Goal: Task Accomplishment & Management: Manage account settings

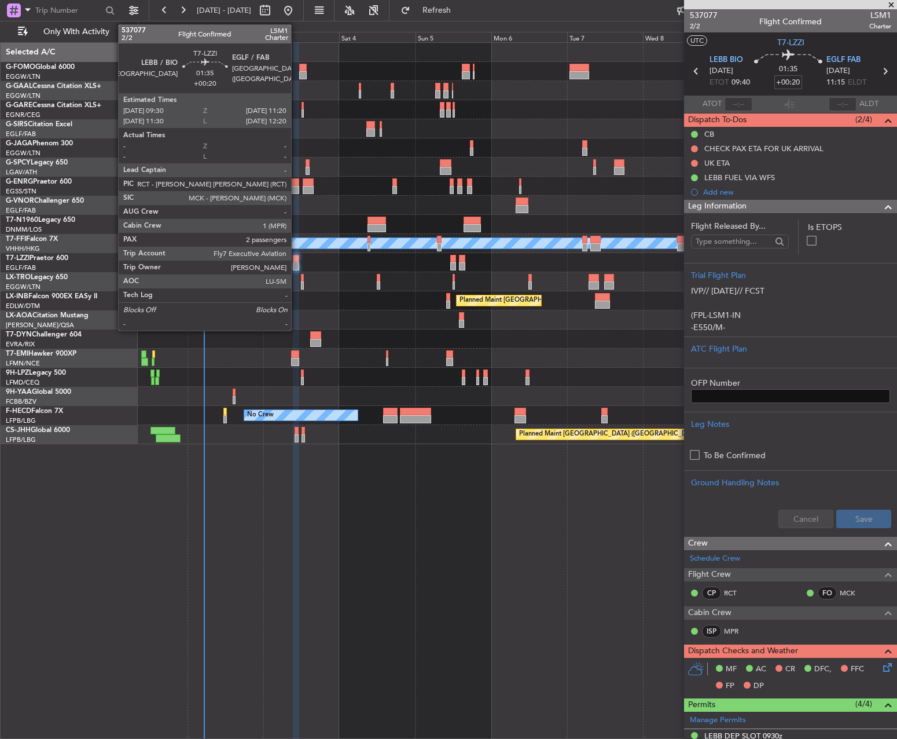
click at [296, 258] on div at bounding box center [296, 259] width 6 height 8
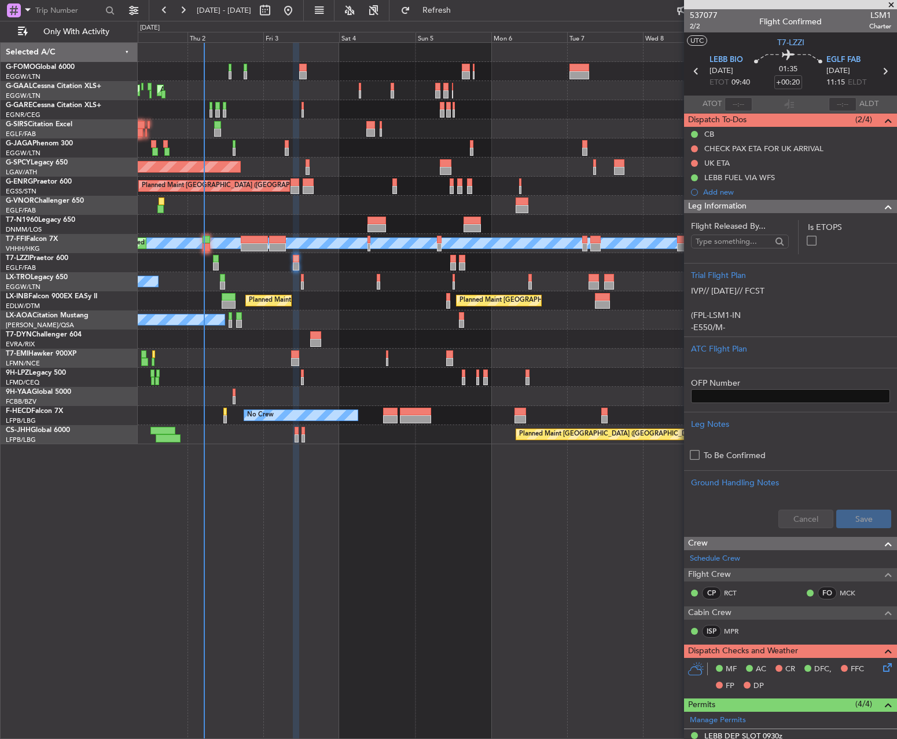
click at [804, 88] on div "01:35 +00:20" at bounding box center [788, 71] width 76 height 43
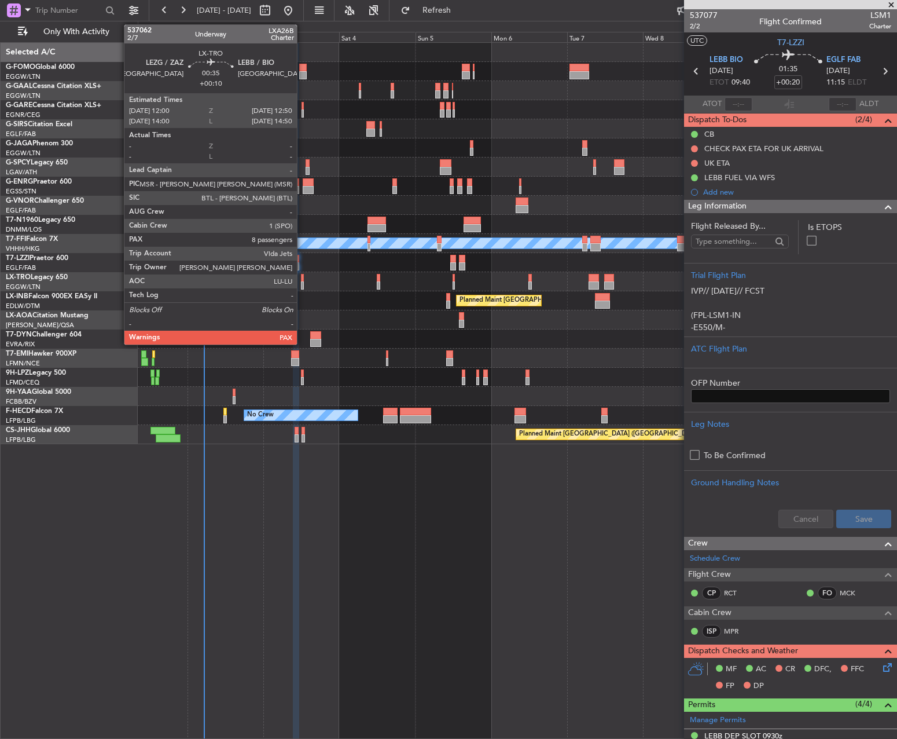
click at [302, 283] on div at bounding box center [302, 285] width 3 height 8
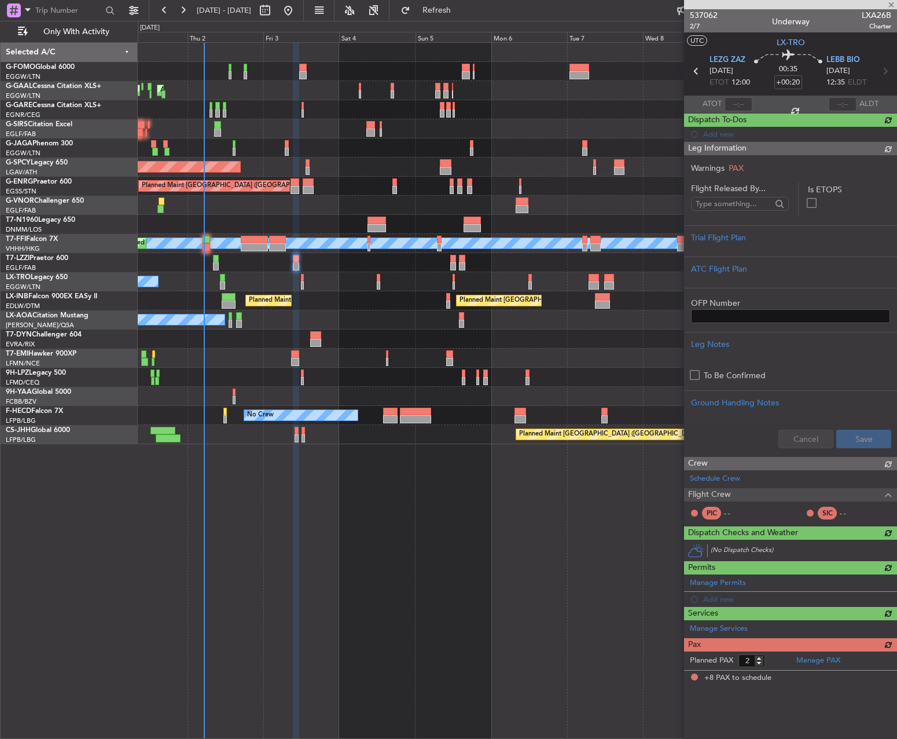
type input "+00:10"
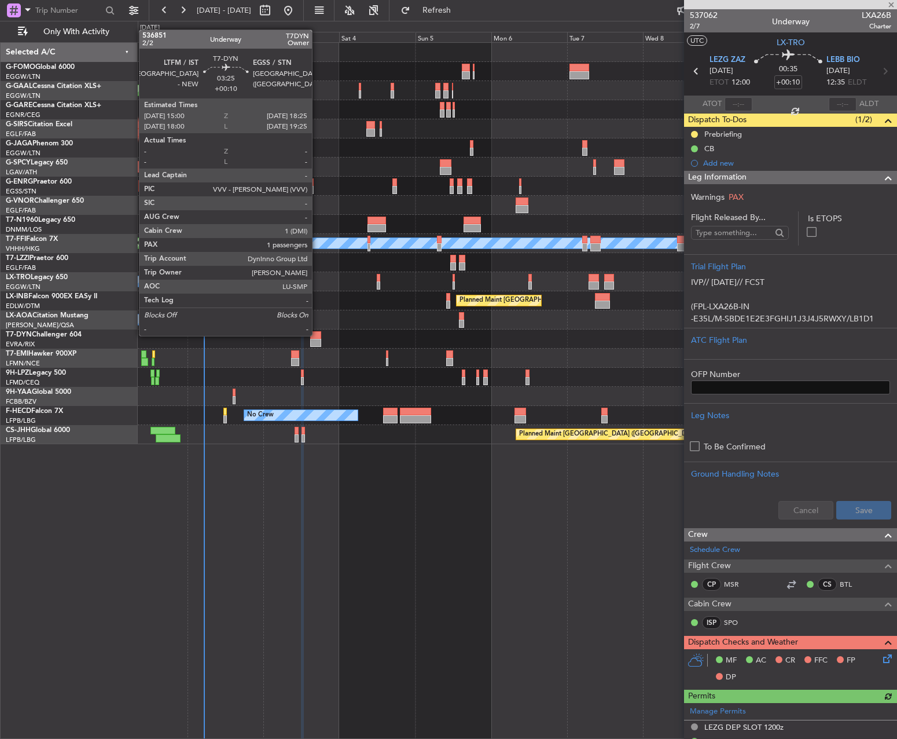
click at [318, 335] on div at bounding box center [315, 335] width 11 height 8
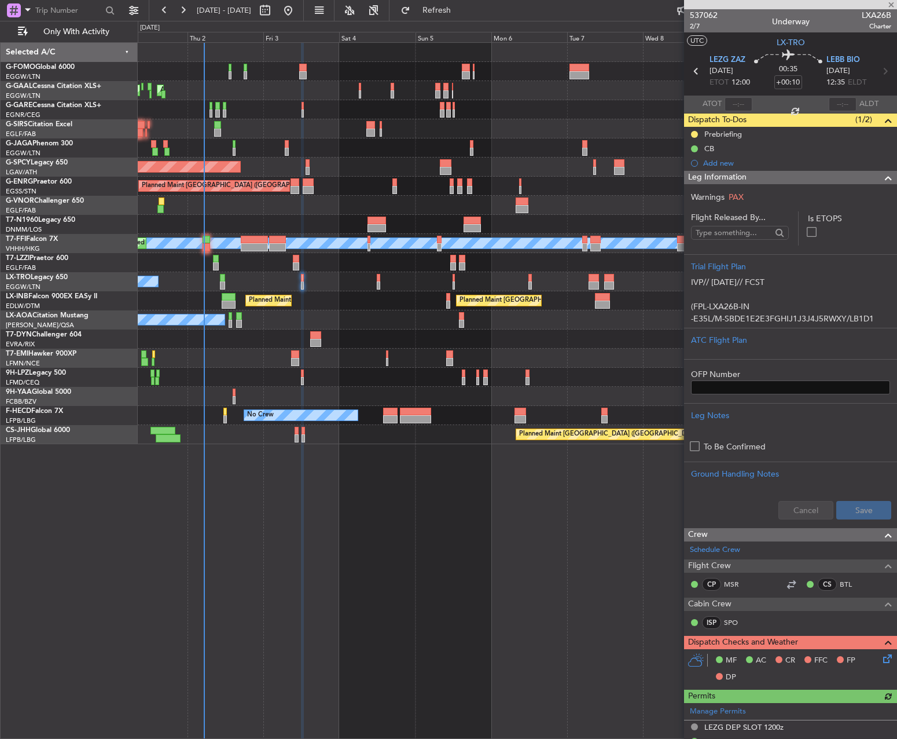
type input "1"
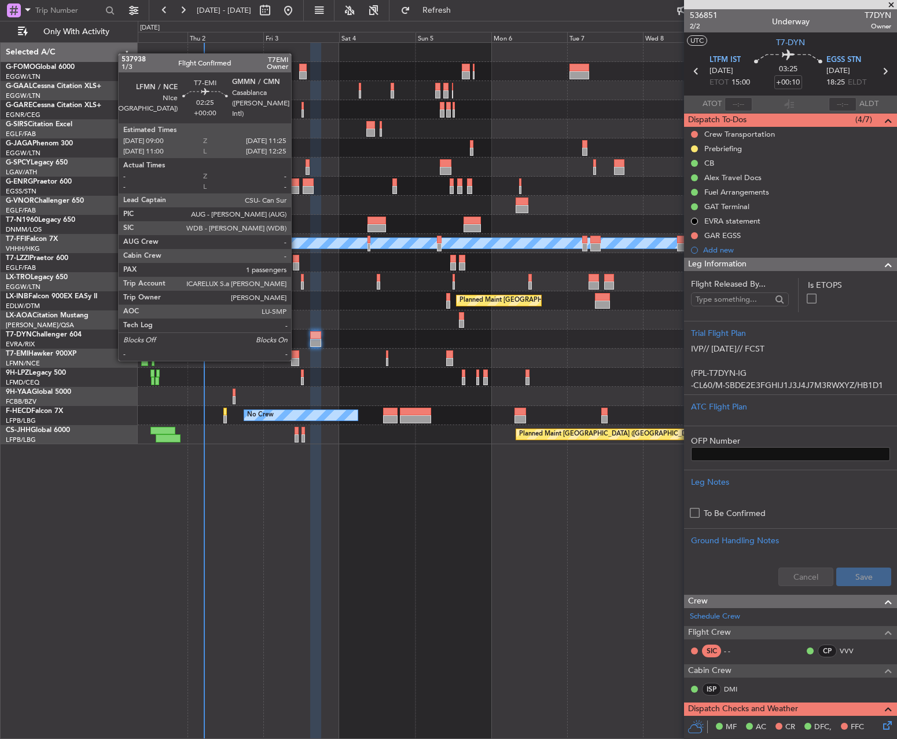
click at [296, 359] on div at bounding box center [295, 362] width 8 height 8
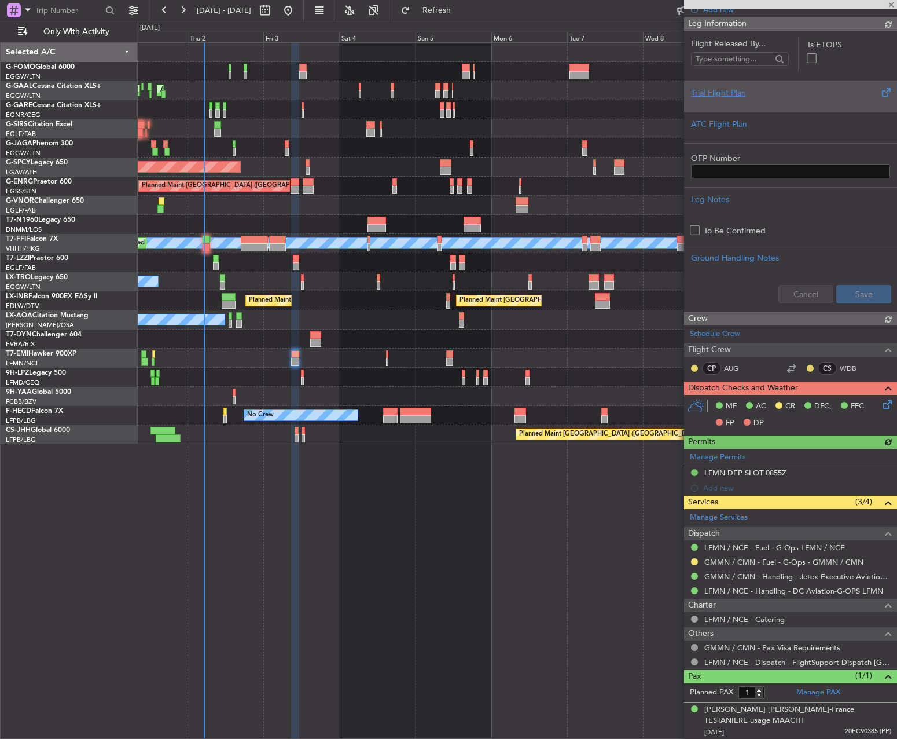
scroll to position [196, 0]
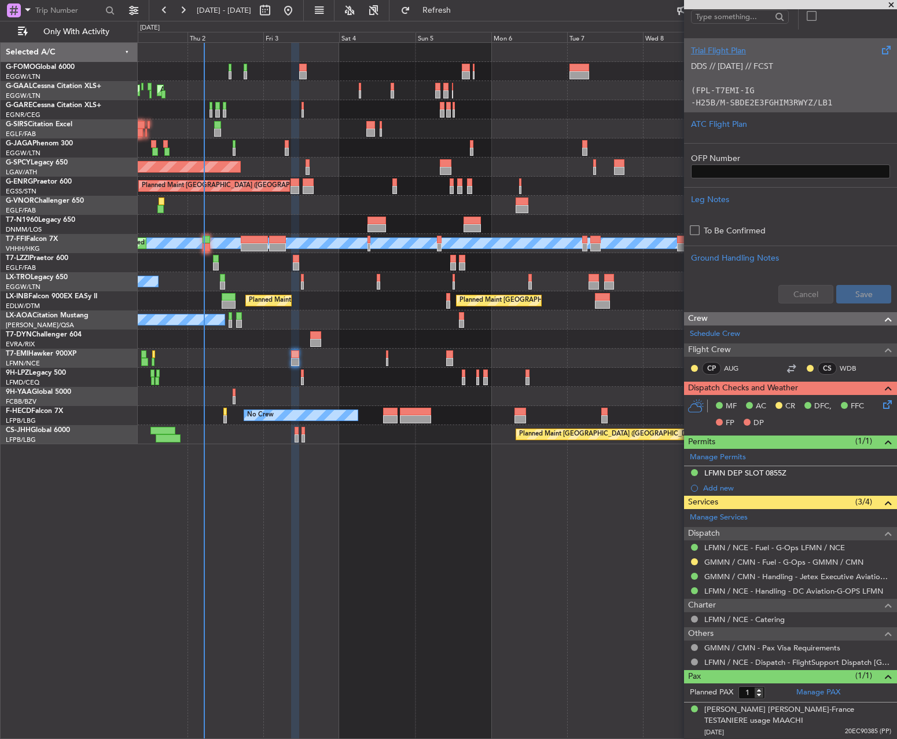
click at [734, 90] on code "(FPL-T7EMI-IG" at bounding box center [723, 90] width 64 height 9
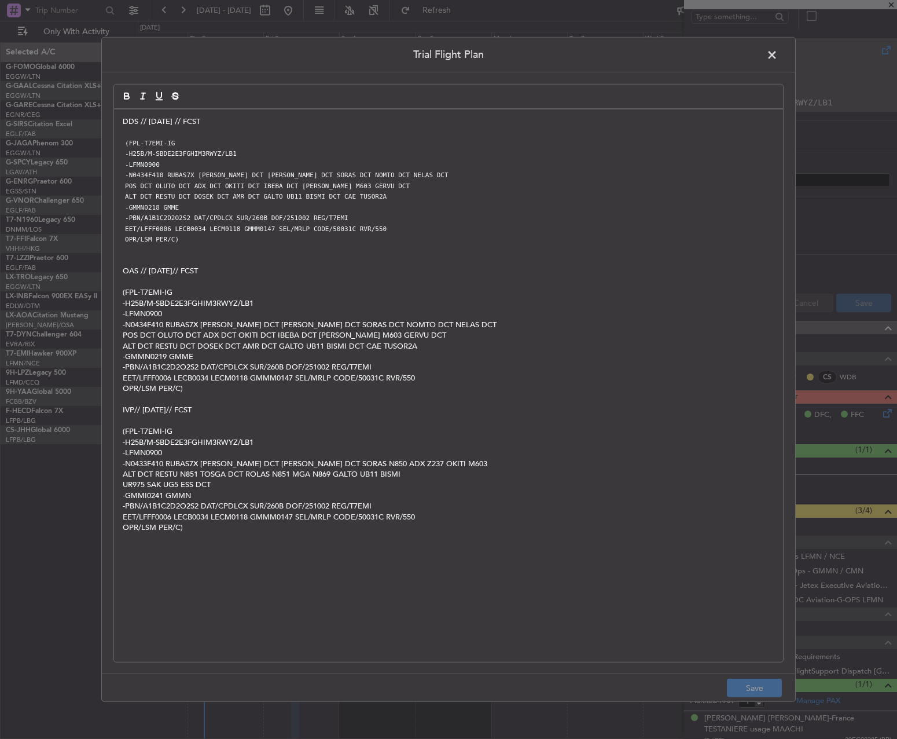
drag, startPoint x: 773, startPoint y: 57, endPoint x: 788, endPoint y: 65, distance: 16.6
click at [778, 57] on span at bounding box center [778, 57] width 0 height 23
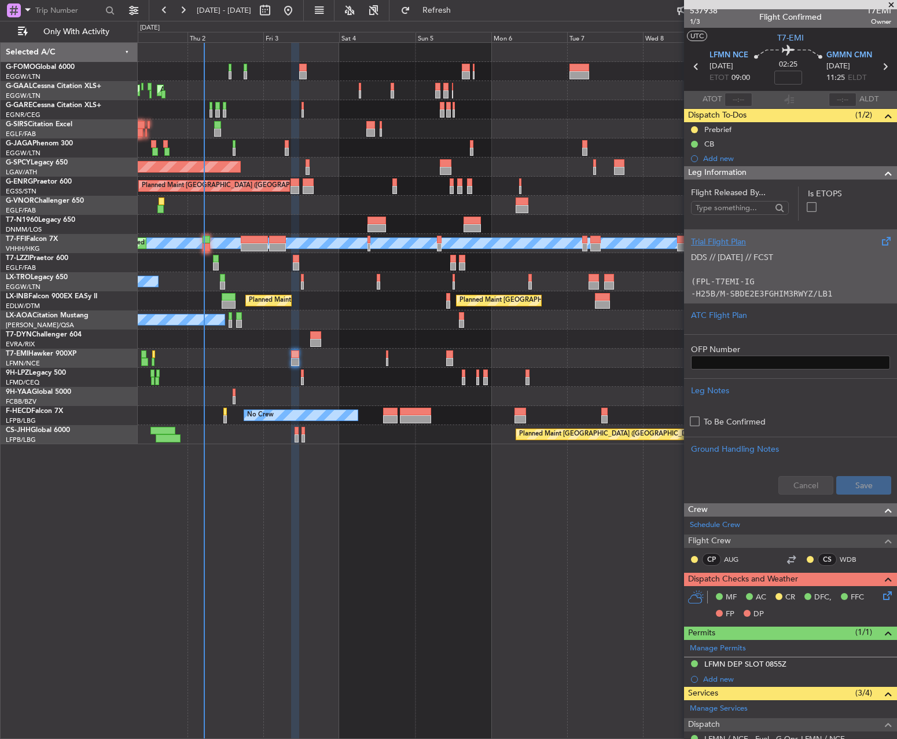
scroll to position [0, 0]
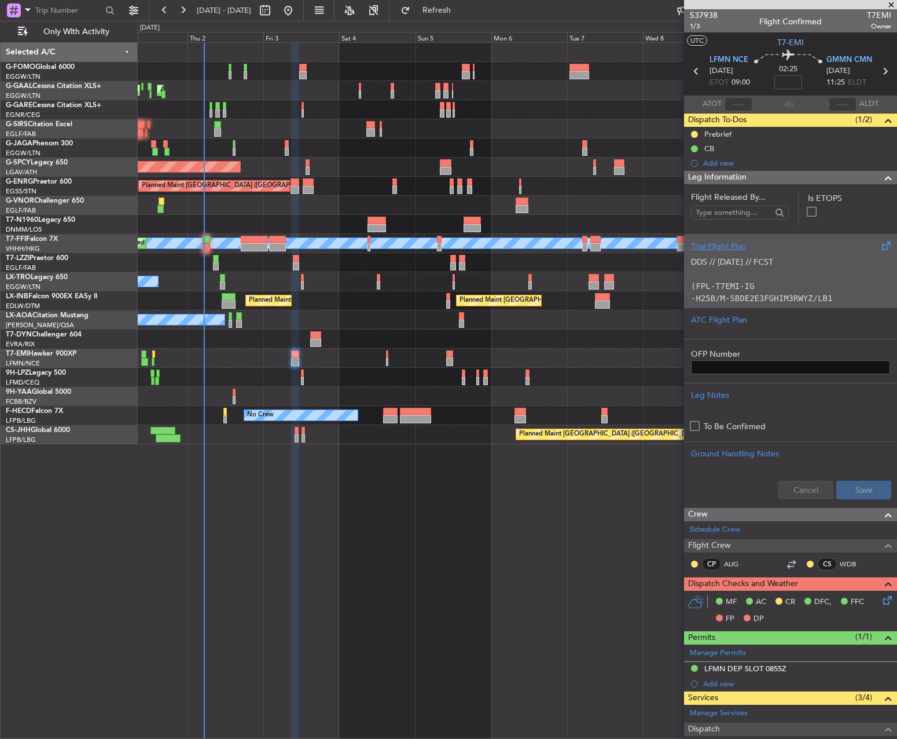
click at [761, 291] on p "(FPL-T7EMI-IG" at bounding box center [790, 286] width 199 height 12
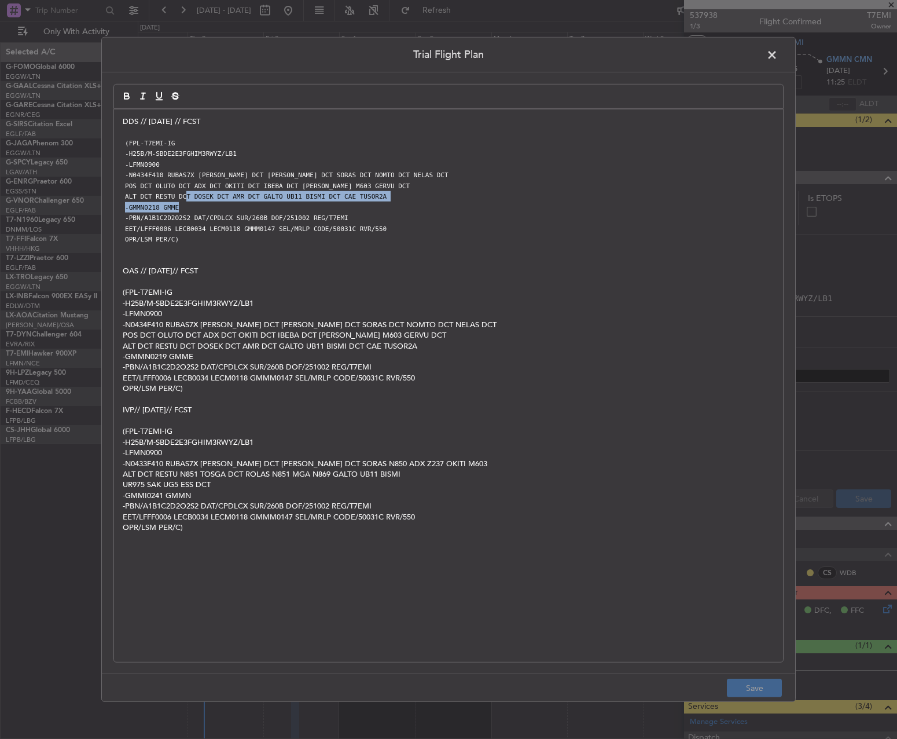
drag, startPoint x: 186, startPoint y: 210, endPoint x: 182, endPoint y: 199, distance: 11.9
click at [182, 199] on div "DDS // 01OCT // FCST (FPL-T7EMI-IG -H25B/M-SBDE2E3FGHIM3RWYZ/LB1 -LFMN0900 -N04…" at bounding box center [448, 385] width 669 height 552
click at [778, 50] on span at bounding box center [778, 57] width 0 height 23
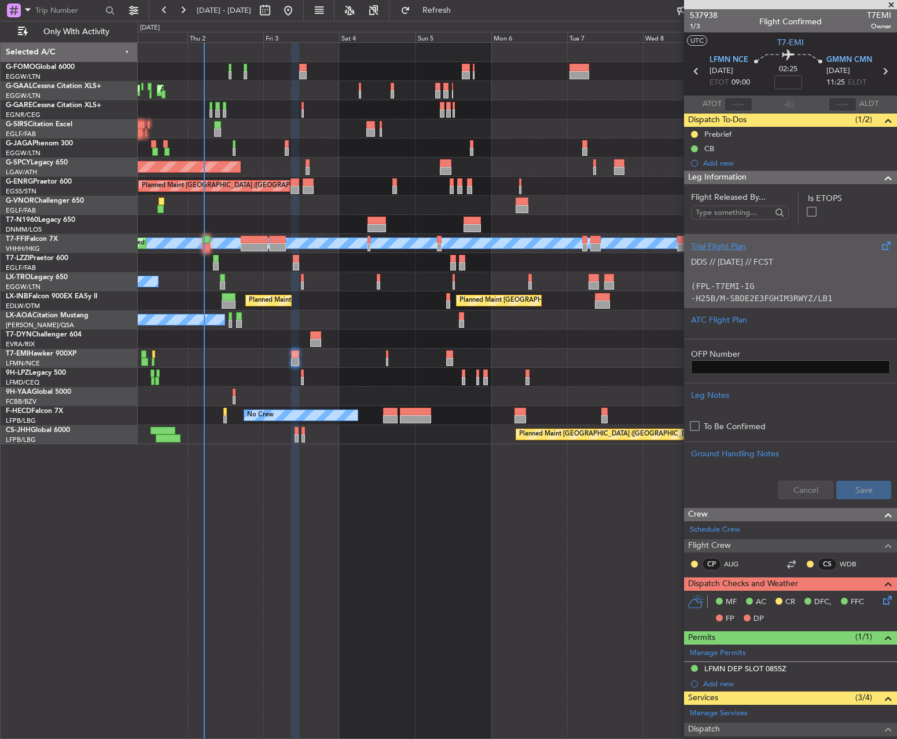
click at [807, 279] on p at bounding box center [790, 274] width 199 height 12
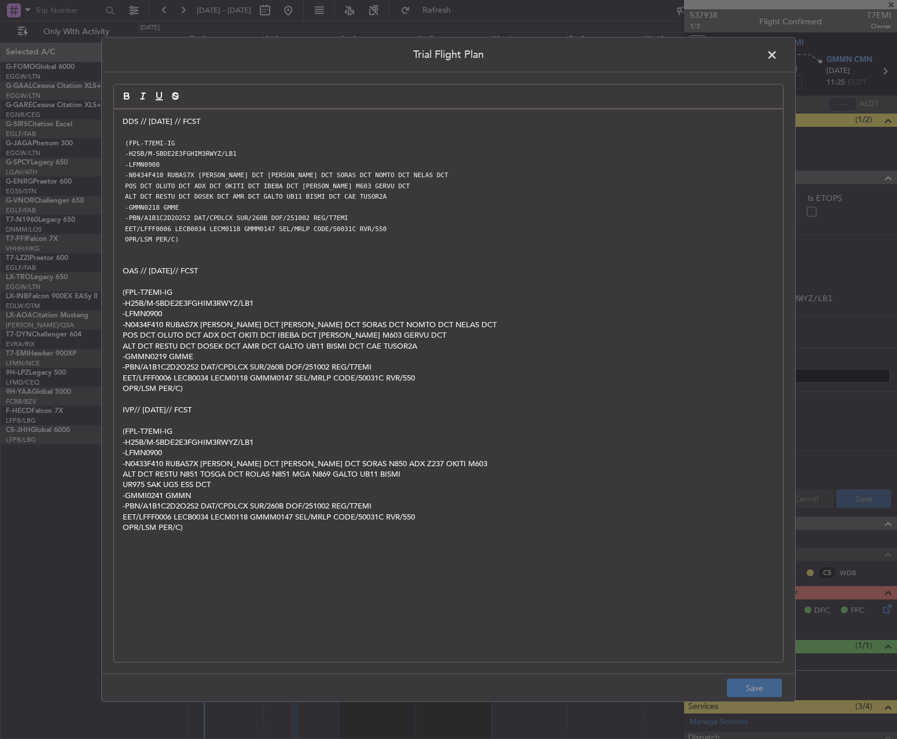
click at [119, 124] on div "DDS // 01OCT // FCST (FPL-T7EMI-IG -H25B/M-SBDE2E3FGHIM3RWYZ/LB1 -LFMN0900 -N04…" at bounding box center [448, 385] width 669 height 552
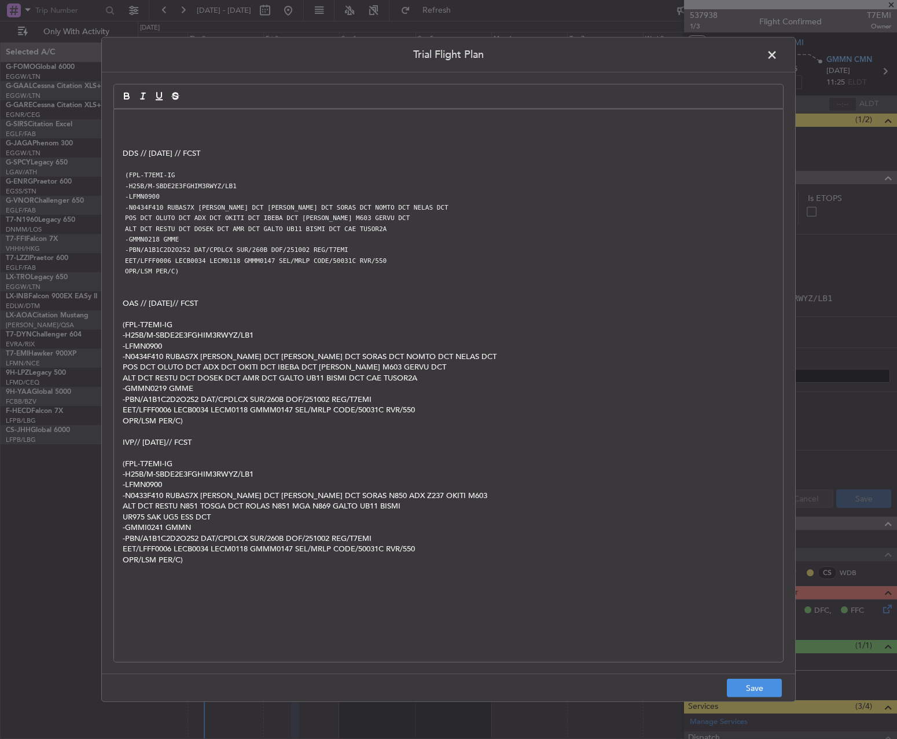
click at [120, 124] on div "DDS // 01OCT // FCST (FPL-T7EMI-IG -H25B/M-SBDE2E3FGHIM3RWYZ/LB1 -LFMN0900 -N04…" at bounding box center [448, 385] width 669 height 552
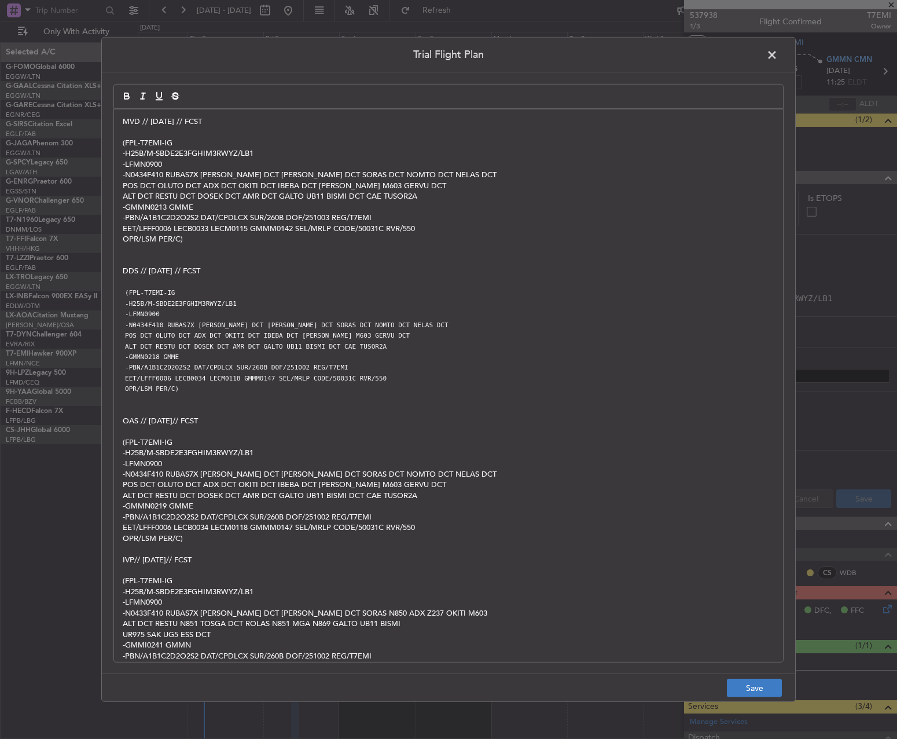
drag, startPoint x: 759, startPoint y: 671, endPoint x: 765, endPoint y: 688, distance: 17.6
click at [759, 673] on div "Trial Flight Plan MVD // 02OCT // FCST (FPL-T7EMI-IG -H25B/M-SBDE2E3FGHIM3RWYZ/…" at bounding box center [448, 369] width 695 height 665
click at [765, 688] on button "Save" at bounding box center [754, 687] width 55 height 19
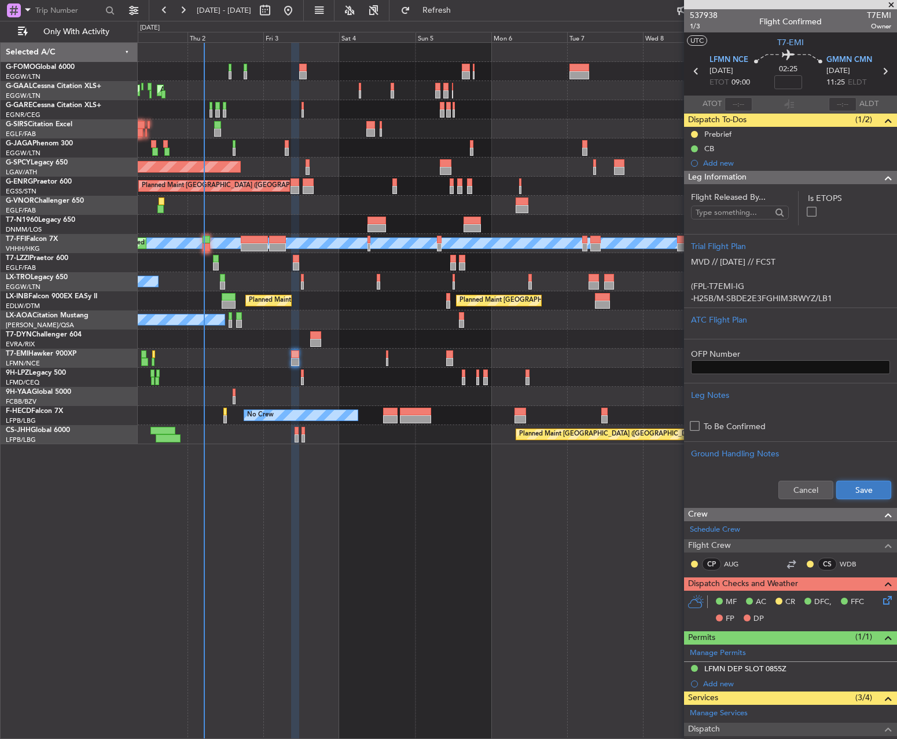
click at [854, 483] on button "Save" at bounding box center [863, 489] width 55 height 19
click at [783, 84] on input at bounding box center [789, 82] width 28 height 14
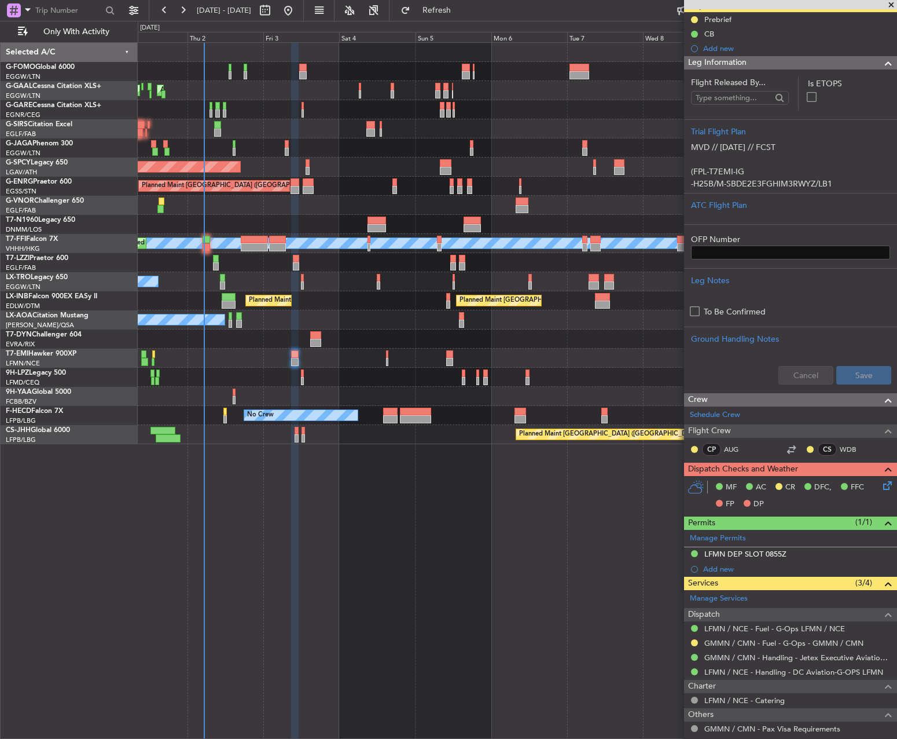
scroll to position [196, 0]
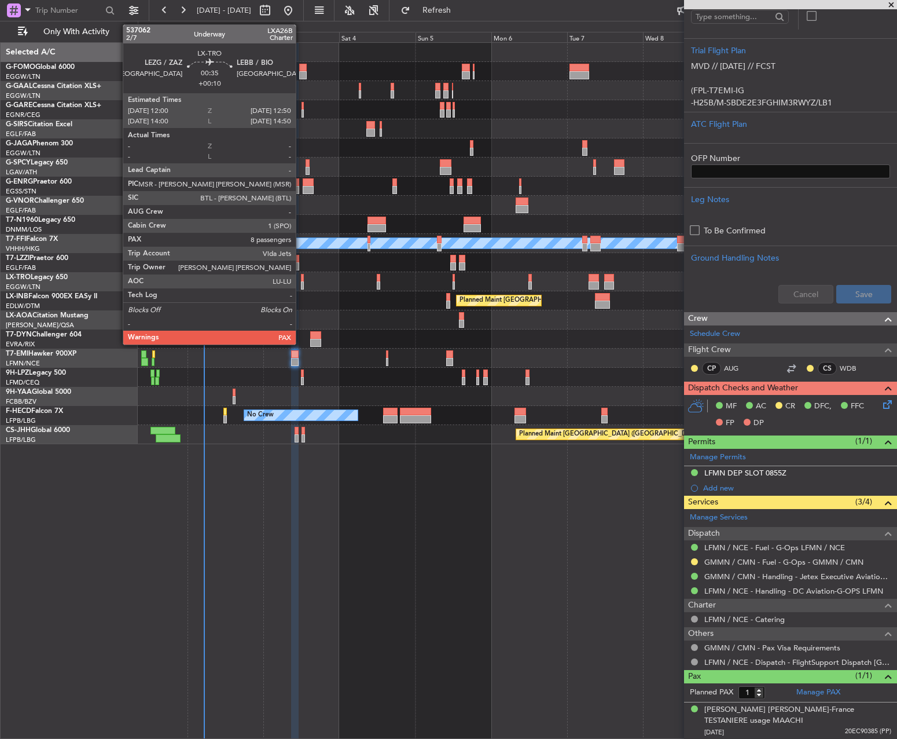
click at [301, 280] on div at bounding box center [302, 278] width 3 height 8
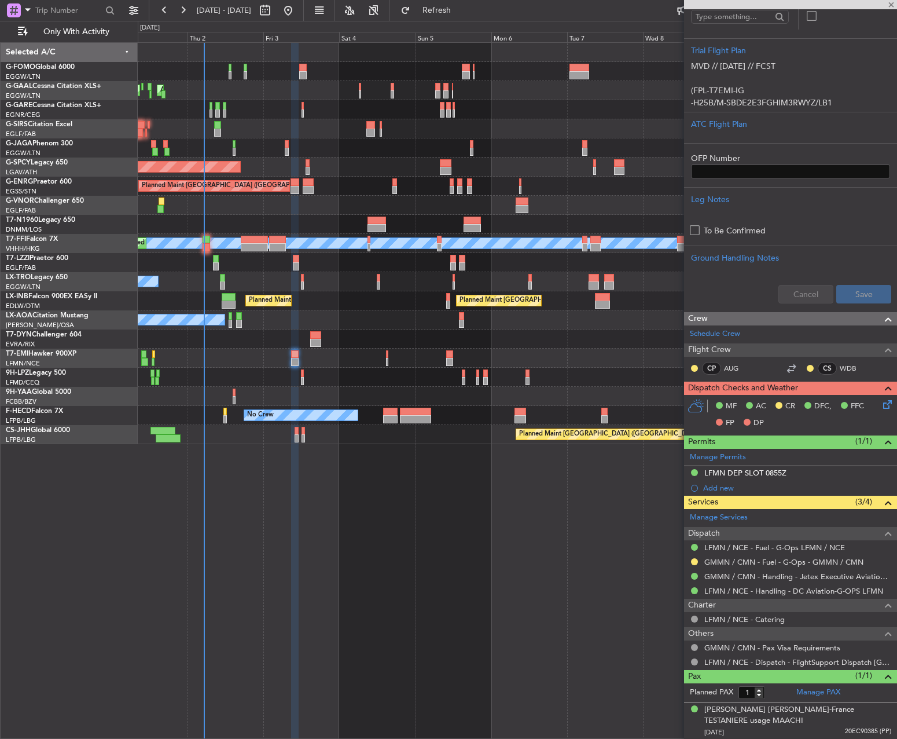
type input "+00:10"
type input "8"
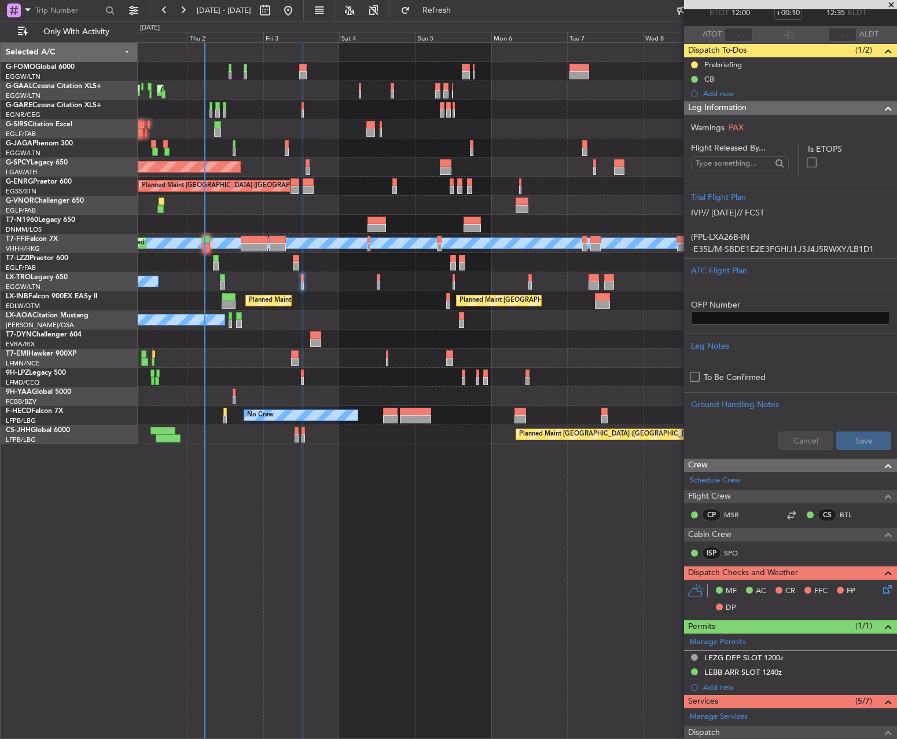
scroll to position [0, 0]
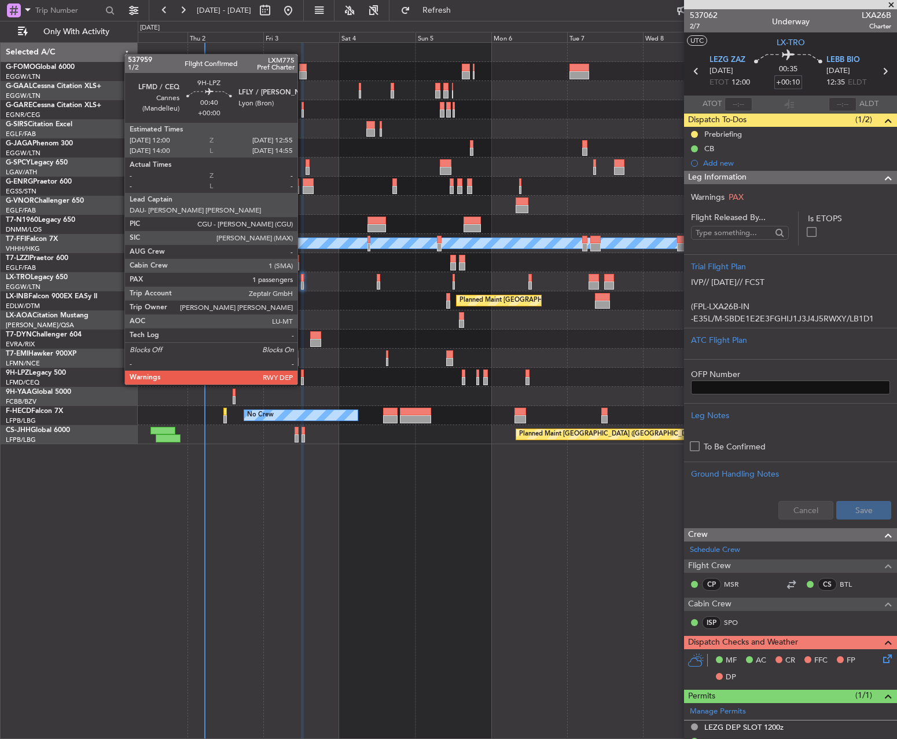
click at [303, 373] on div at bounding box center [302, 373] width 3 height 8
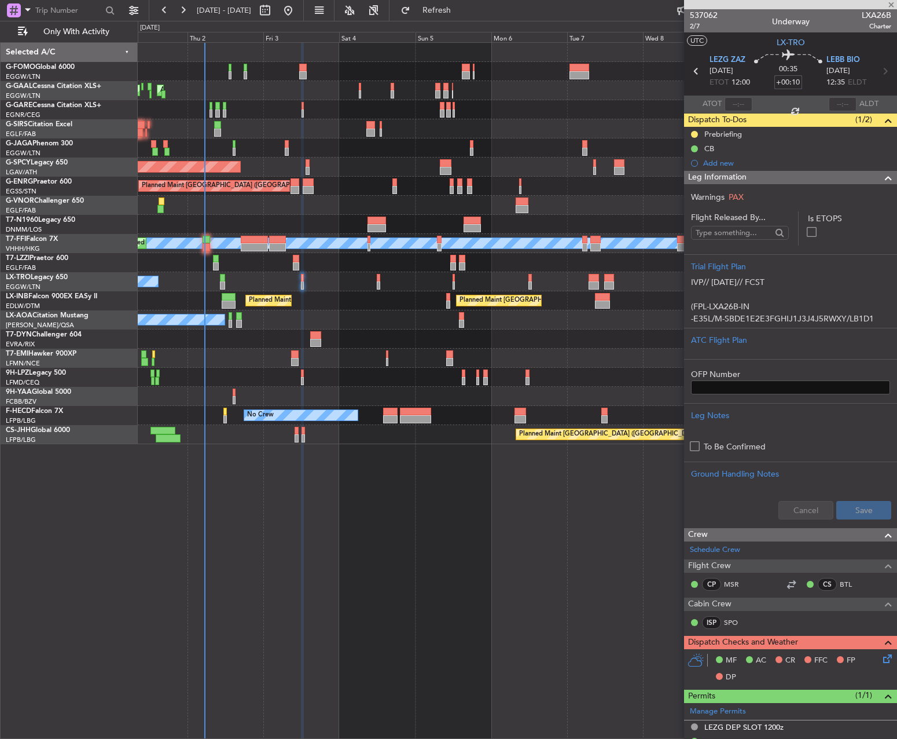
type input "1"
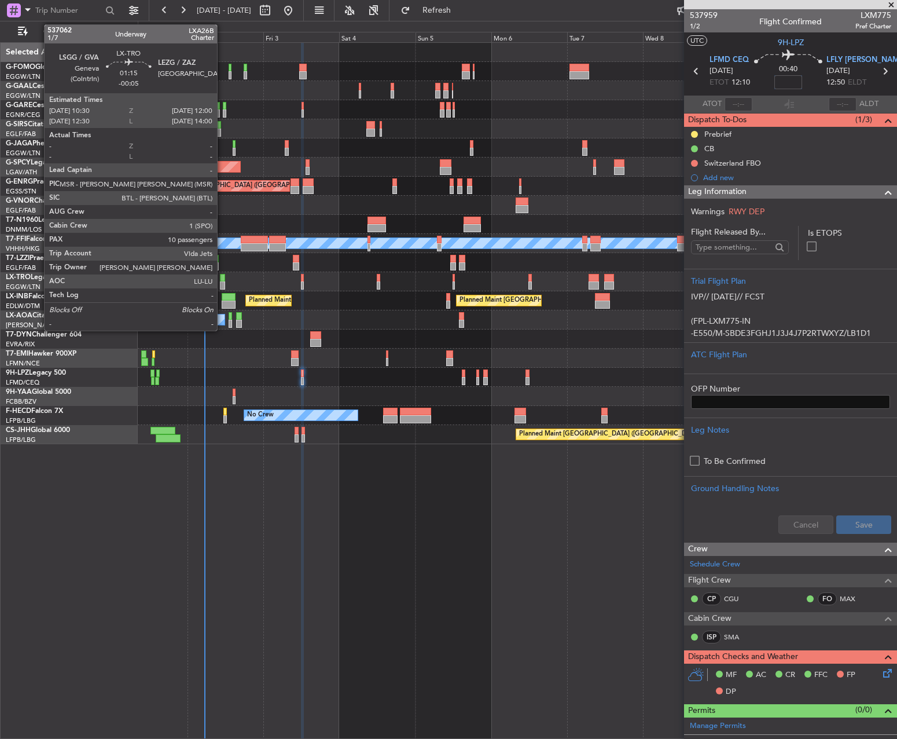
click at [222, 280] on div at bounding box center [222, 278] width 5 height 8
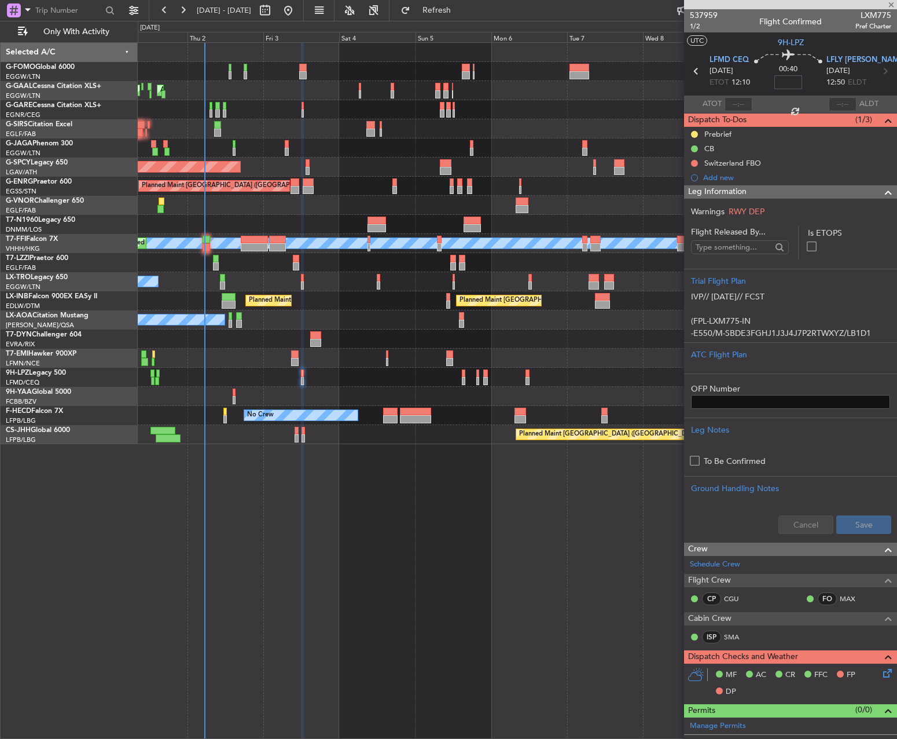
type input "-00:05"
type input "10"
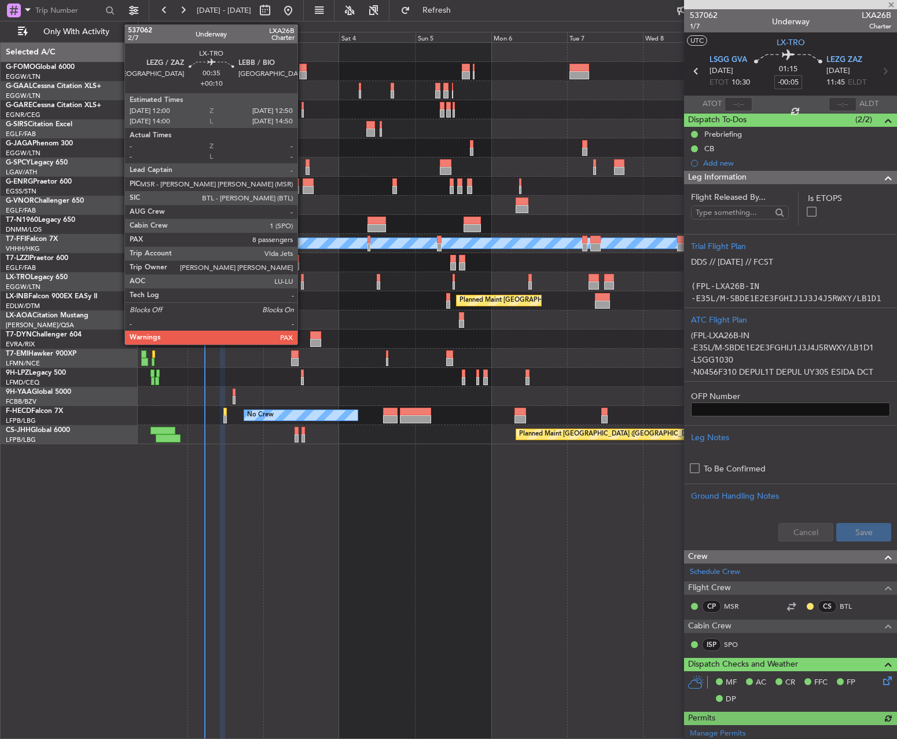
click at [303, 281] on div at bounding box center [302, 285] width 3 height 8
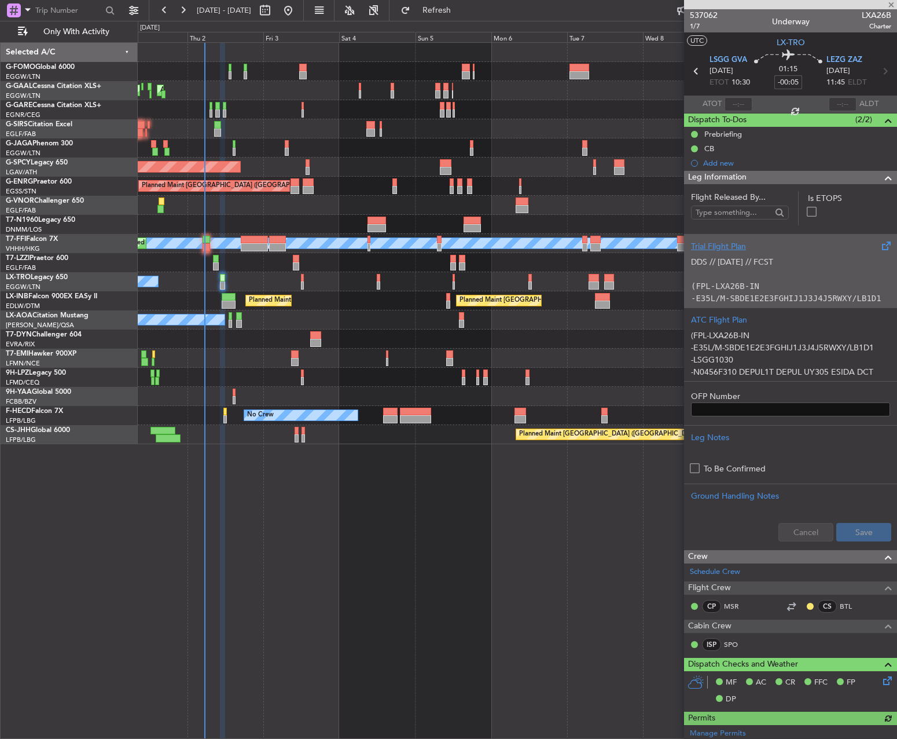
type input "+00:10"
type input "8"
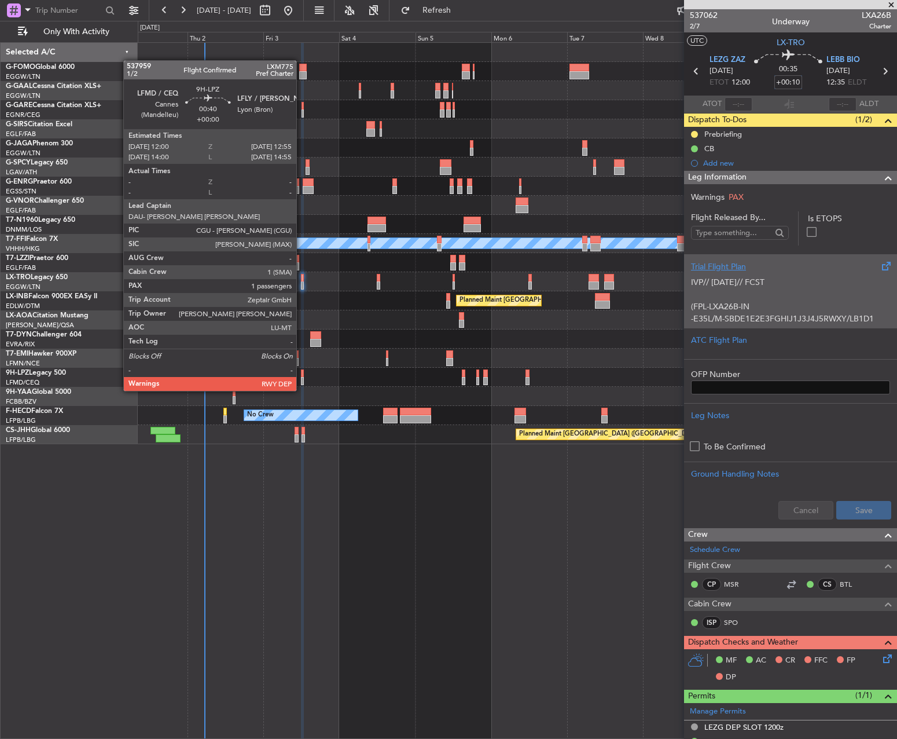
click at [302, 379] on div at bounding box center [302, 381] width 3 height 8
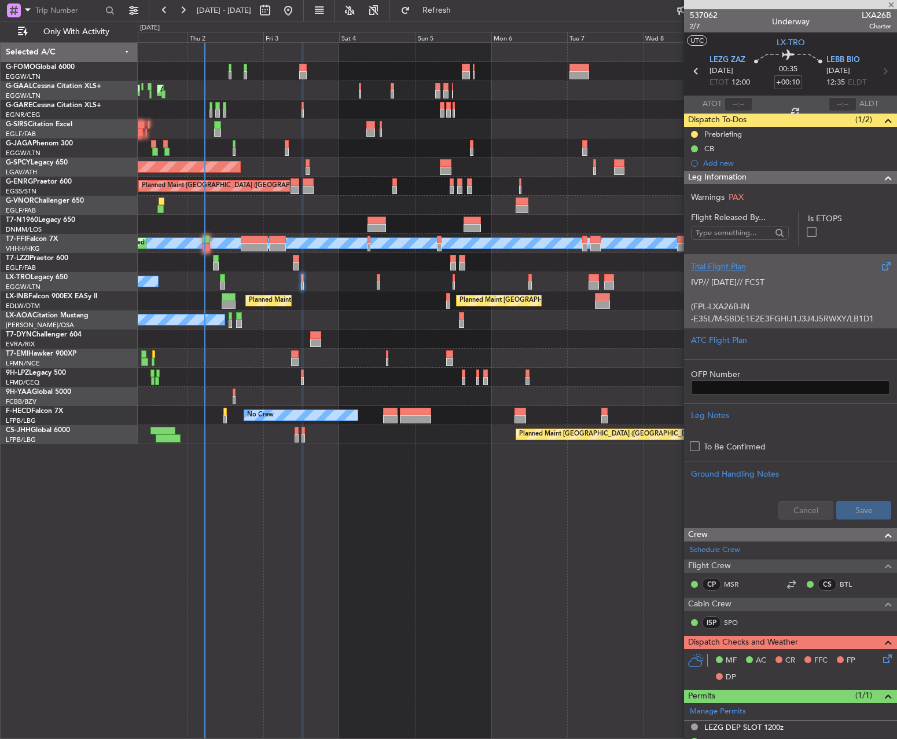
type input "1"
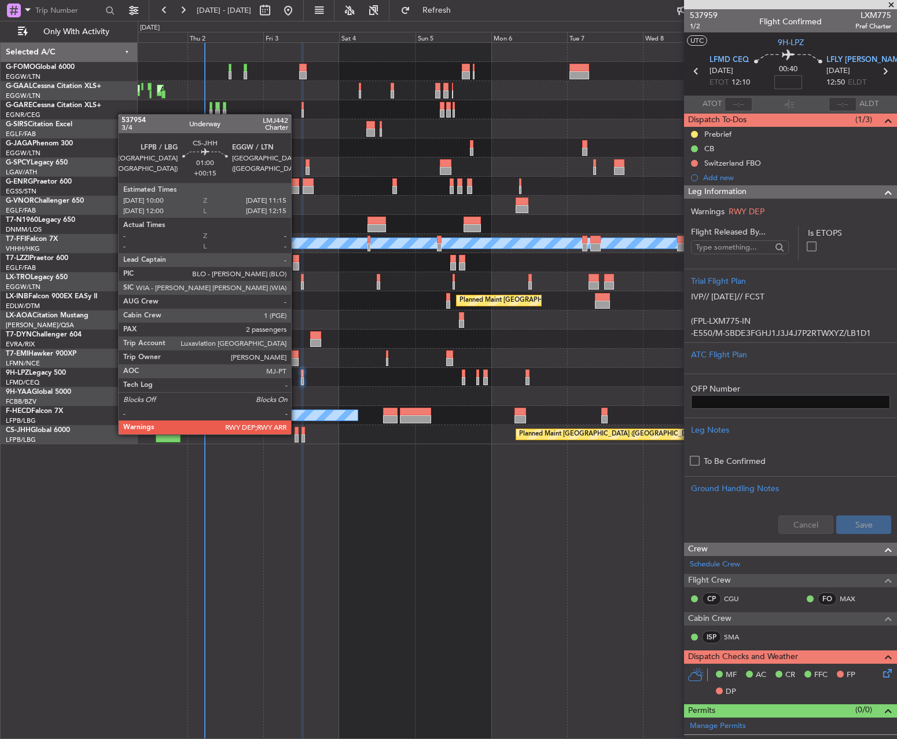
click at [296, 433] on div at bounding box center [297, 431] width 4 height 8
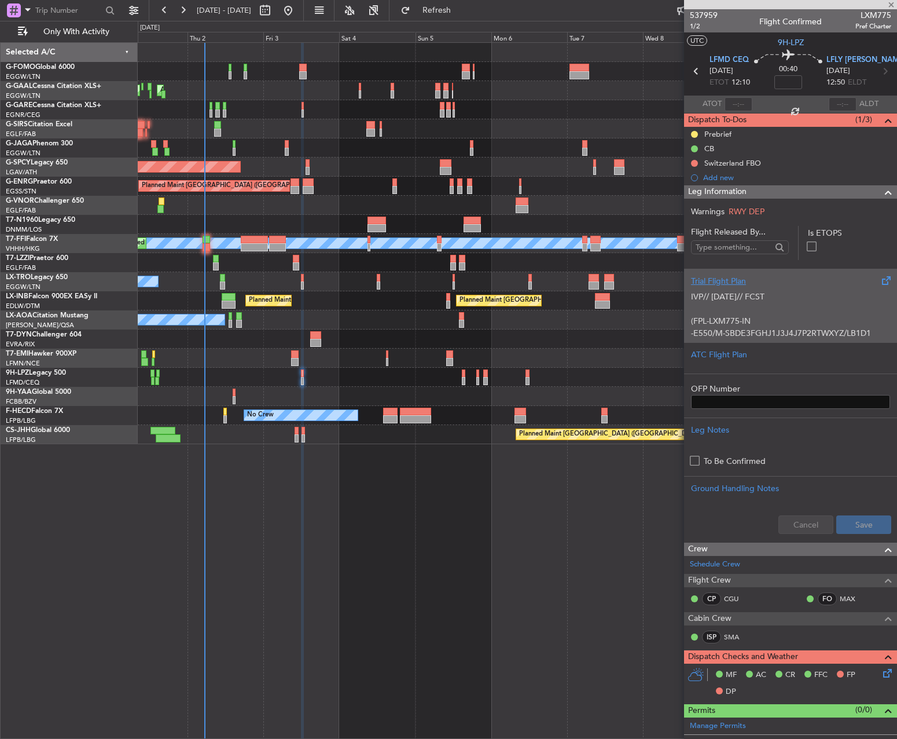
type input "+00:15"
type input "2"
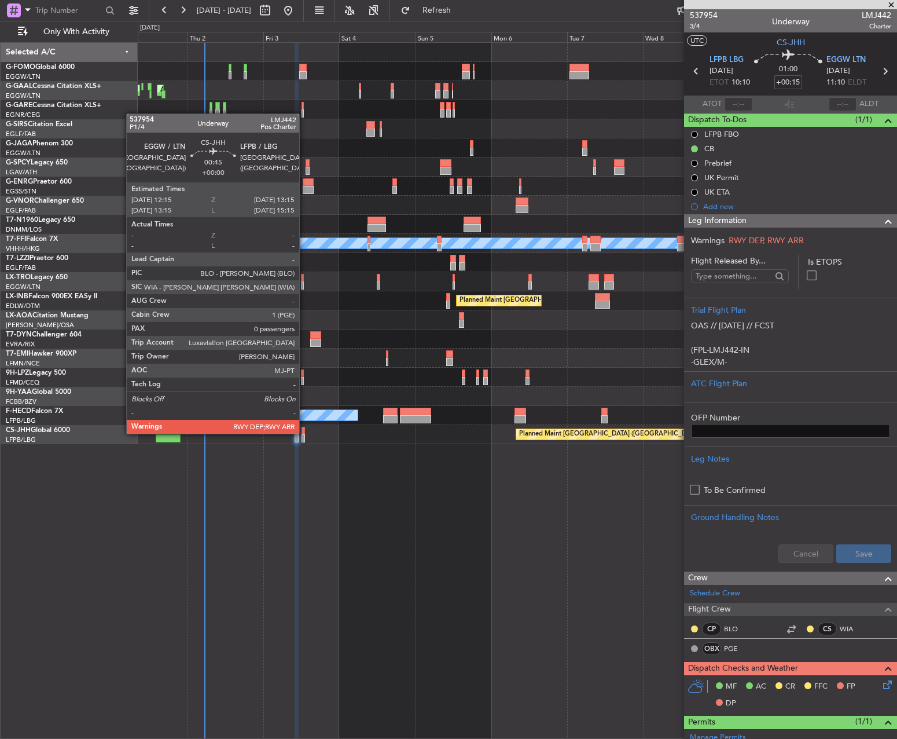
click at [304, 432] on div at bounding box center [303, 431] width 3 height 8
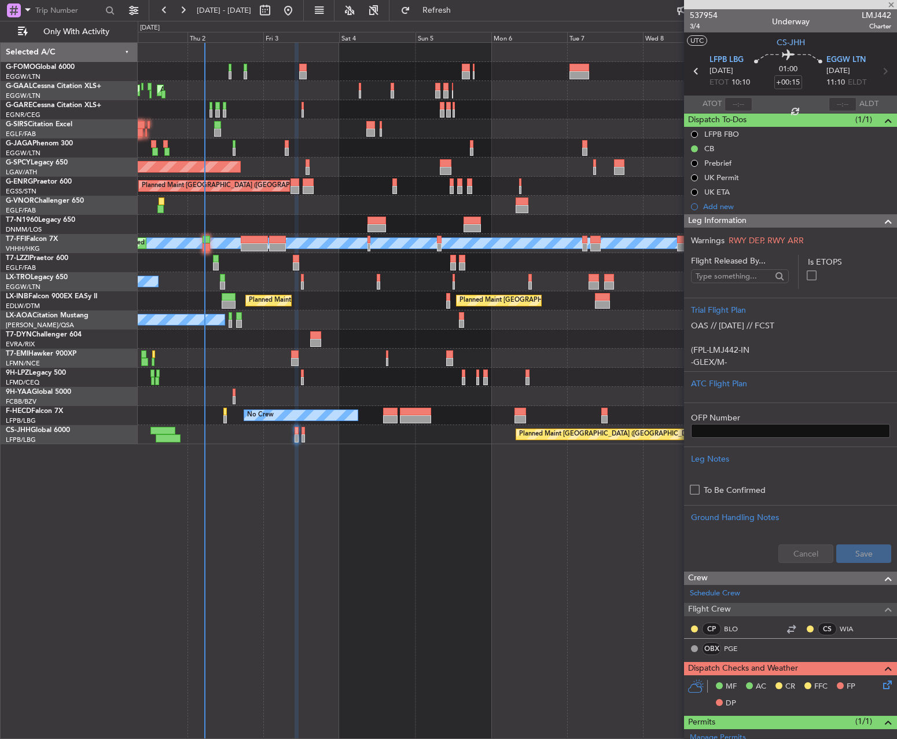
type input "0"
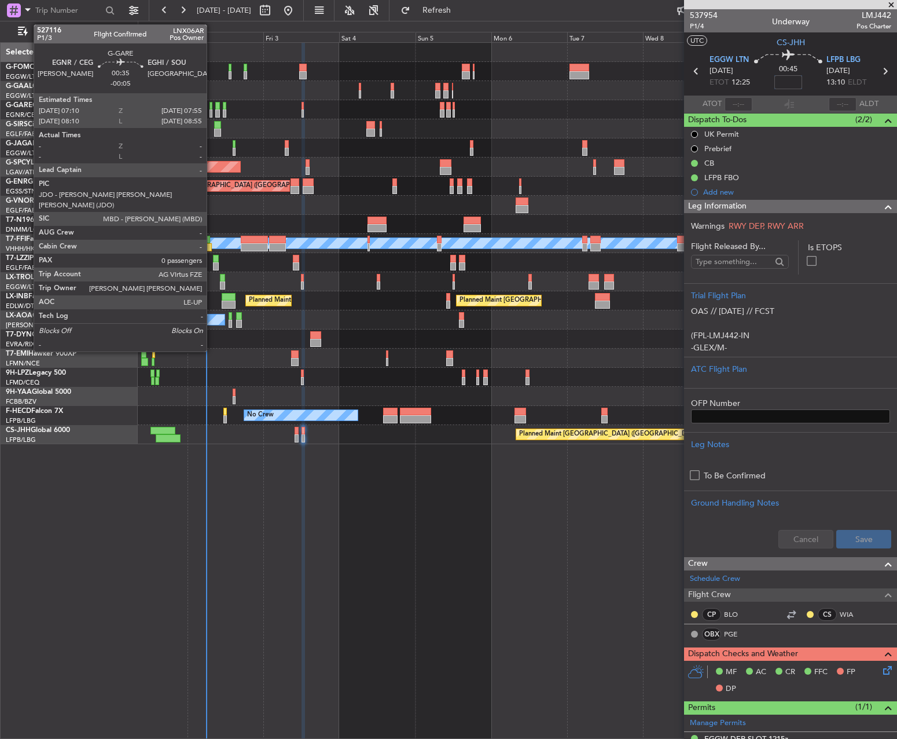
click at [212, 109] on div at bounding box center [211, 106] width 3 height 8
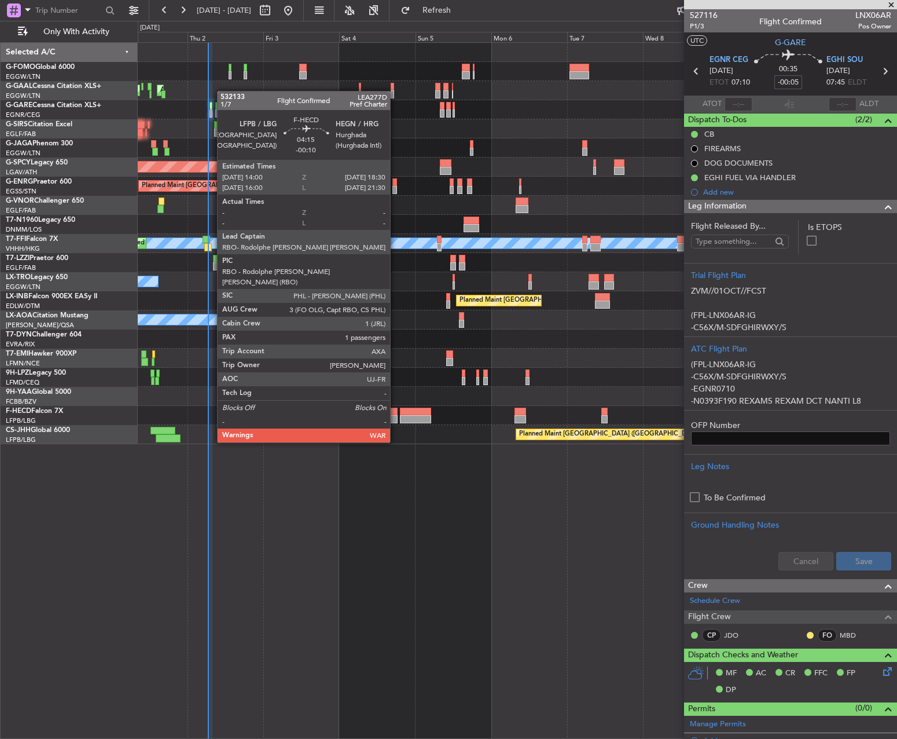
click at [395, 410] on div at bounding box center [390, 412] width 14 height 8
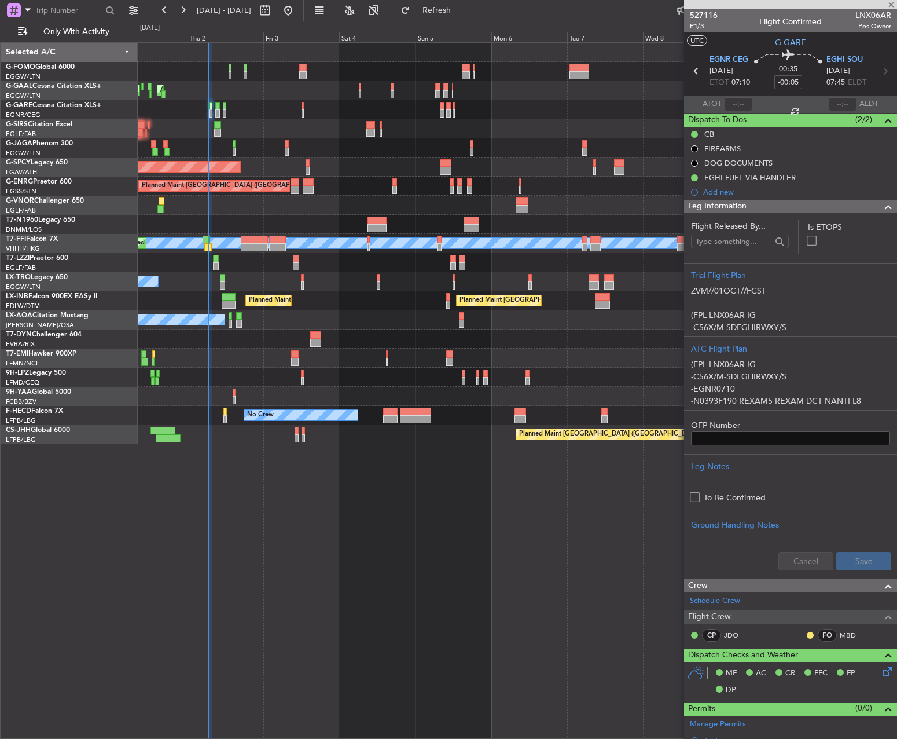
type input "-00:10"
type input "1"
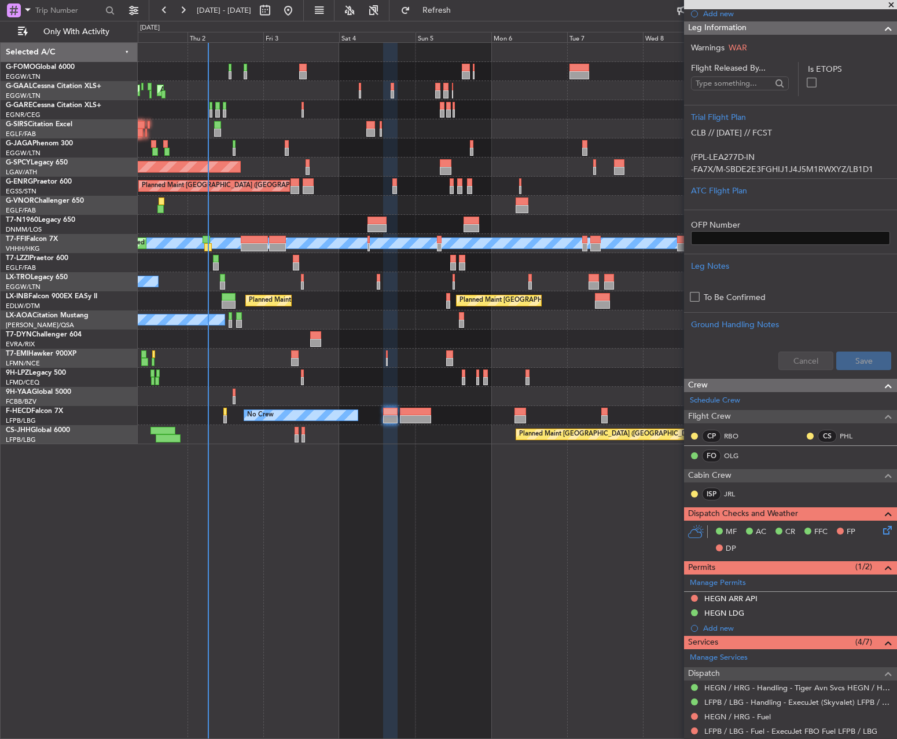
scroll to position [174, 0]
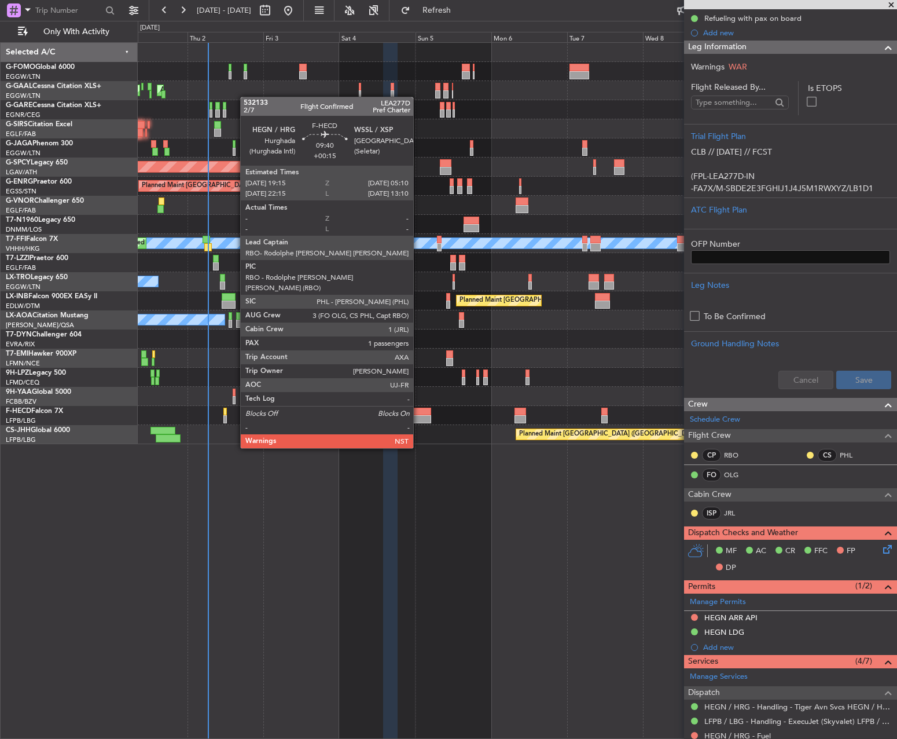
click at [419, 416] on div at bounding box center [416, 419] width 32 height 8
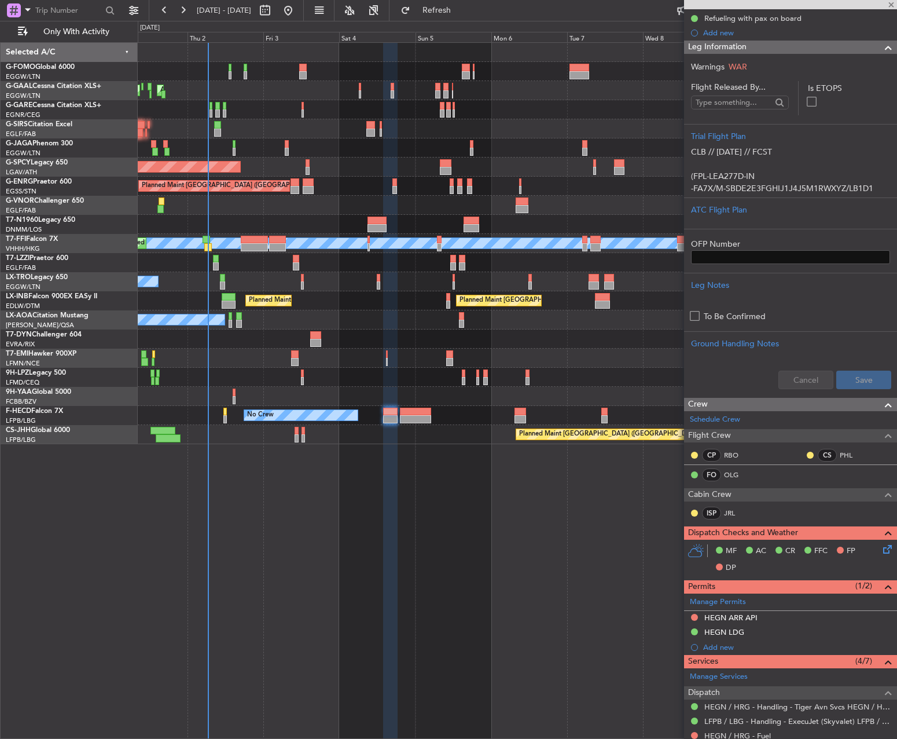
type input "+00:15"
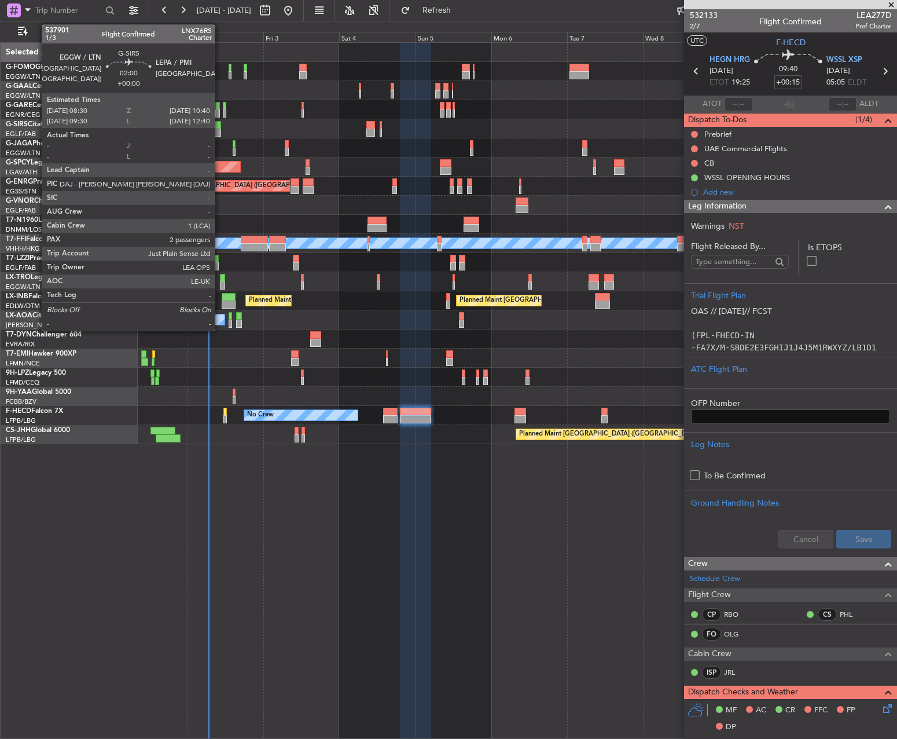
click at [220, 125] on div at bounding box center [217, 125] width 7 height 8
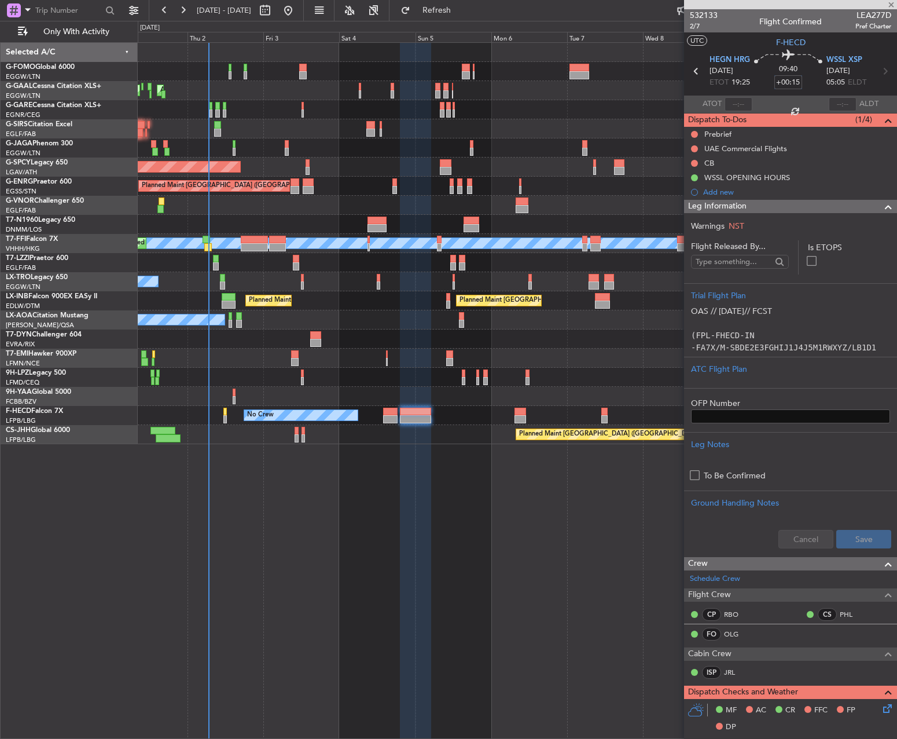
type input "2"
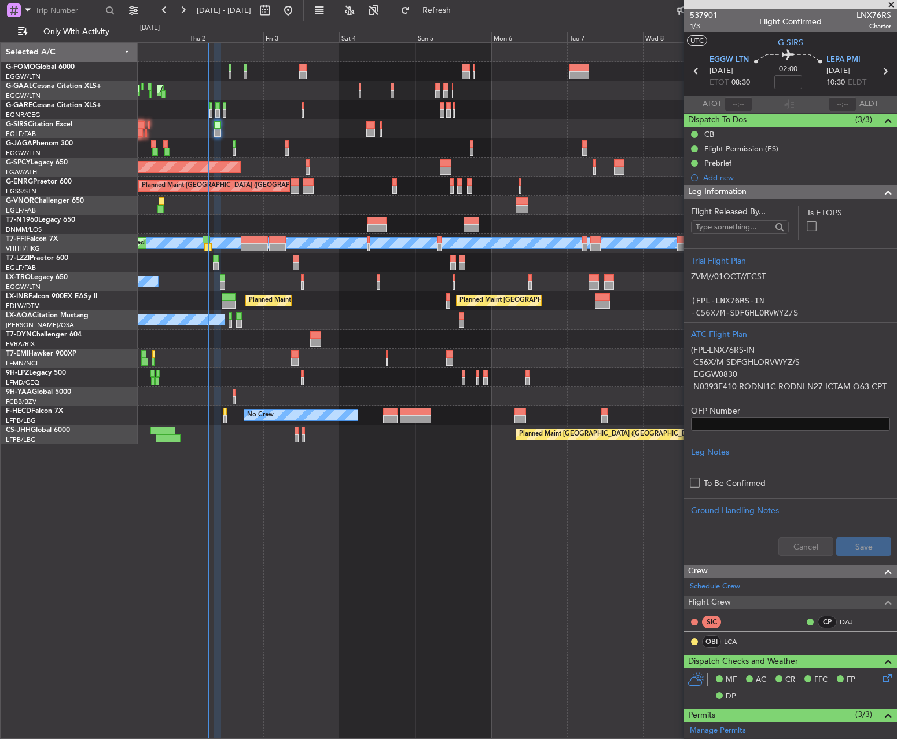
click at [766, 96] on section "ATOT ALDT" at bounding box center [790, 104] width 213 height 17
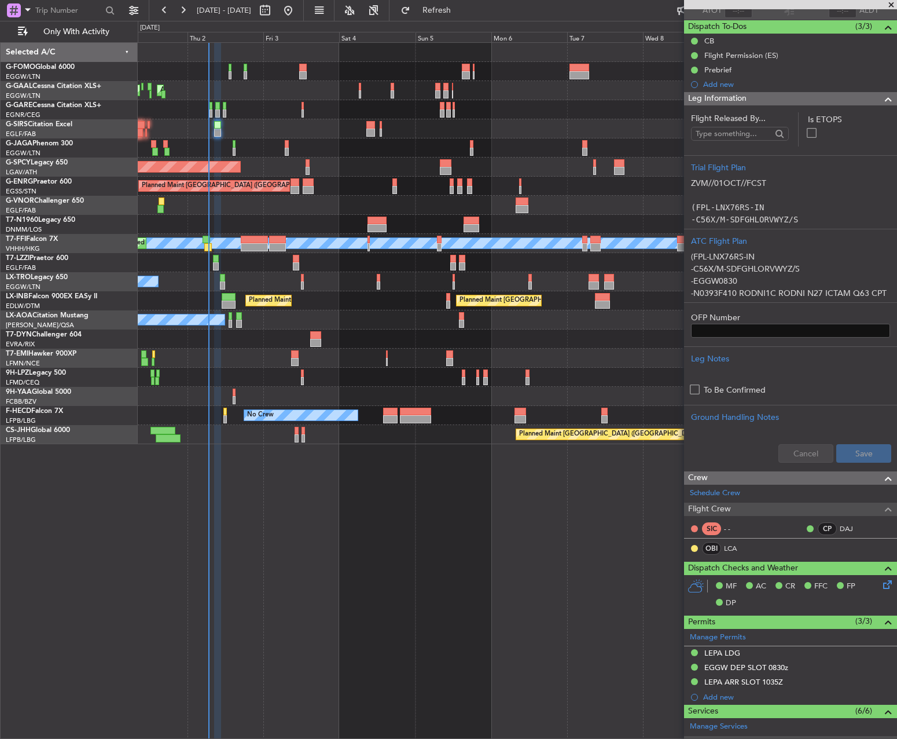
scroll to position [289, 0]
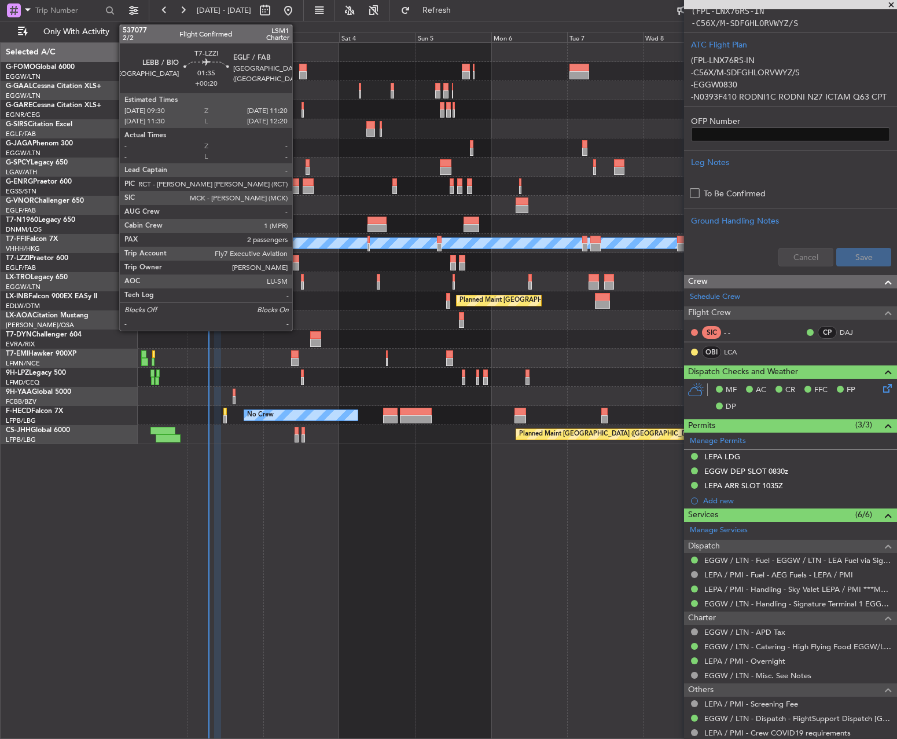
click at [298, 264] on div at bounding box center [296, 266] width 6 height 8
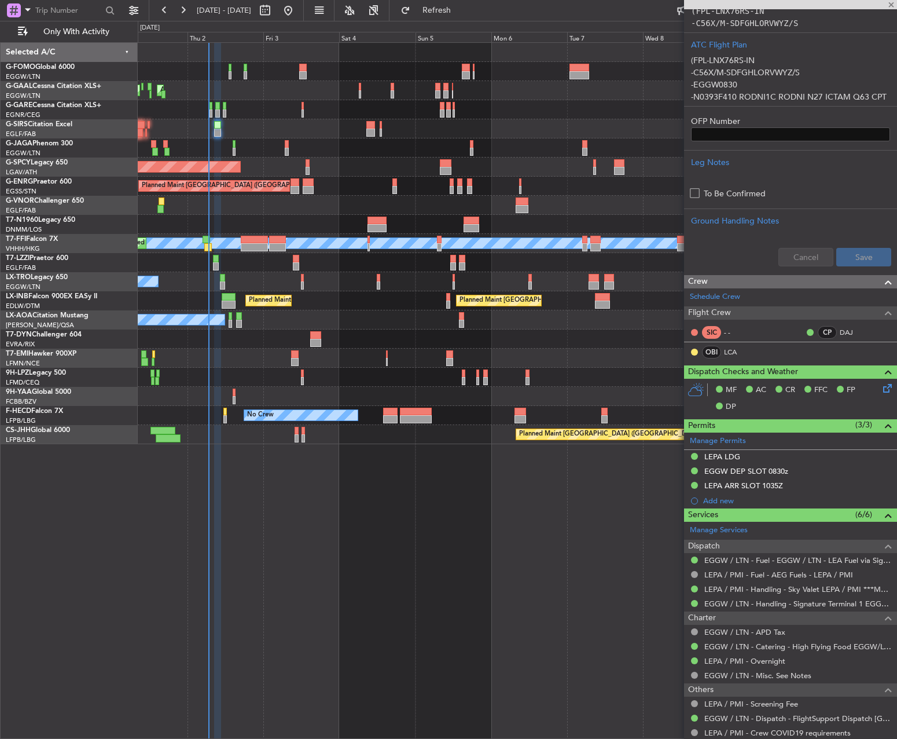
type input "+00:20"
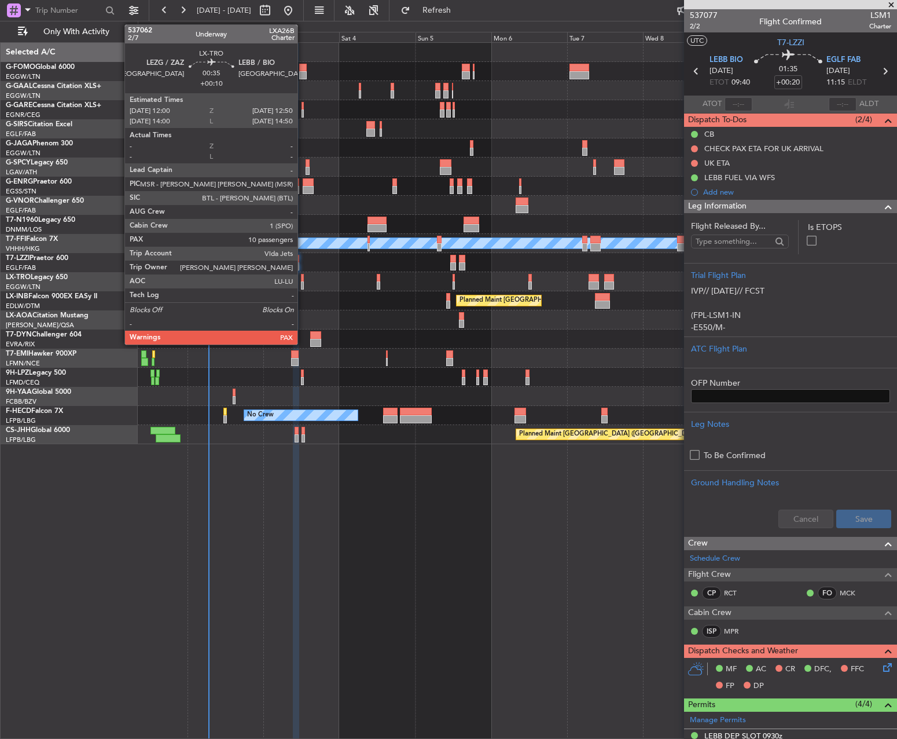
click at [303, 277] on div at bounding box center [302, 278] width 3 height 8
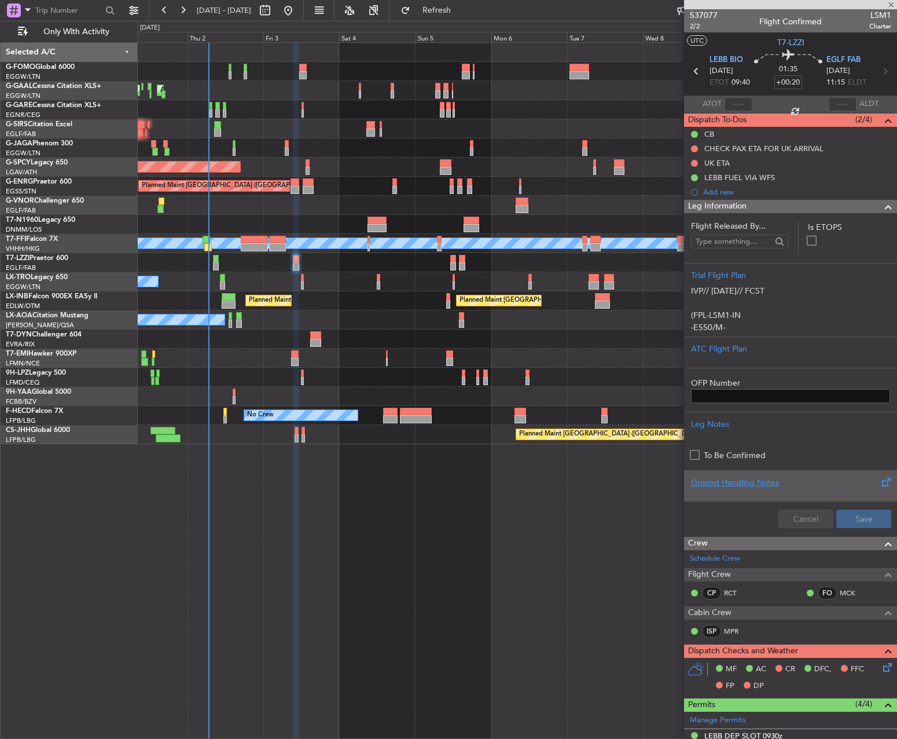
type input "+00:10"
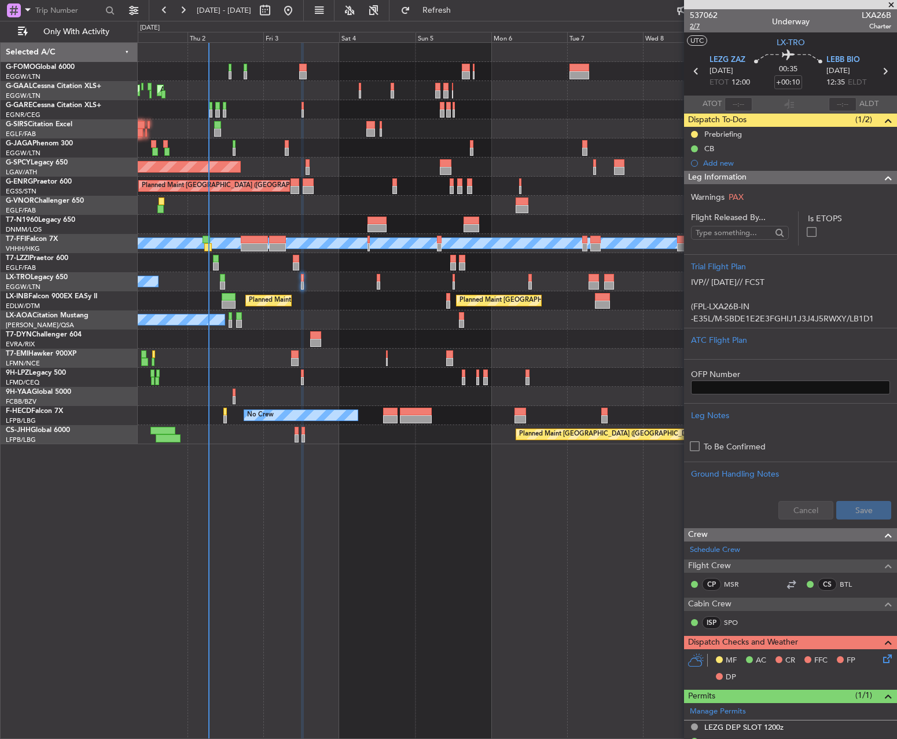
click at [697, 30] on span "2/7" at bounding box center [704, 26] width 28 height 10
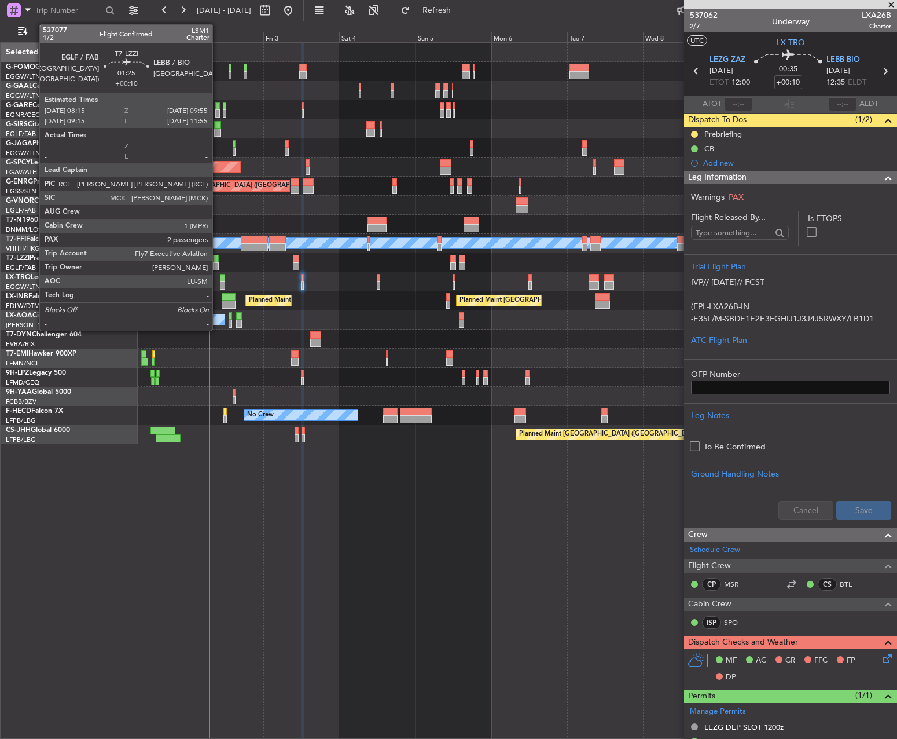
click at [215, 260] on div at bounding box center [216, 259] width 6 height 8
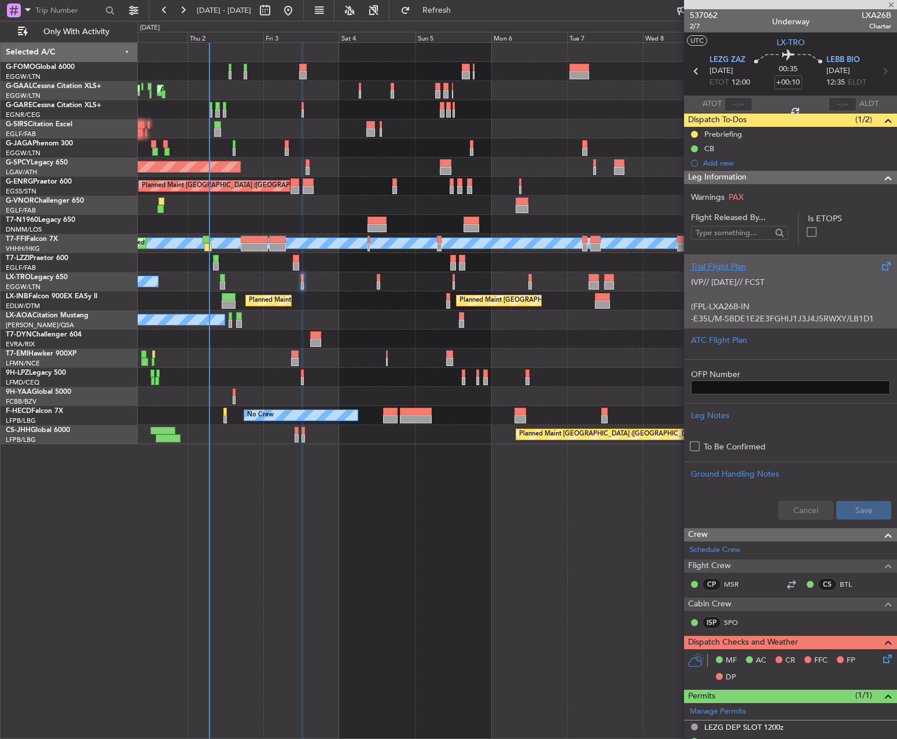
type input "2"
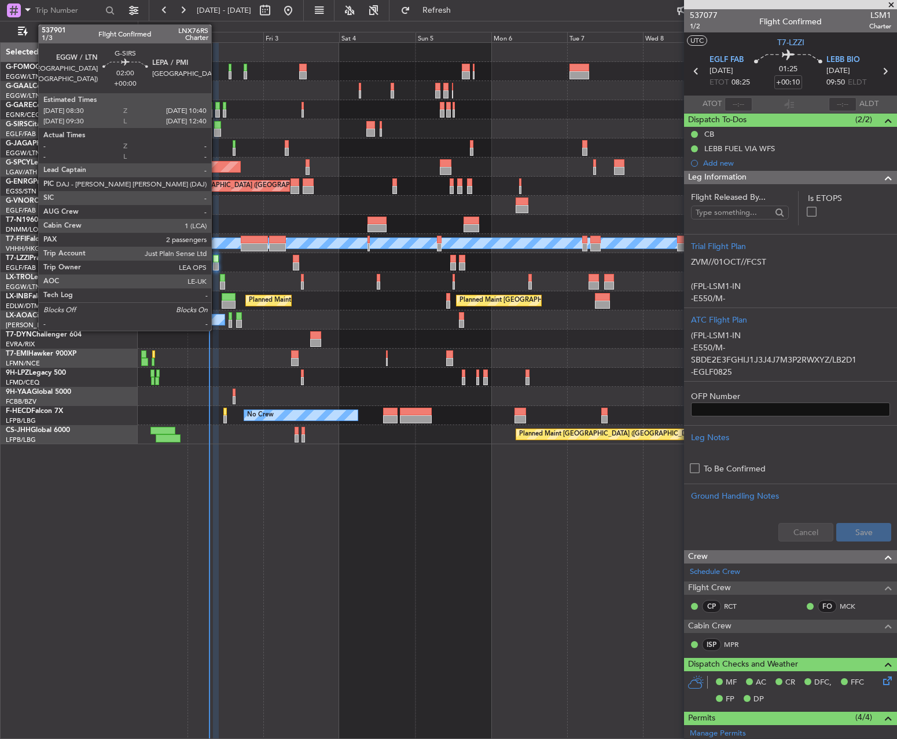
click at [218, 129] on div at bounding box center [217, 133] width 7 height 8
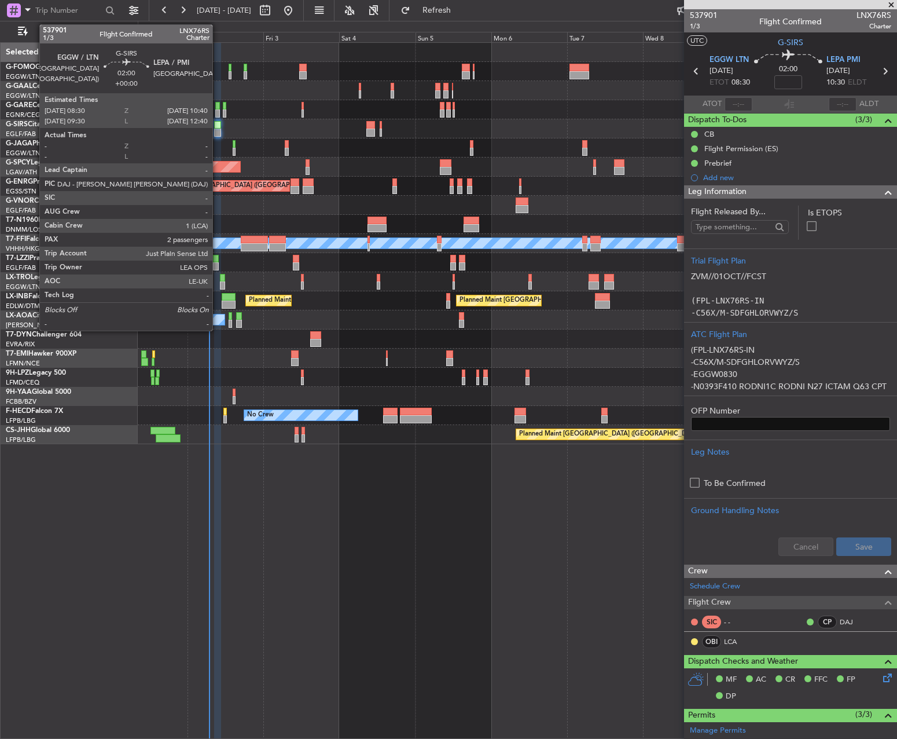
click at [218, 124] on div at bounding box center [217, 125] width 7 height 8
click at [215, 126] on div at bounding box center [217, 125] width 7 height 8
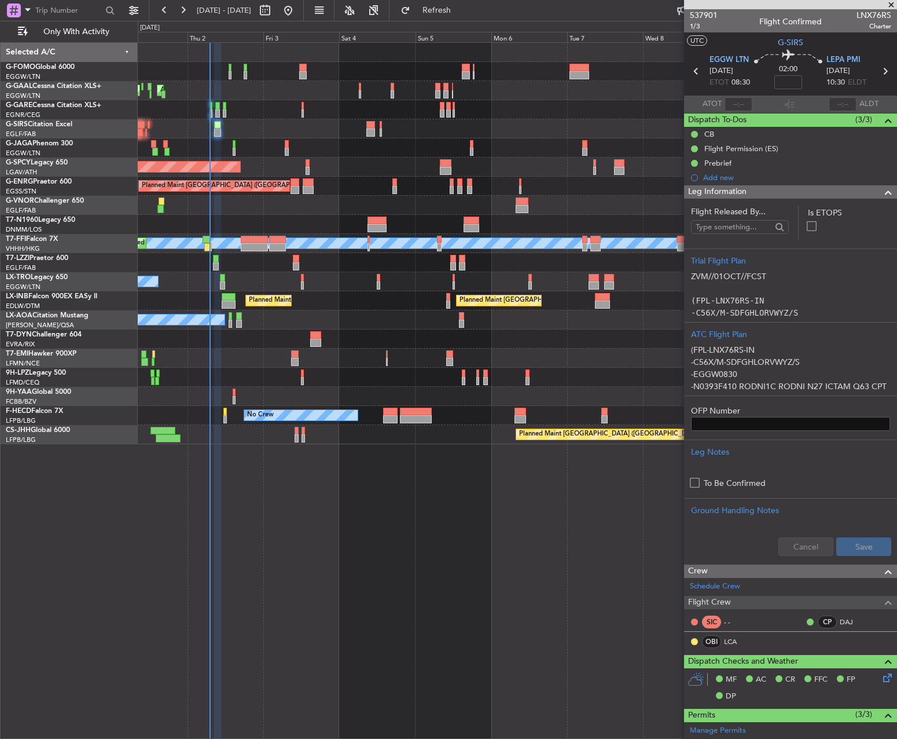
click at [222, 131] on div at bounding box center [517, 128] width 759 height 19
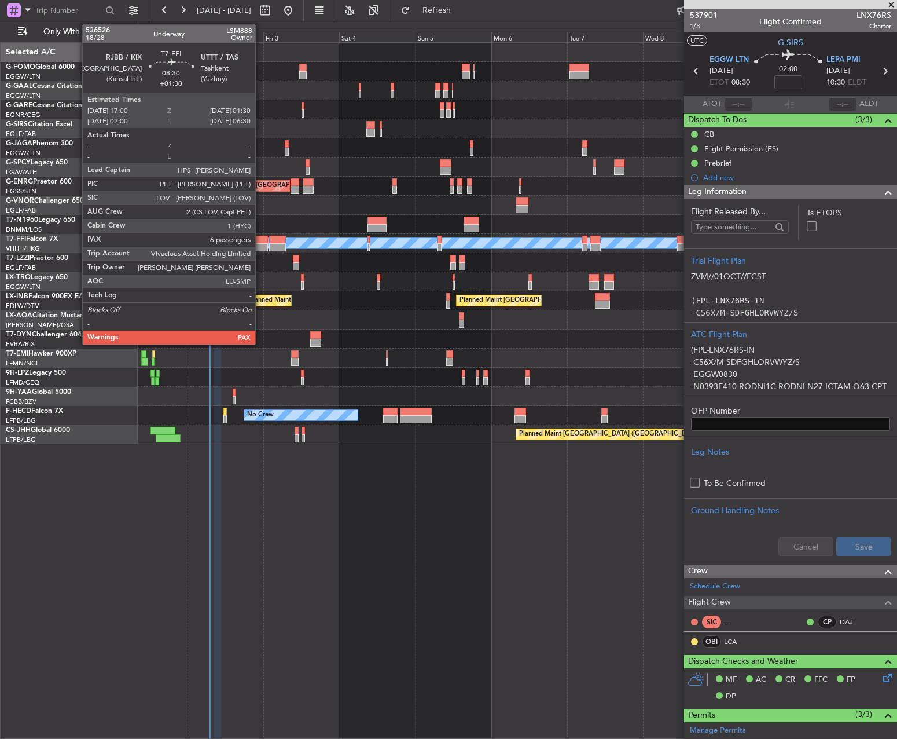
click at [260, 240] on div at bounding box center [254, 240] width 27 height 8
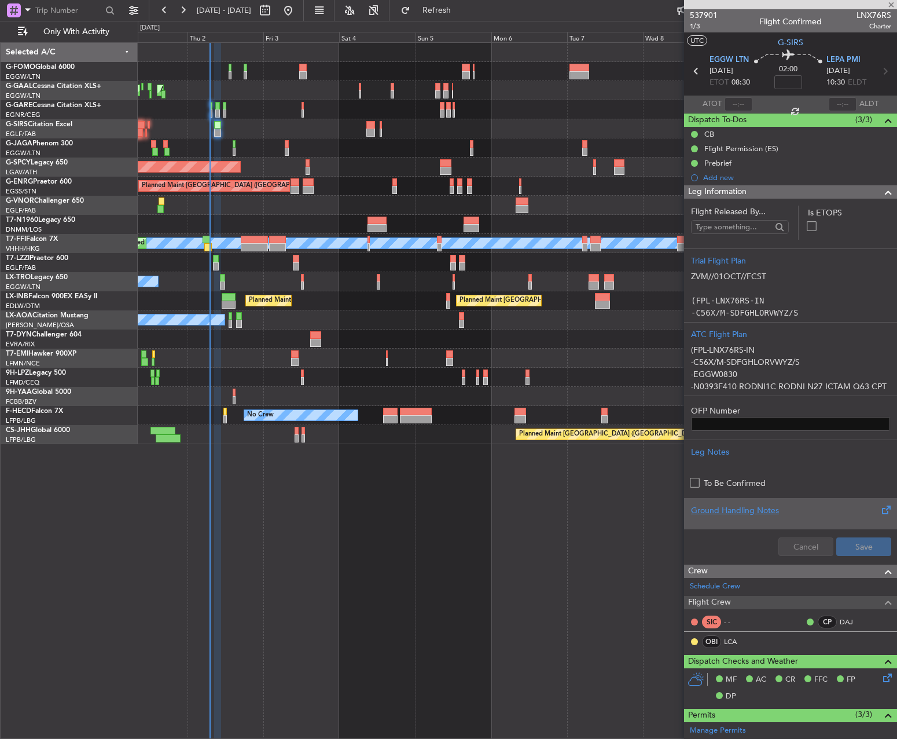
type input "+01:30"
type input "7"
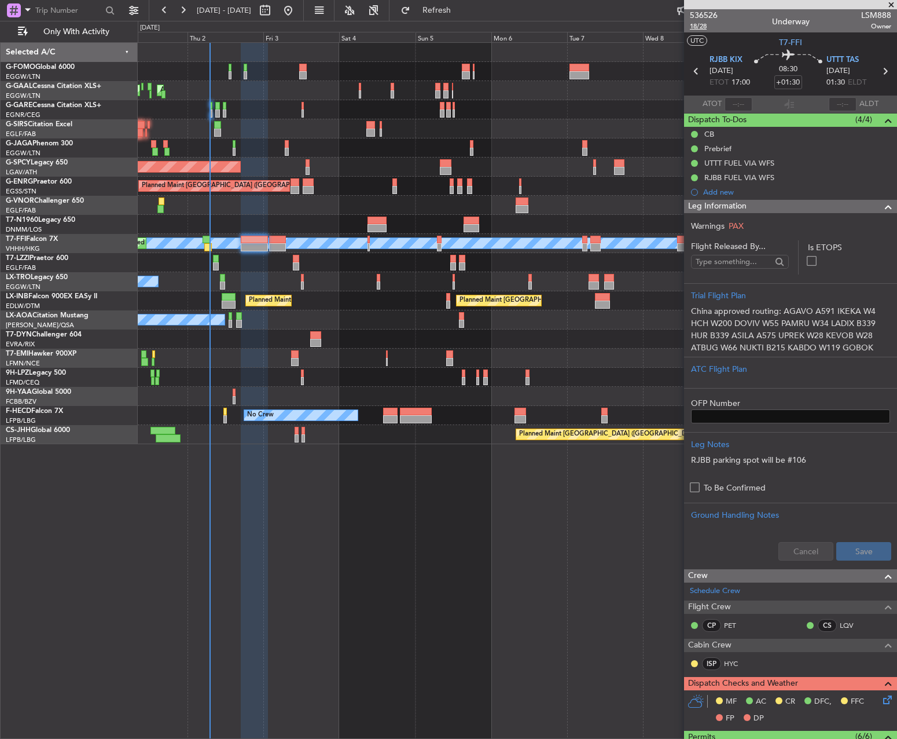
click at [693, 24] on span "18/28" at bounding box center [704, 26] width 28 height 10
click at [696, 19] on span "536526" at bounding box center [704, 15] width 28 height 12
click at [702, 23] on span "18/28" at bounding box center [704, 26] width 28 height 10
click at [441, 10] on button "Refresh" at bounding box center [429, 10] width 69 height 19
click at [693, 23] on span "18/28" at bounding box center [704, 26] width 28 height 10
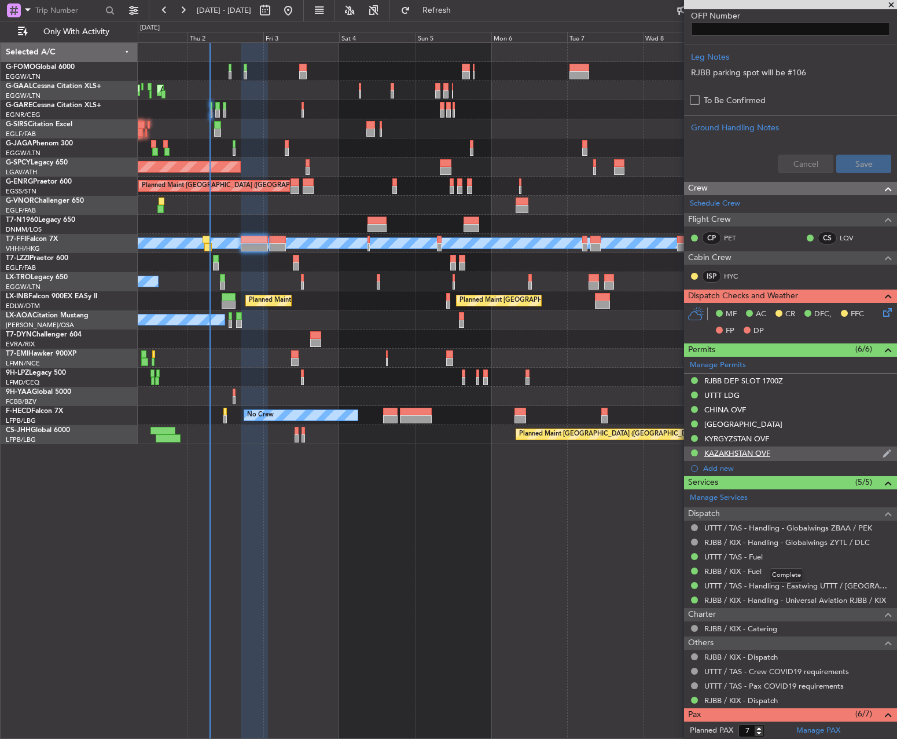
scroll to position [405, 0]
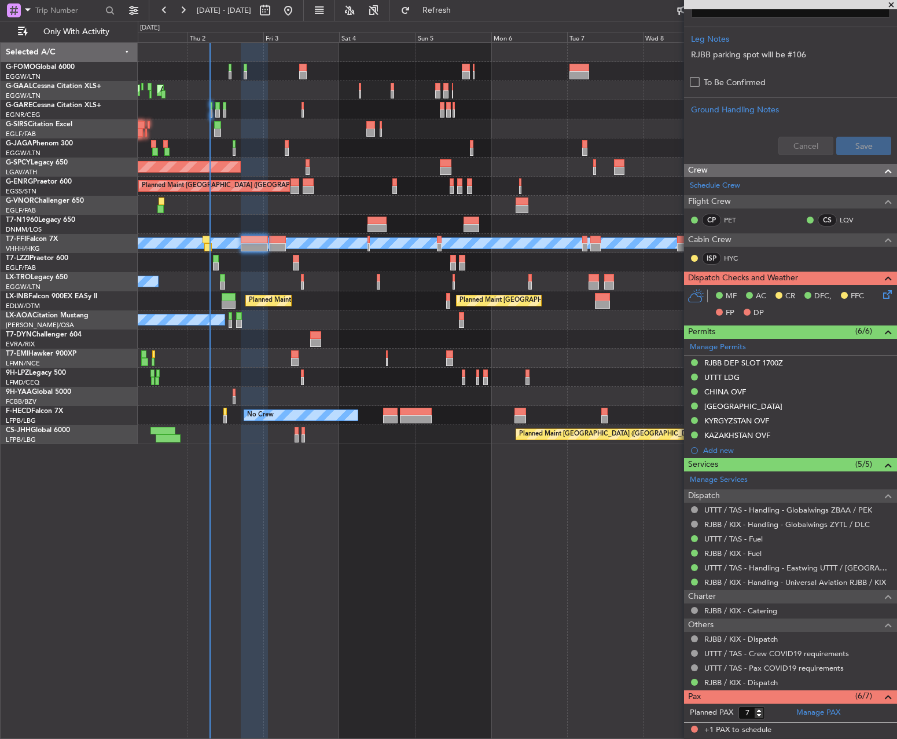
click at [881, 296] on icon at bounding box center [885, 292] width 9 height 9
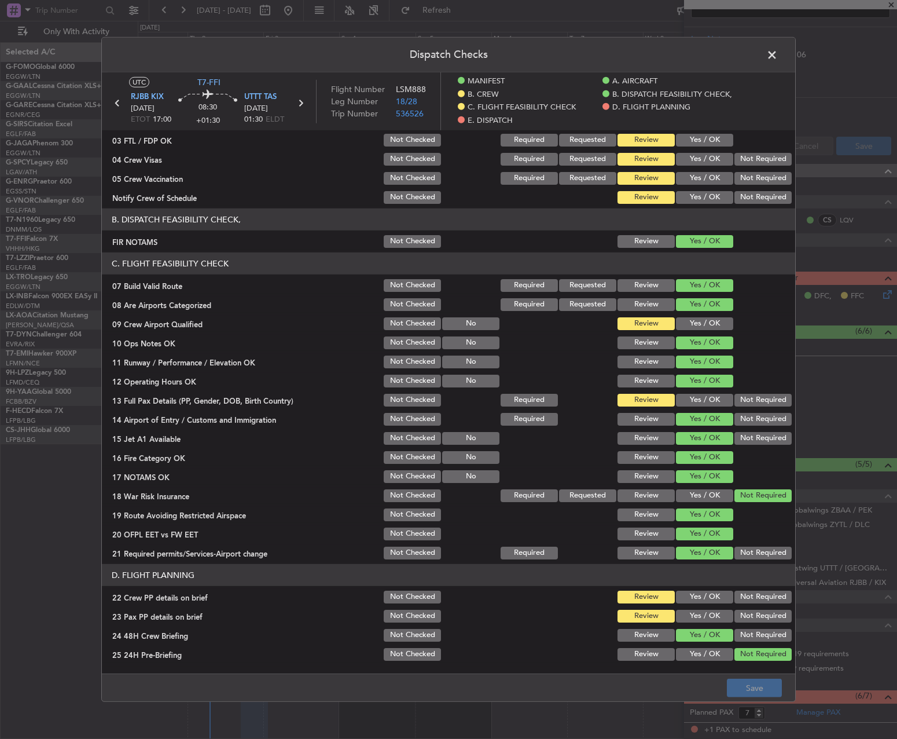
scroll to position [174, 0]
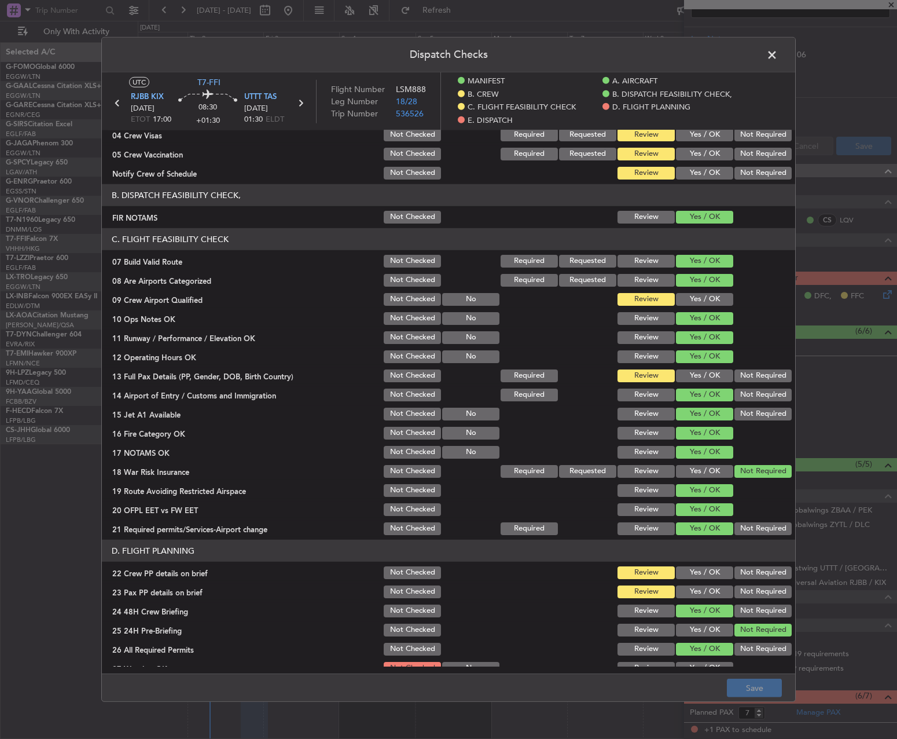
click at [682, 372] on button "Yes / OK" at bounding box center [704, 375] width 57 height 13
click at [708, 573] on button "Yes / OK" at bounding box center [704, 572] width 57 height 13
click at [707, 587] on button "Yes / OK" at bounding box center [704, 591] width 57 height 13
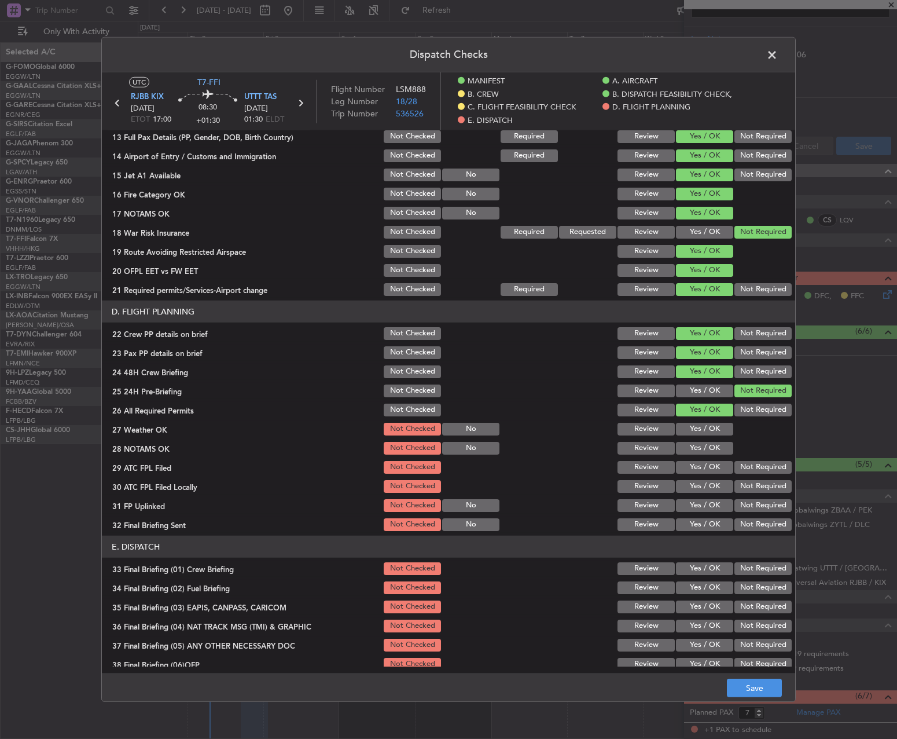
scroll to position [521, 0]
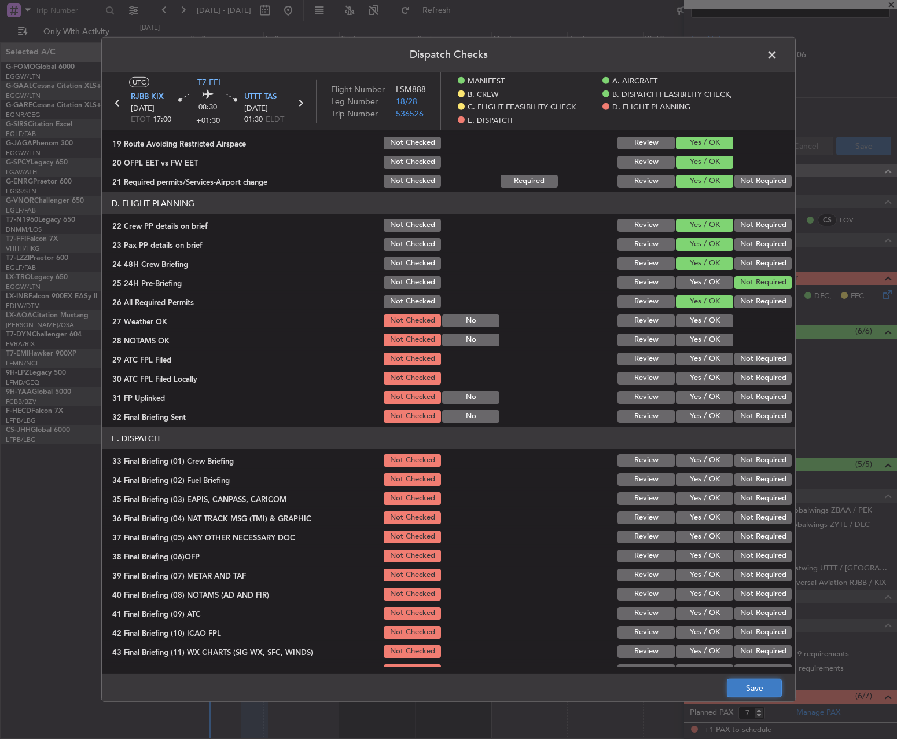
click at [745, 679] on button "Save" at bounding box center [754, 687] width 55 height 19
click at [778, 57] on span at bounding box center [778, 57] width 0 height 23
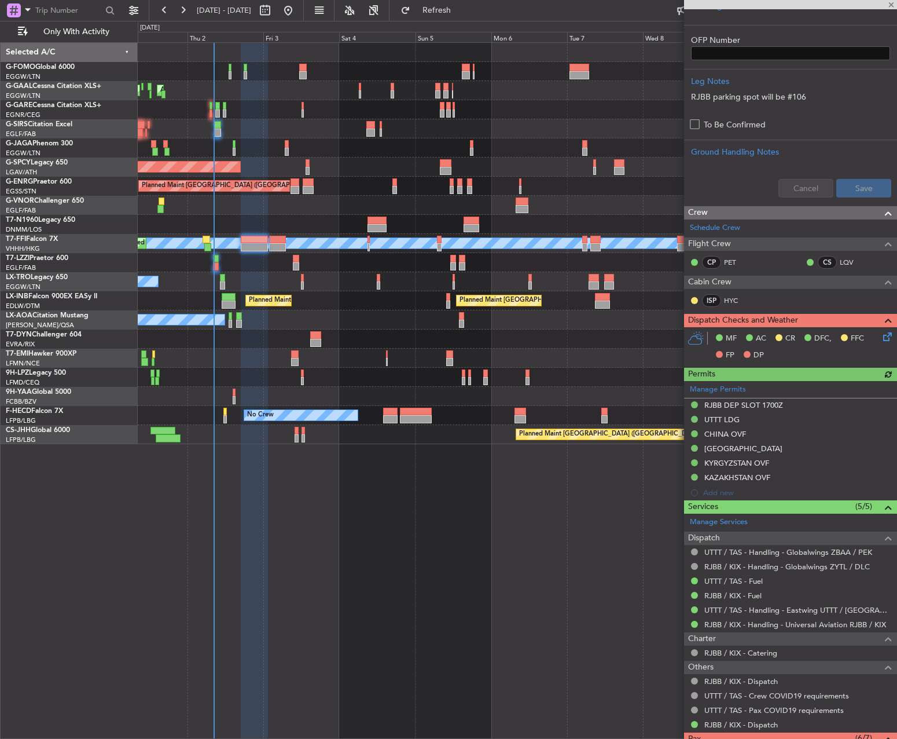
scroll to position [405, 0]
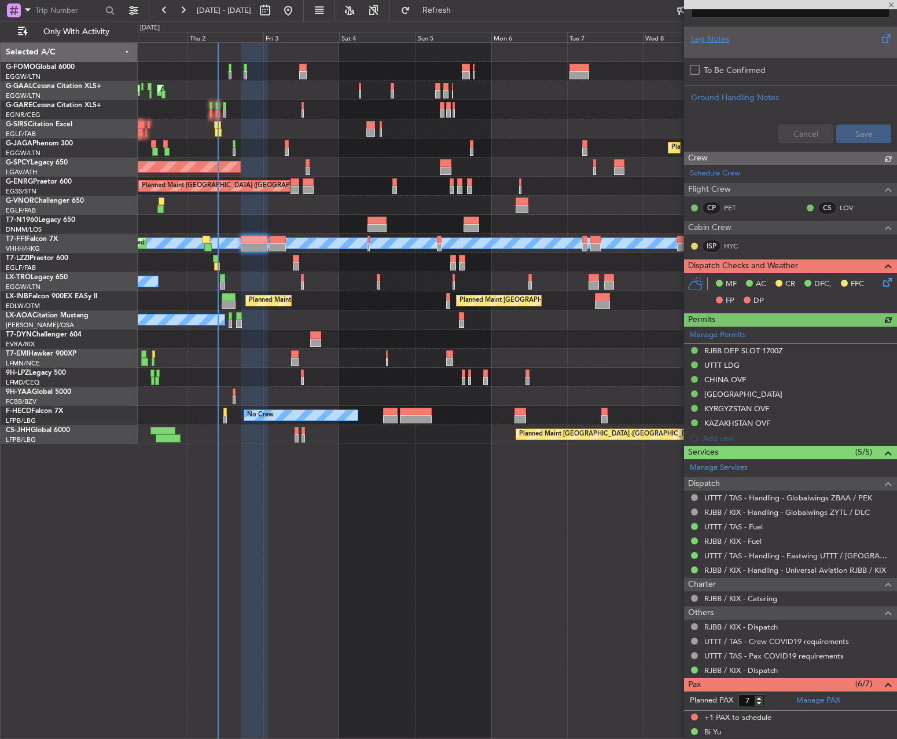
scroll to position [405, 0]
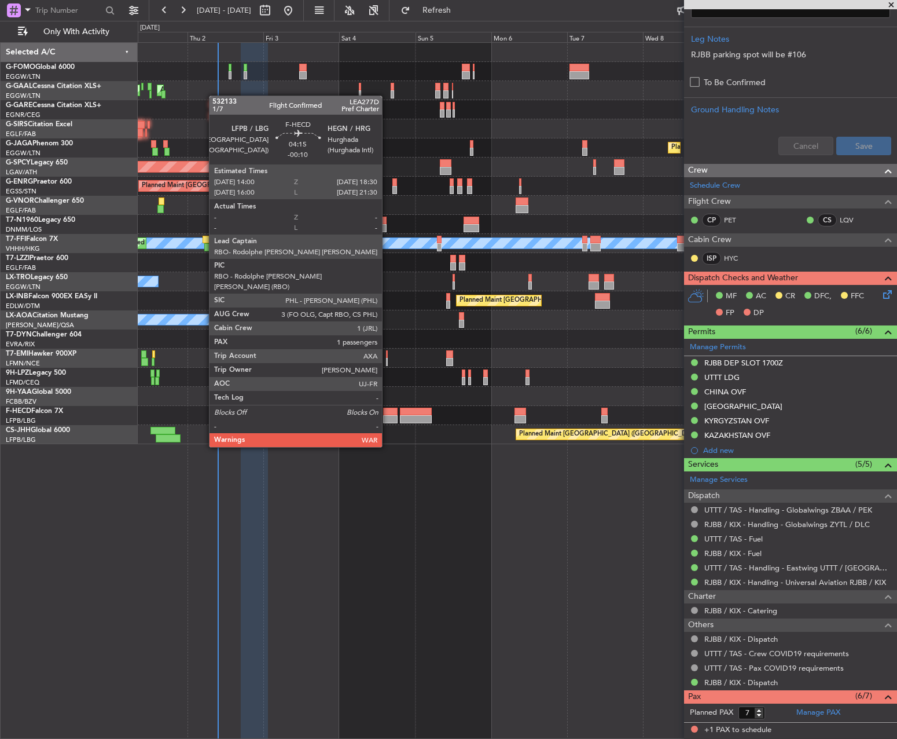
click at [387, 414] on div at bounding box center [390, 412] width 14 height 8
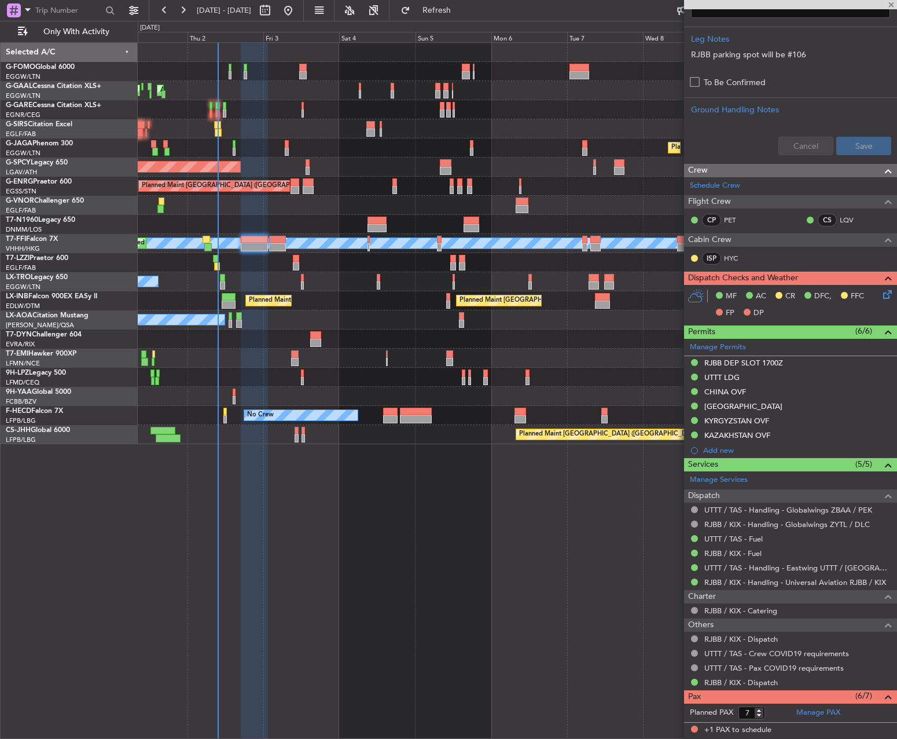
type input "-00:10"
type input "1"
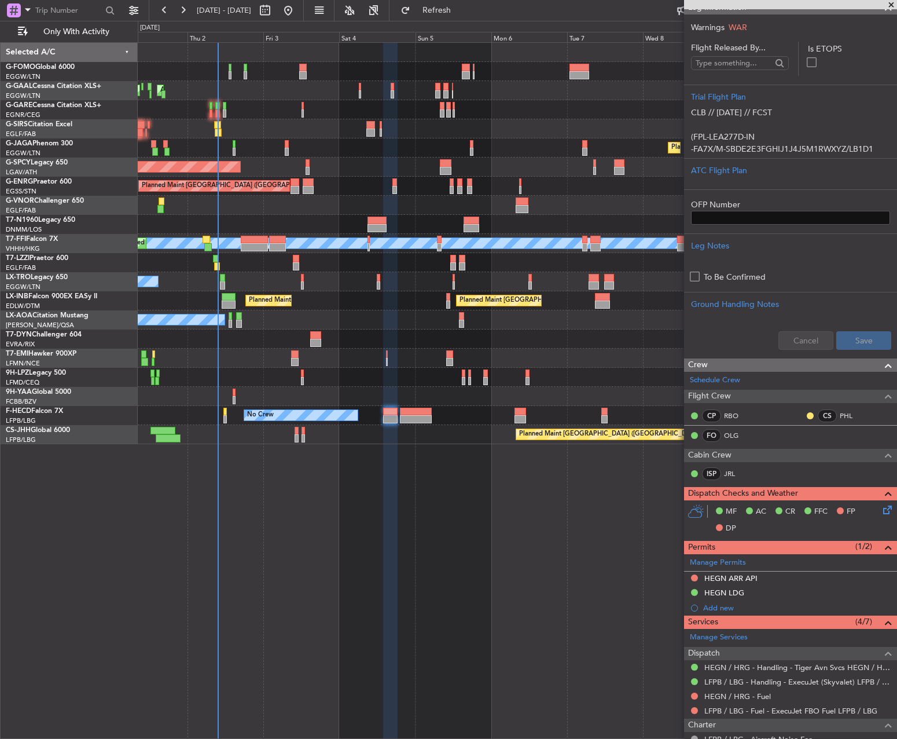
scroll to position [336, 0]
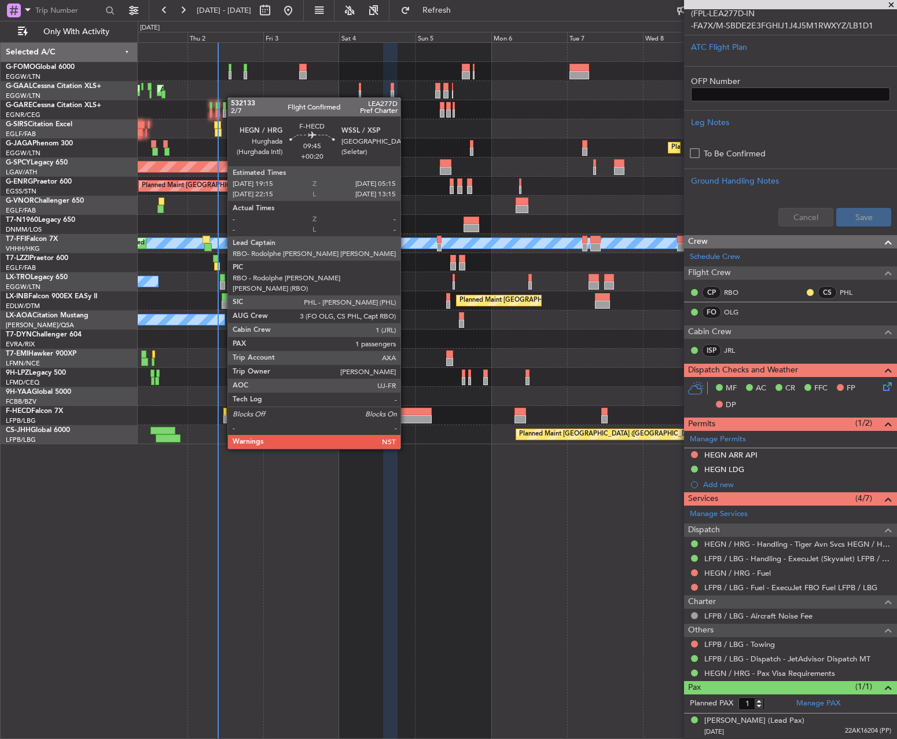
click at [406, 416] on div at bounding box center [416, 419] width 32 height 8
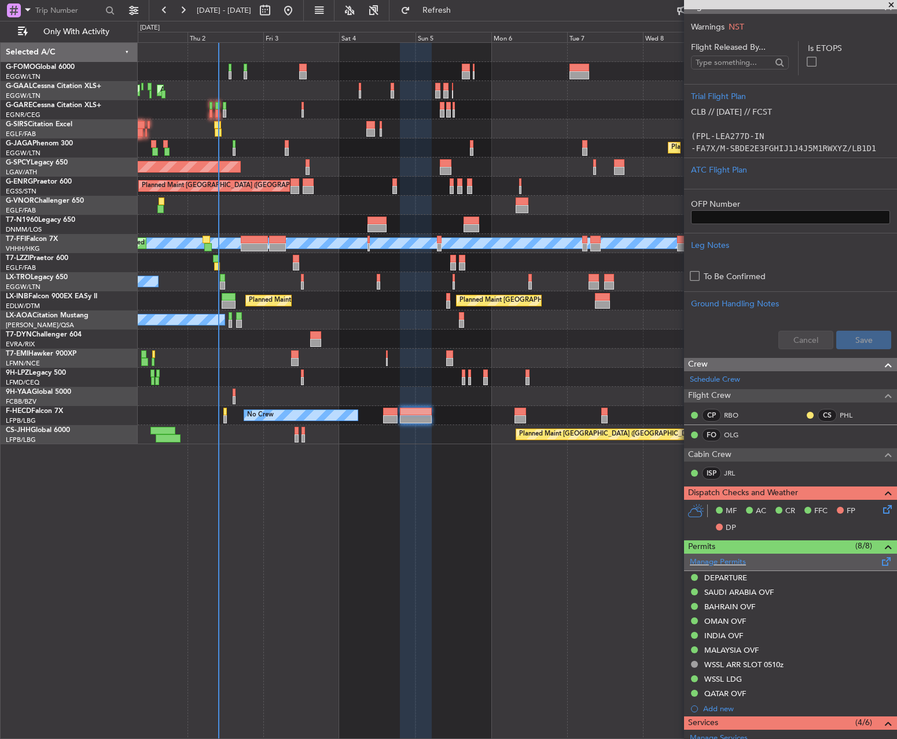
scroll to position [380, 0]
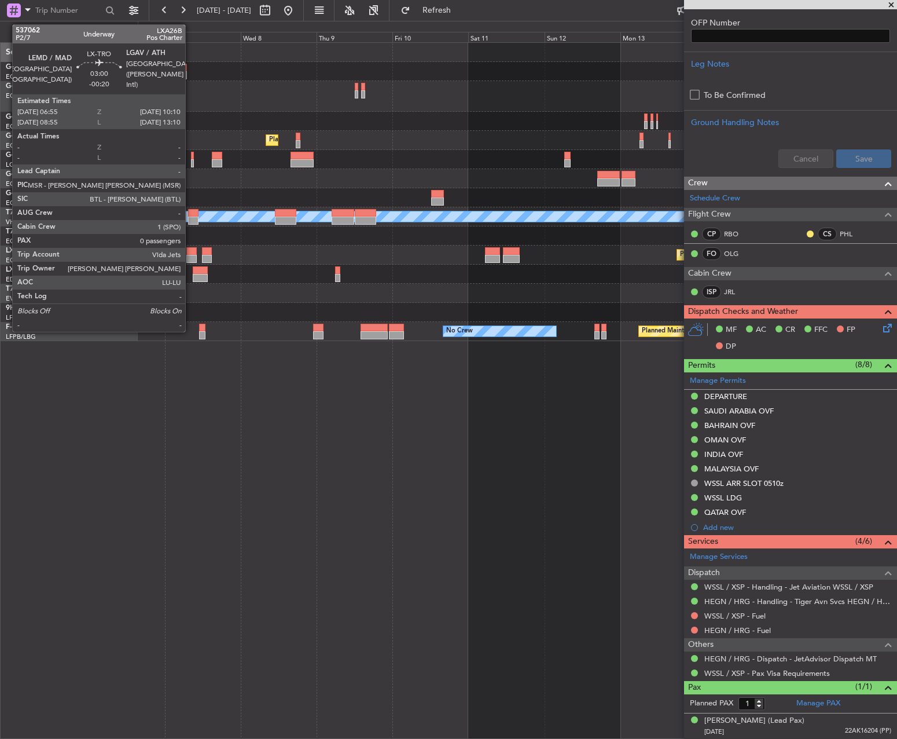
click at [190, 252] on div at bounding box center [191, 251] width 10 height 8
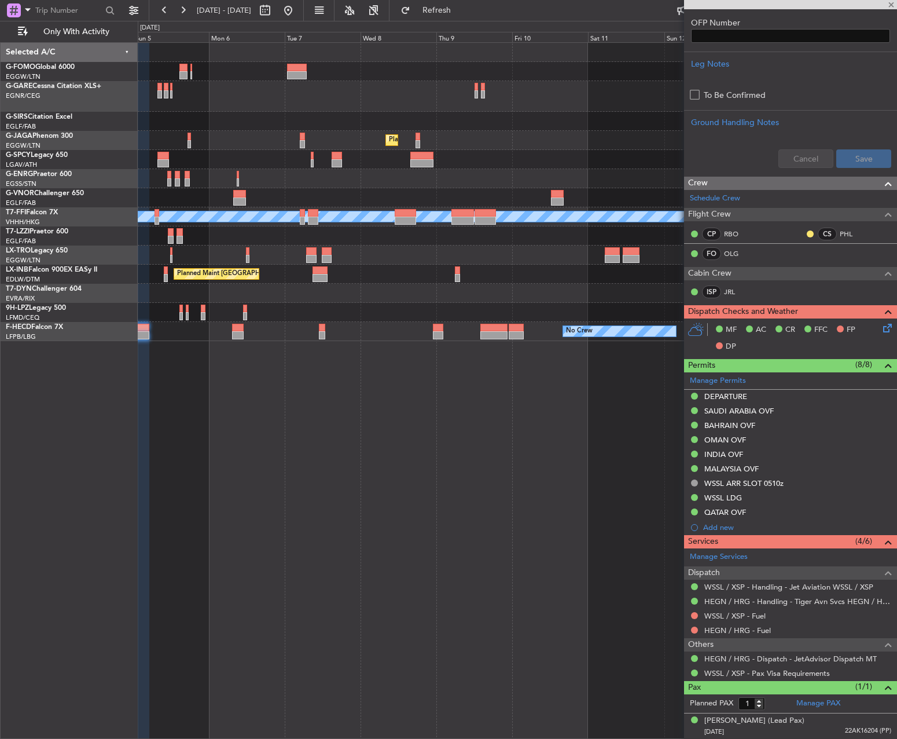
click at [373, 256] on div "Planned Maint Riga (Riga Intl)" at bounding box center [517, 254] width 759 height 19
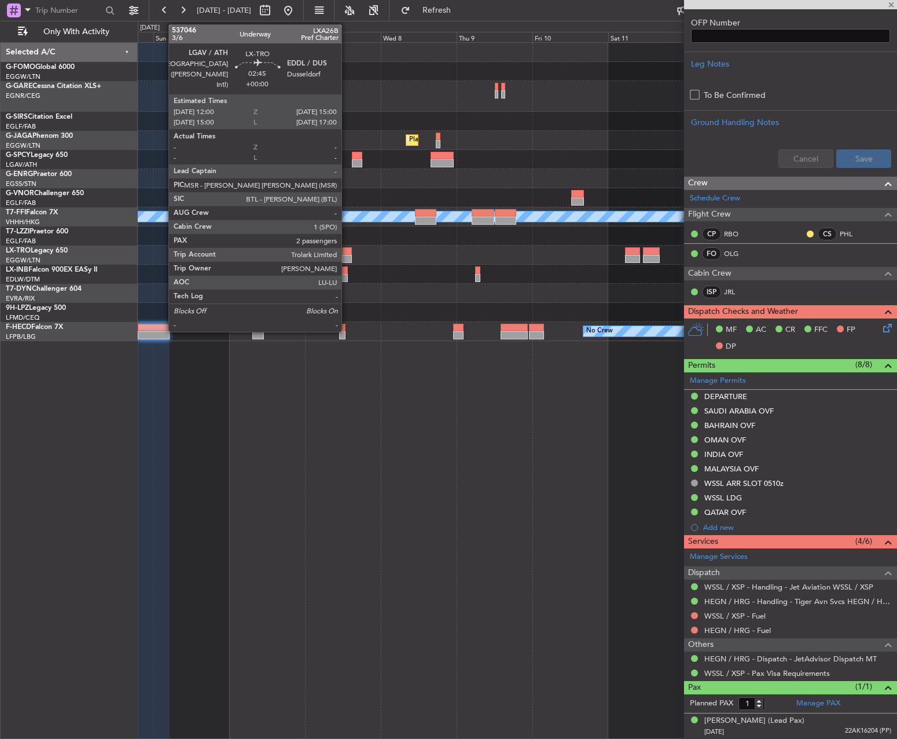
type input "-00:20"
type input "0"
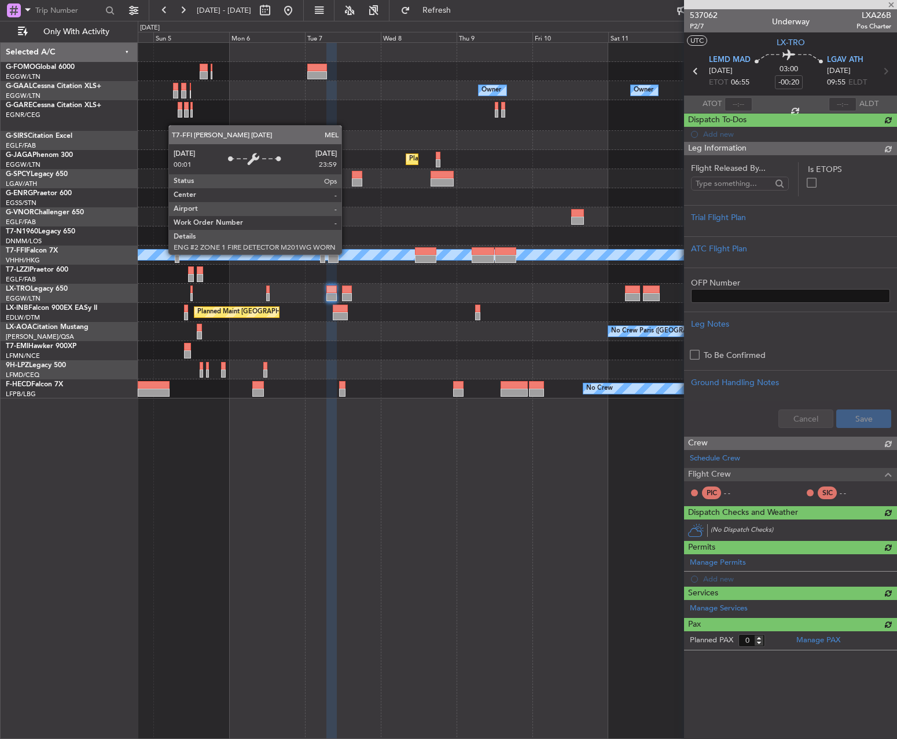
scroll to position [0, 0]
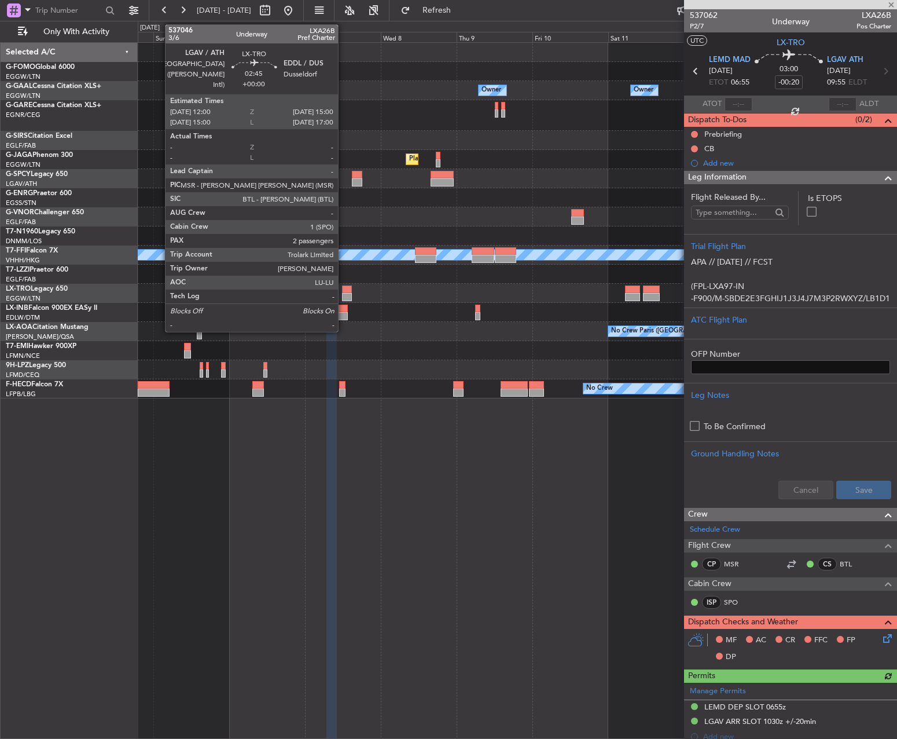
click at [343, 290] on div at bounding box center [347, 289] width 10 height 8
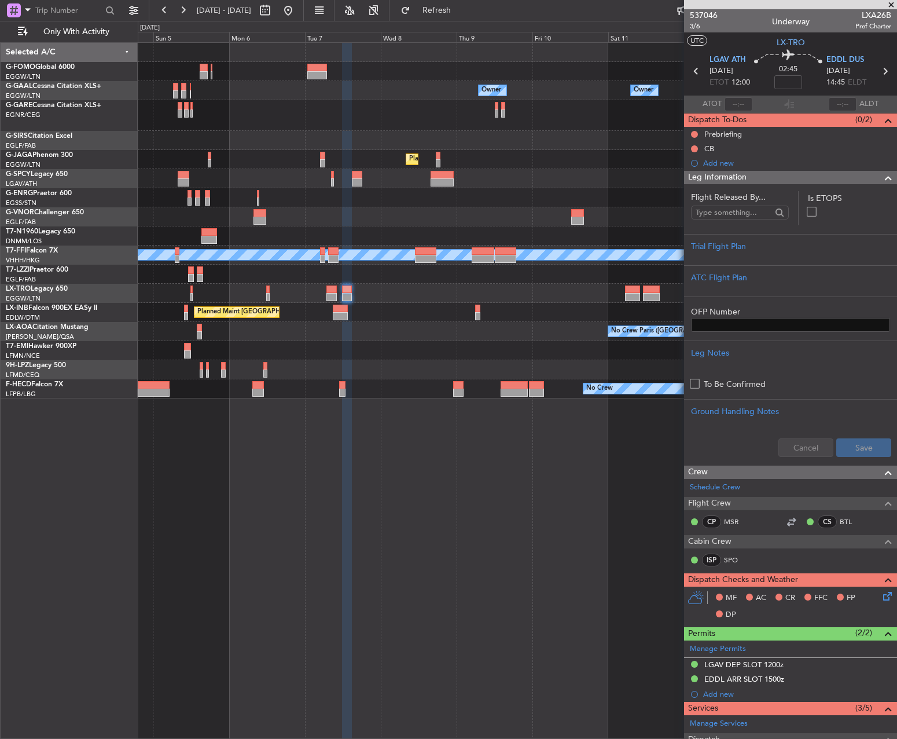
click at [34, 170] on div "Owner Owner Owner Owner No Crew Planned Maint London (Luton) Planned Maint Brem…" at bounding box center [448, 380] width 897 height 718
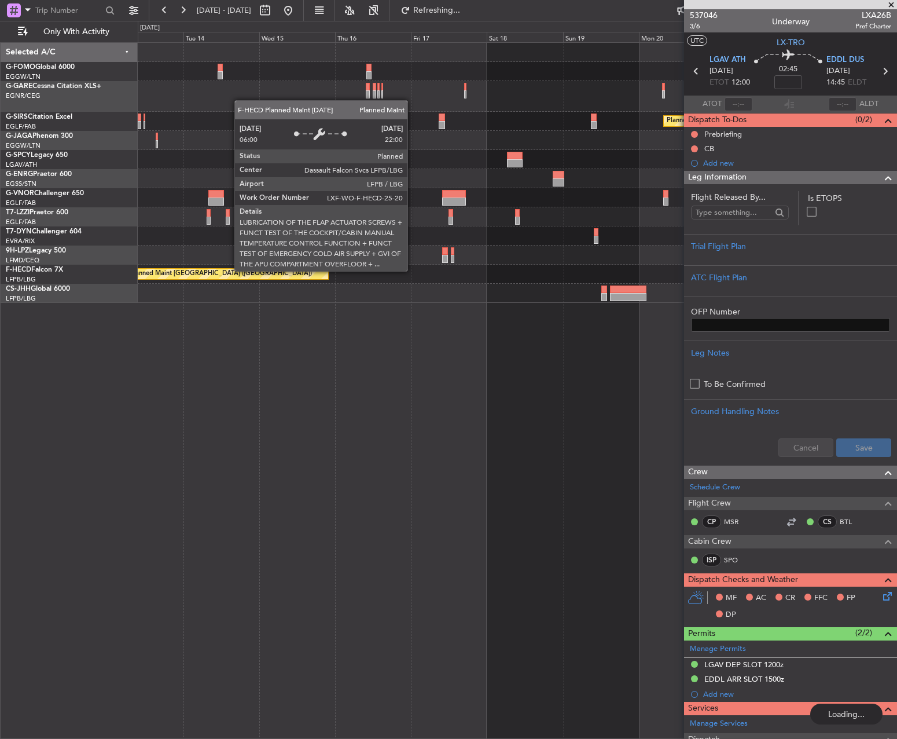
click at [291, 271] on div "Planned Maint [GEOGRAPHIC_DATA] ([GEOGRAPHIC_DATA])" at bounding box center [227, 274] width 201 height 10
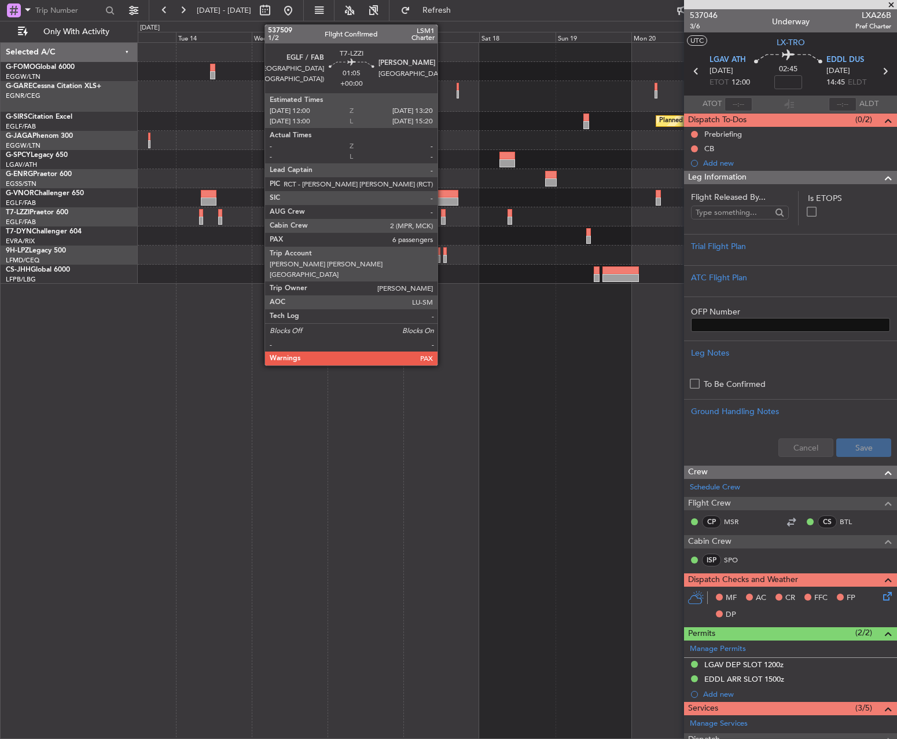
click at [443, 209] on div at bounding box center [443, 213] width 5 height 8
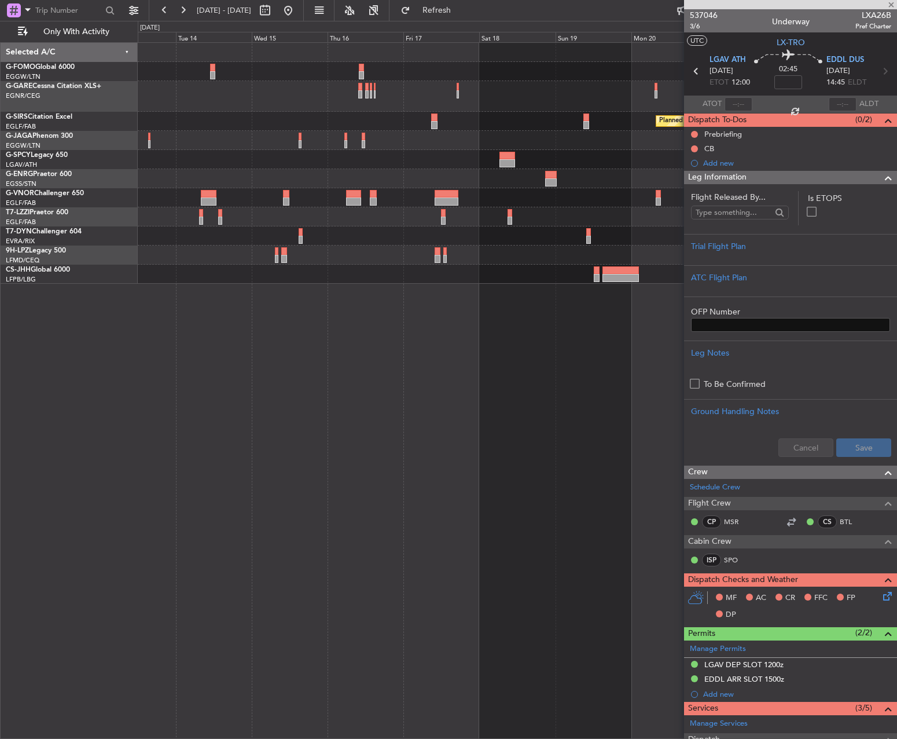
type input "6"
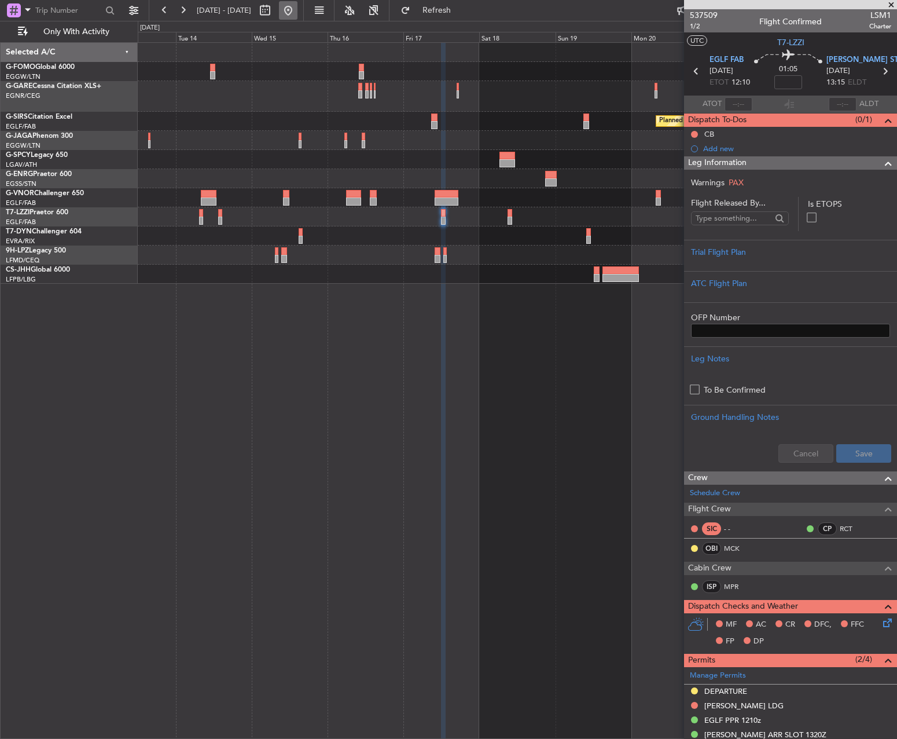
click at [298, 8] on button at bounding box center [288, 10] width 19 height 19
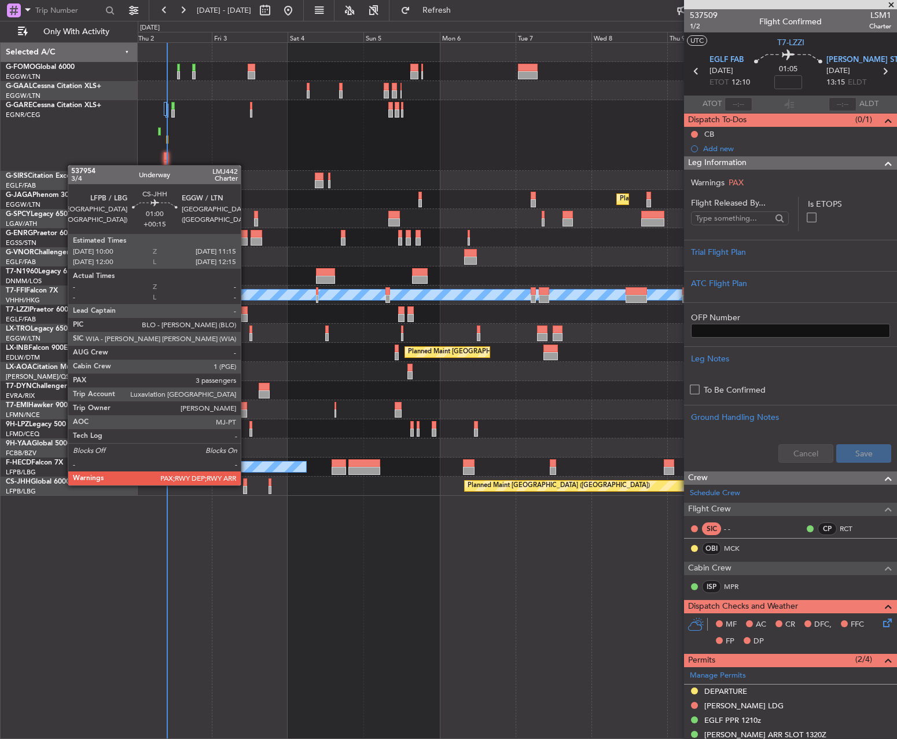
click at [245, 483] on div at bounding box center [245, 482] width 4 height 8
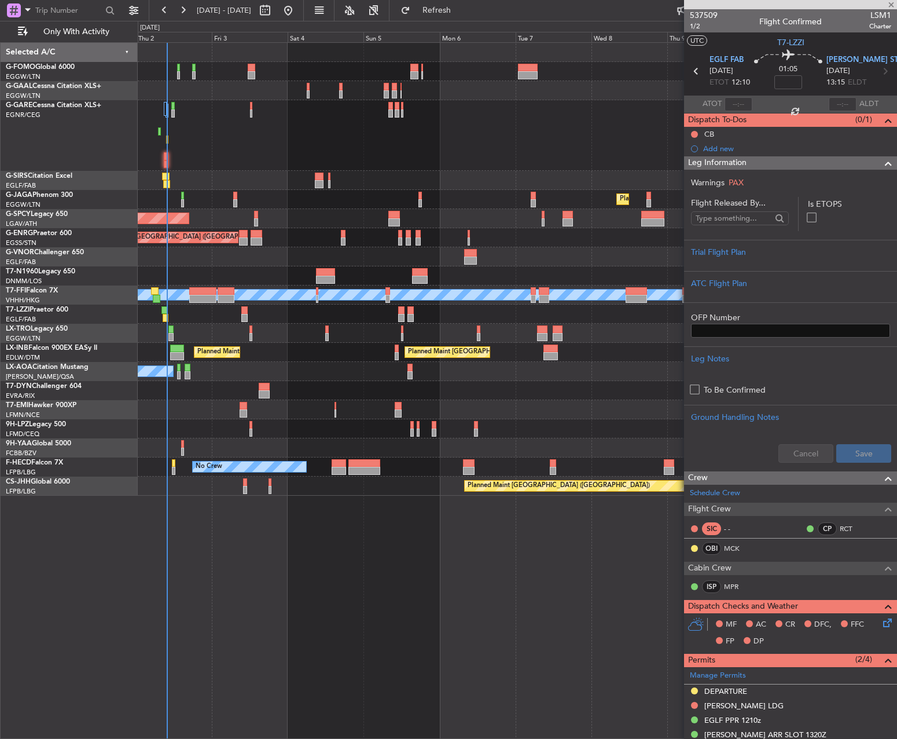
type input "+00:15"
type input "3"
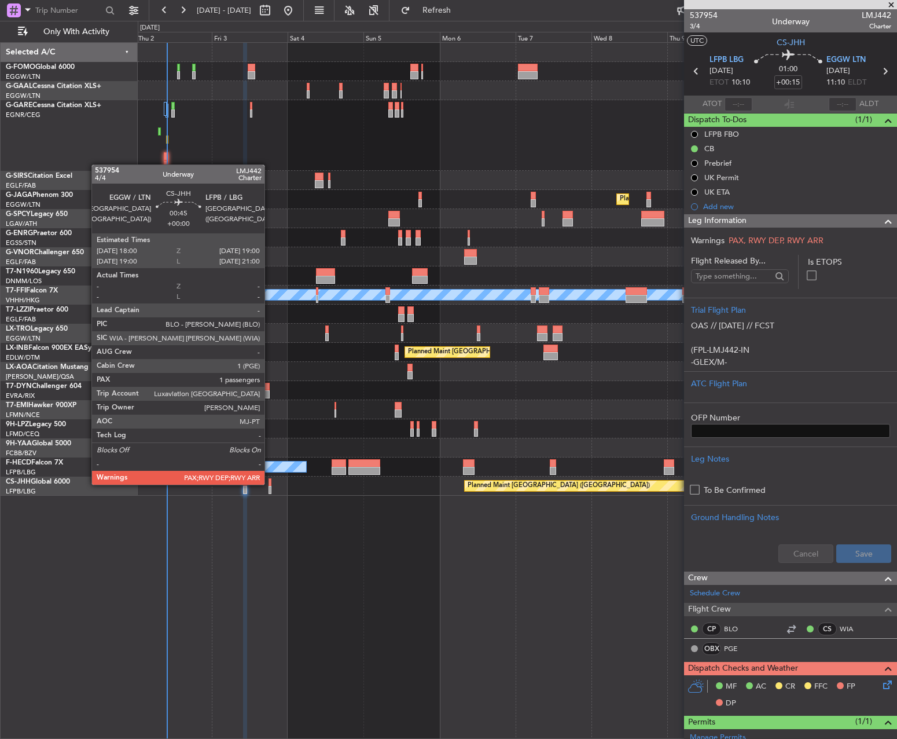
click at [270, 483] on div at bounding box center [270, 482] width 3 height 8
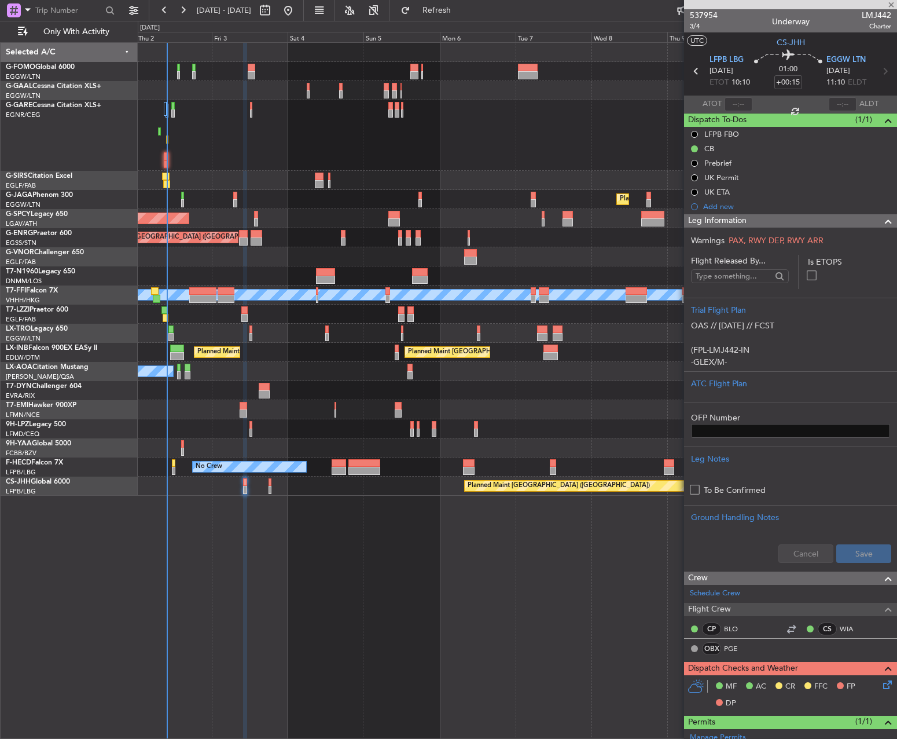
type input "4"
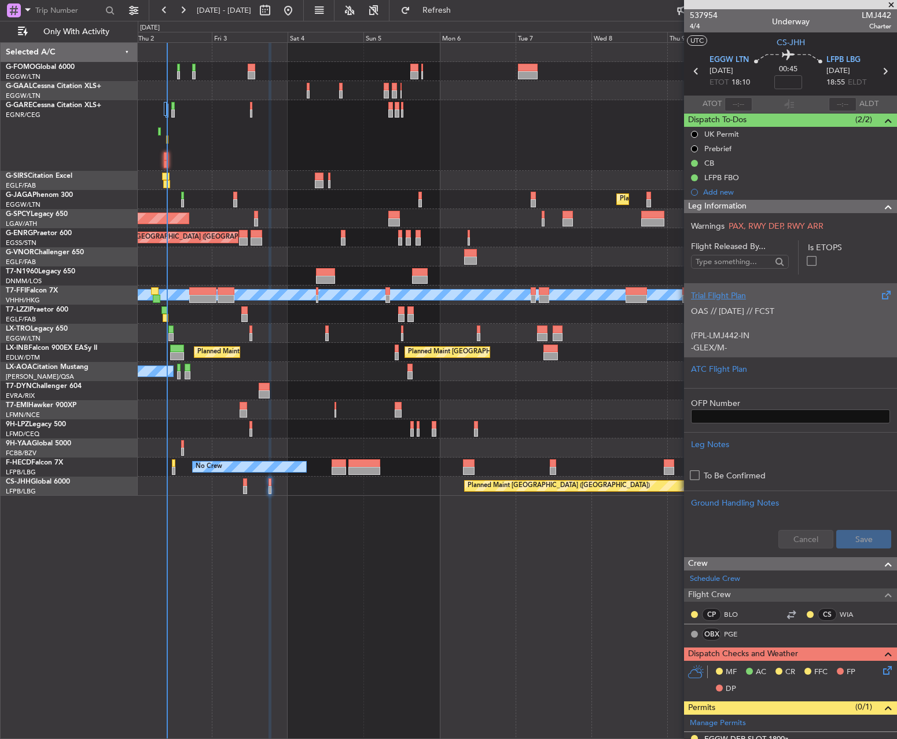
click at [773, 318] on p "OAS // 02OCT // FCST (FPL-LMJ442-IN -GLEX/M-SBDE1E2E3FGHIJ1J3J4J5LM1M2OP2RWXYZ/…" at bounding box center [790, 420] width 199 height 231
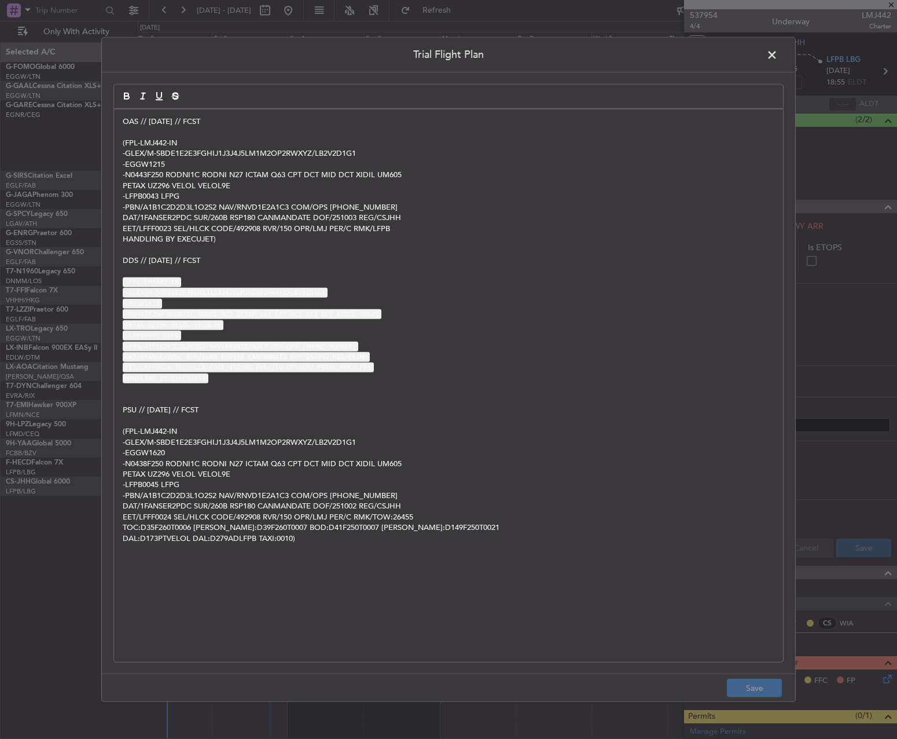
click at [118, 119] on div "OAS // 02OCT // FCST (FPL-LMJ442-IN -GLEX/M-SBDE1E2E3FGHIJ1J3J4J5LM1M2OP2RWXYZ/…" at bounding box center [448, 385] width 669 height 552
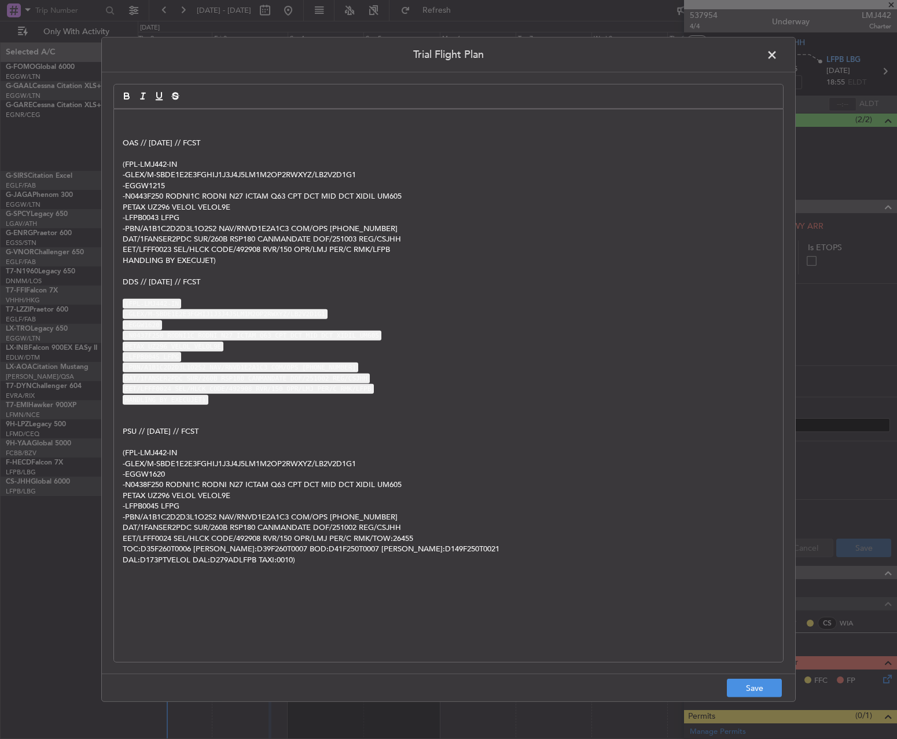
click at [118, 119] on div "OAS // 02OCT // FCST (FPL-LMJ442-IN -GLEX/M-SBDE1E2E3FGHIJ1J3J4J5LM1M2OP2RWXYZ/…" at bounding box center [448, 385] width 669 height 552
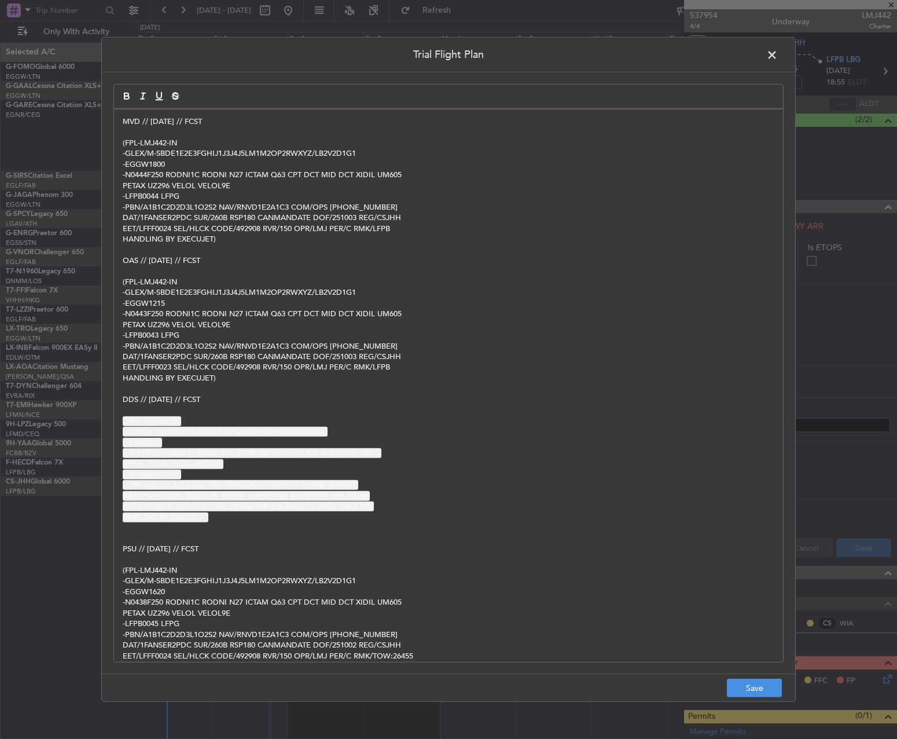
click at [762, 700] on footer "Save" at bounding box center [448, 687] width 693 height 28
click at [759, 692] on button "Save" at bounding box center [754, 687] width 55 height 19
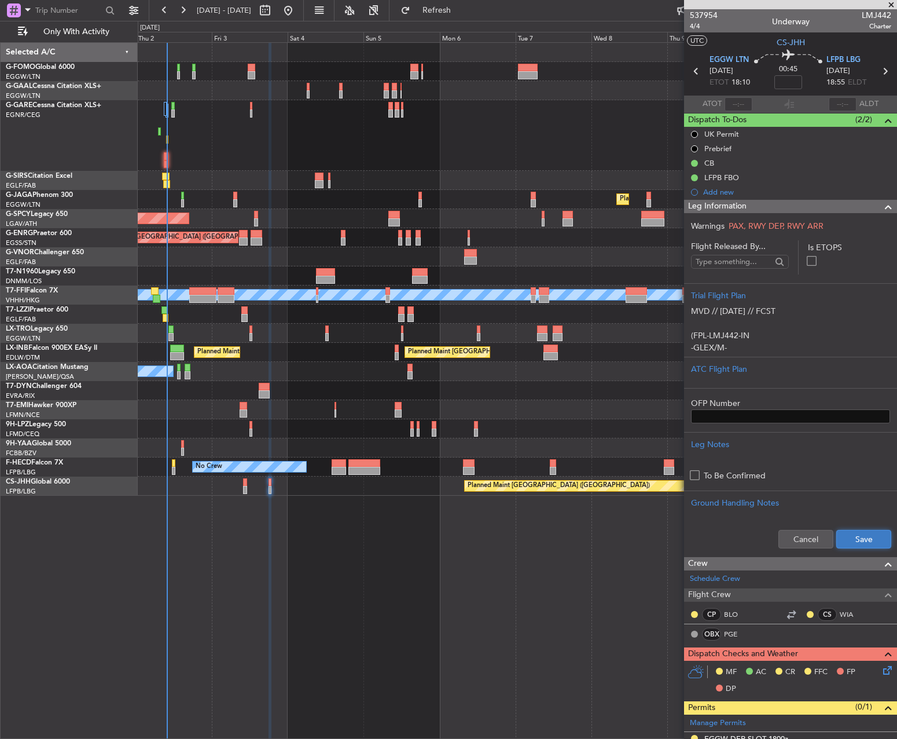
click at [871, 542] on button "Save" at bounding box center [863, 539] width 55 height 19
click at [703, 29] on span "4/4" at bounding box center [704, 26] width 28 height 10
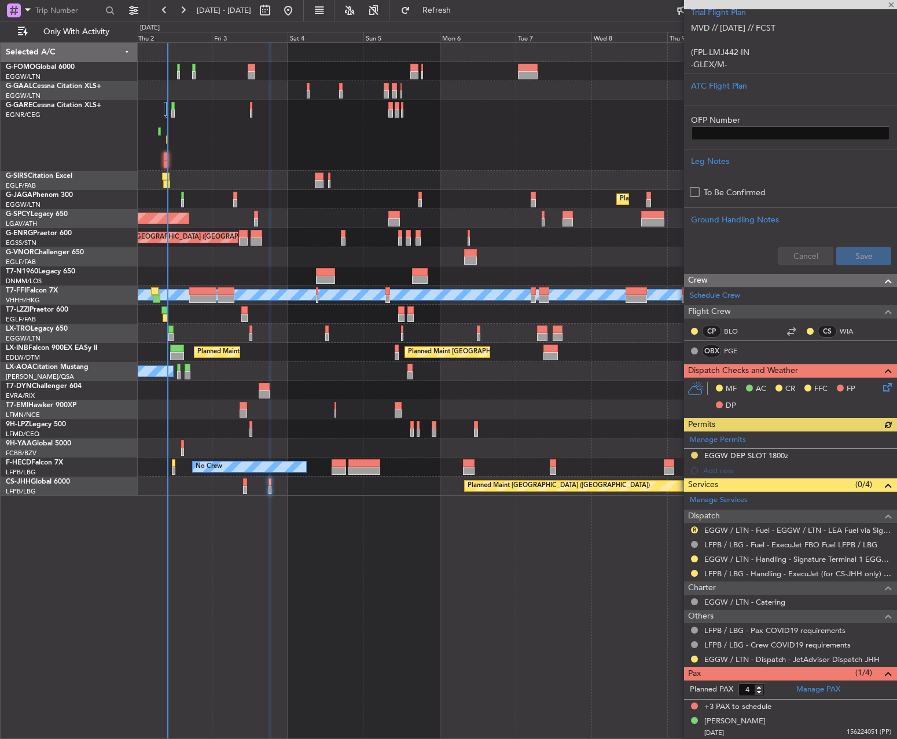
scroll to position [284, 0]
click at [692, 572] on button at bounding box center [694, 572] width 7 height 7
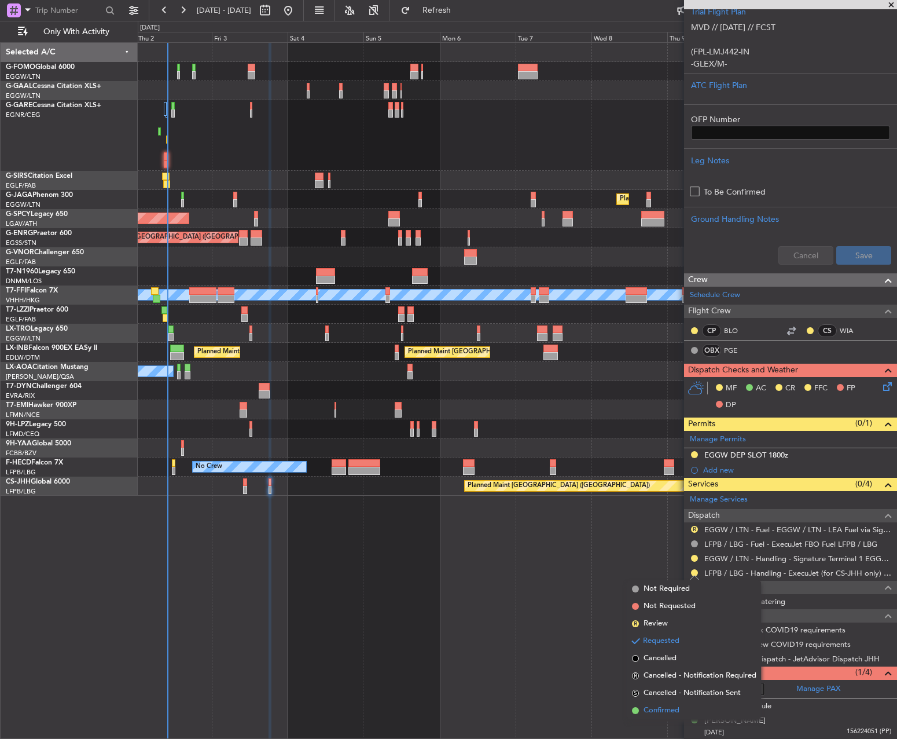
click at [671, 712] on span "Confirmed" at bounding box center [662, 710] width 36 height 12
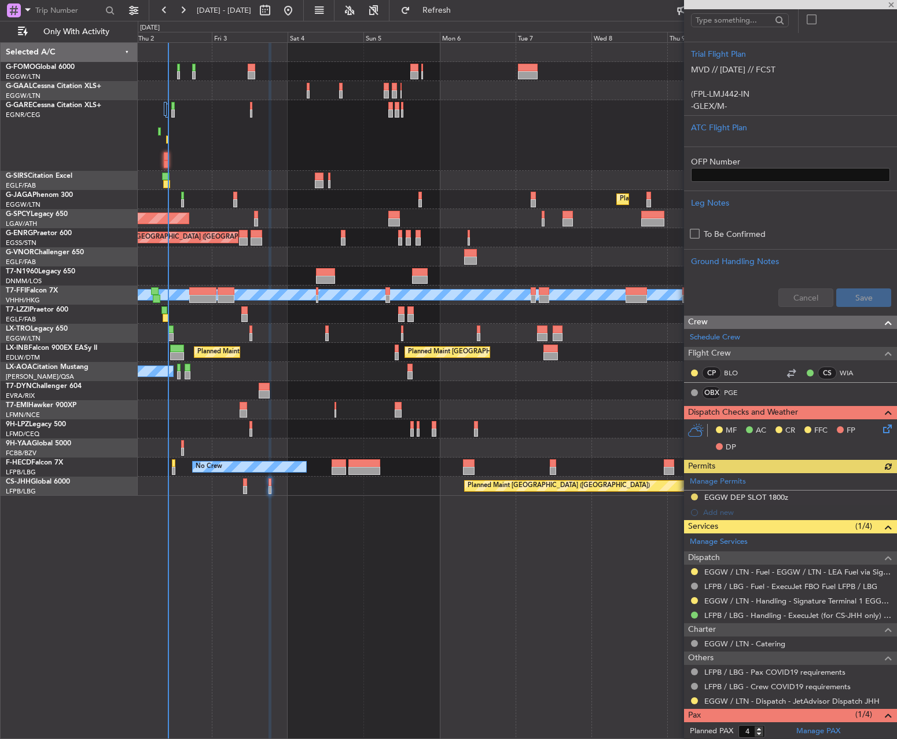
scroll to position [284, 0]
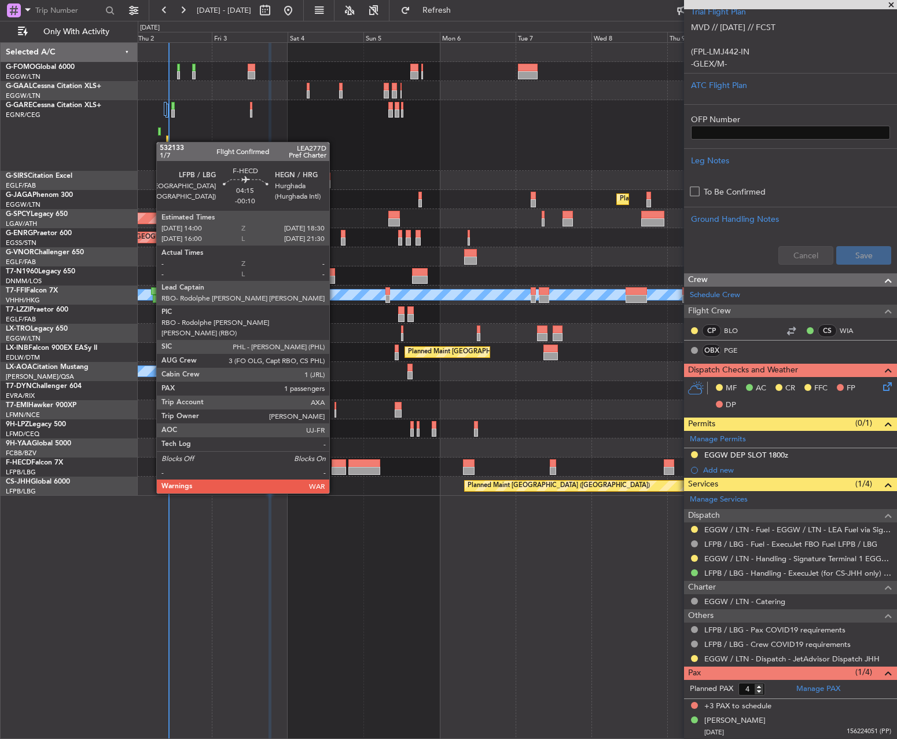
click at [335, 461] on div at bounding box center [339, 463] width 14 height 8
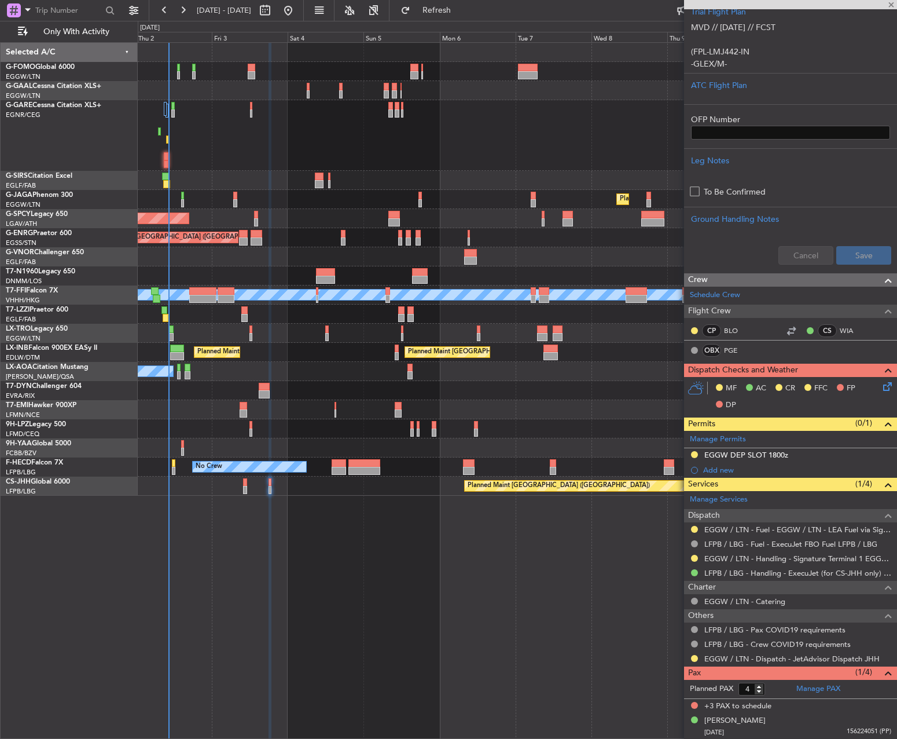
type input "-00:10"
type input "1"
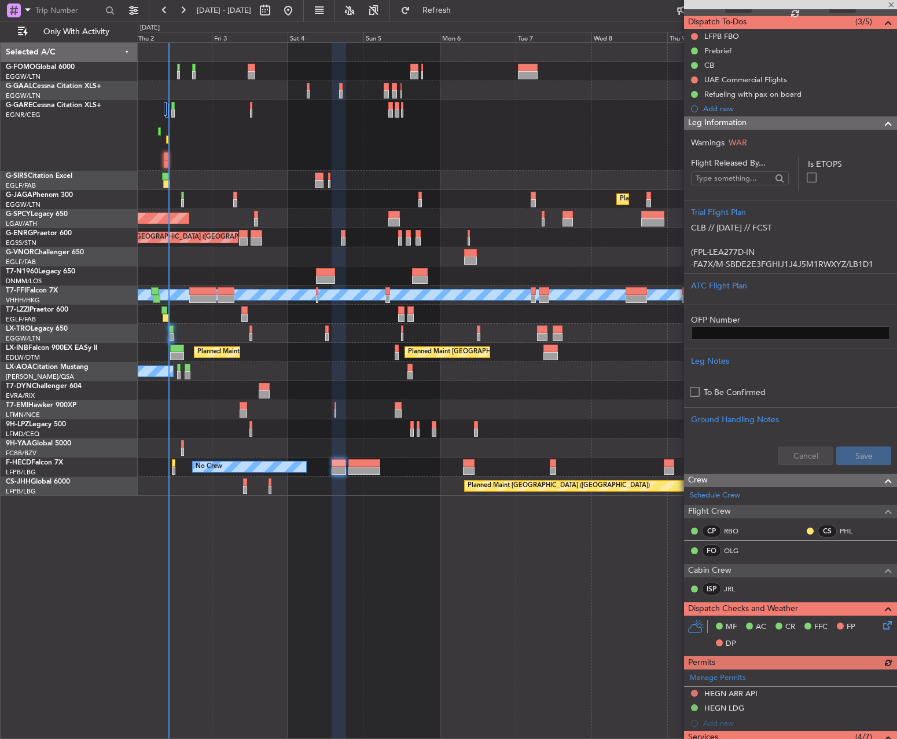
scroll to position [232, 0]
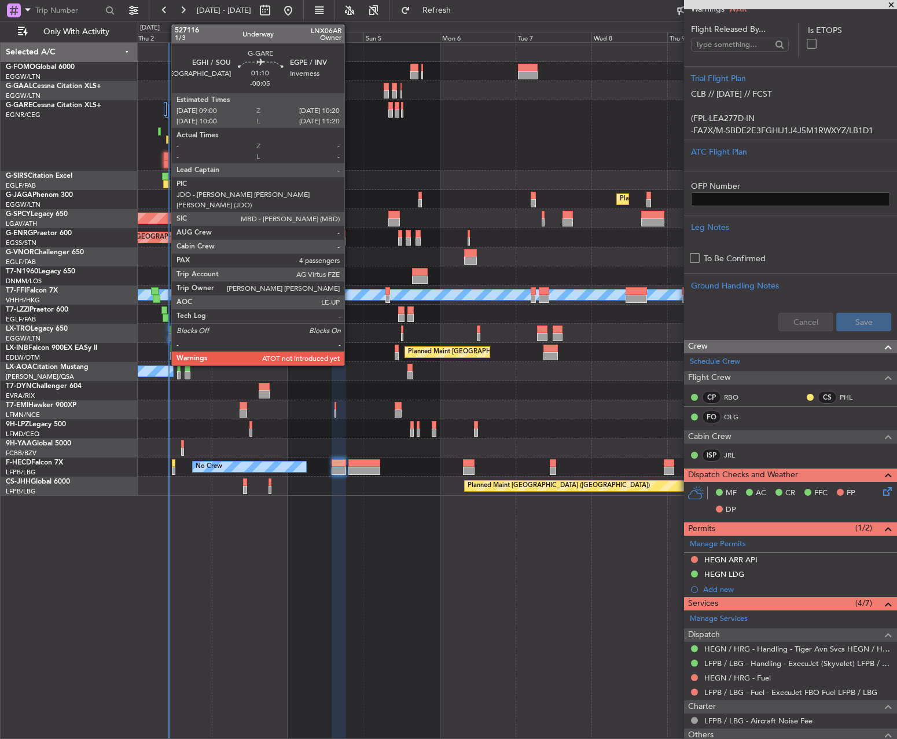
click at [166, 157] on div at bounding box center [166, 156] width 5 height 8
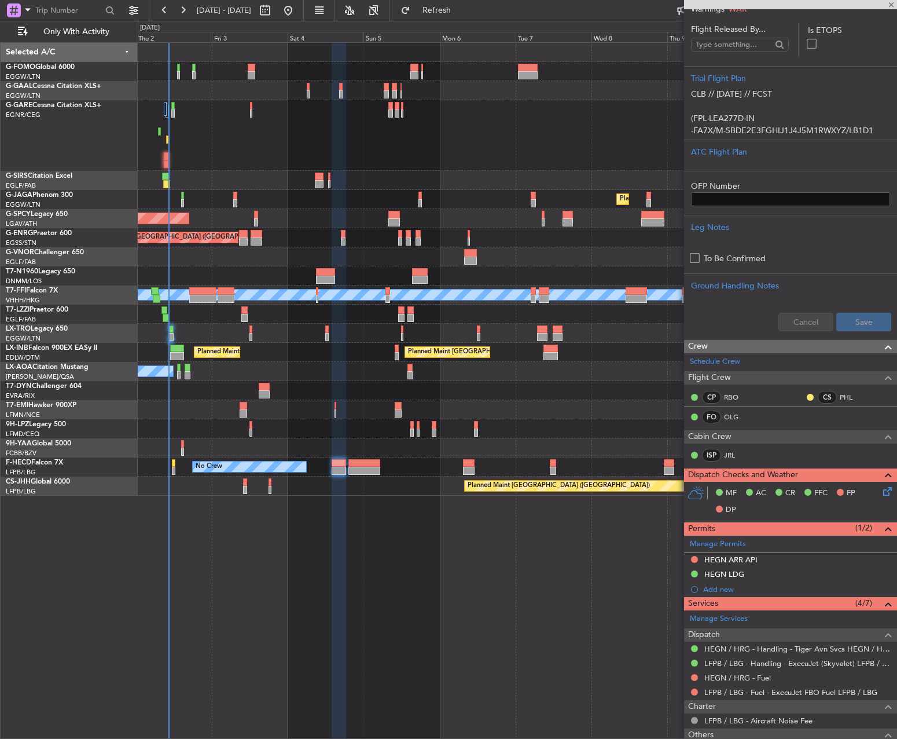
type input "-00:05"
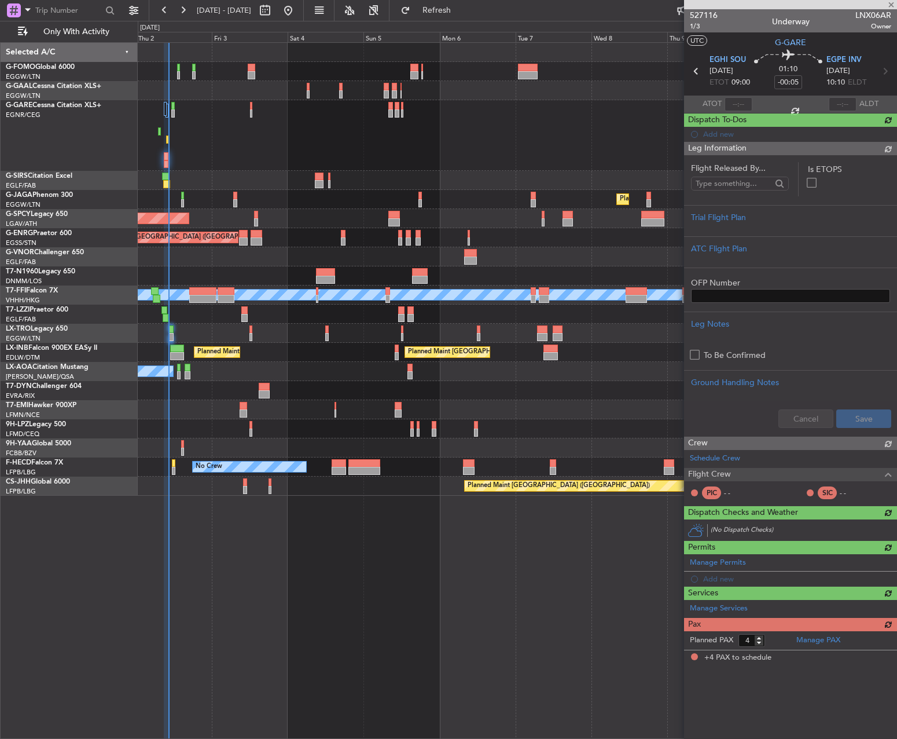
scroll to position [0, 0]
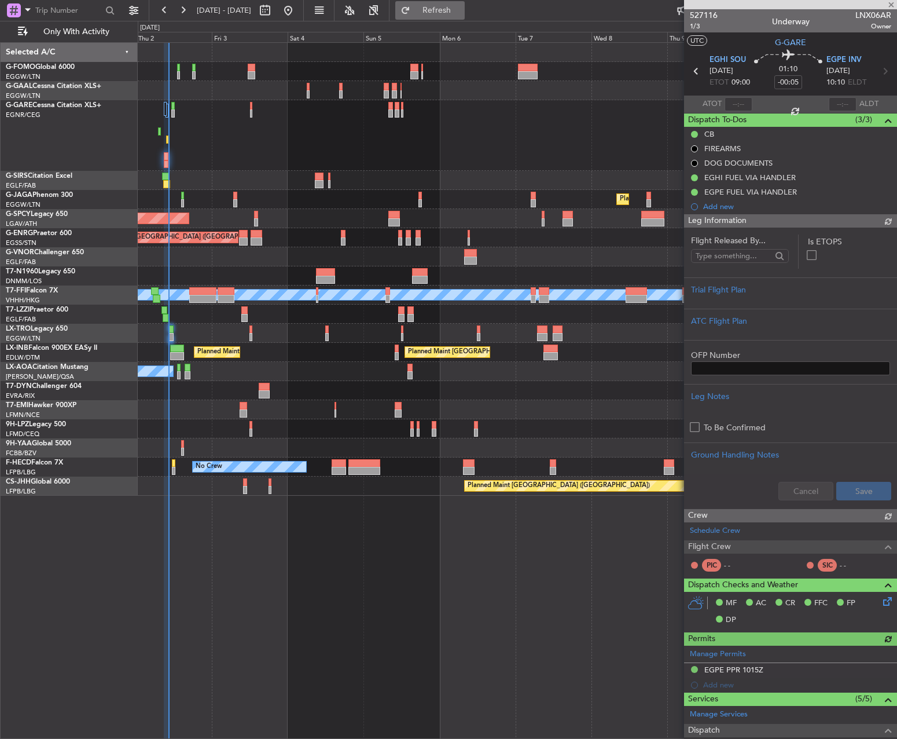
click at [461, 11] on span "Refresh" at bounding box center [437, 10] width 49 height 8
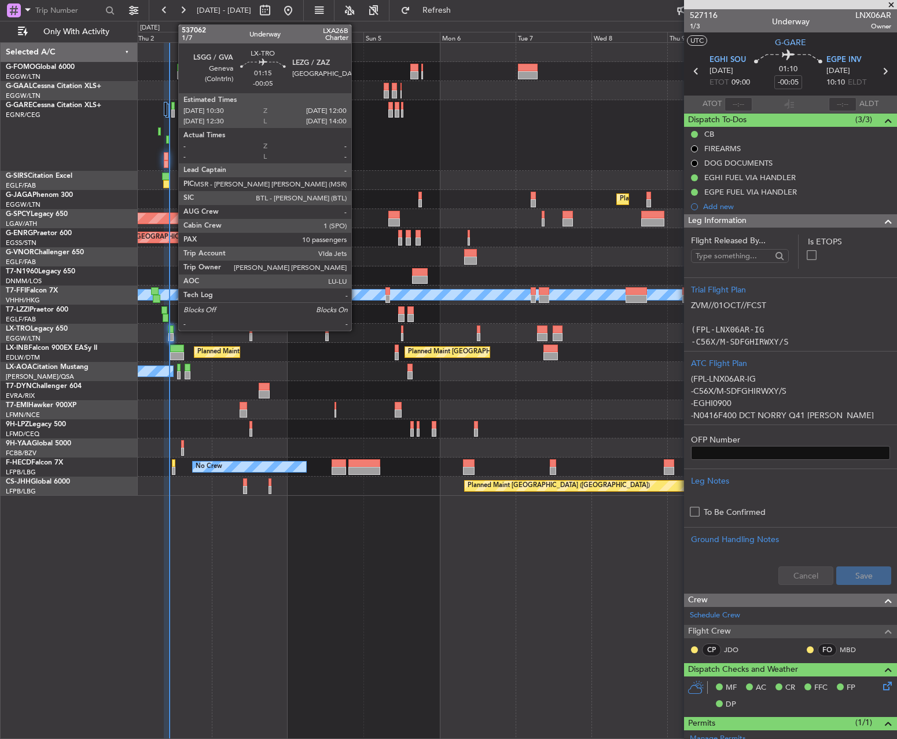
click at [174, 329] on div at bounding box center [170, 329] width 5 height 8
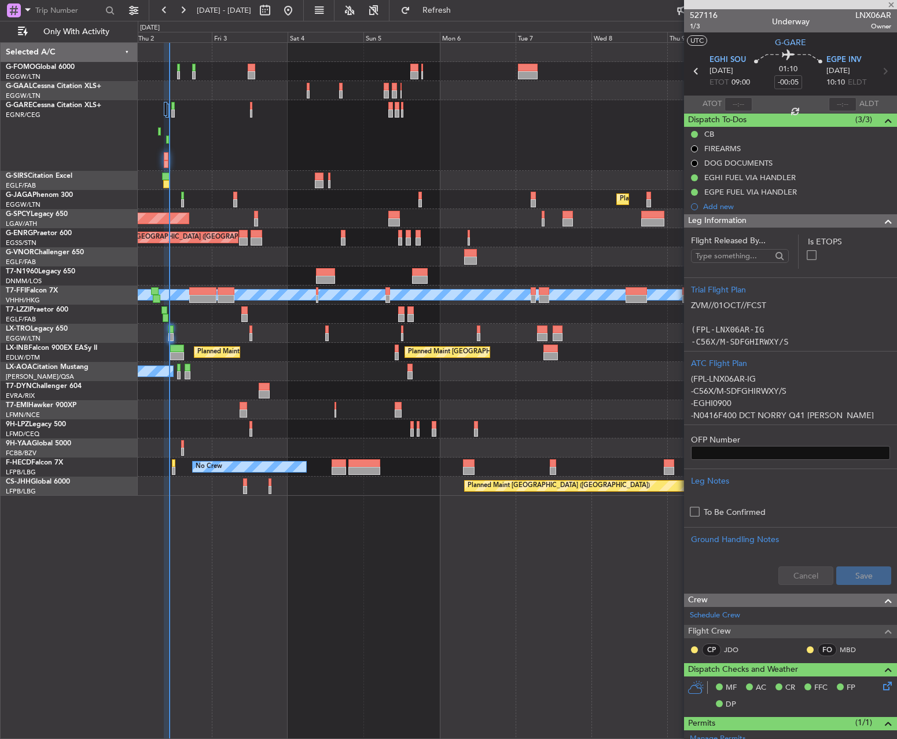
type input "10"
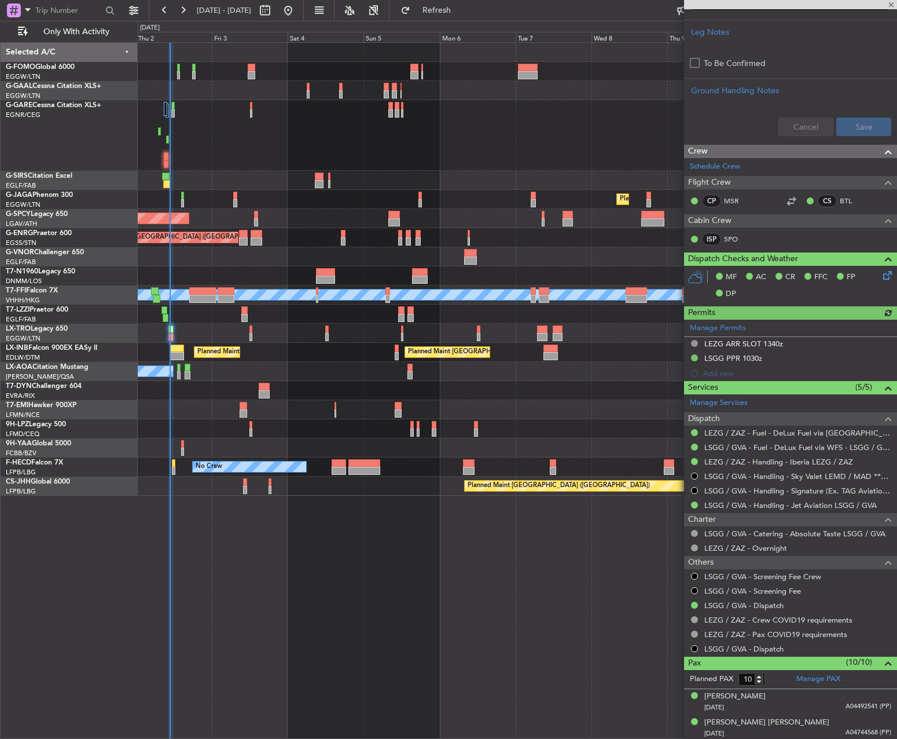
scroll to position [405, 0]
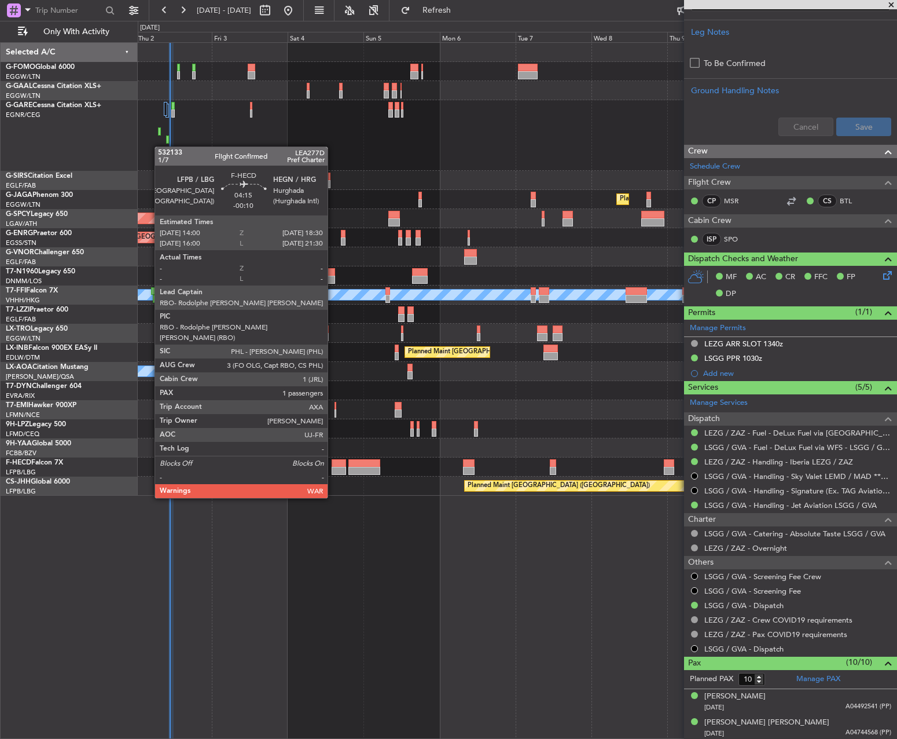
click at [333, 465] on div at bounding box center [339, 463] width 14 height 8
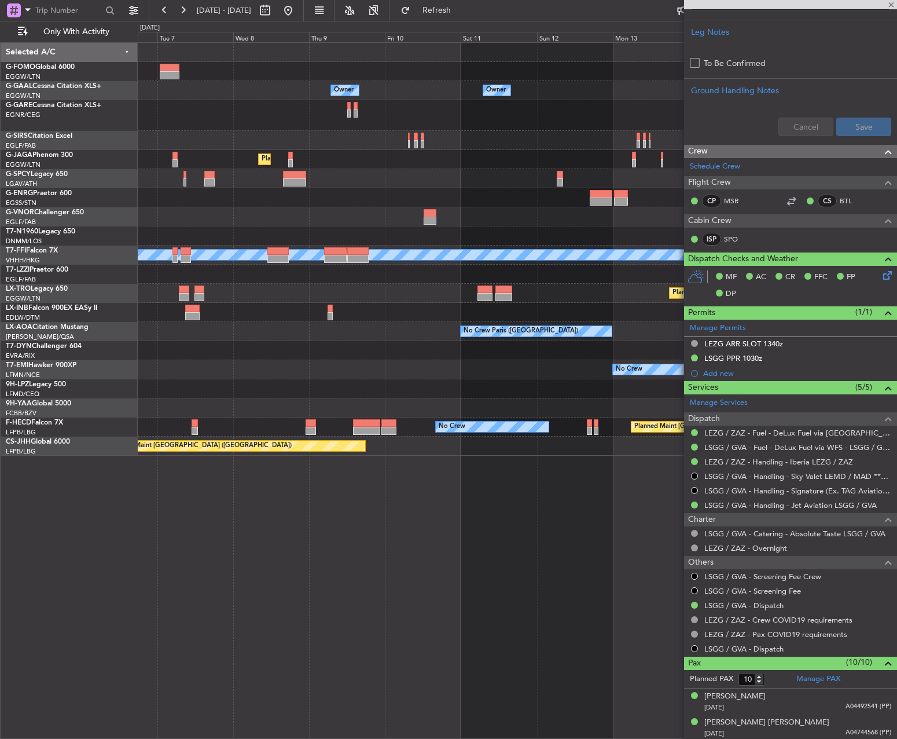
type input "-00:10"
type input "1"
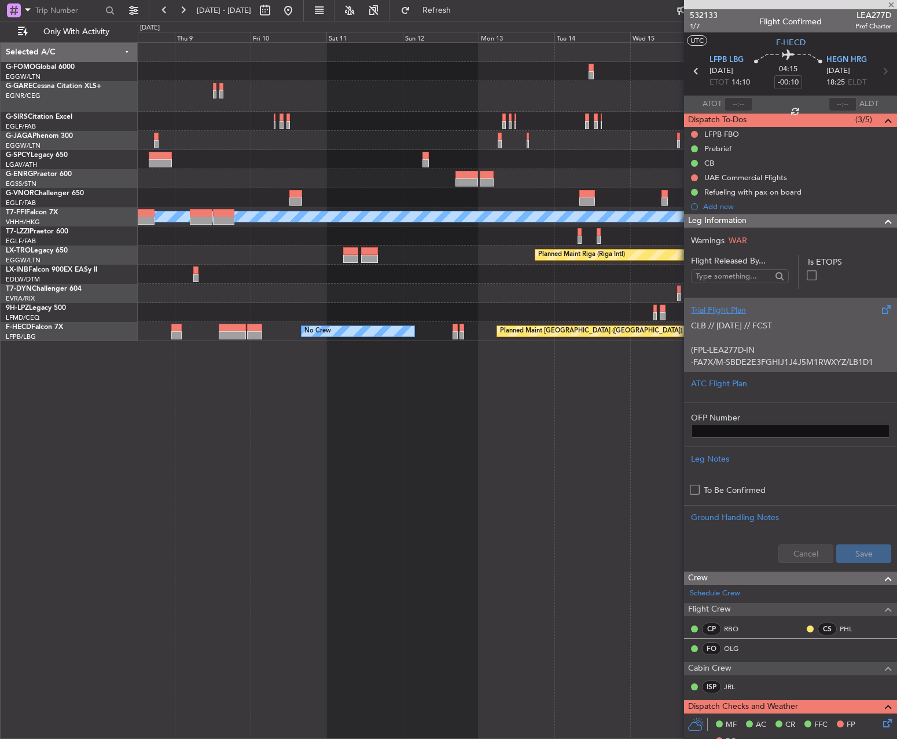
click at [460, 337] on div at bounding box center [462, 335] width 5 height 8
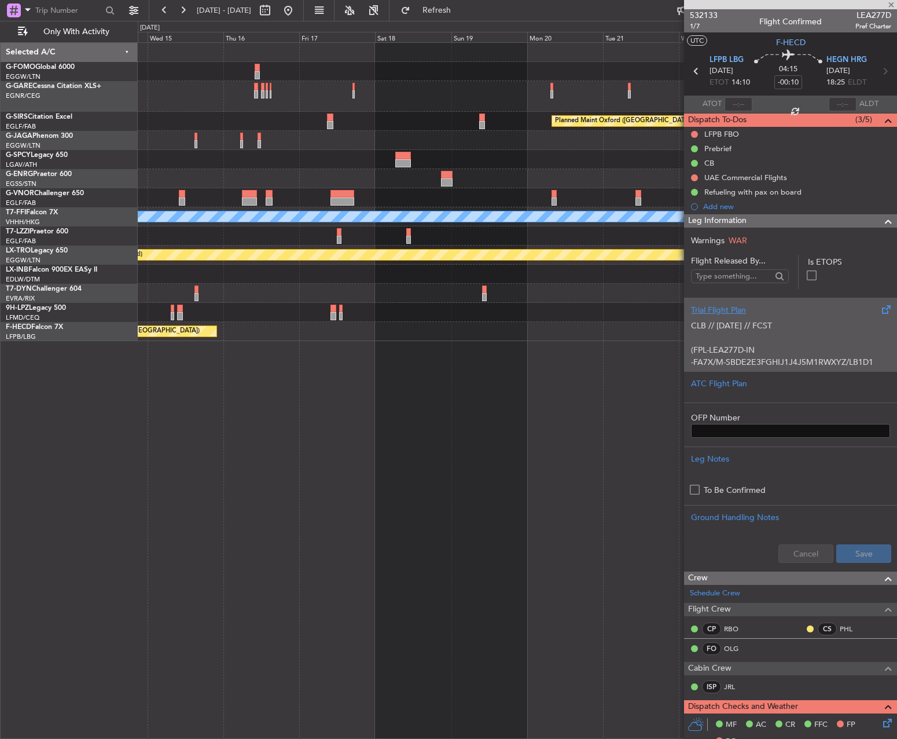
click at [278, 343] on div "Planned Maint Oxford (Kidlington) Planned Maint Geneva (Cointrin) MEL MEL A/C U…" at bounding box center [517, 390] width 759 height 696
type input "+00:10"
type input "0"
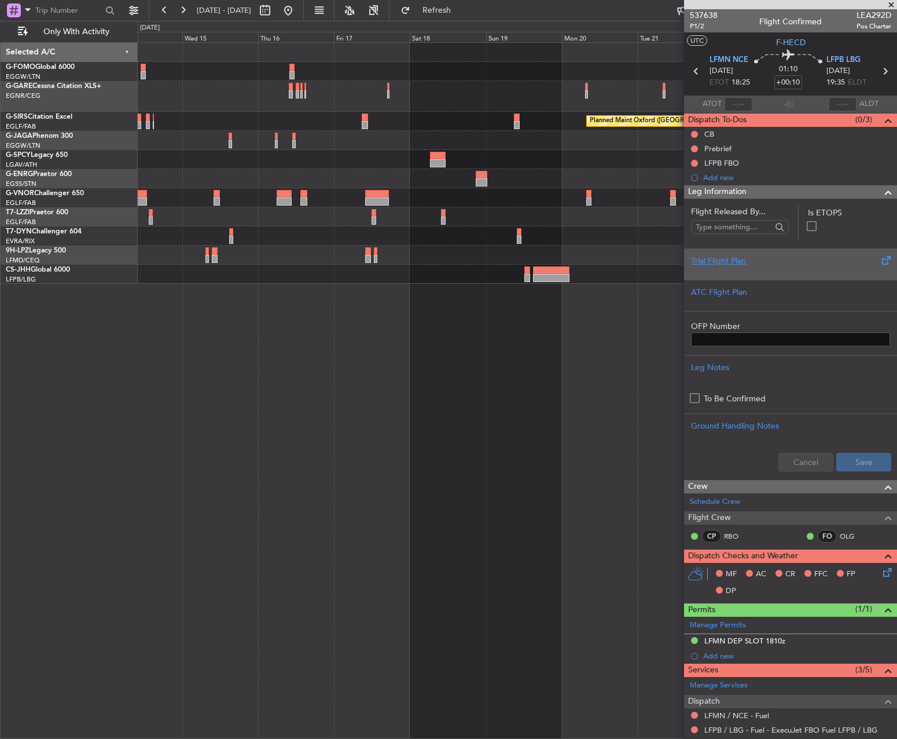
click at [850, 102] on fb-app "14 Oct 2025 - 24 Oct 2025 Refresh Quick Links Only With Activity Planned Maint …" at bounding box center [448, 374] width 897 height 730
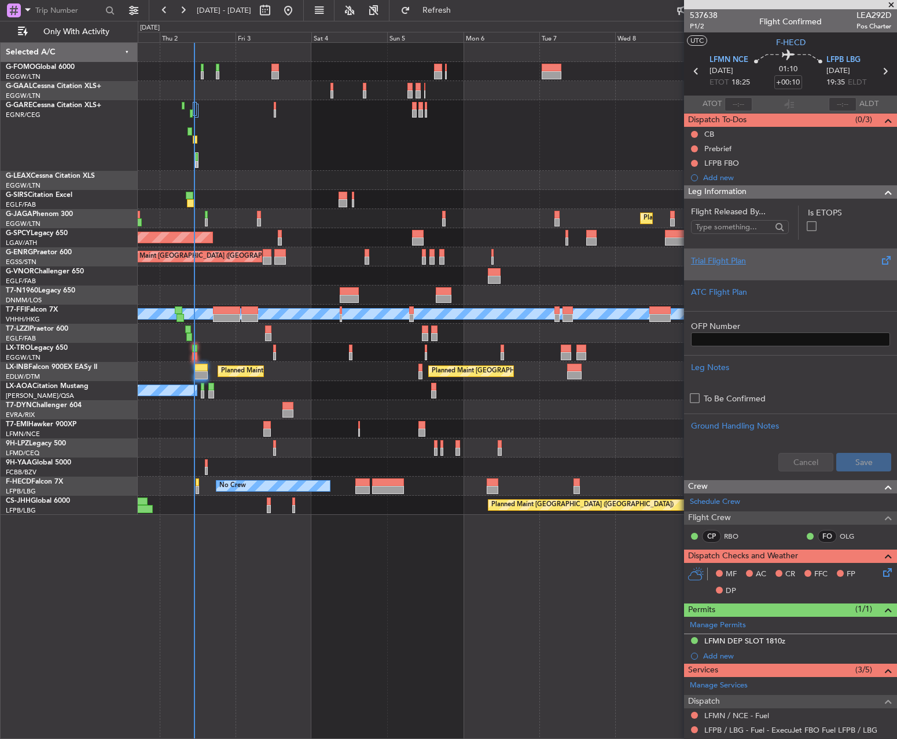
click at [236, 158] on div "Owner Owner AOG Maint Dusseldorf Planned Maint Dusseldorf Planned Maint London …" at bounding box center [517, 279] width 759 height 472
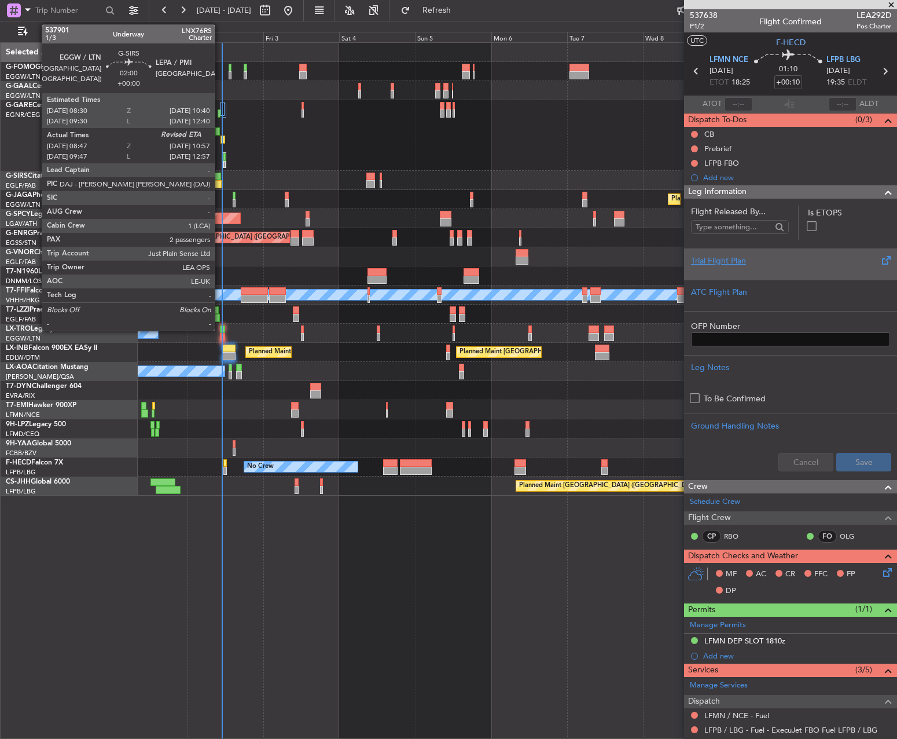
click at [220, 181] on div at bounding box center [218, 184] width 7 height 8
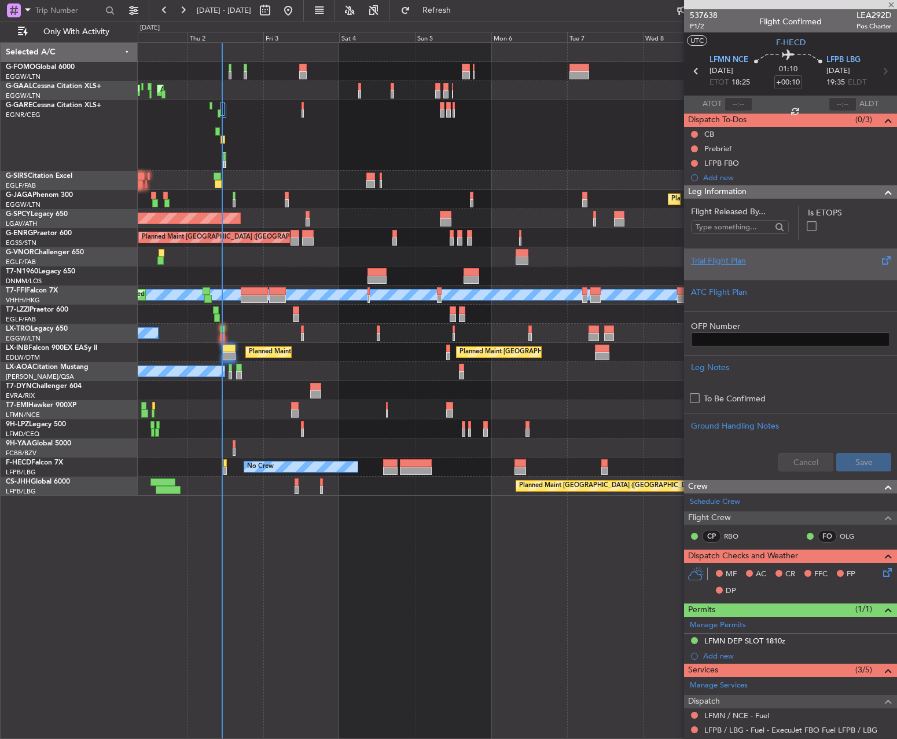
type input "08:47"
type input "2"
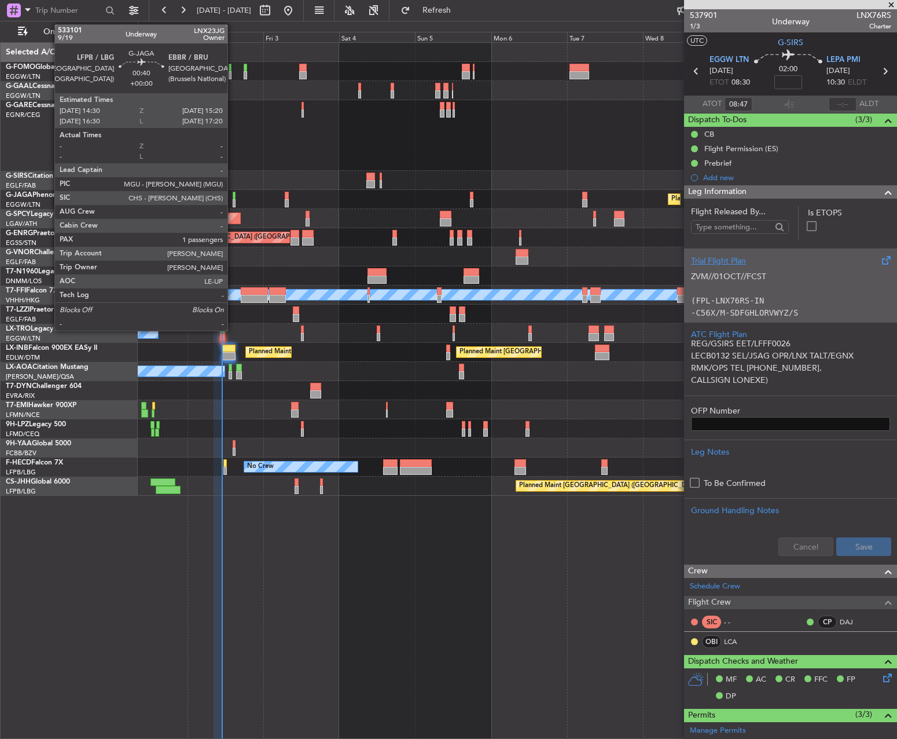
click at [232, 194] on div "Planned Maint [GEOGRAPHIC_DATA] ([GEOGRAPHIC_DATA])" at bounding box center [517, 199] width 759 height 19
click at [233, 199] on div at bounding box center [234, 203] width 3 height 8
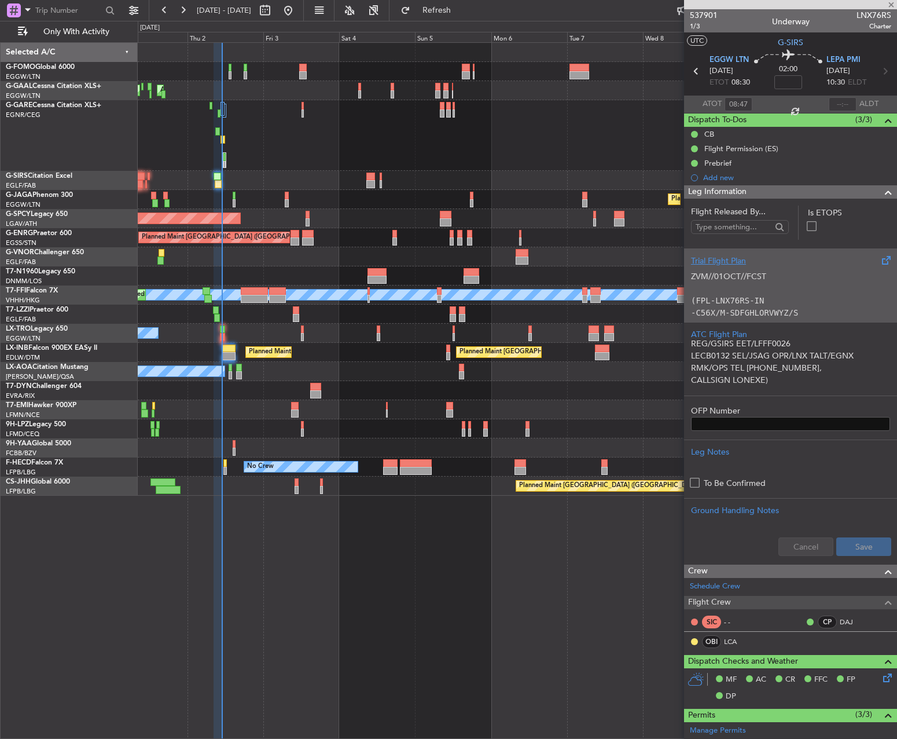
type input "1"
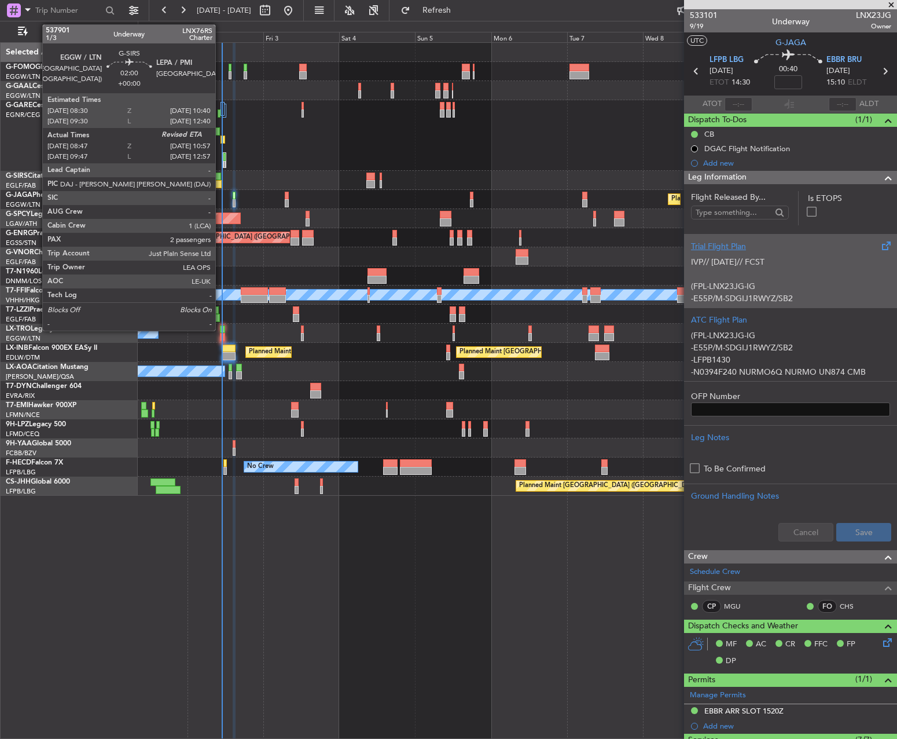
click at [221, 181] on div at bounding box center [218, 184] width 7 height 8
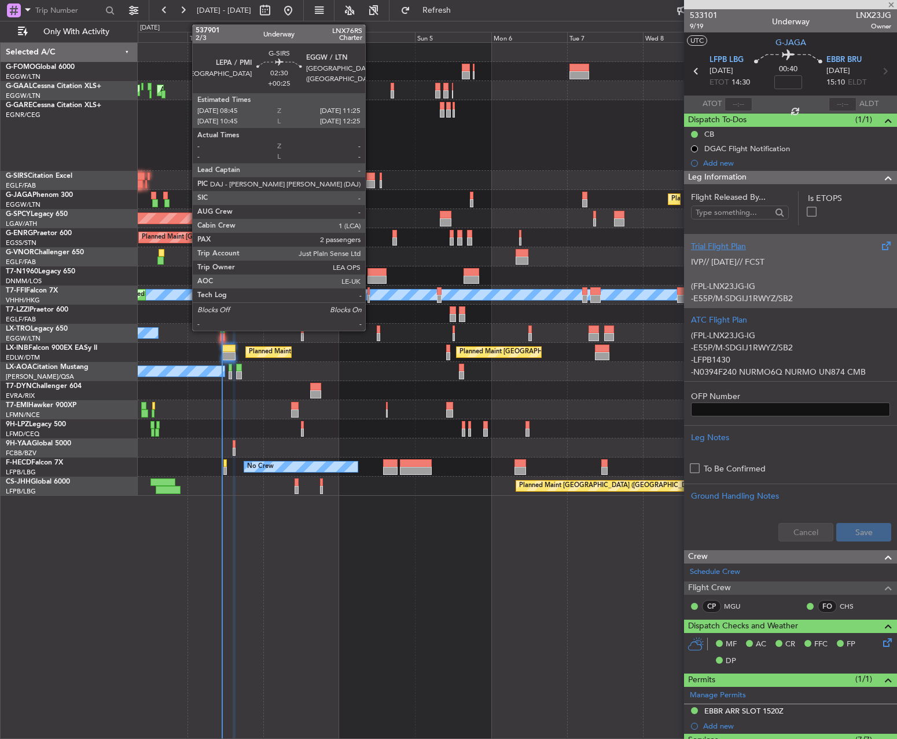
type input "08:47"
type input "2"
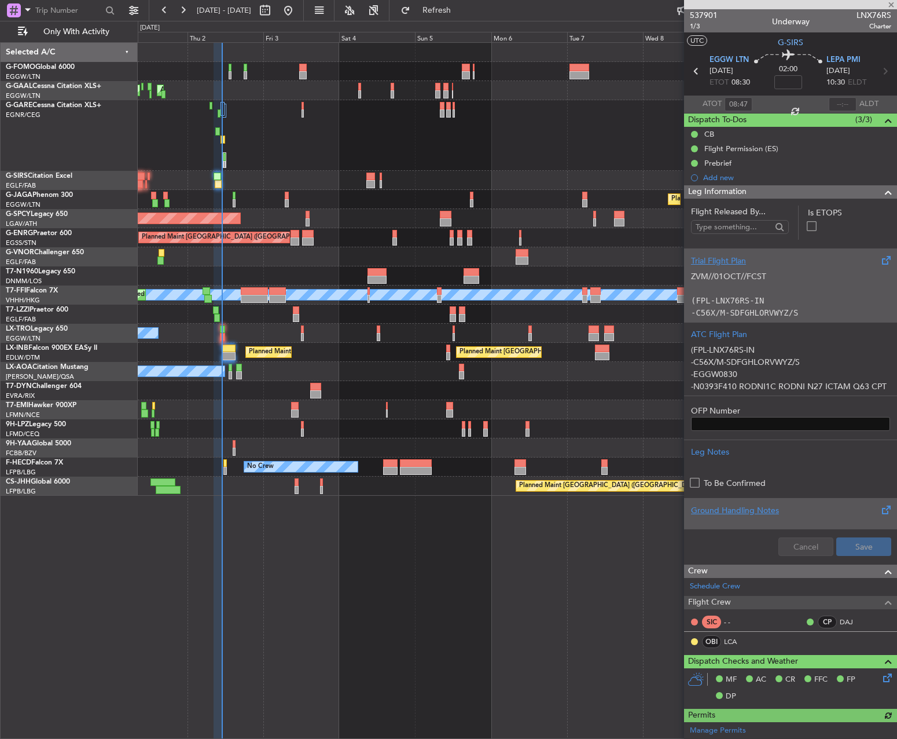
type input "+00:25"
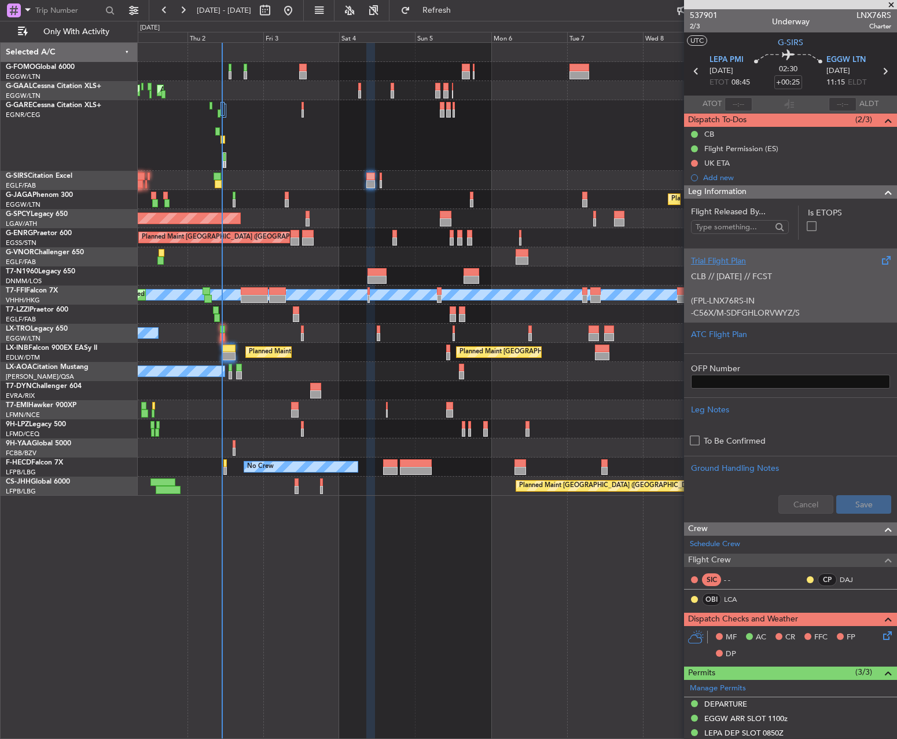
click at [396, 462] on div at bounding box center [390, 463] width 14 height 8
type input "-00:10"
type input "1"
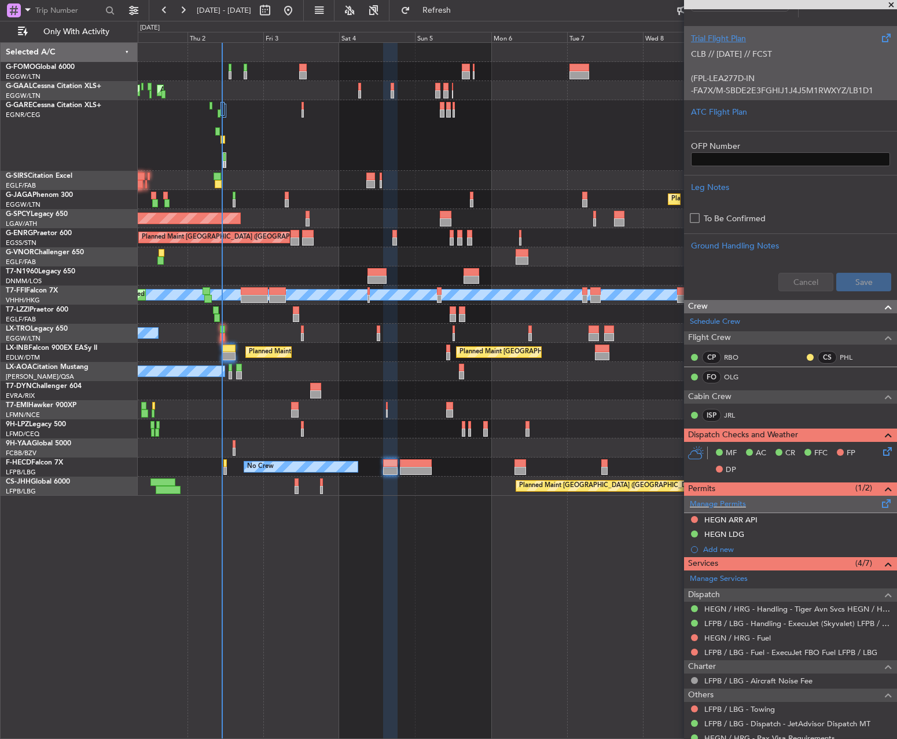
scroll to position [289, 0]
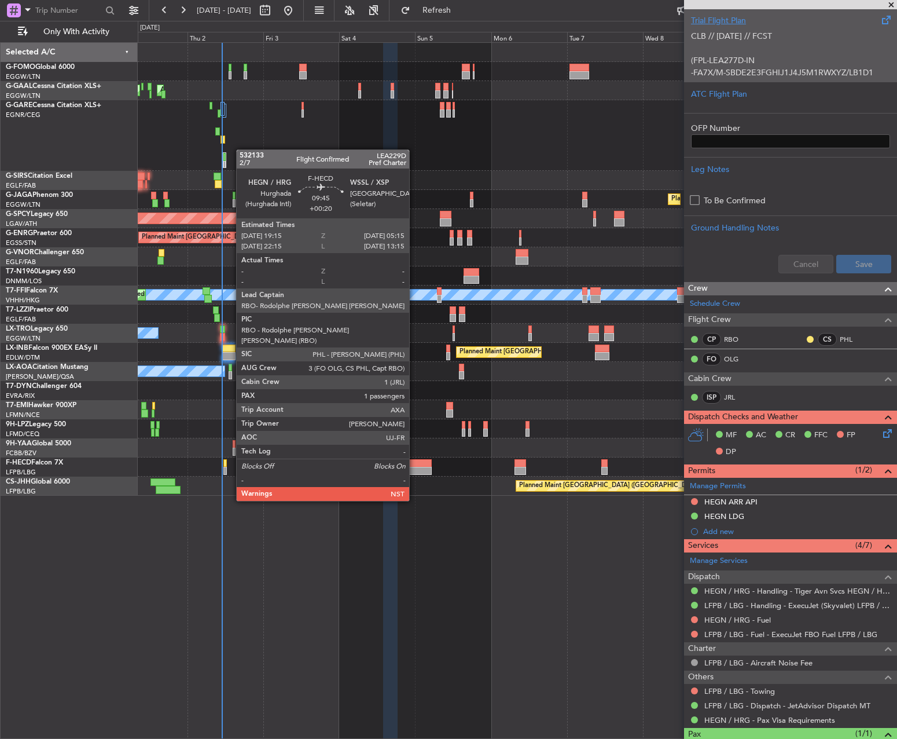
click at [414, 468] on div at bounding box center [416, 471] width 32 height 8
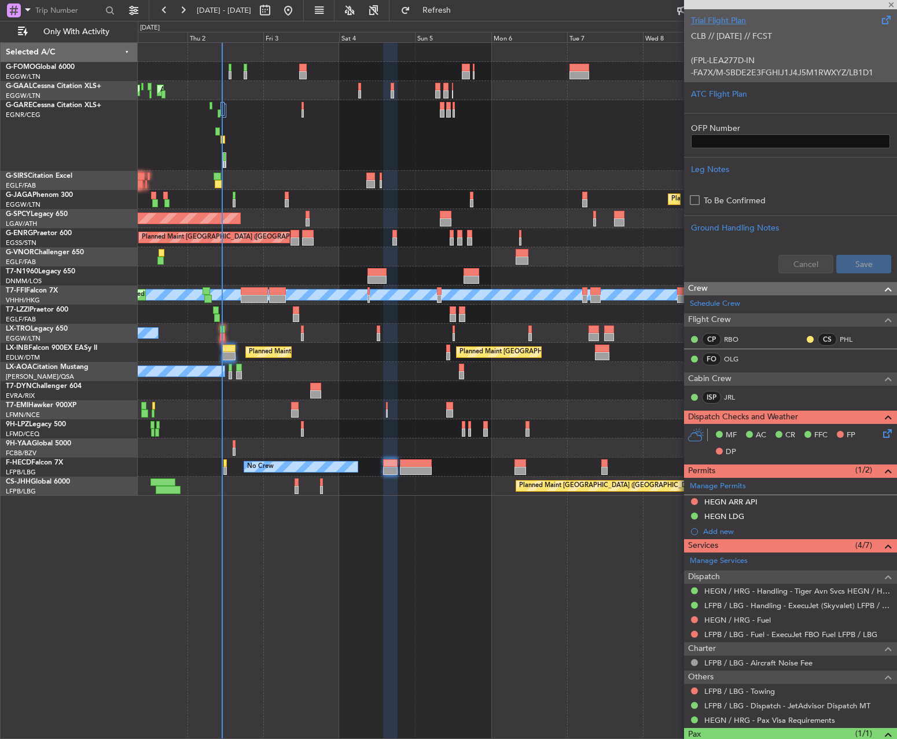
type input "+00:20"
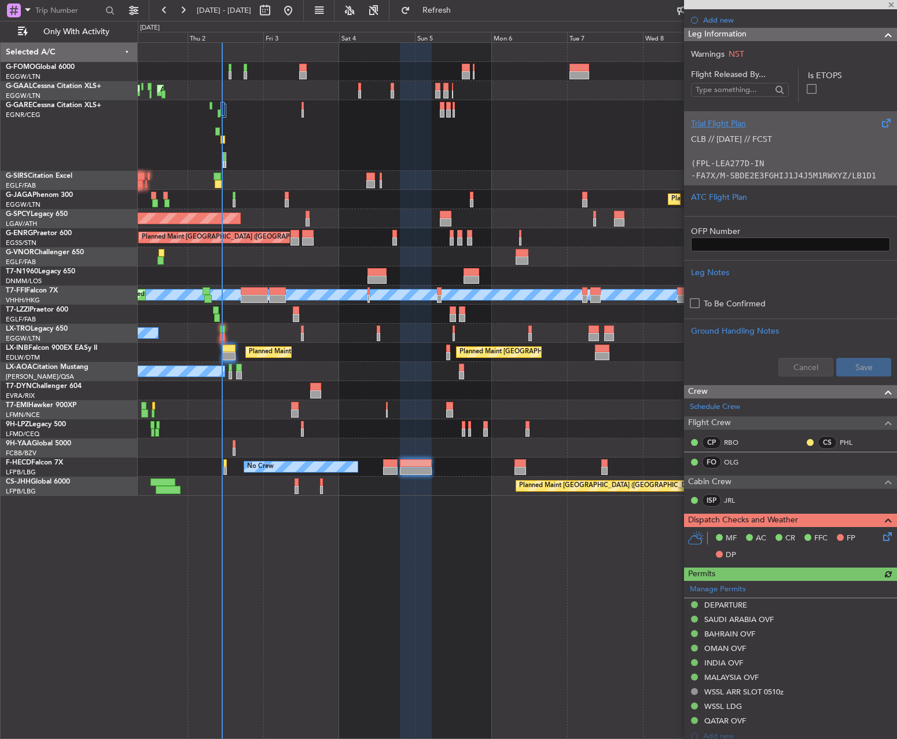
scroll to position [347, 0]
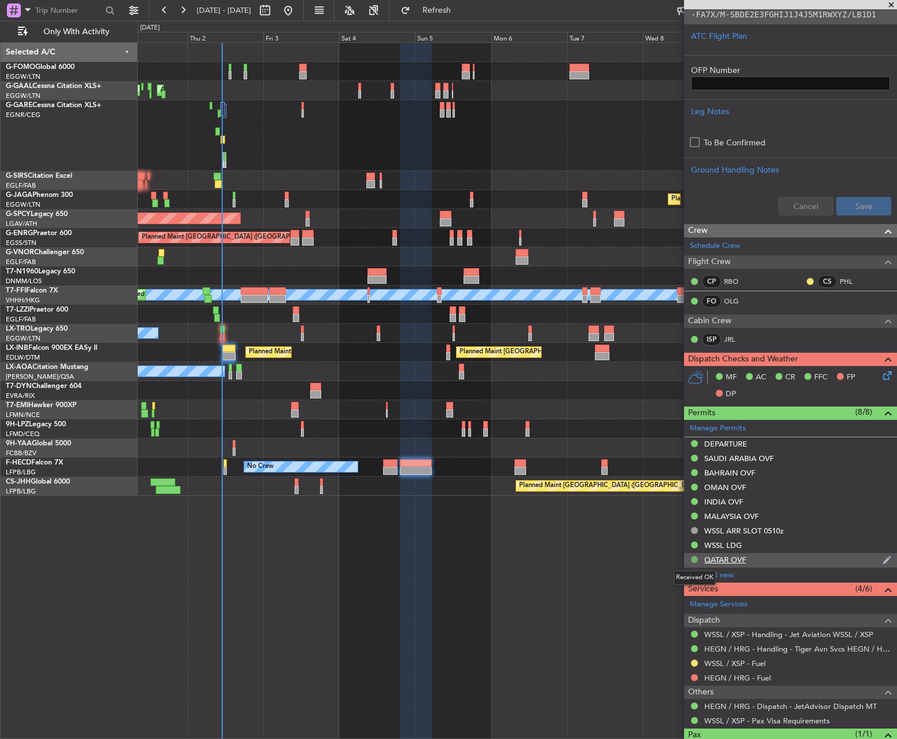
click at [695, 560] on button at bounding box center [694, 559] width 7 height 7
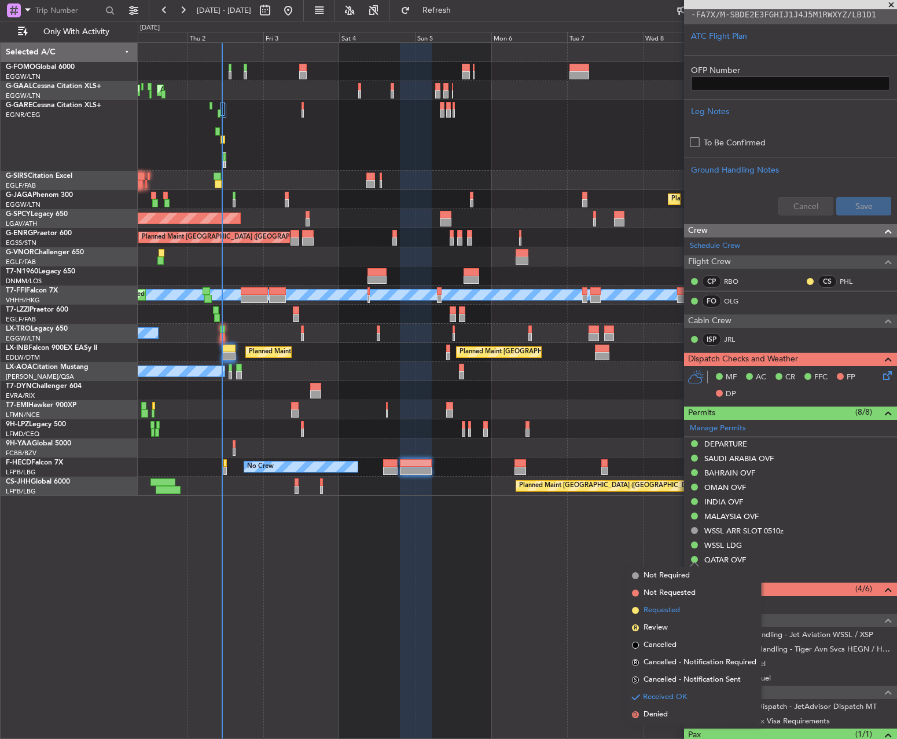
click at [671, 610] on span "Requested" at bounding box center [662, 610] width 36 height 12
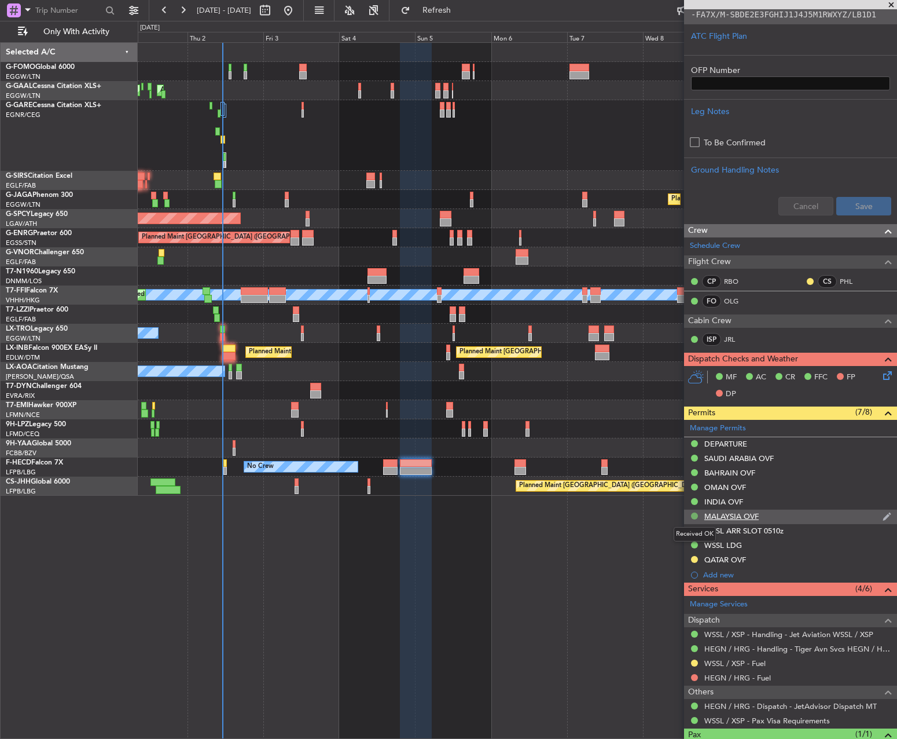
click at [693, 512] on button at bounding box center [694, 515] width 7 height 7
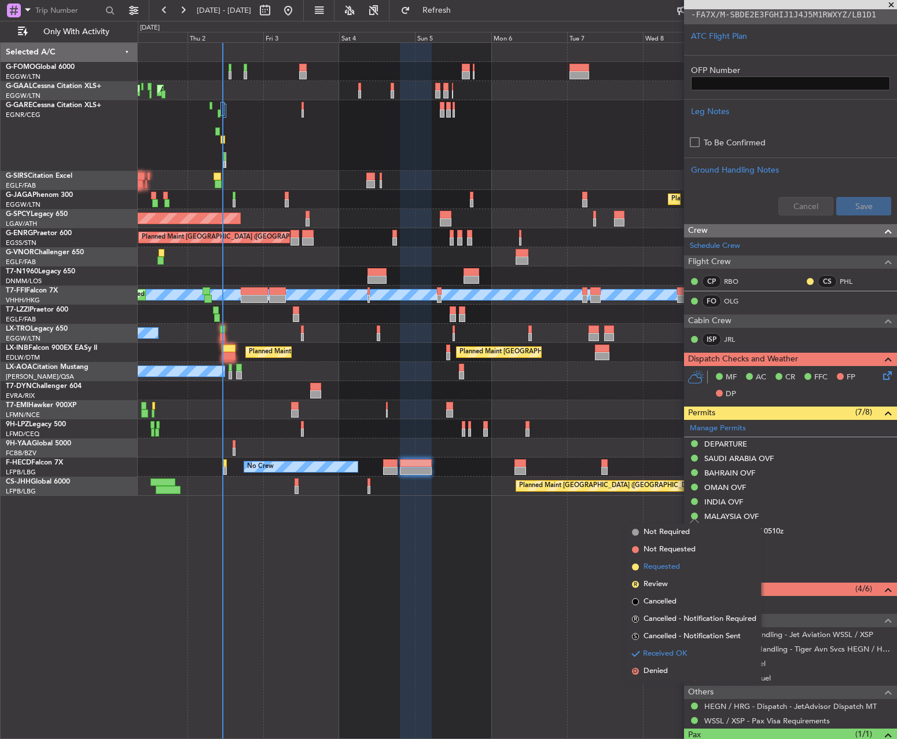
click at [681, 568] on li "Requested" at bounding box center [694, 566] width 134 height 17
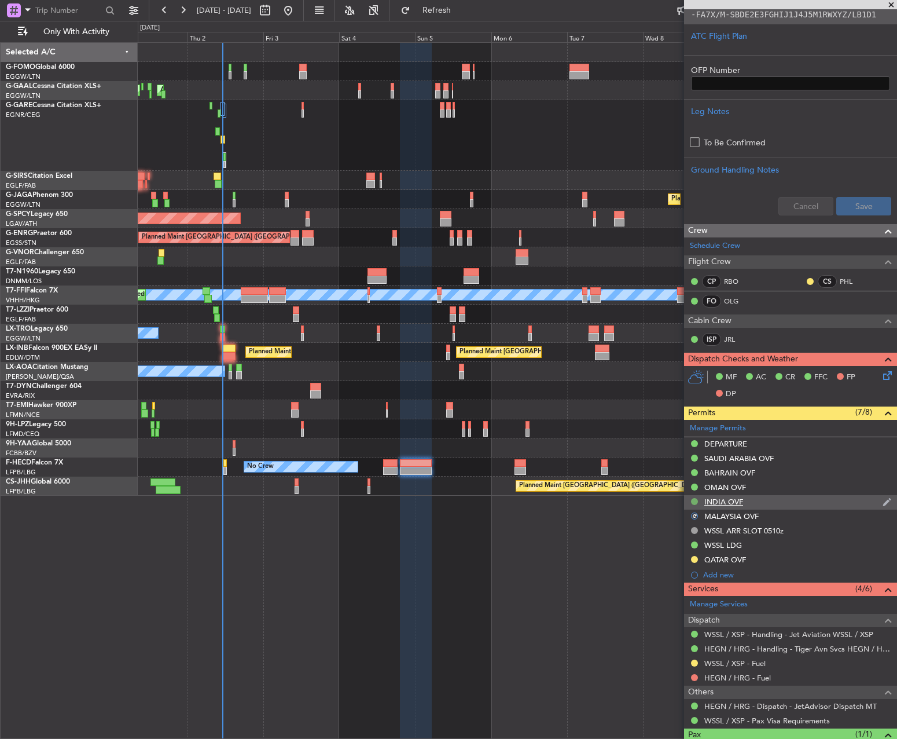
click at [694, 500] on button at bounding box center [694, 501] width 7 height 7
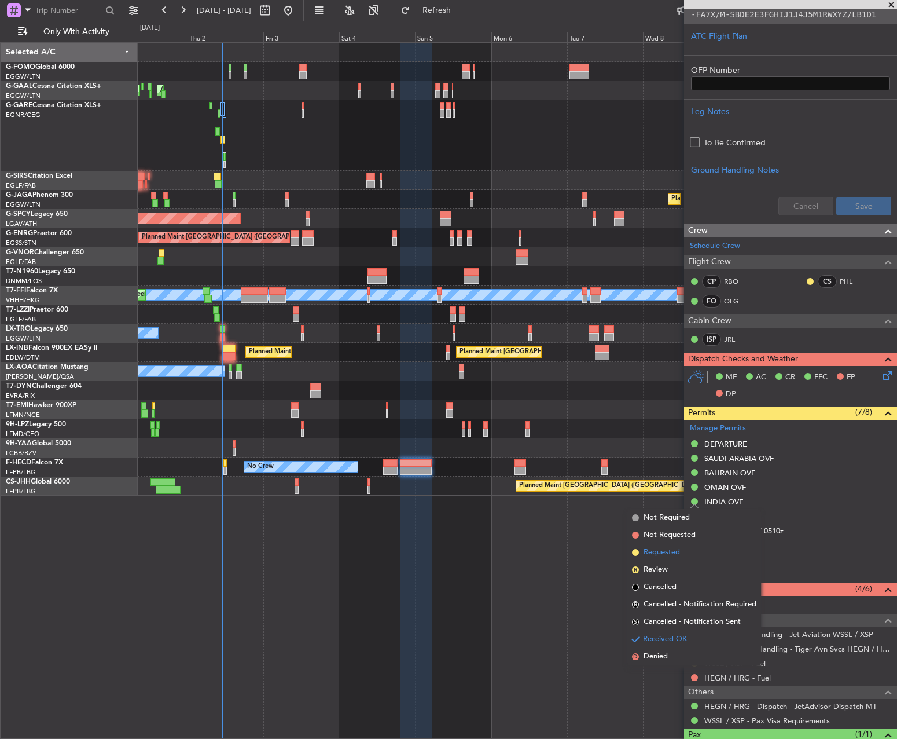
click at [683, 548] on li "Requested" at bounding box center [694, 552] width 134 height 17
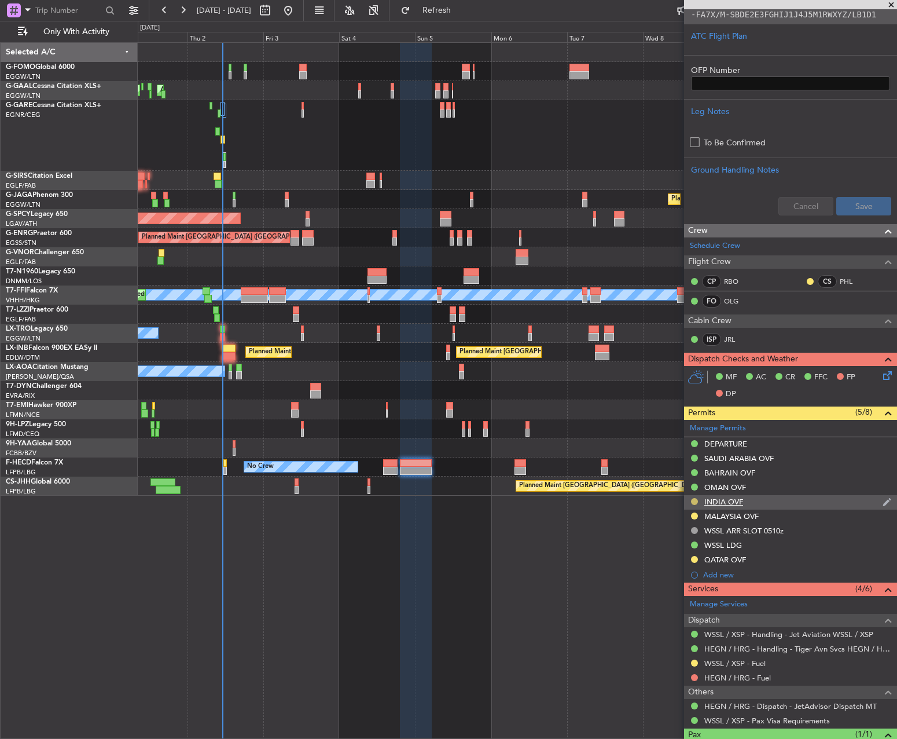
click at [693, 500] on button at bounding box center [694, 501] width 7 height 7
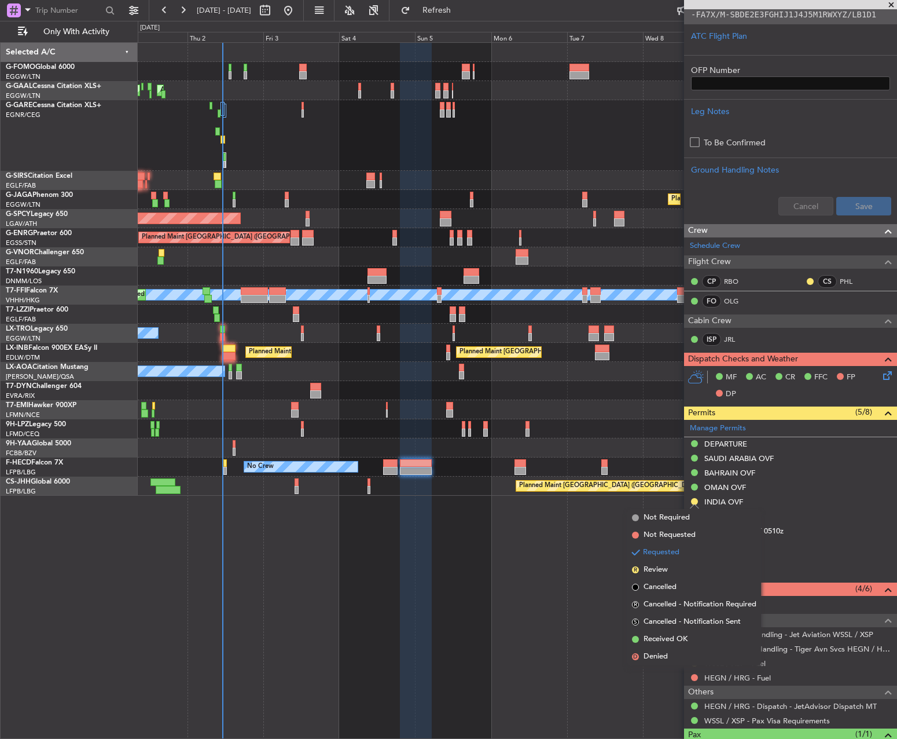
drag, startPoint x: 666, startPoint y: 638, endPoint x: 671, endPoint y: 622, distance: 16.5
click at [666, 638] on span "Received OK" at bounding box center [666, 639] width 44 height 12
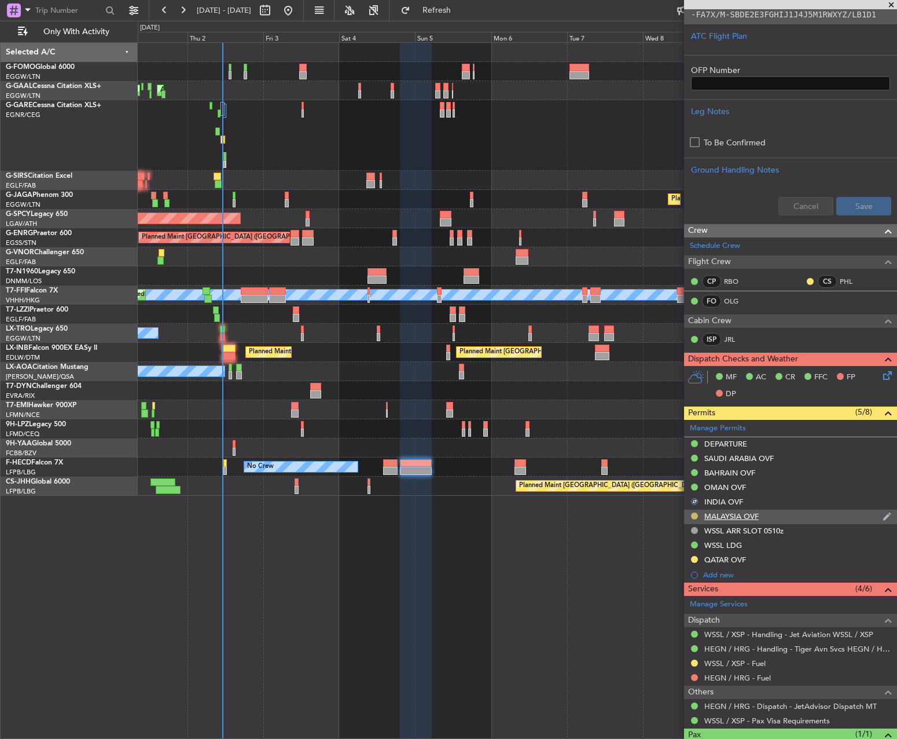
click at [693, 512] on button at bounding box center [694, 515] width 7 height 7
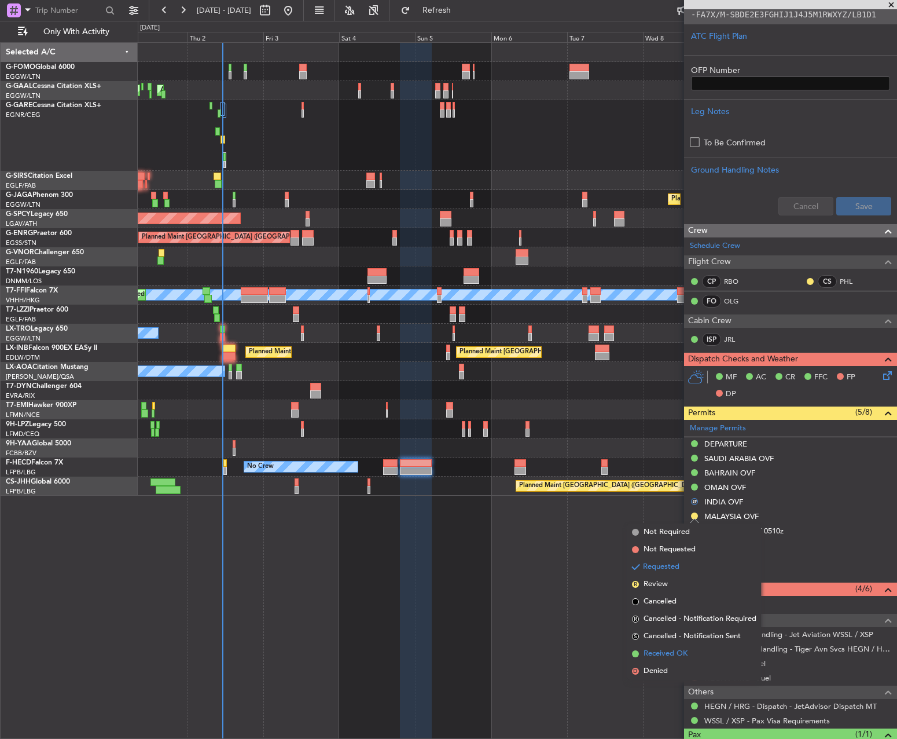
click at [674, 656] on span "Received OK" at bounding box center [666, 654] width 44 height 12
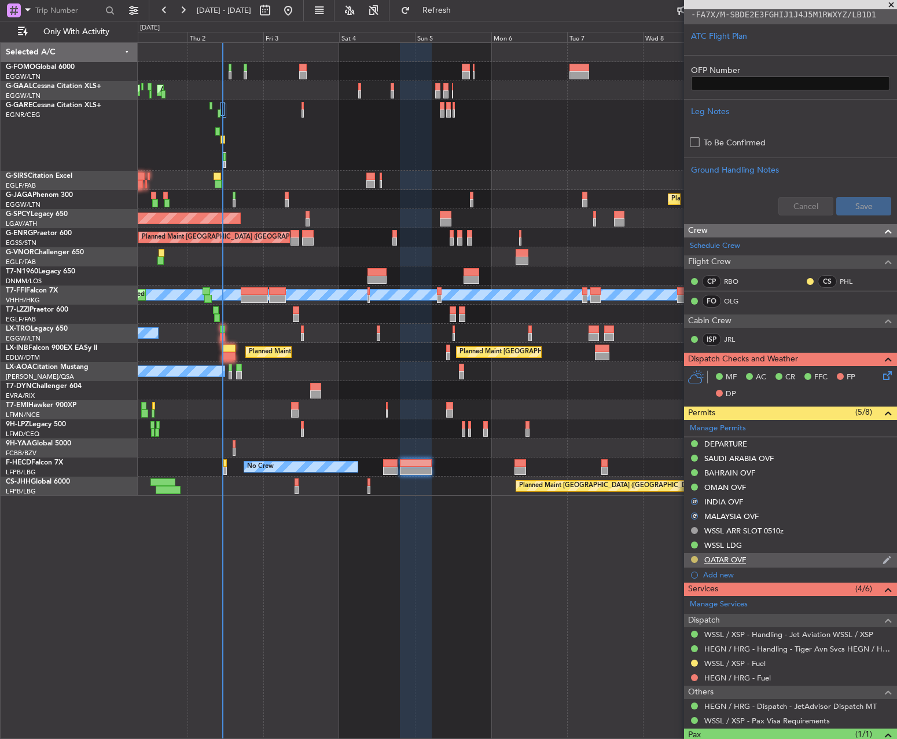
click at [695, 559] on button at bounding box center [694, 559] width 7 height 7
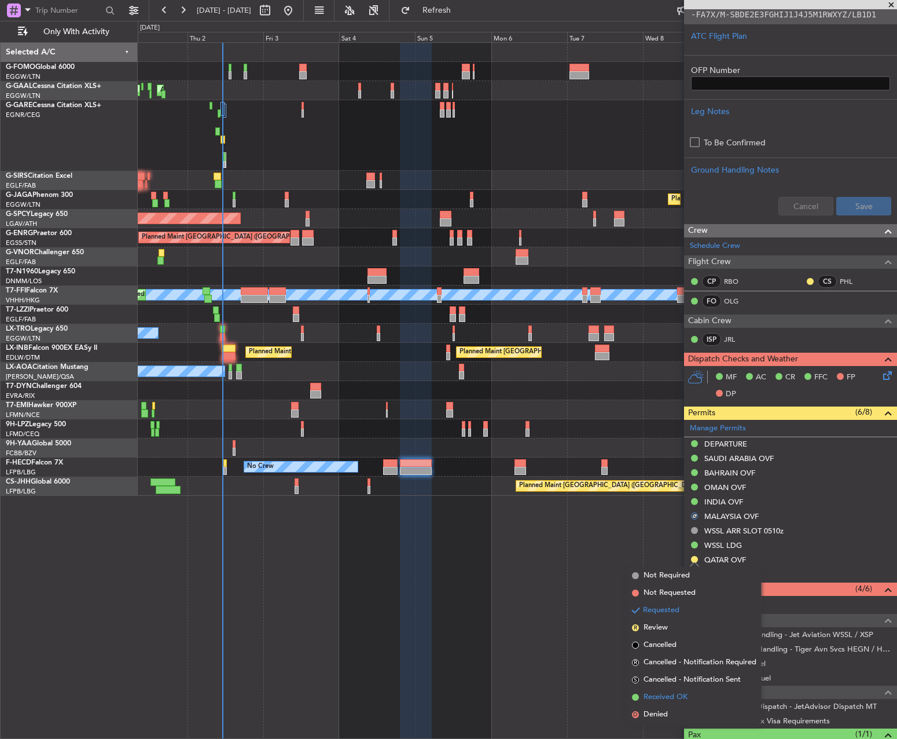
click at [671, 692] on span "Received OK" at bounding box center [666, 697] width 44 height 12
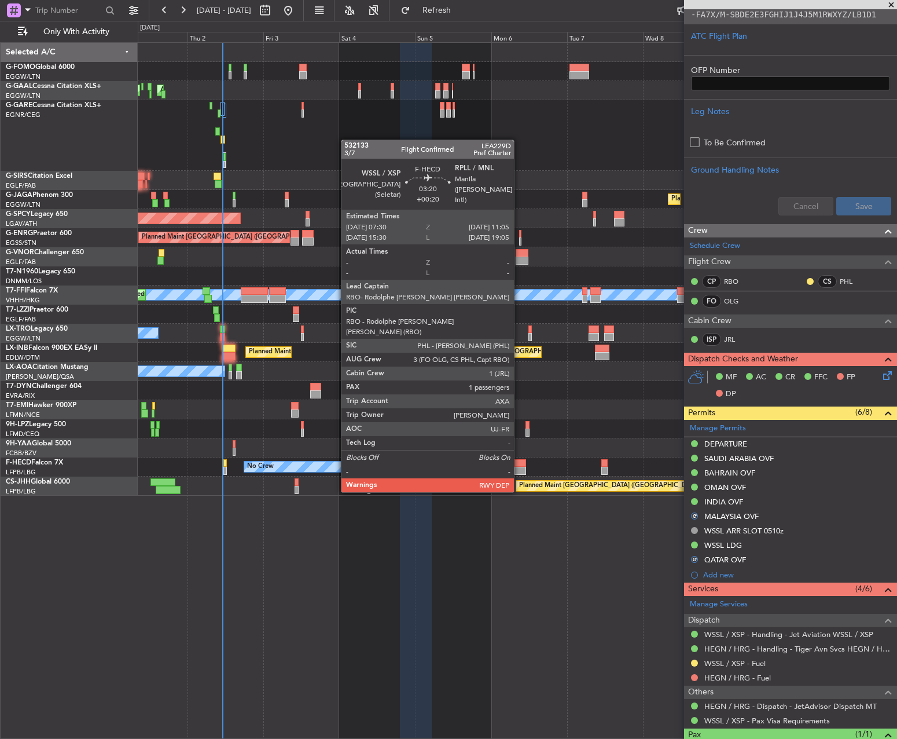
click at [519, 459] on div at bounding box center [521, 463] width 12 height 8
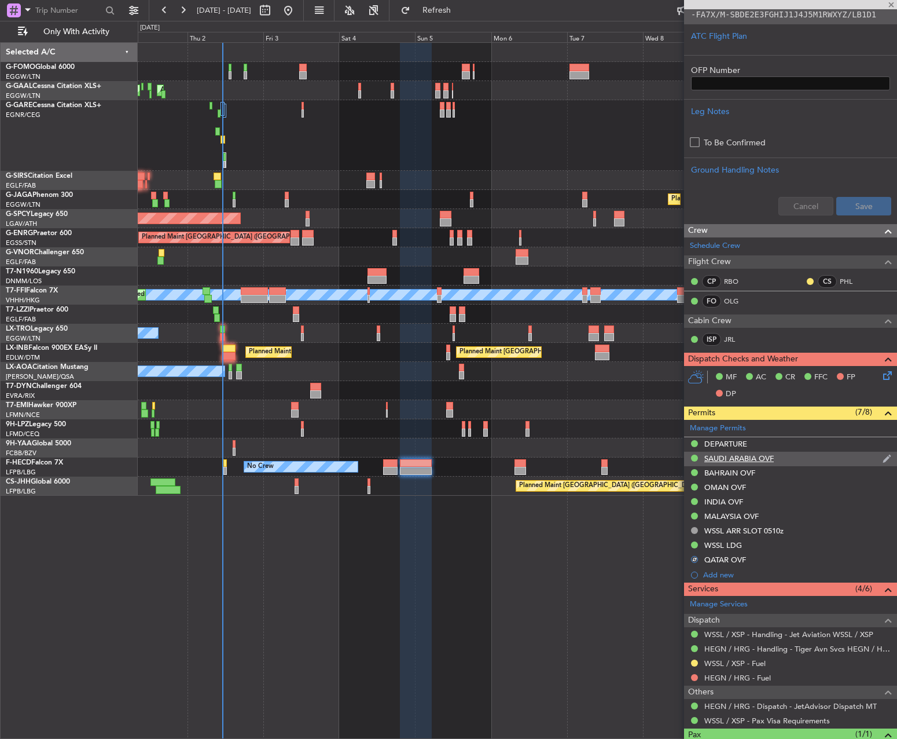
scroll to position [0, 0]
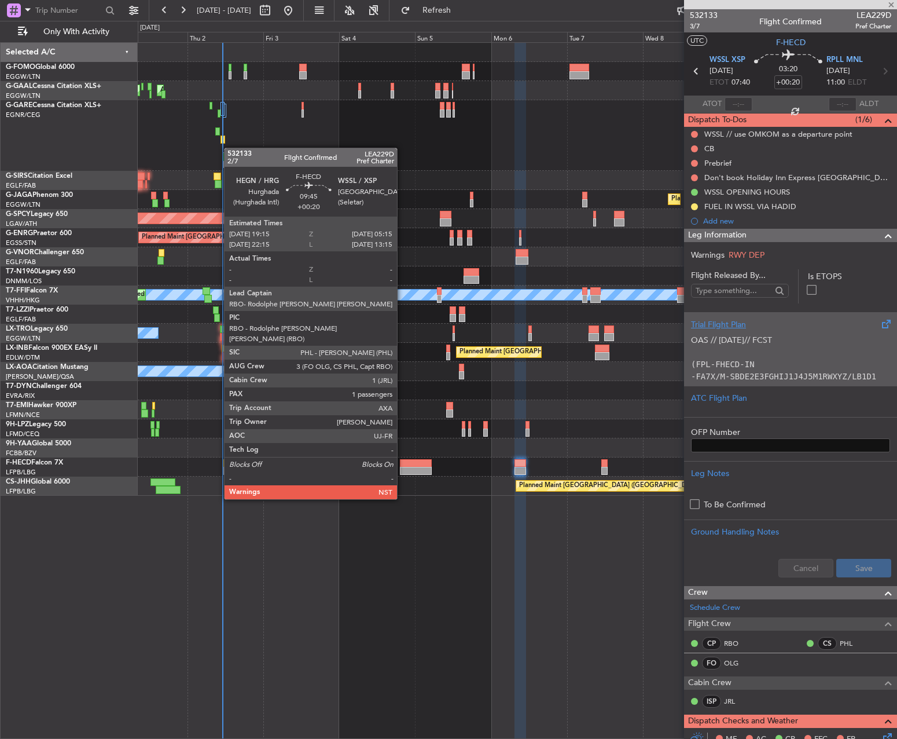
click at [402, 467] on div at bounding box center [416, 471] width 32 height 8
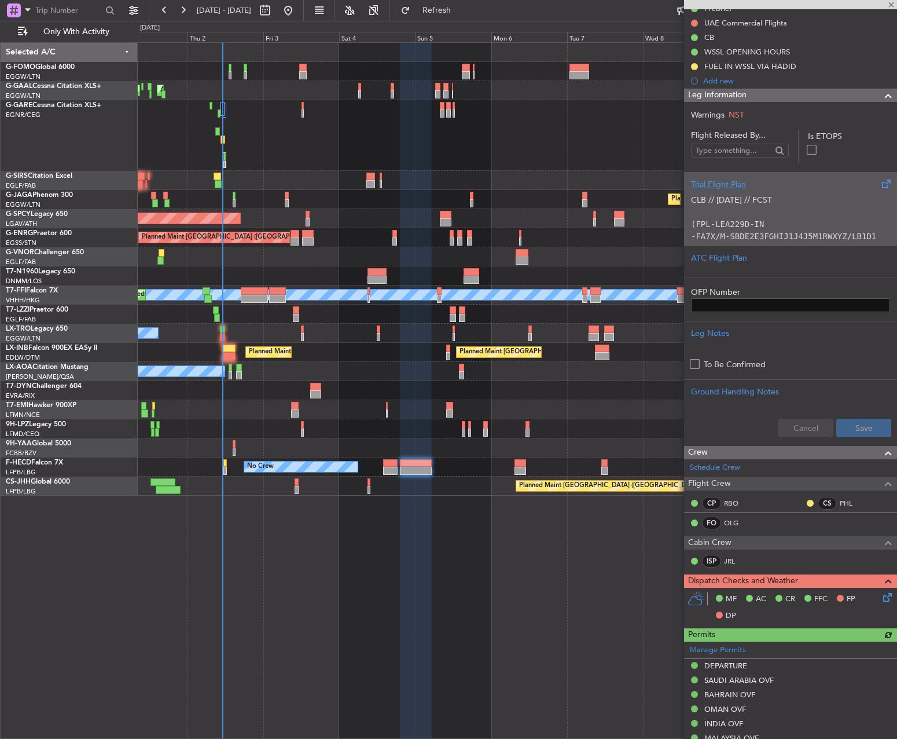
scroll to position [347, 0]
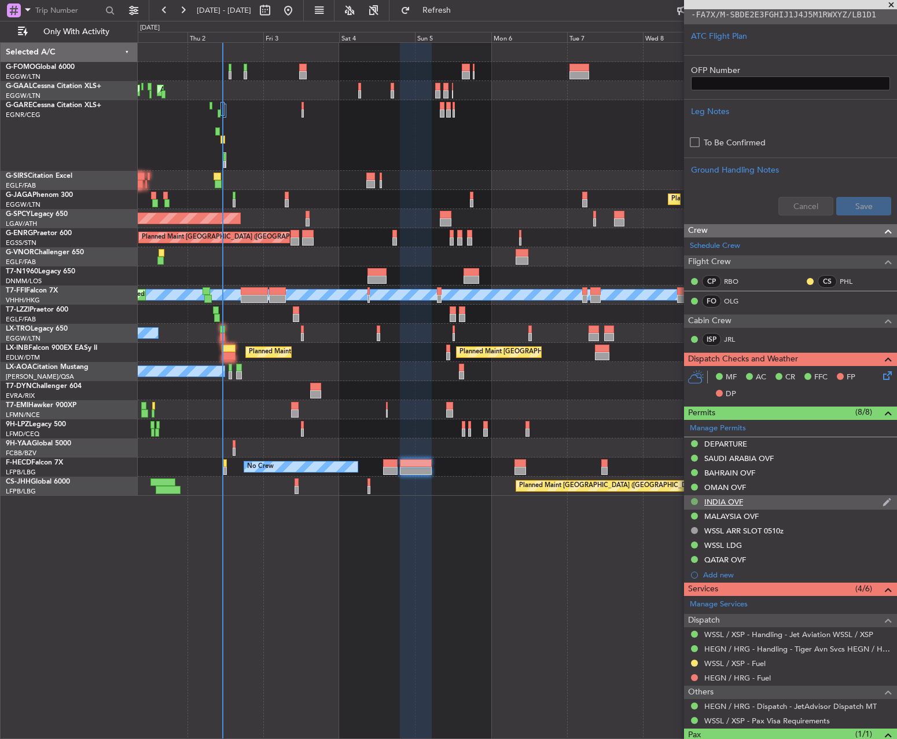
click at [695, 503] on button at bounding box center [694, 501] width 7 height 7
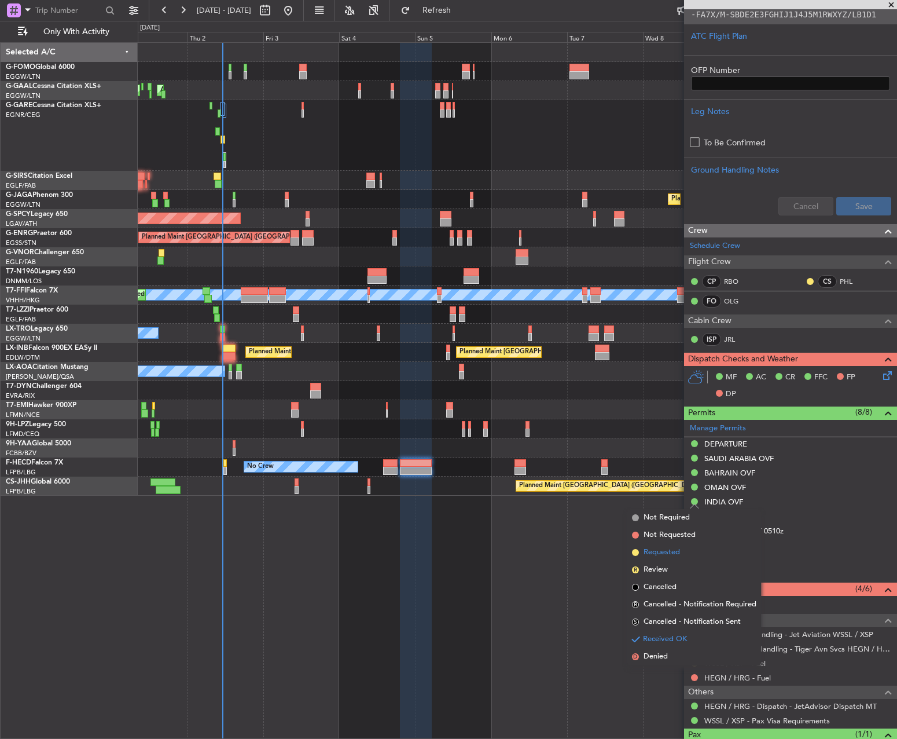
click at [681, 556] on li "Requested" at bounding box center [694, 552] width 134 height 17
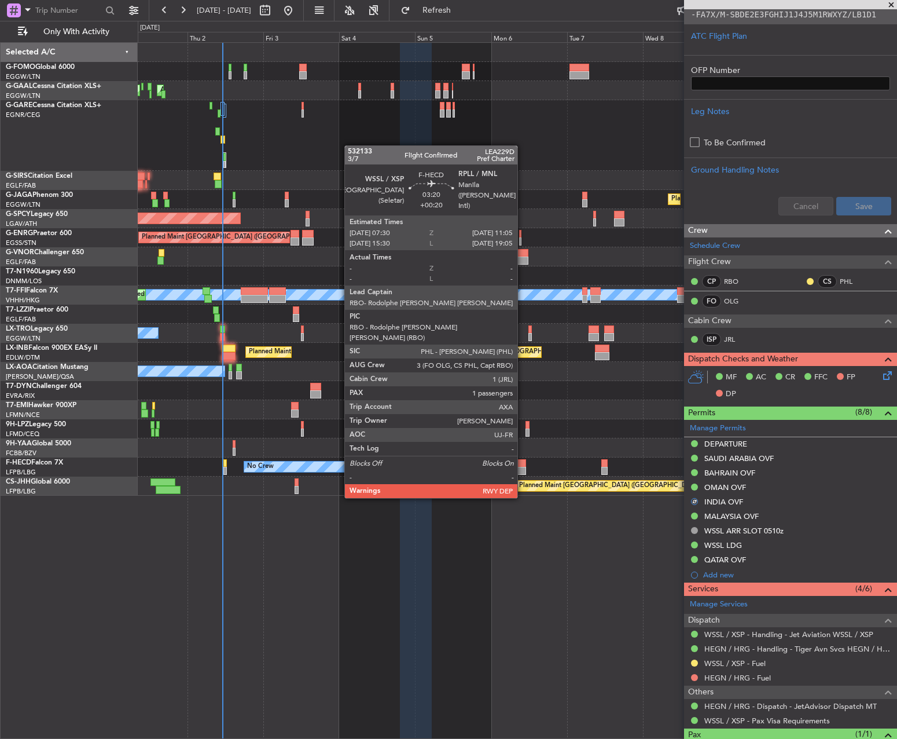
click at [523, 464] on div at bounding box center [521, 463] width 12 height 8
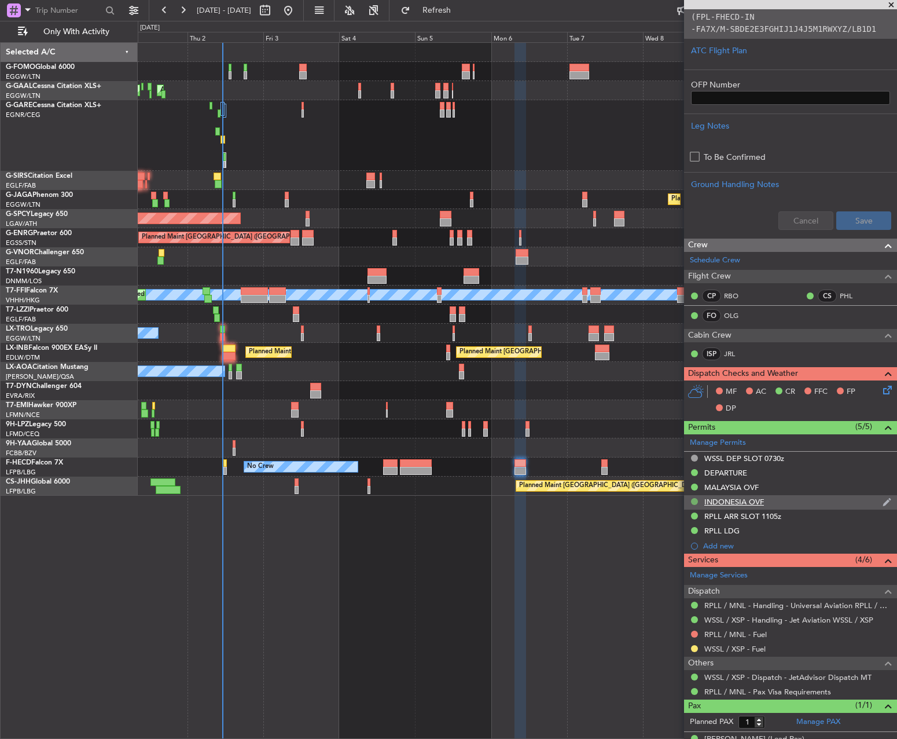
click at [694, 502] on button at bounding box center [694, 501] width 7 height 7
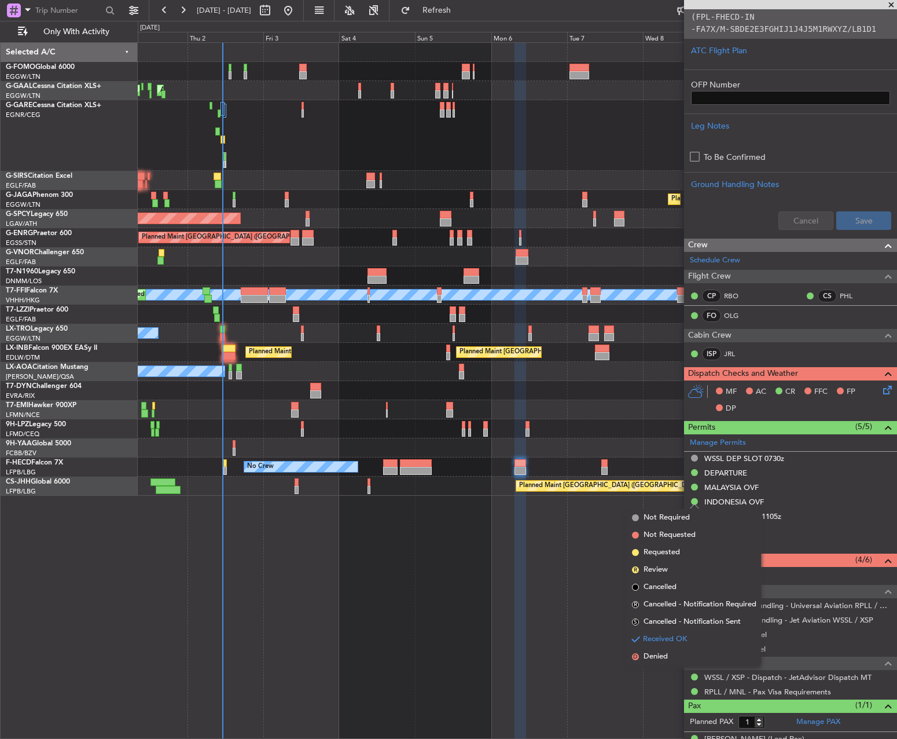
drag, startPoint x: 678, startPoint y: 552, endPoint x: 674, endPoint y: 547, distance: 6.3
click at [678, 553] on span "Requested" at bounding box center [662, 552] width 36 height 12
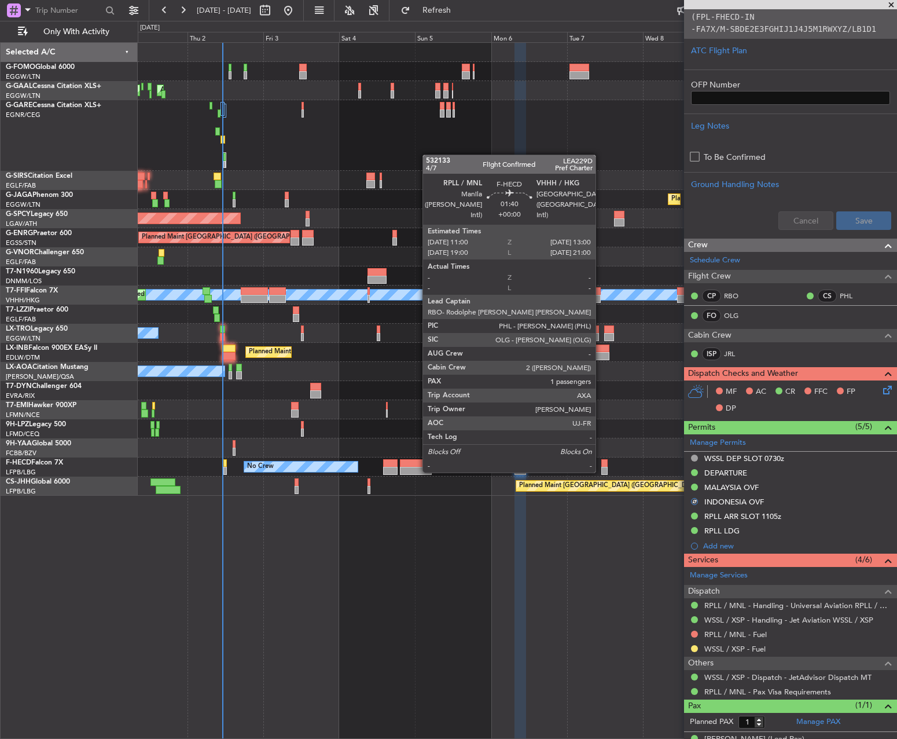
click at [601, 461] on div at bounding box center [604, 463] width 6 height 8
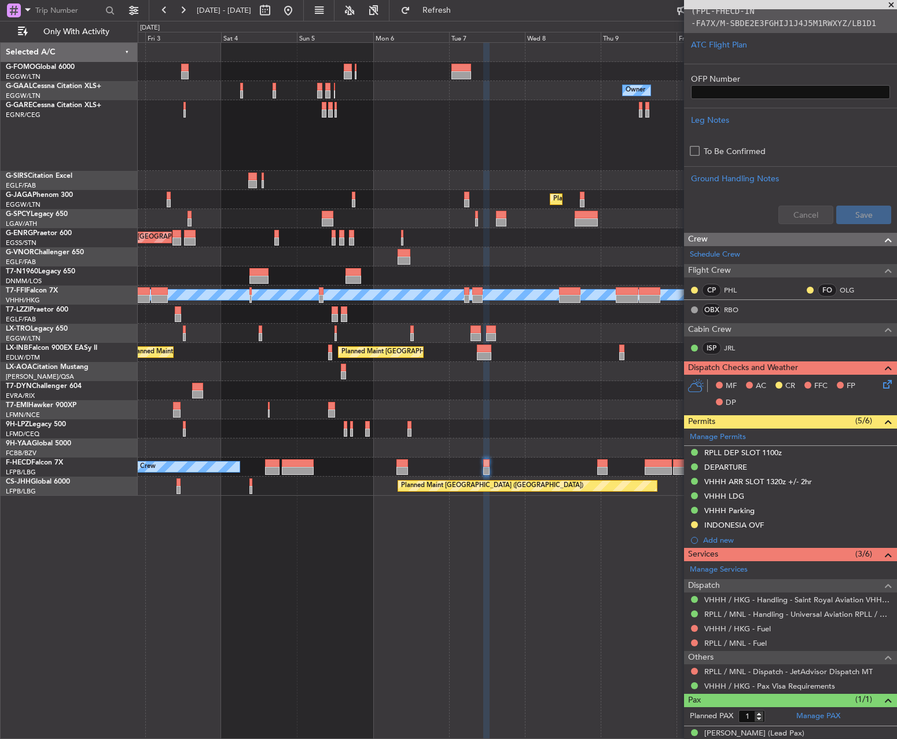
click at [515, 431] on div "Owner Owner AOG Maint Dusseldorf Owner Planned Maint Dusseldorf Planned Maint L…" at bounding box center [517, 269] width 759 height 453
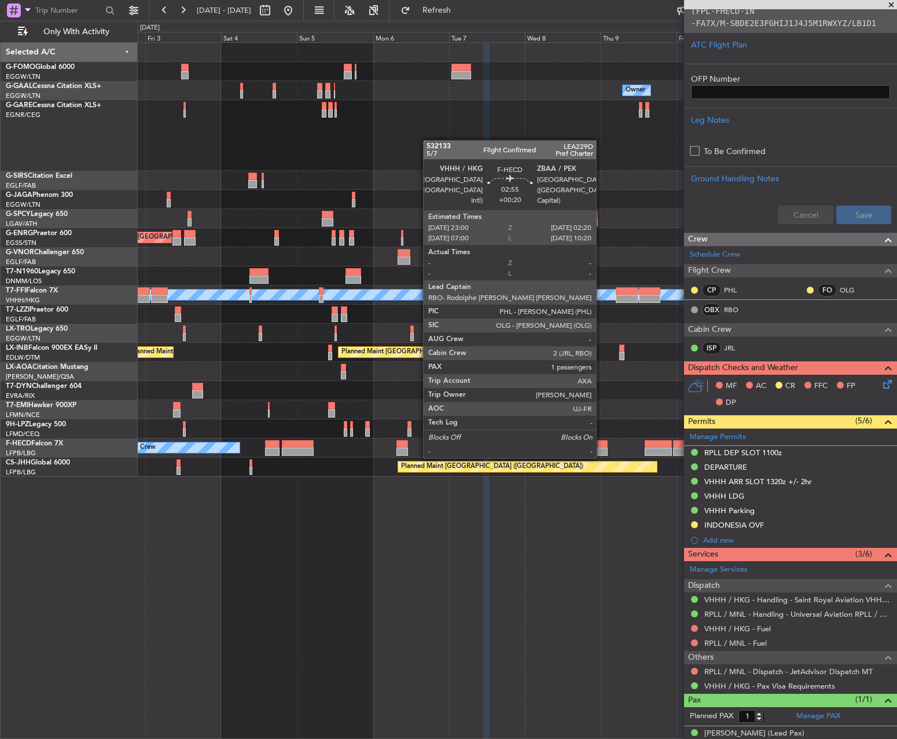
click at [601, 446] on div at bounding box center [602, 444] width 11 height 8
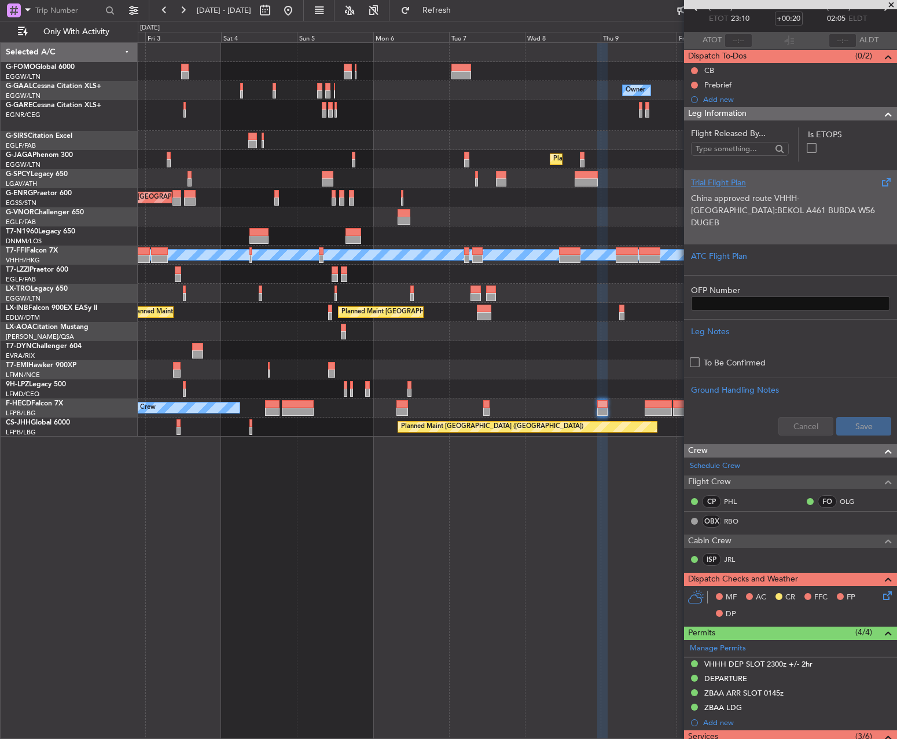
scroll to position [232, 0]
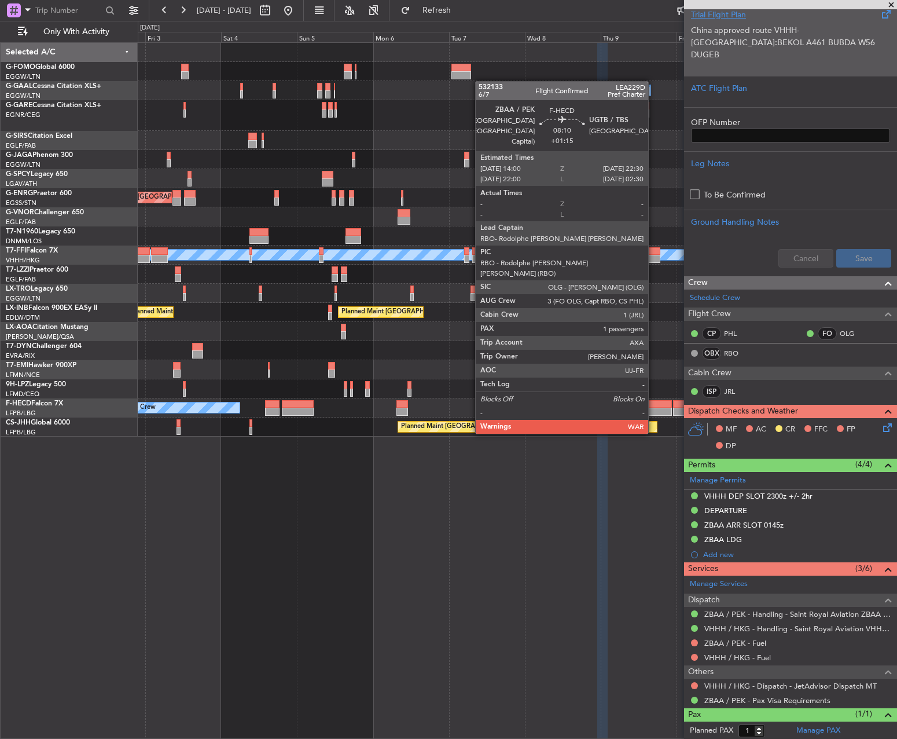
click at [657, 402] on div at bounding box center [658, 404] width 27 height 8
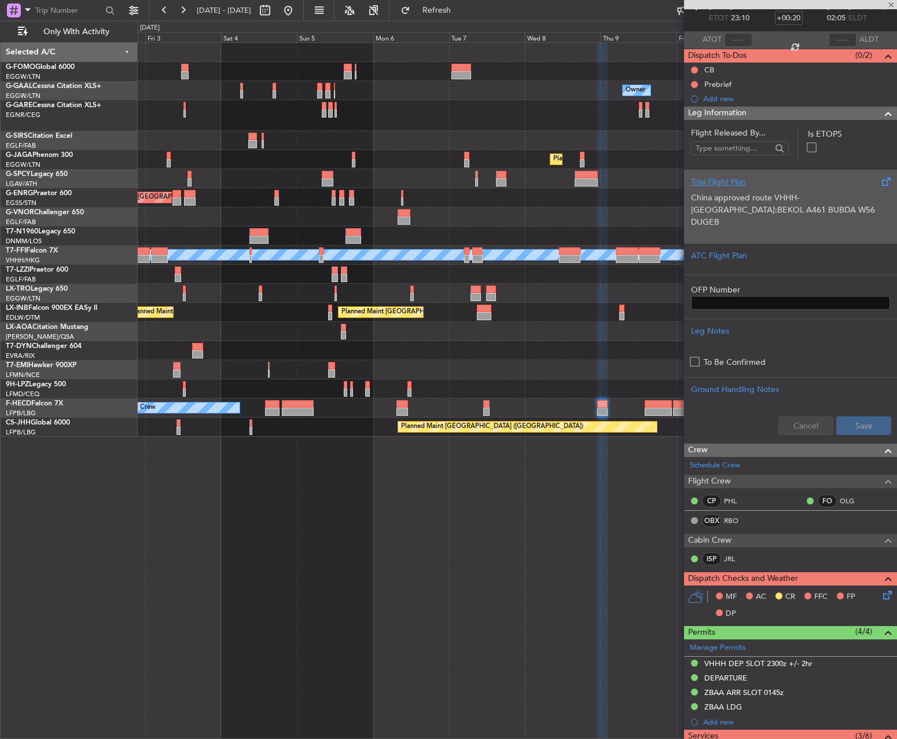
scroll to position [0, 0]
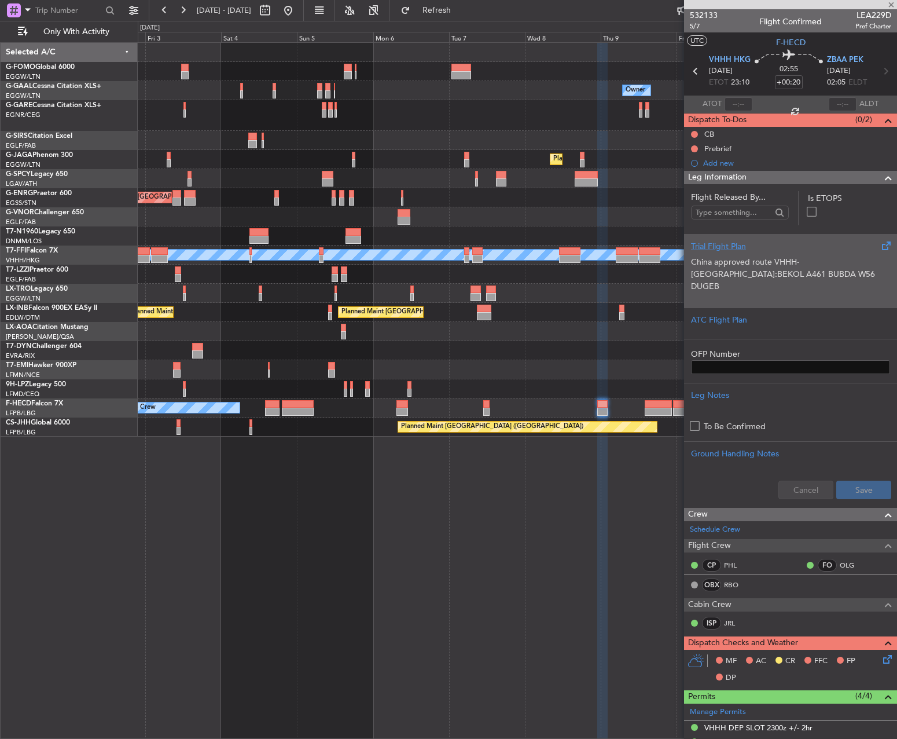
type input "+01:15"
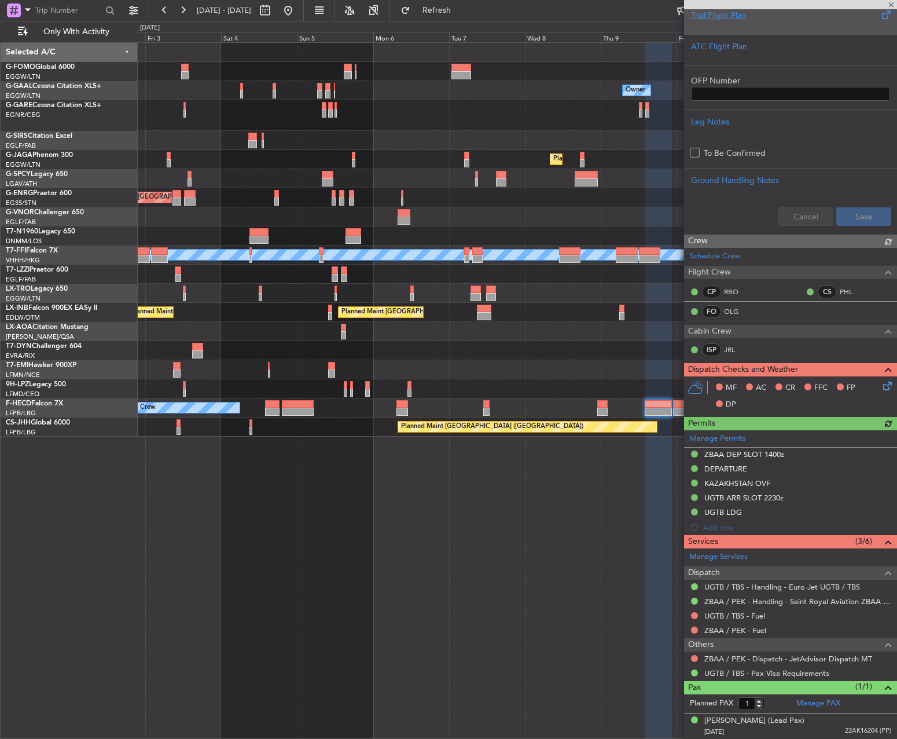
scroll to position [308, 0]
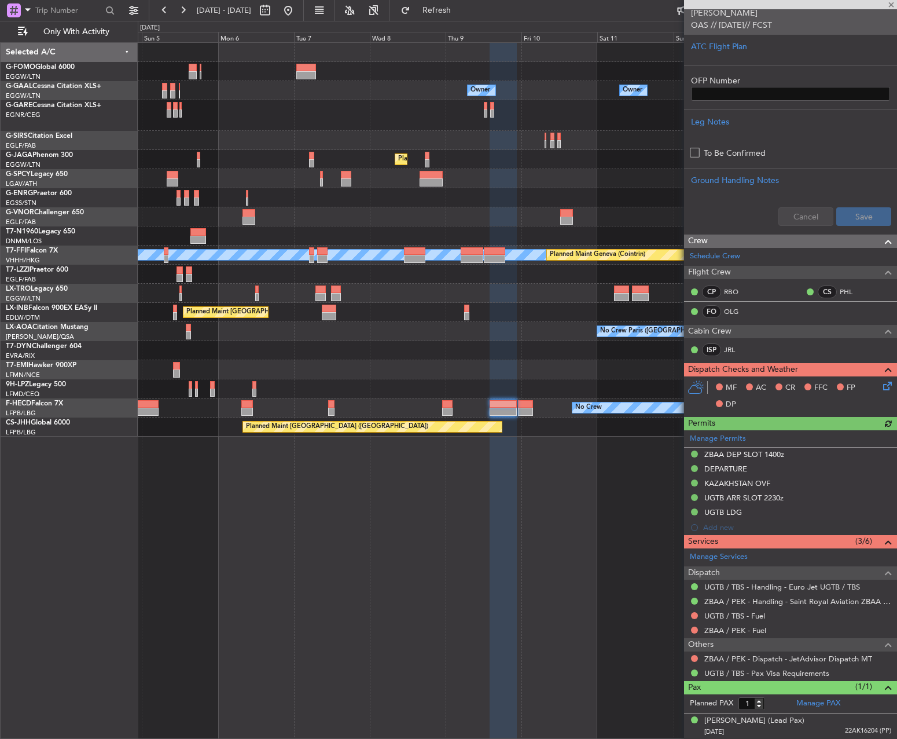
click at [479, 399] on div "No Crew Planned Maint Paris (Le Bourget) No Crew" at bounding box center [517, 407] width 759 height 19
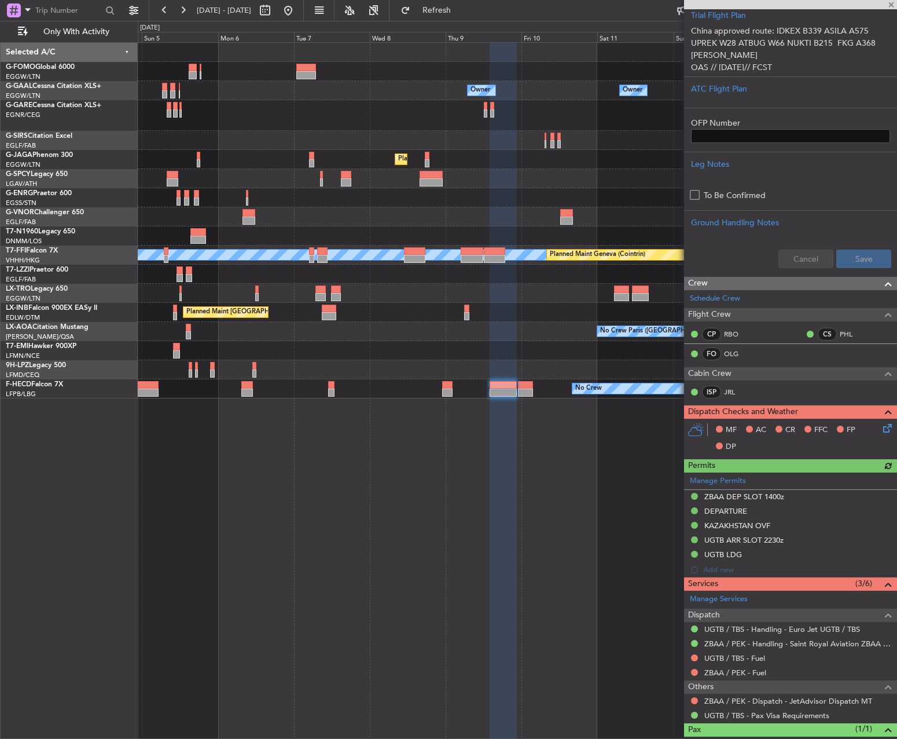
scroll to position [308, 0]
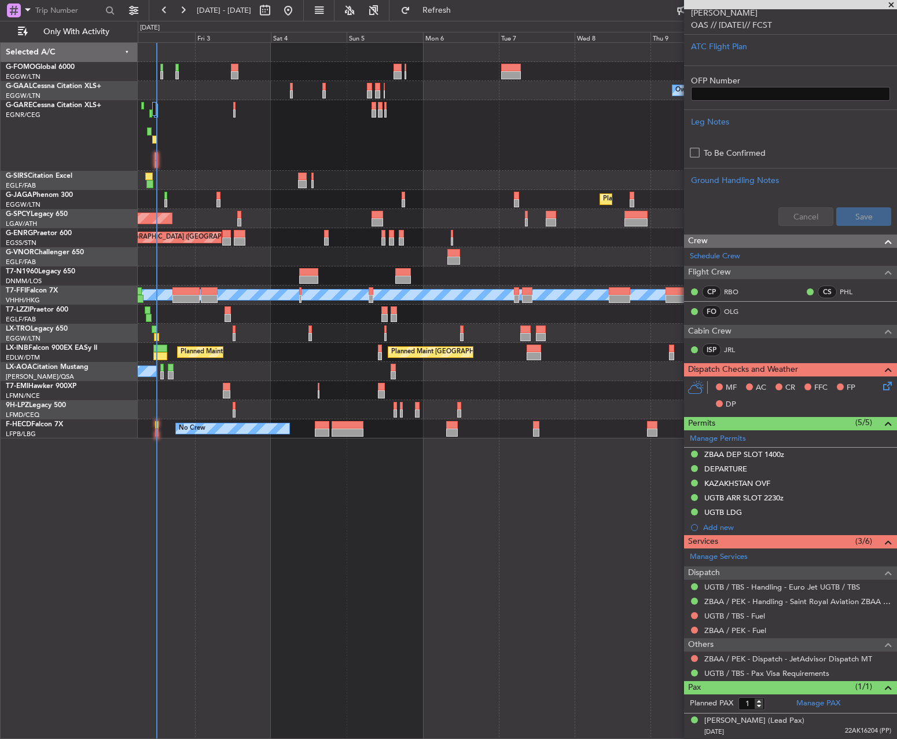
click at [196, 418] on div "Owner Owner AOG Maint [GEOGRAPHIC_DATA] Owner Planned [GEOGRAPHIC_DATA] Planned…" at bounding box center [517, 390] width 759 height 696
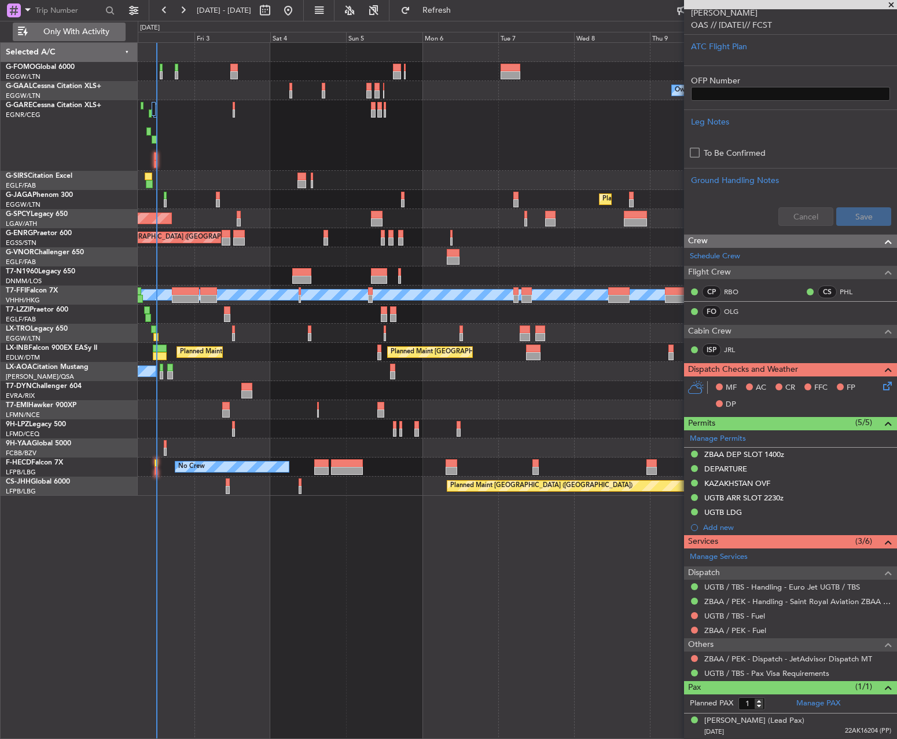
click at [56, 28] on span "Only With Activity" at bounding box center [76, 32] width 92 height 8
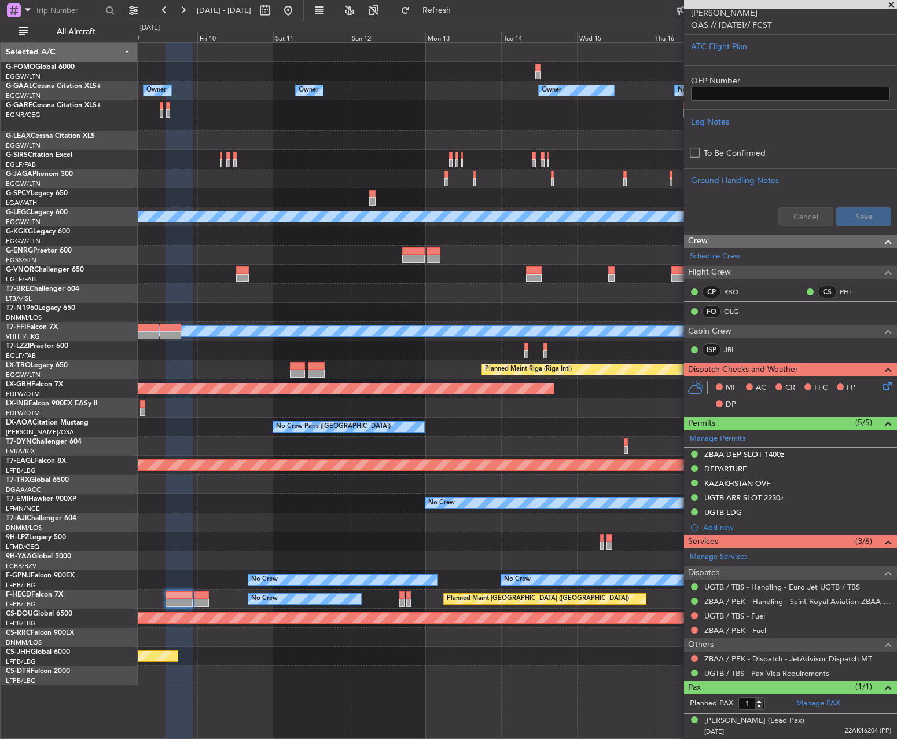
click at [234, 318] on div "Owner Owner Owner Owner No Crew Owner Planned Maint Oxford (Kidlington) Planned…" at bounding box center [517, 364] width 759 height 642
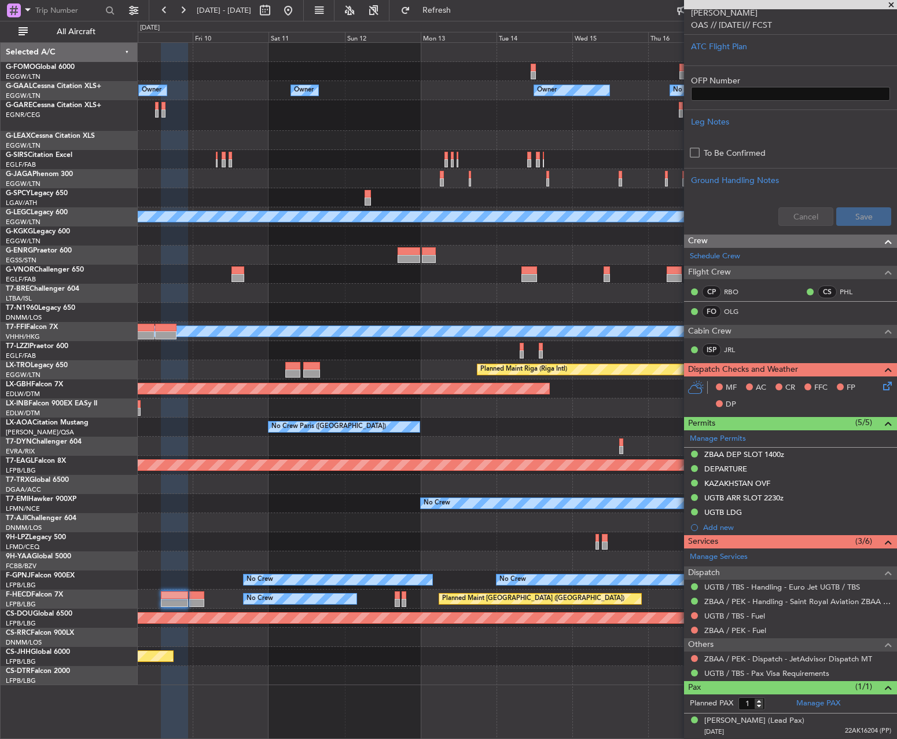
click at [776, 158] on fb-app "09 Oct 2025 - 19 Oct 2025 Refresh Quick Links All Aircraft Owner Owner Owner Ow…" at bounding box center [448, 374] width 897 height 730
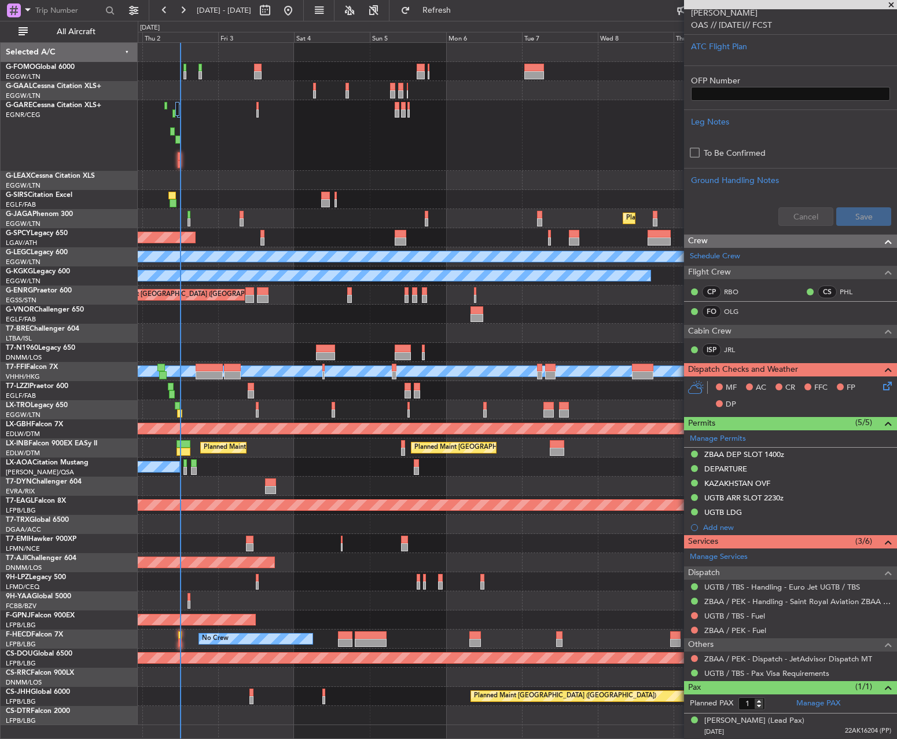
click at [422, 351] on div at bounding box center [423, 348] width 3 height 8
type input "0"
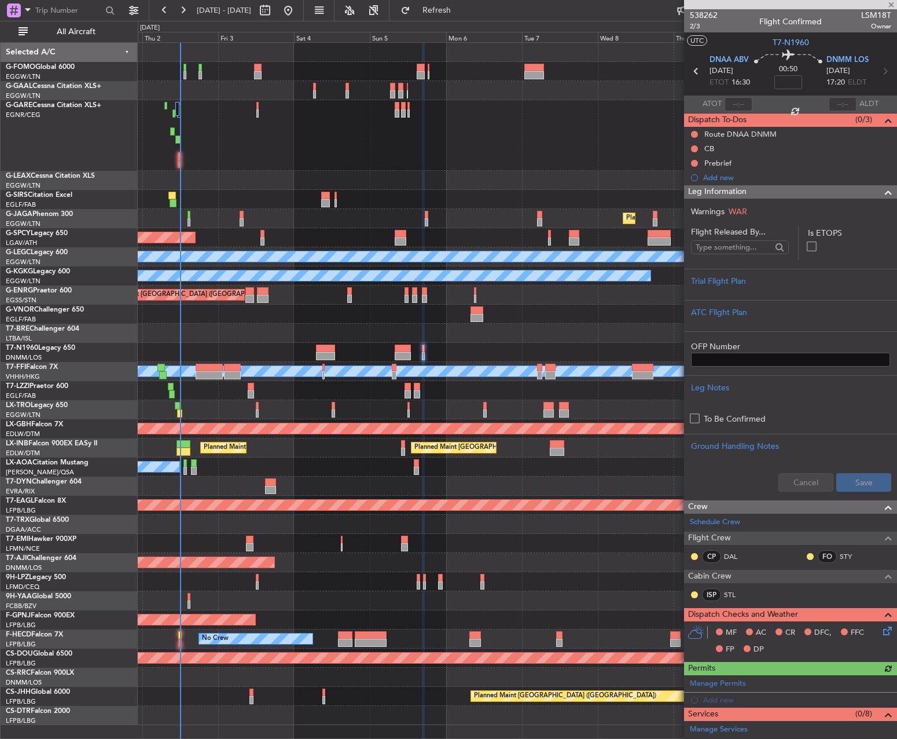
drag, startPoint x: 61, startPoint y: 34, endPoint x: 93, endPoint y: 51, distance: 36.0
click at [61, 34] on span "All Aircraft" at bounding box center [76, 32] width 92 height 8
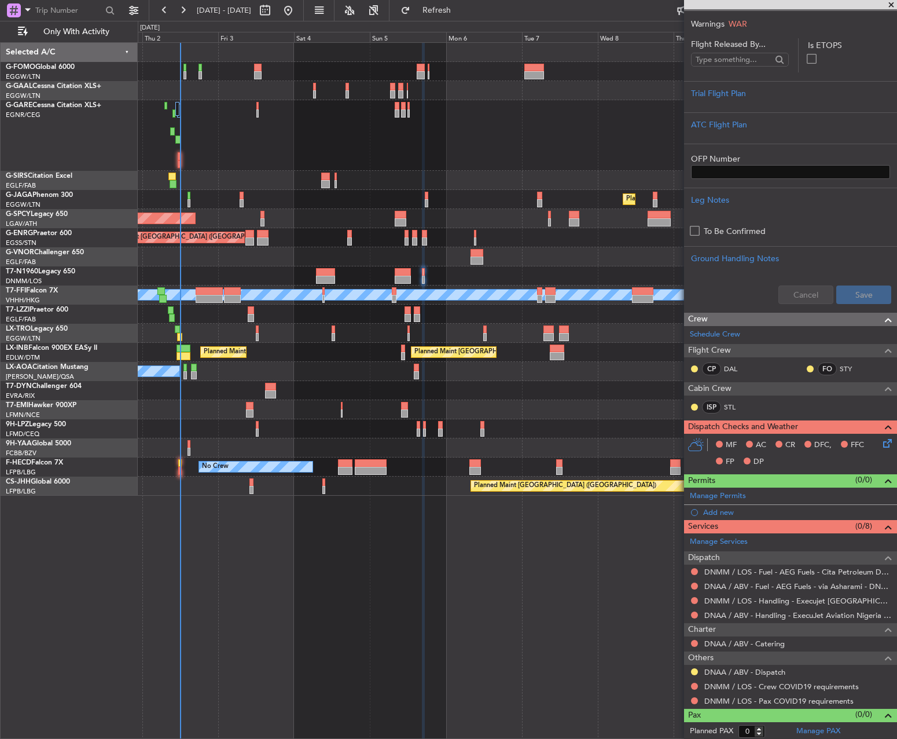
scroll to position [189, 0]
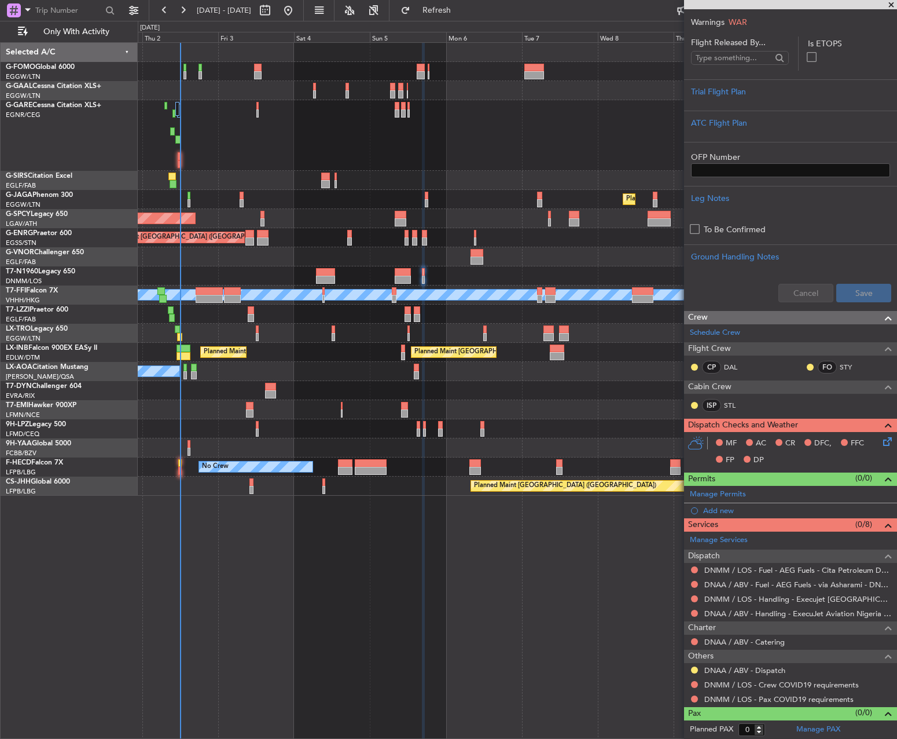
click at [694, 608] on div at bounding box center [694, 612] width 9 height 9
click at [693, 613] on button at bounding box center [694, 613] width 7 height 7
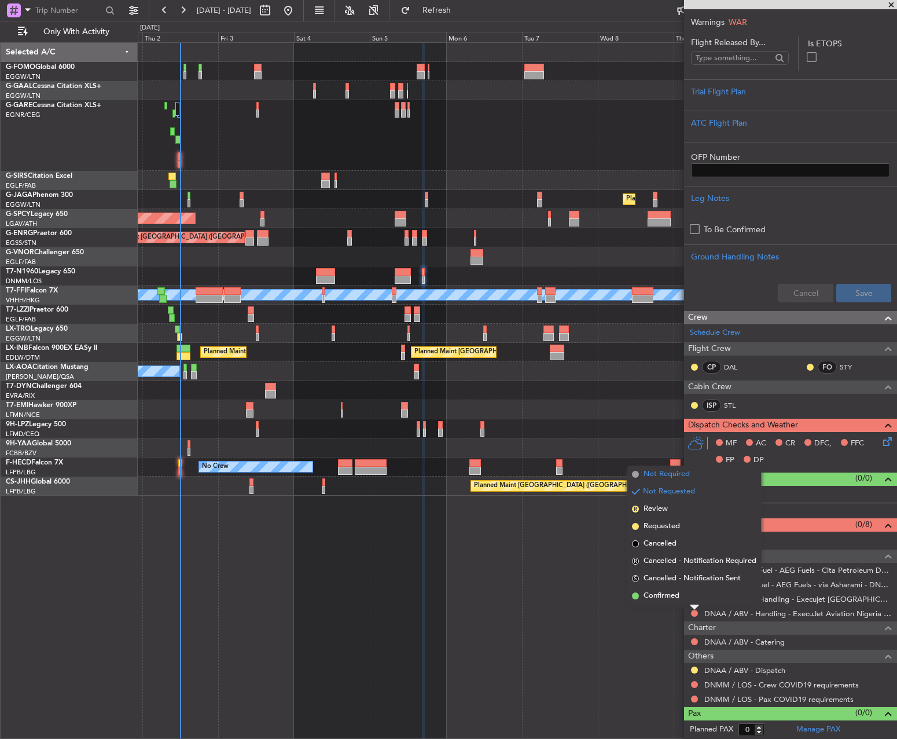
click at [666, 475] on span "Not Required" at bounding box center [667, 474] width 46 height 12
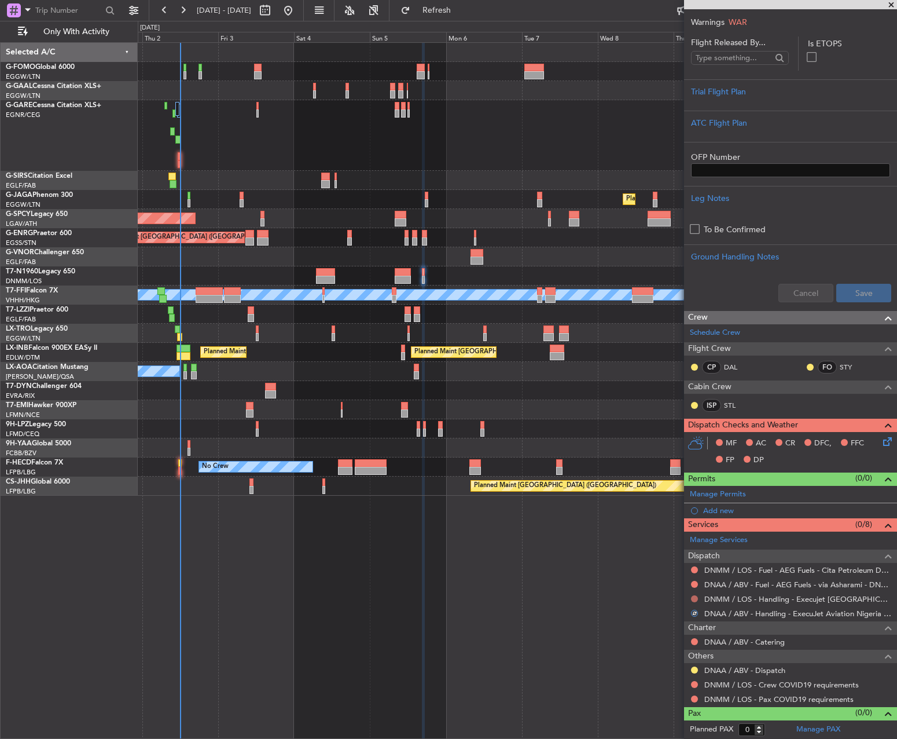
click at [696, 597] on button at bounding box center [694, 598] width 7 height 7
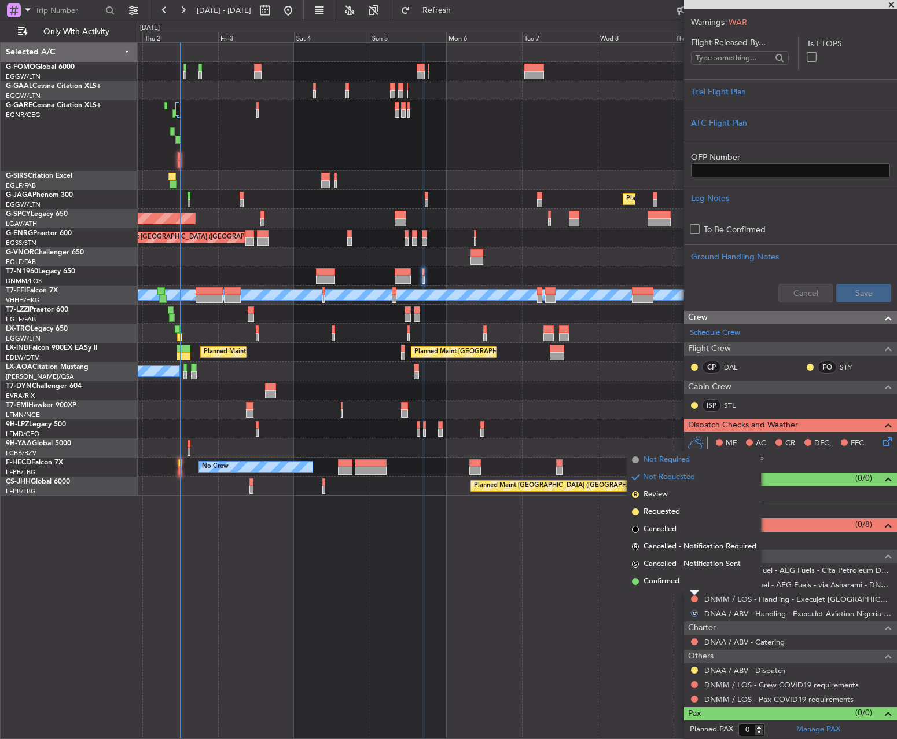
click at [657, 462] on span "Not Required" at bounding box center [667, 460] width 46 height 12
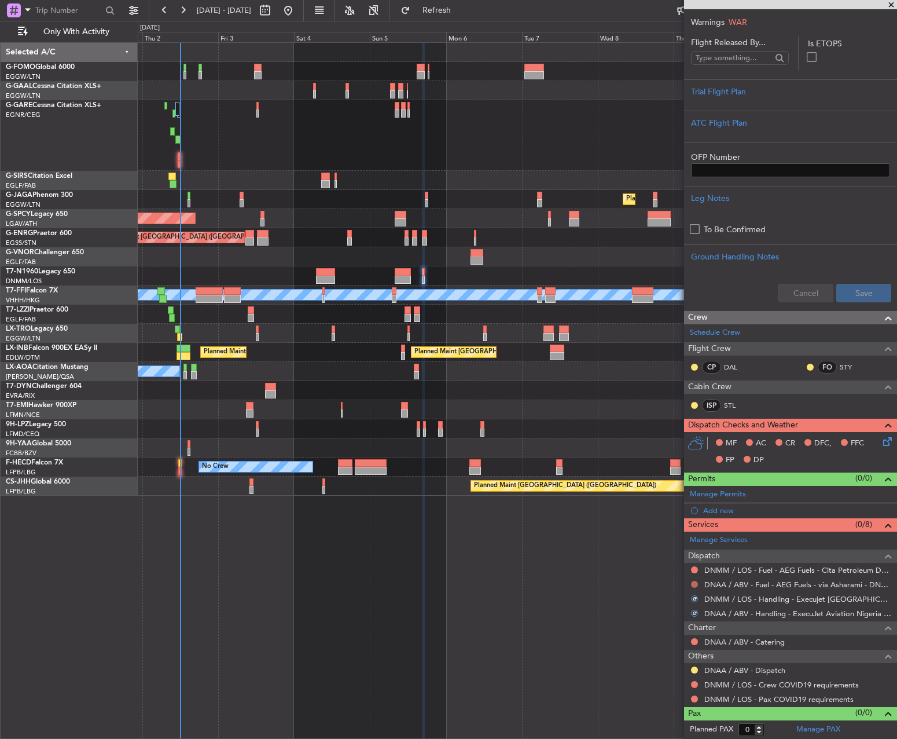
click at [694, 584] on button at bounding box center [694, 584] width 7 height 7
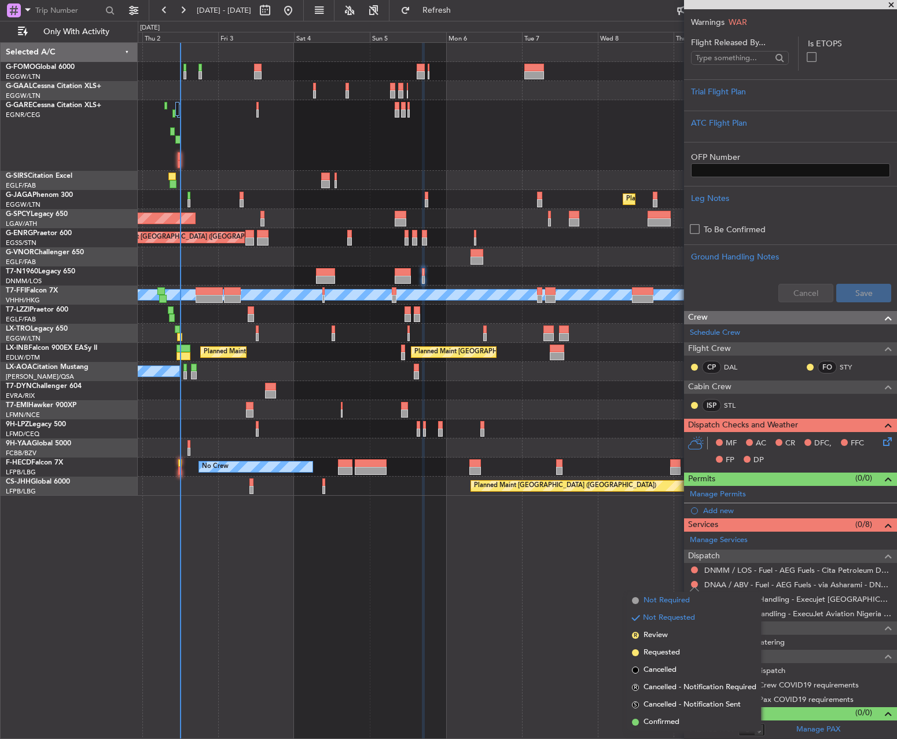
click at [693, 607] on li "Not Required" at bounding box center [694, 600] width 134 height 17
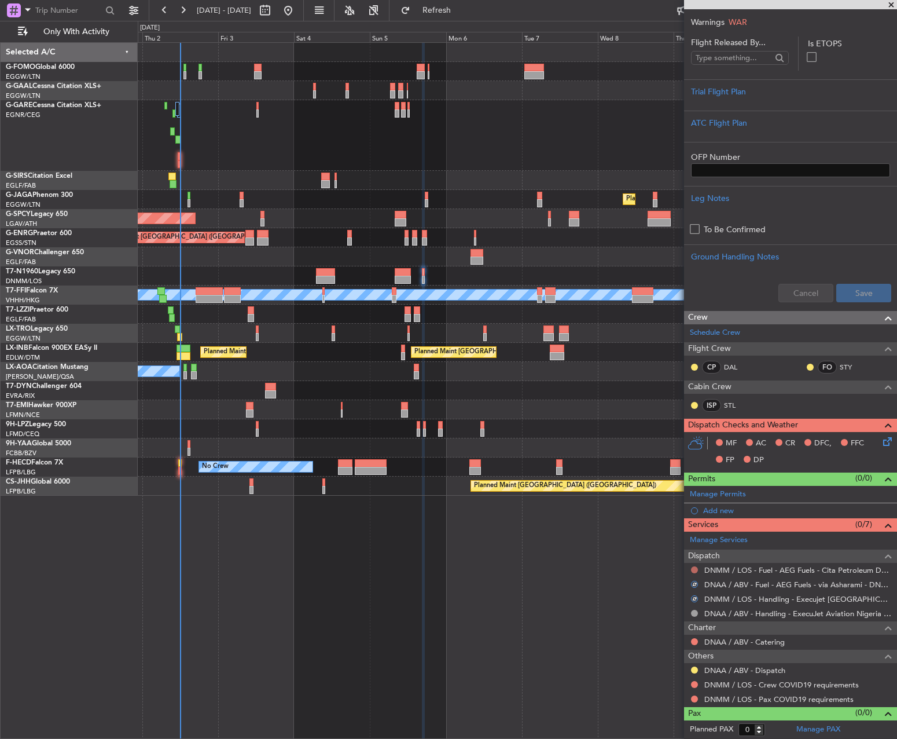
click at [695, 567] on button at bounding box center [694, 569] width 7 height 7
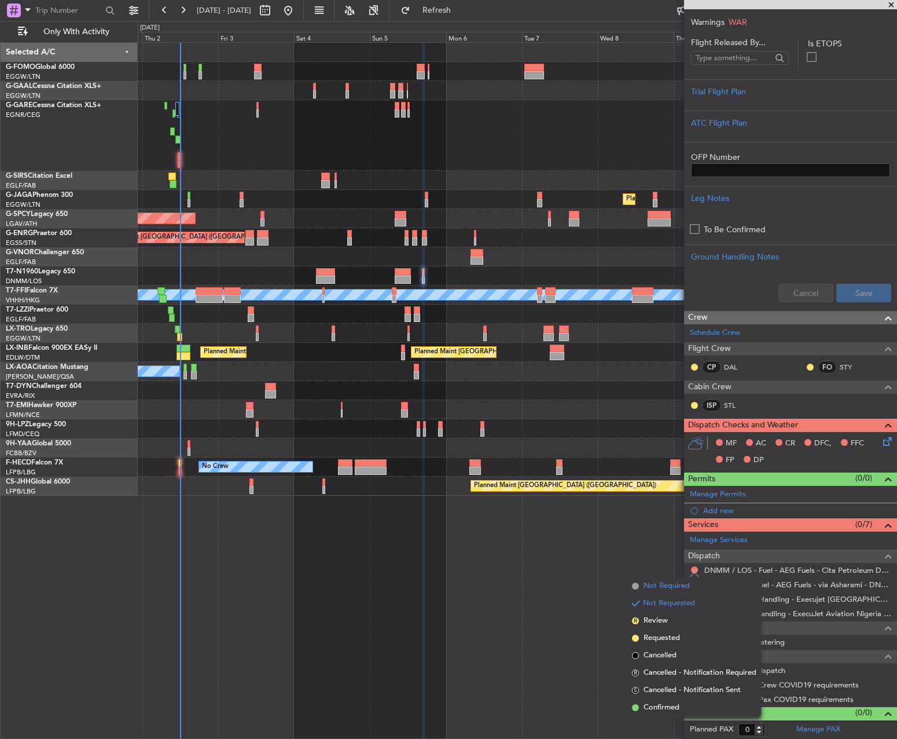
click at [676, 589] on span "Not Required" at bounding box center [667, 586] width 46 height 12
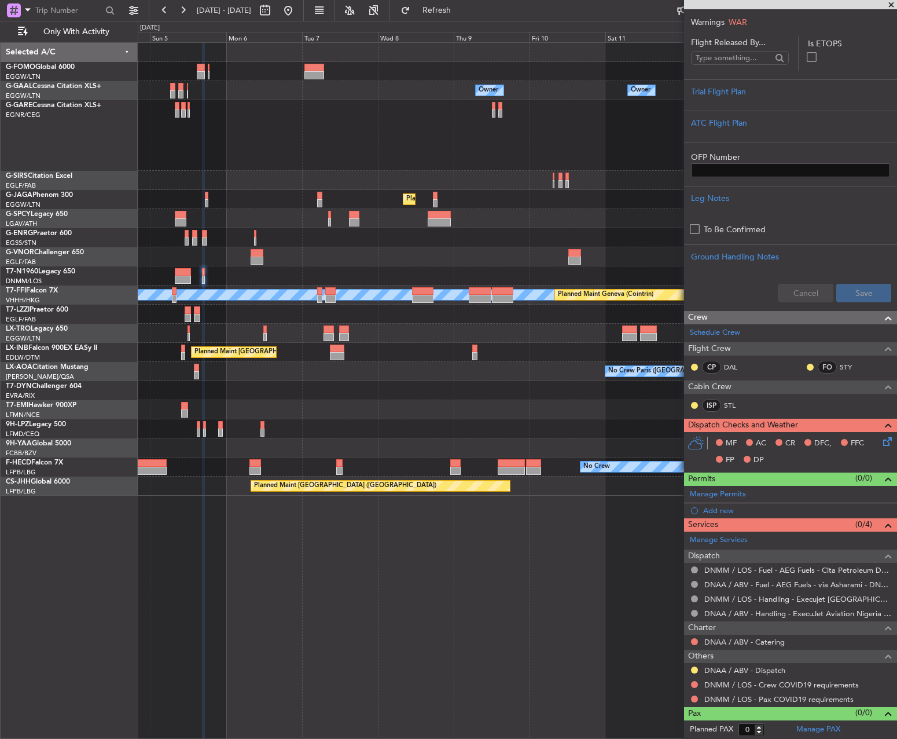
click at [270, 120] on div at bounding box center [517, 135] width 759 height 71
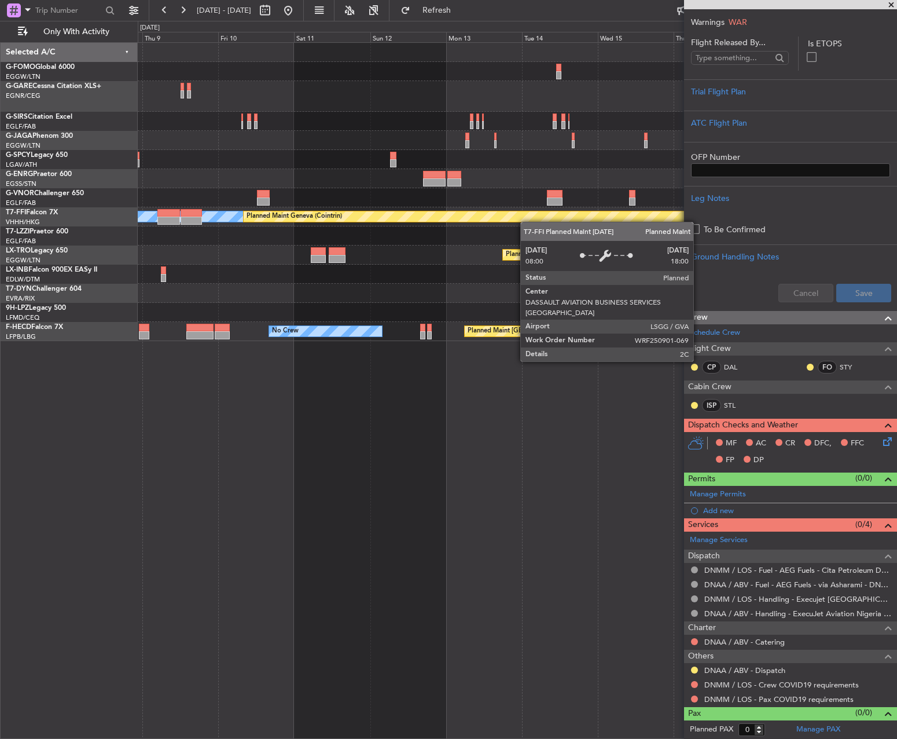
click at [461, 212] on div "Planned Maint Oxford (Kidlington) Planned Maint London (Luton) MEL MEL Planned …" at bounding box center [517, 192] width 759 height 298
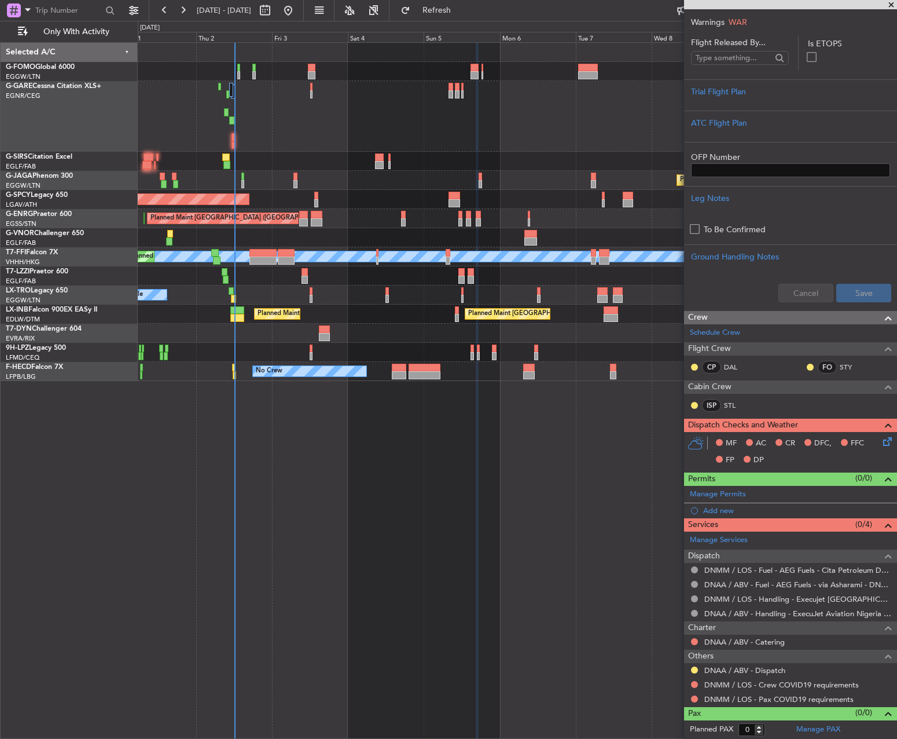
click at [893, 425] on fb-app "08 Oct 2025 - 18 Oct 2025 Refresh Quick Links Only With Activity Planned Maint …" at bounding box center [448, 374] width 897 height 730
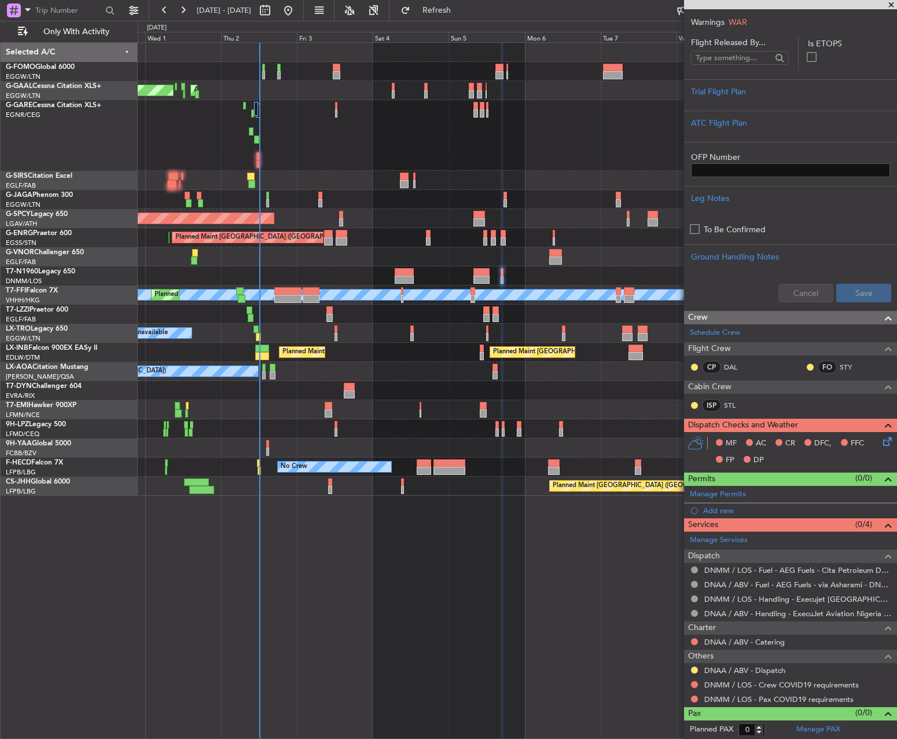
click at [511, 259] on div "Owner AOG Maint Dusseldorf Planned Maint Dusseldorf Owner Planned Maint London …" at bounding box center [517, 269] width 759 height 453
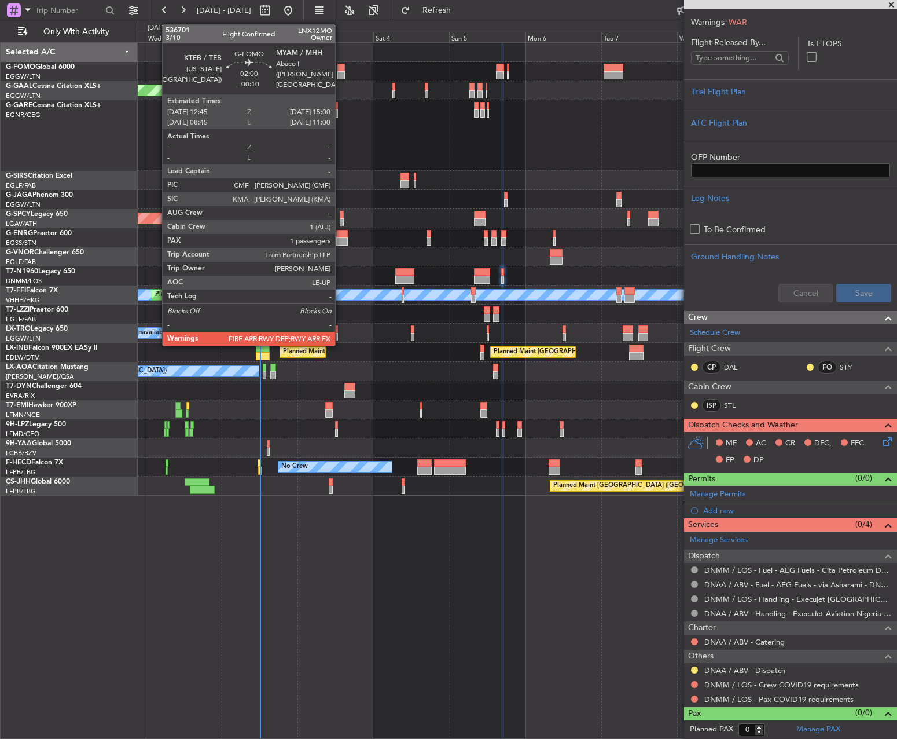
click at [340, 69] on div at bounding box center [341, 68] width 8 height 8
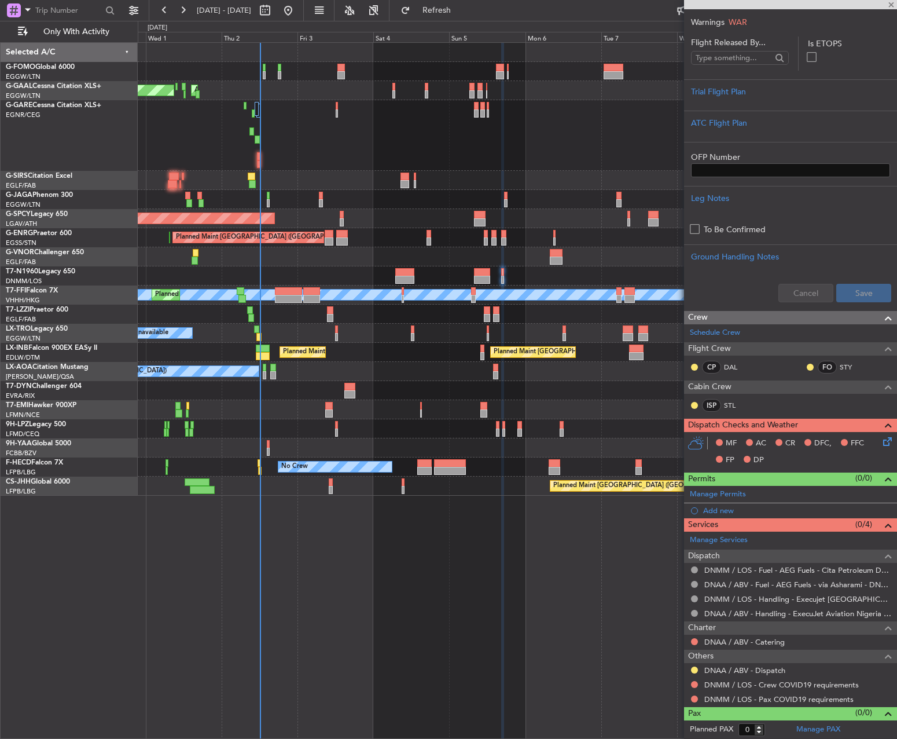
type input "-00:10"
type input "1"
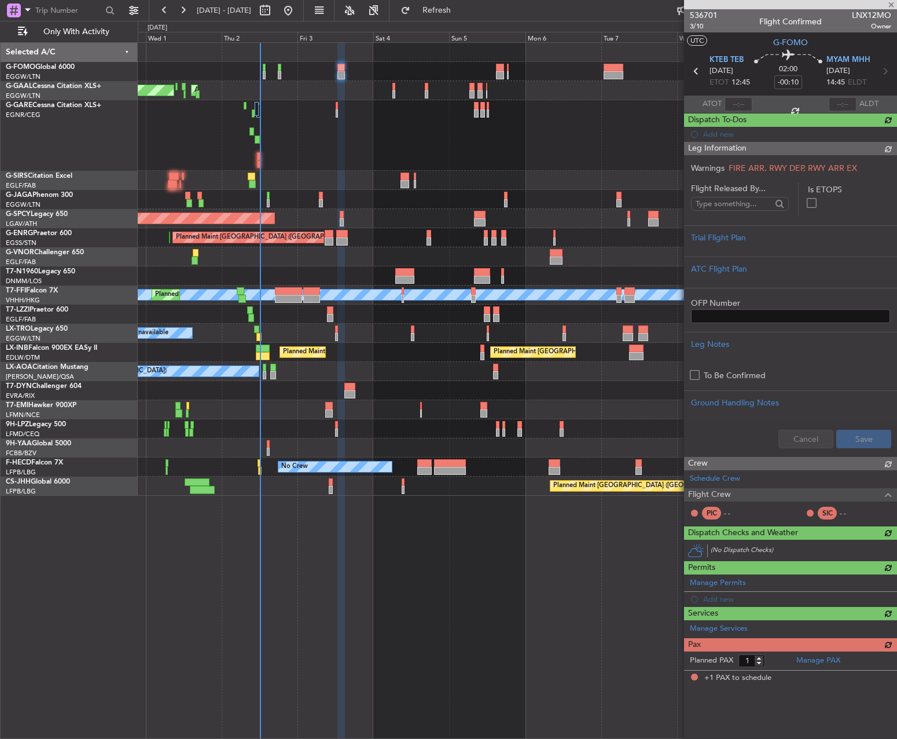
scroll to position [0, 0]
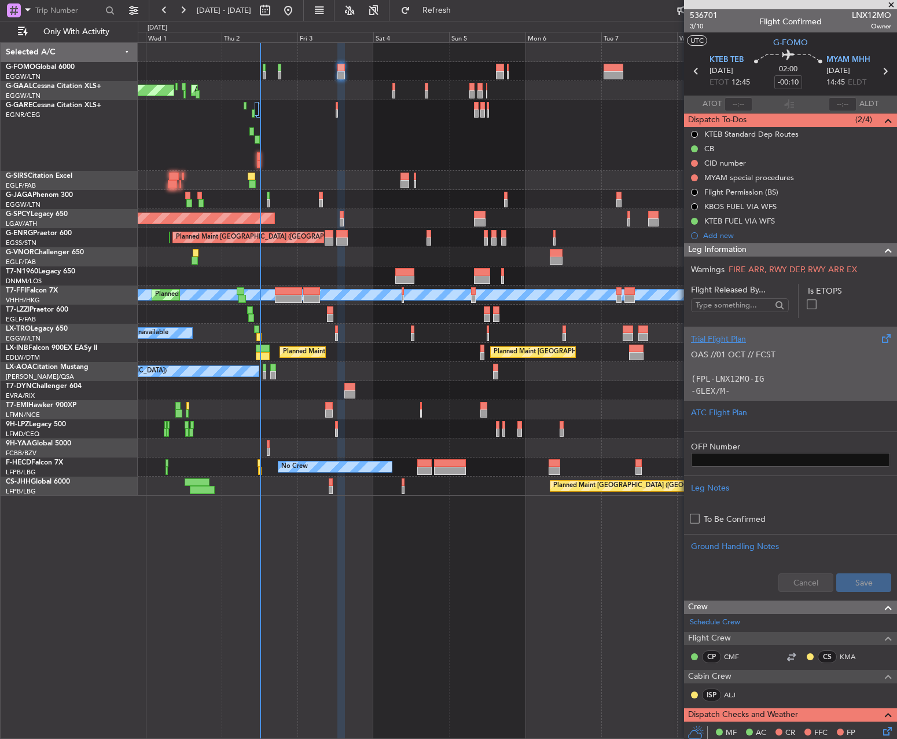
click at [758, 381] on p "OAS //01 OCT // FCST (FPL-LNX12MO-IG -GLEX/M-SBDE2E3FGHIJ1J3J4J5M1M3RWXYZ/LB2D1…" at bounding box center [790, 469] width 199 height 243
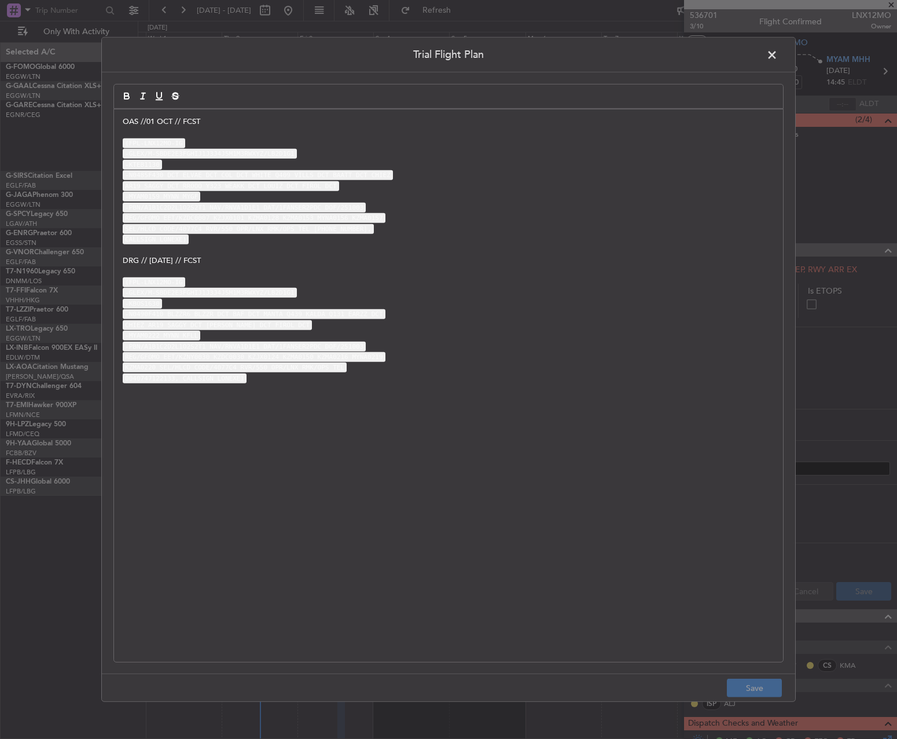
click at [118, 122] on div "OAS //01 OCT // FCST (FPL-LNX12MO-IG -GLEX/M-SBDE2E3FGHIJ1J3J4J5M1M3RWXYZ/LB2D1…" at bounding box center [448, 385] width 669 height 552
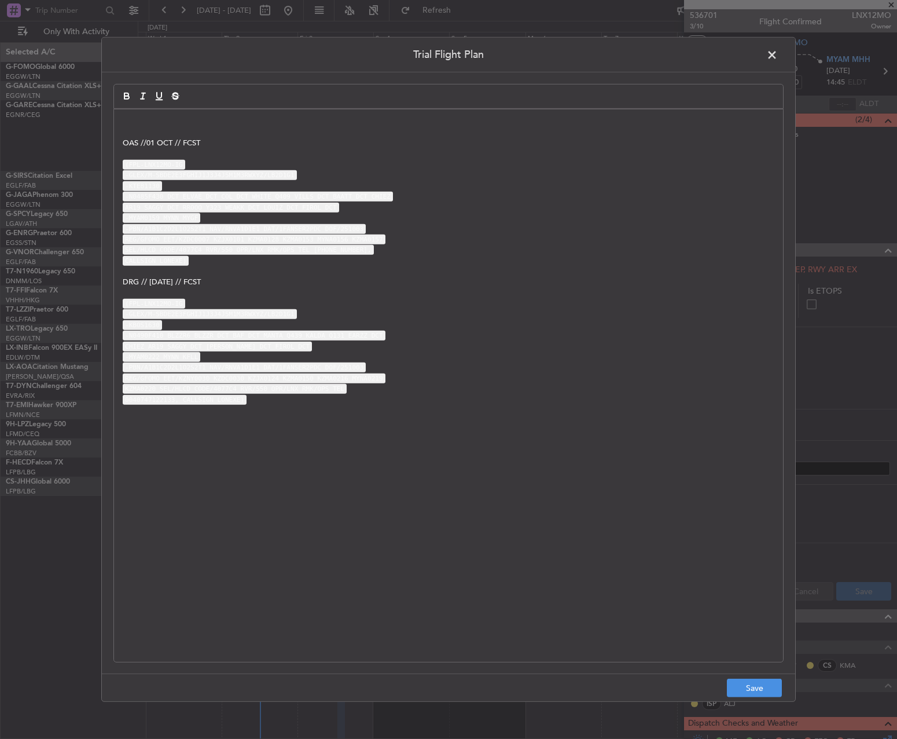
click at [156, 122] on p at bounding box center [449, 121] width 652 height 10
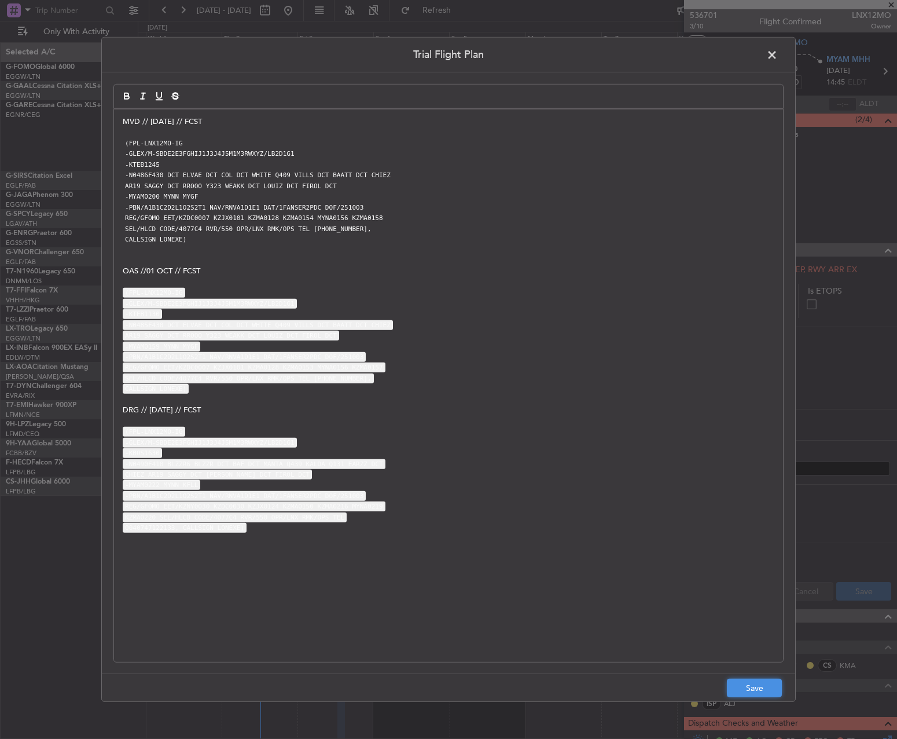
click at [747, 681] on button "Save" at bounding box center [754, 687] width 55 height 19
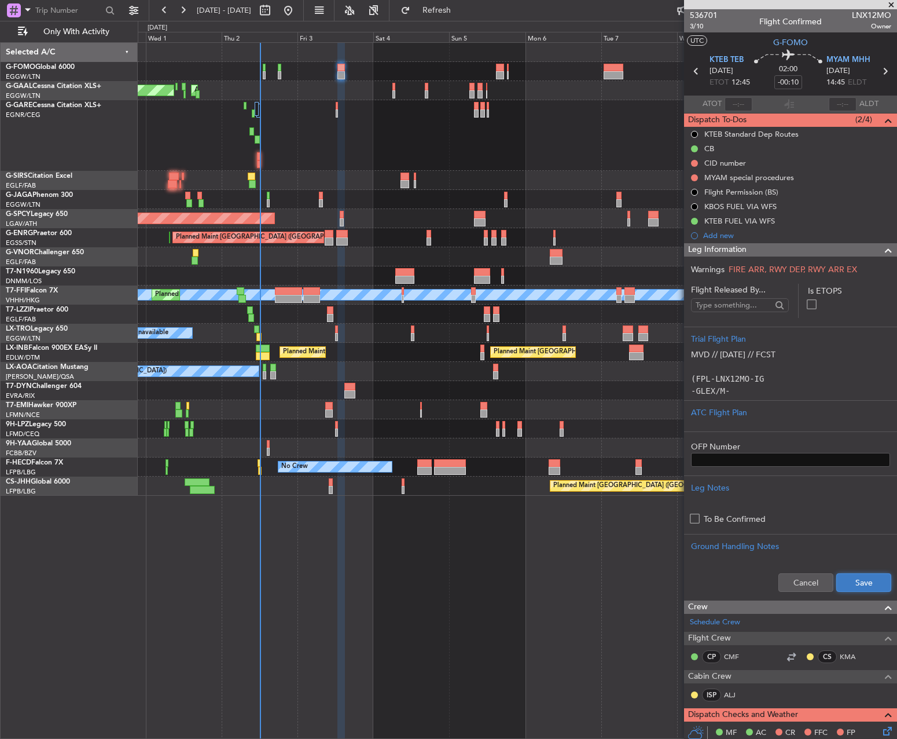
click at [847, 577] on button "Save" at bounding box center [863, 582] width 55 height 19
click at [701, 24] on span "3/10" at bounding box center [704, 26] width 28 height 10
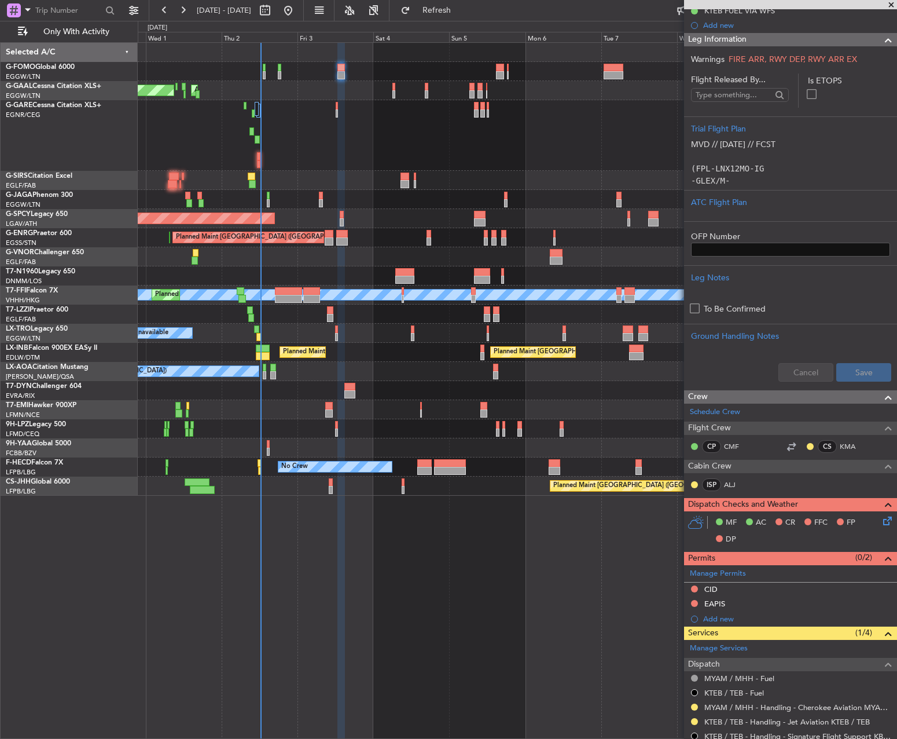
scroll to position [347, 0]
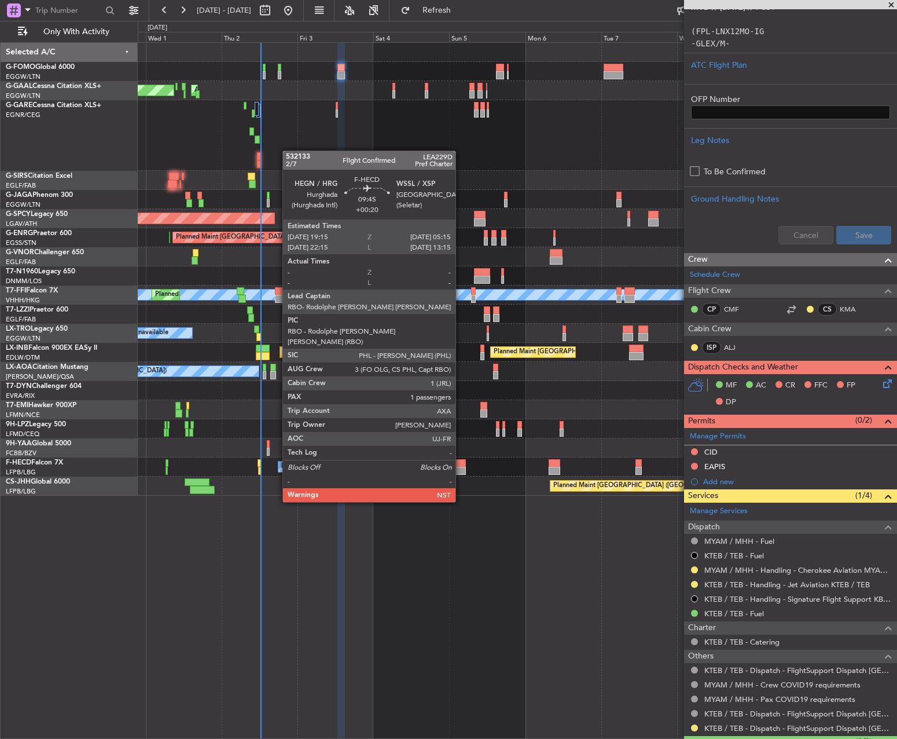
click at [461, 469] on div at bounding box center [450, 471] width 32 height 8
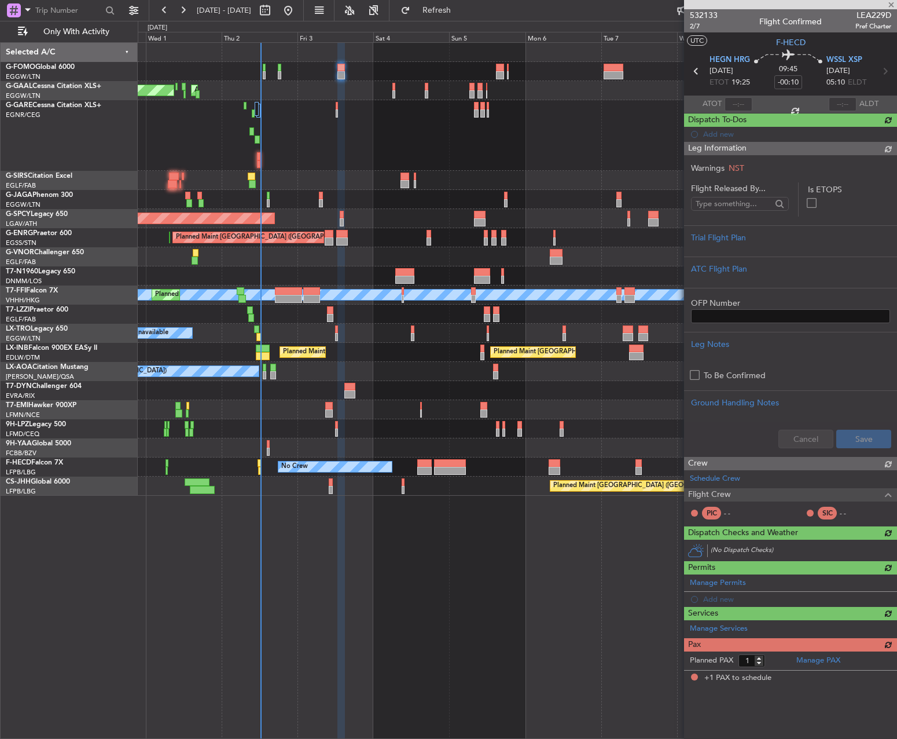
type input "+00:20"
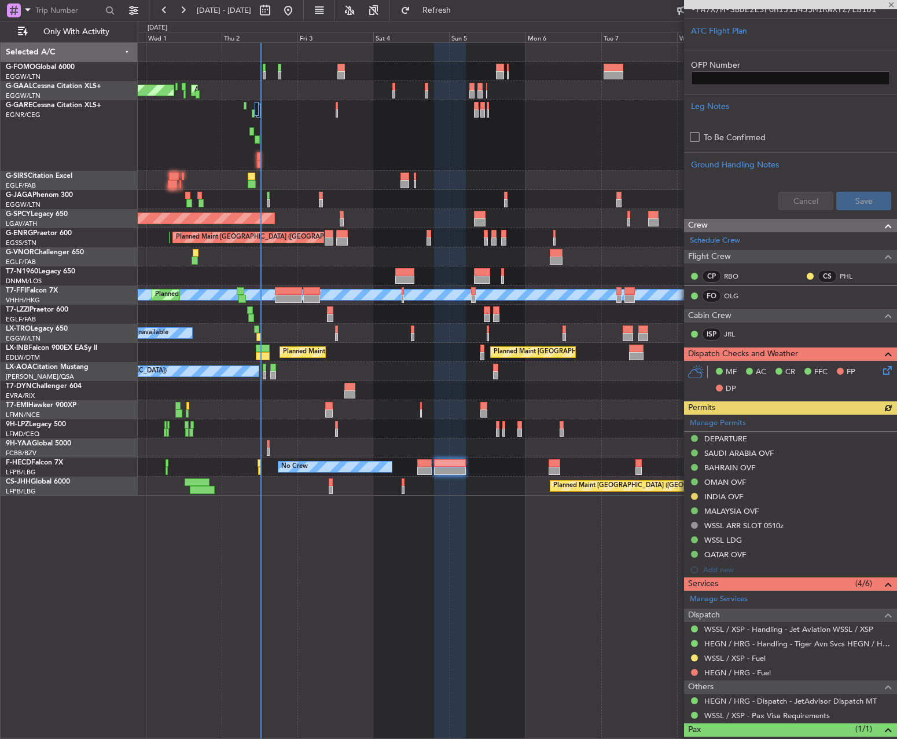
scroll to position [395, 0]
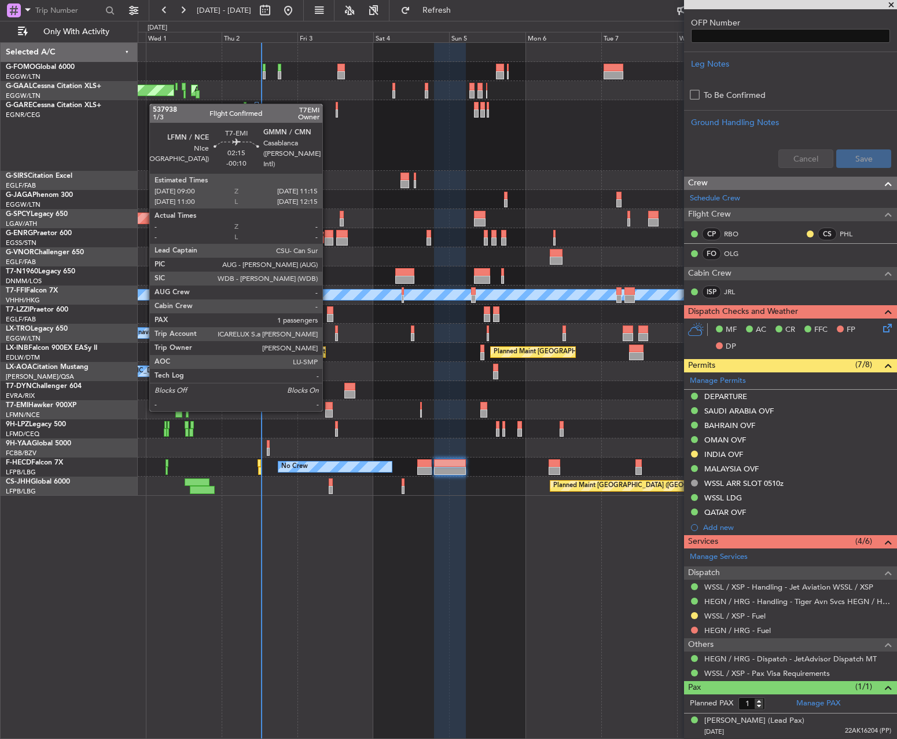
click at [328, 410] on div at bounding box center [329, 413] width 8 height 8
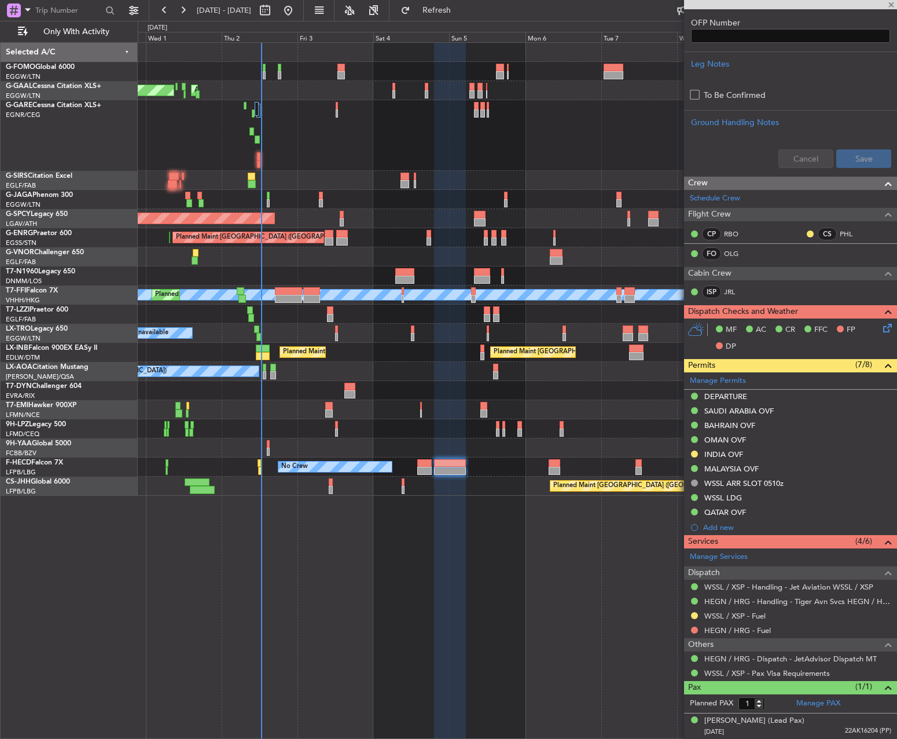
type input "-00:10"
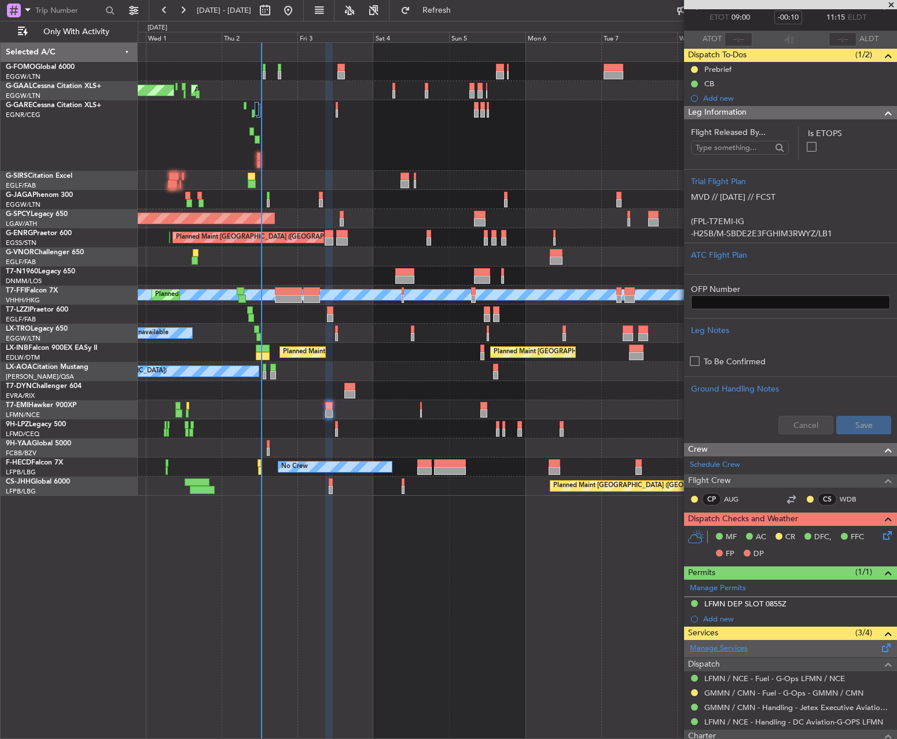
scroll to position [0, 0]
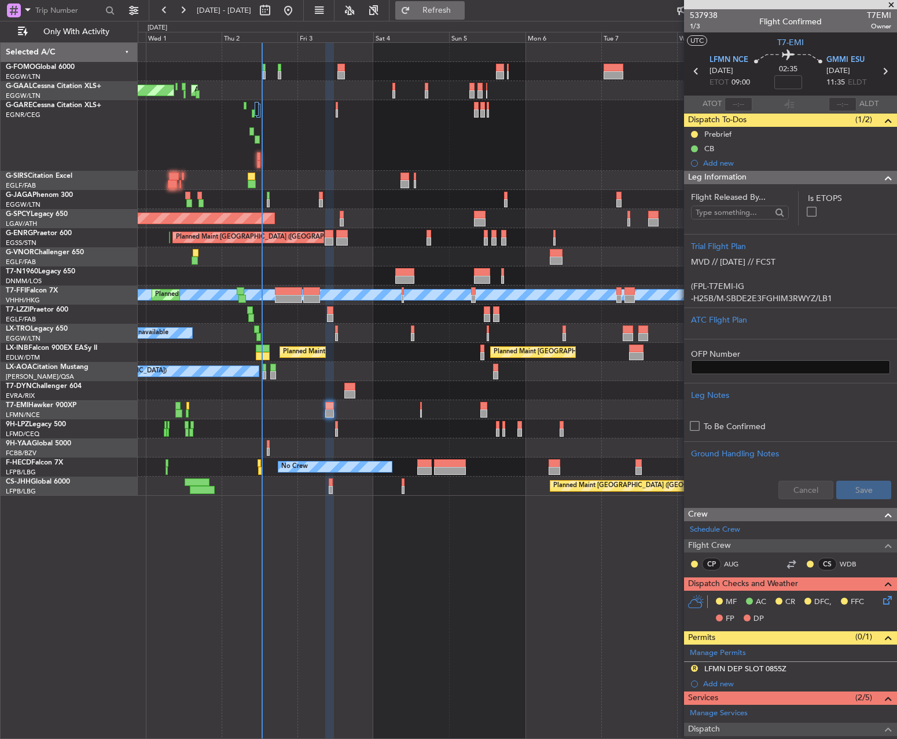
click at [465, 1] on button "Refresh" at bounding box center [429, 10] width 69 height 19
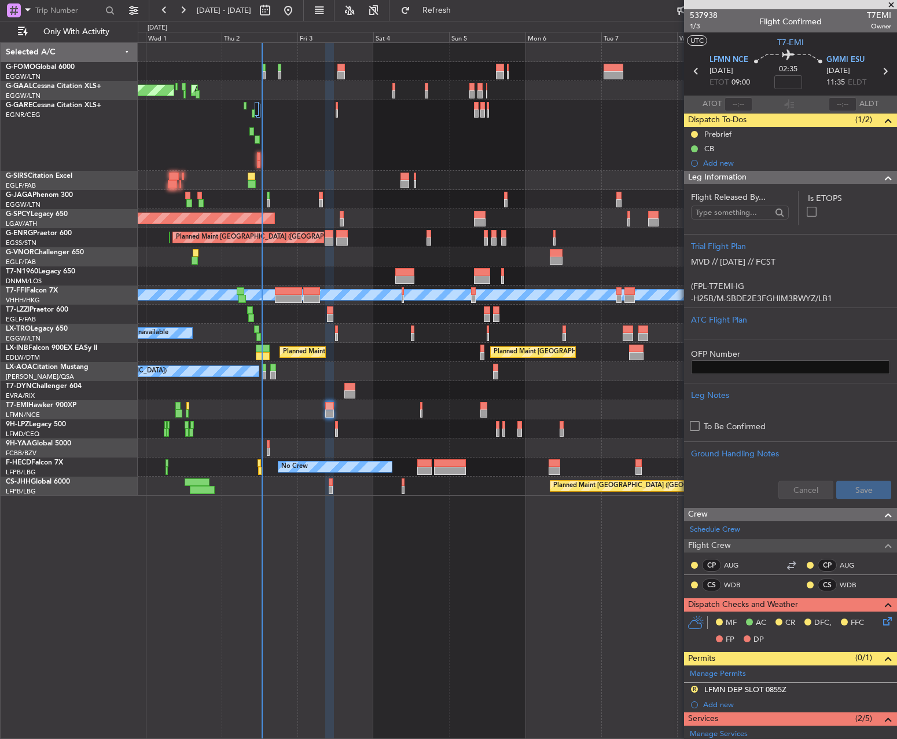
drag, startPoint x: 723, startPoint y: 134, endPoint x: 723, endPoint y: 152, distance: 18.5
click at [723, 134] on div "Prebrief" at bounding box center [717, 134] width 27 height 10
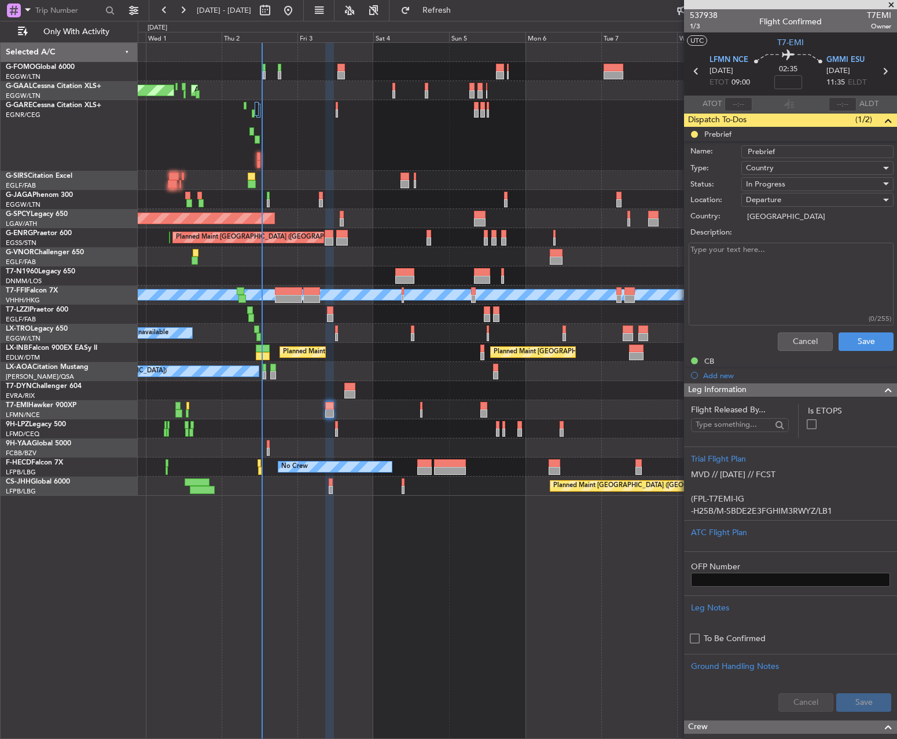
click at [760, 310] on textarea "Description:" at bounding box center [791, 284] width 205 height 83
paste textarea "Dom -6 Fuel : 5500 lbs Payload : 205 lbs"
type textarea "Dom -6 Fuel : 5500 lbs Payload : 205 lbs"
click at [772, 184] on span "In Progress" at bounding box center [765, 184] width 39 height 10
click at [784, 241] on span "Completed" at bounding box center [811, 241] width 135 height 17
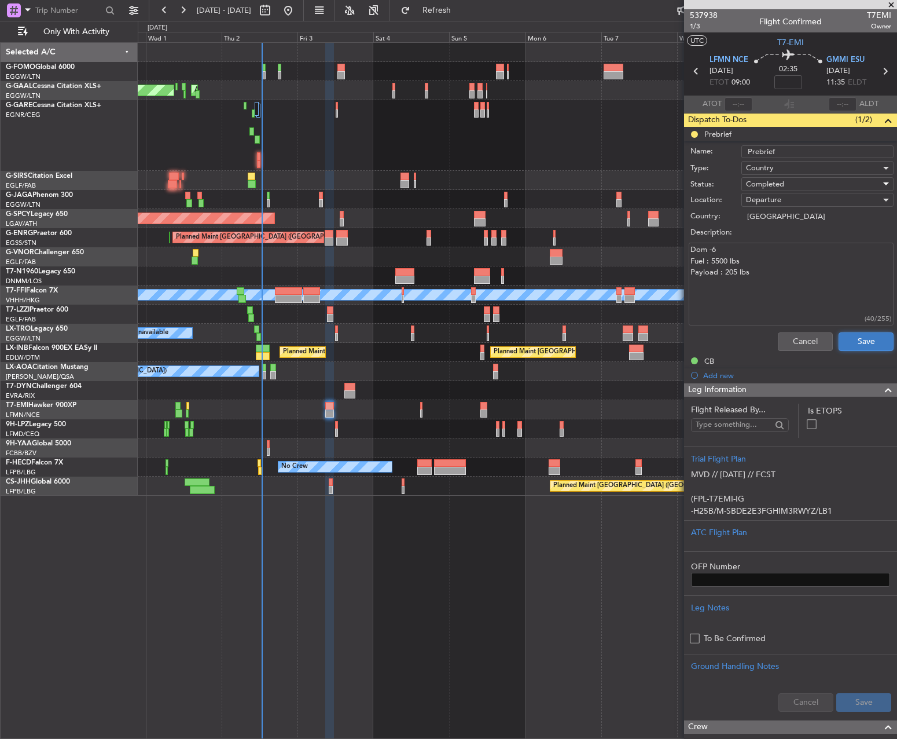
click at [873, 348] on button "Save" at bounding box center [866, 341] width 55 height 19
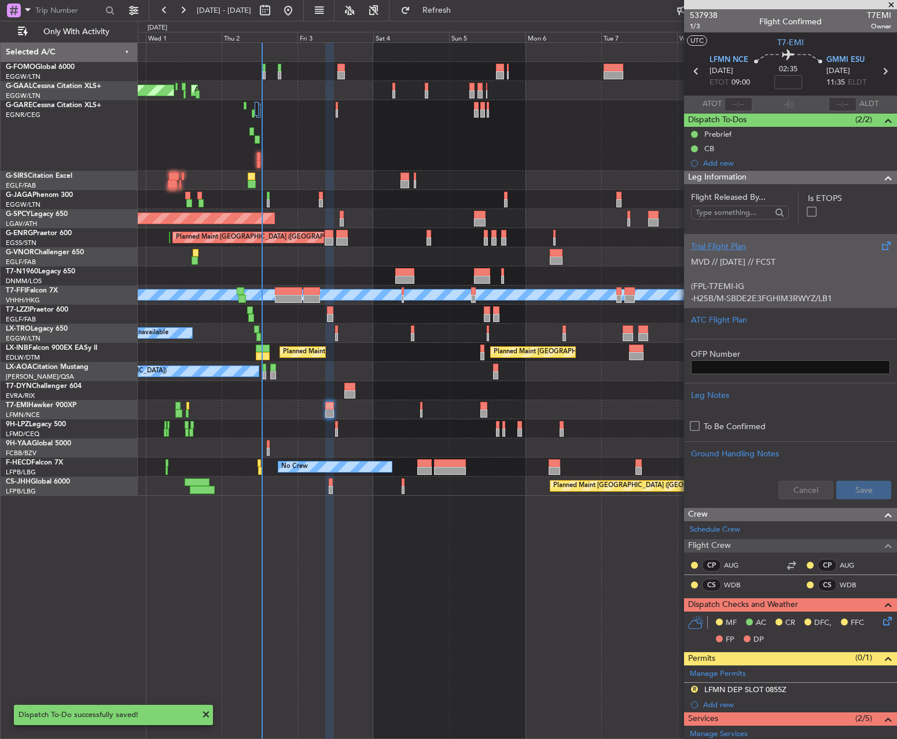
click at [769, 262] on p "MVD // [DATE] // FCST" at bounding box center [790, 262] width 199 height 12
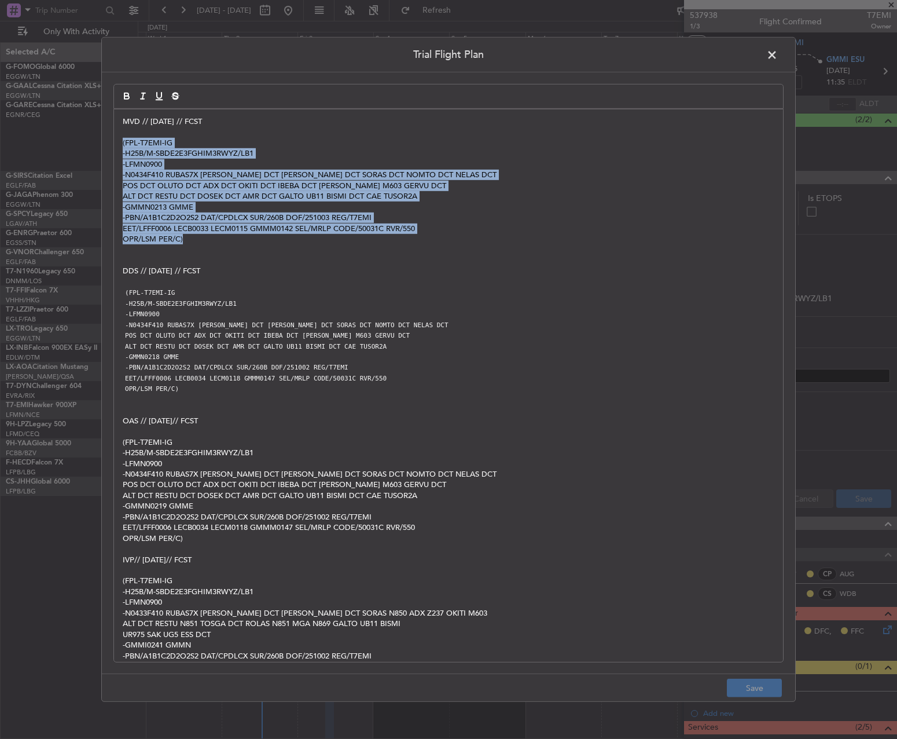
drag, startPoint x: 201, startPoint y: 240, endPoint x: 112, endPoint y: 148, distance: 127.7
click at [112, 148] on div "Trial Flight Plan MVD // [DATE] // FCST (FPL-T7EMI-IG -H25B/M-SBDE2E3FGHIM3RWYZ…" at bounding box center [448, 369] width 695 height 665
paste div
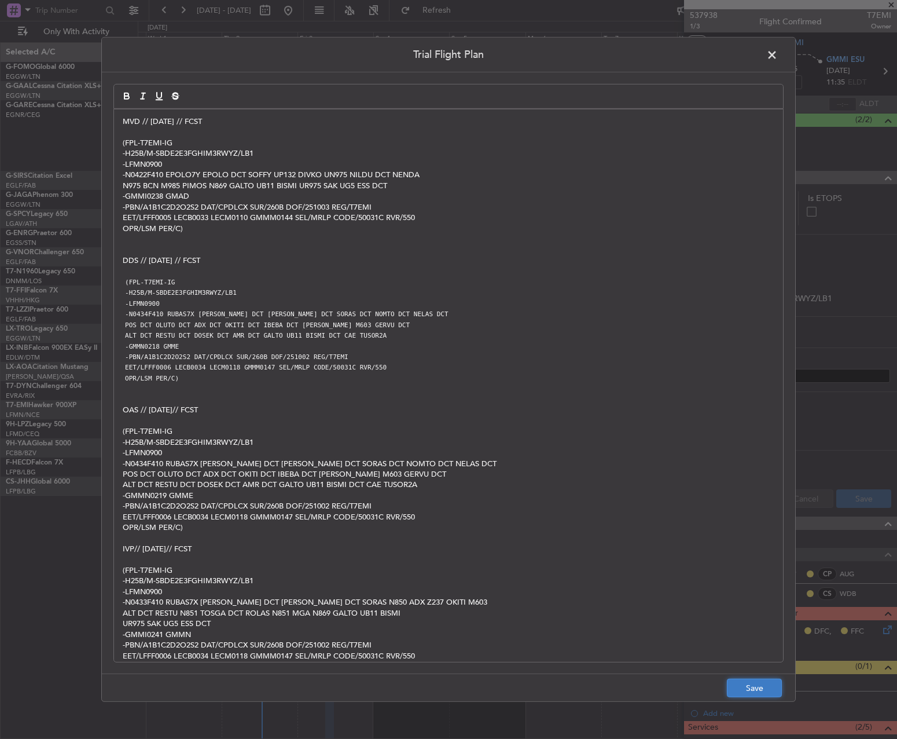
click at [753, 680] on button "Save" at bounding box center [754, 687] width 55 height 19
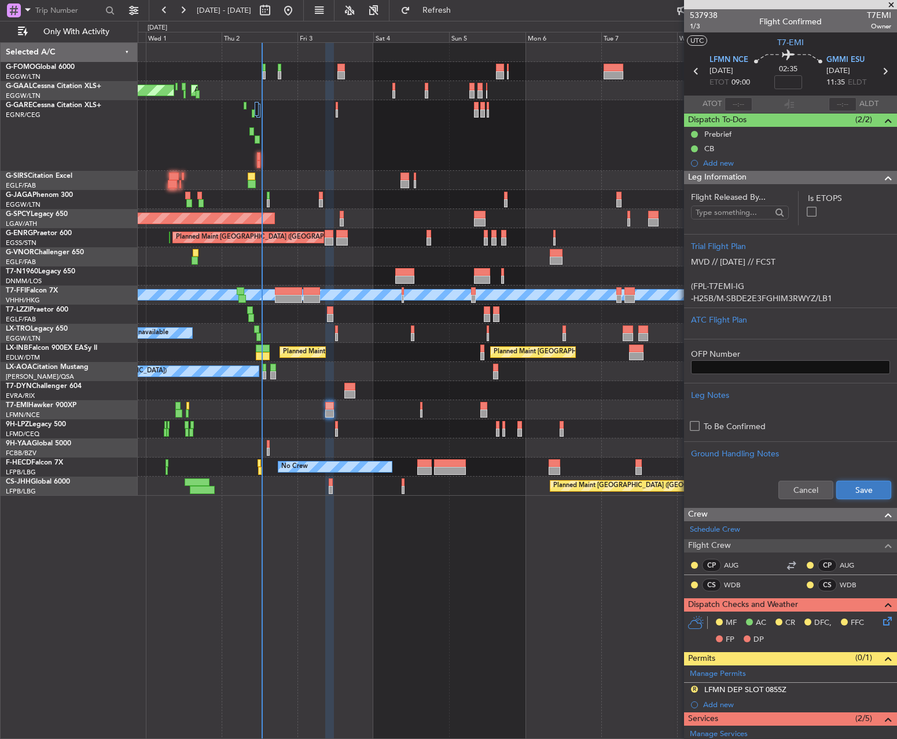
click at [869, 483] on button "Save" at bounding box center [863, 489] width 55 height 19
click at [785, 83] on input at bounding box center [789, 82] width 28 height 14
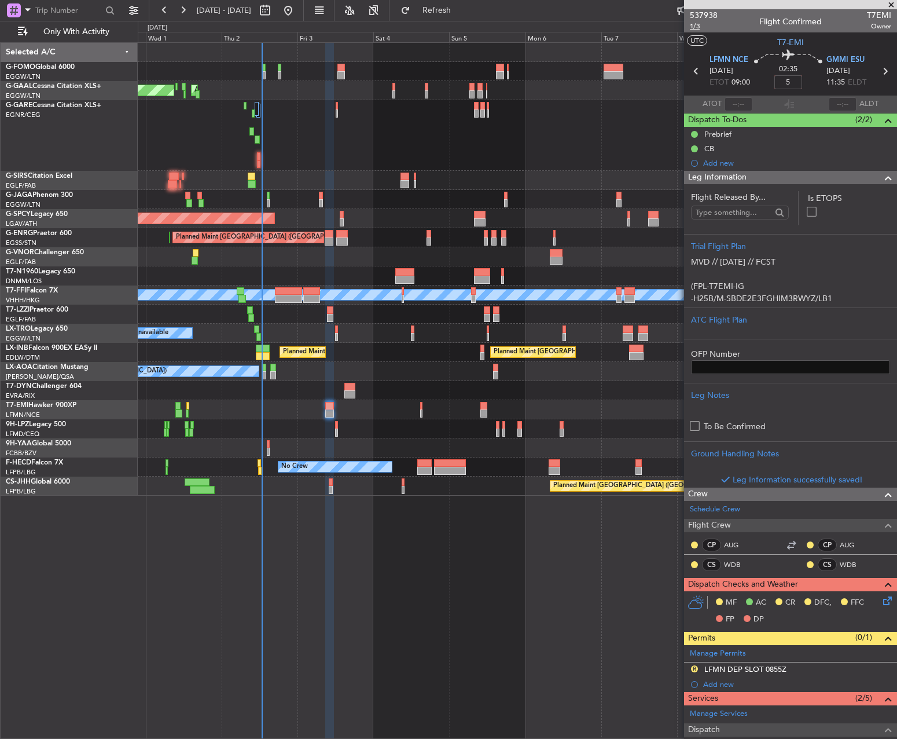
type input "+00:05"
click at [693, 25] on span "1/3" at bounding box center [704, 26] width 28 height 10
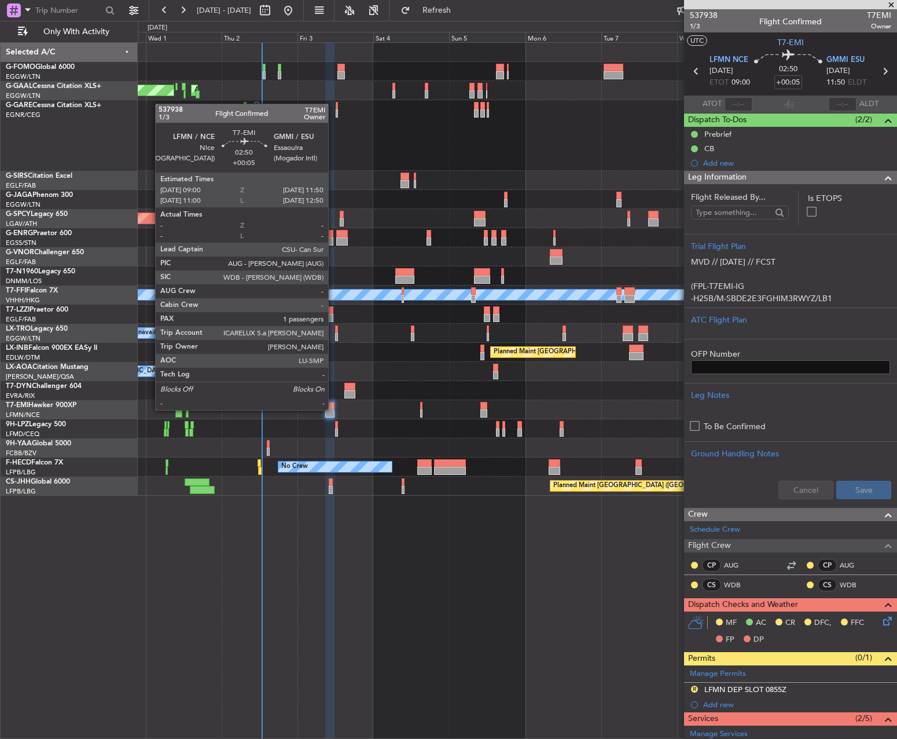
click at [333, 409] on div at bounding box center [329, 406] width 9 height 8
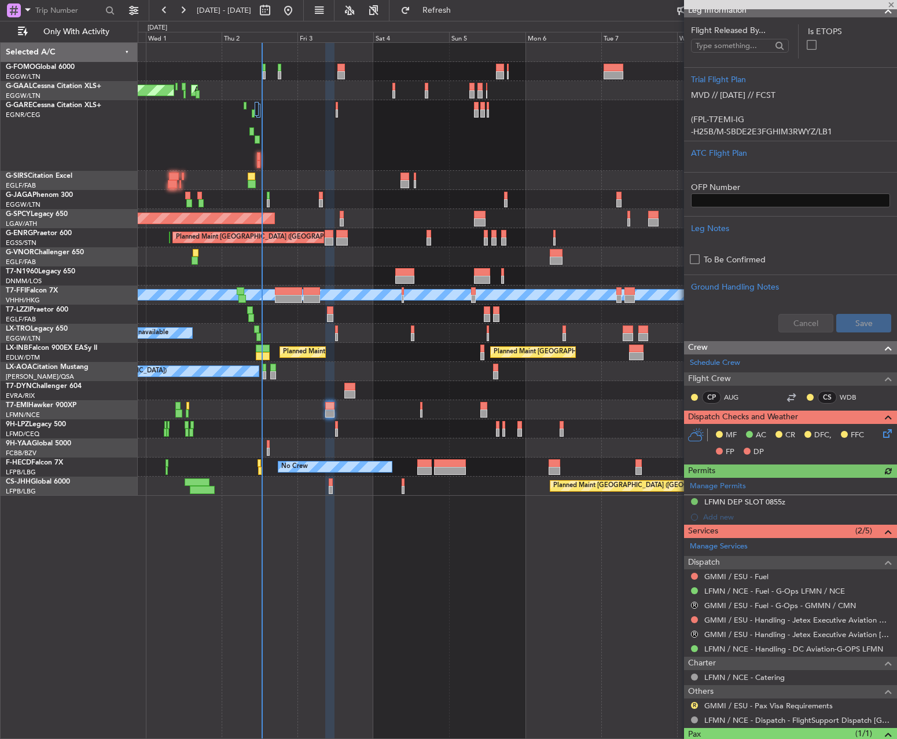
scroll to position [174, 0]
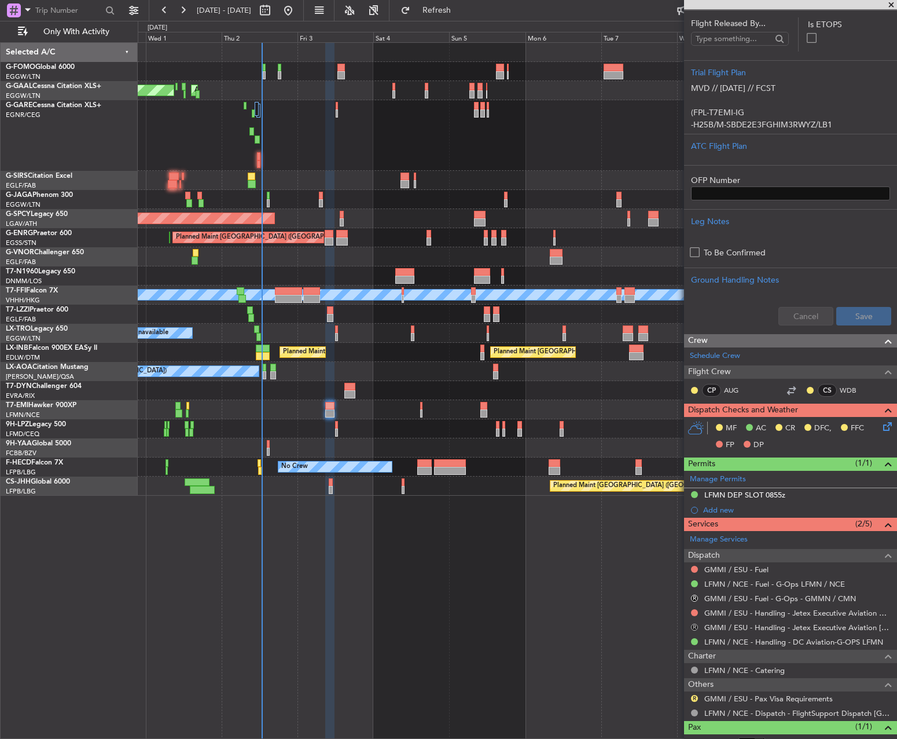
click at [693, 628] on button "R" at bounding box center [694, 626] width 7 height 7
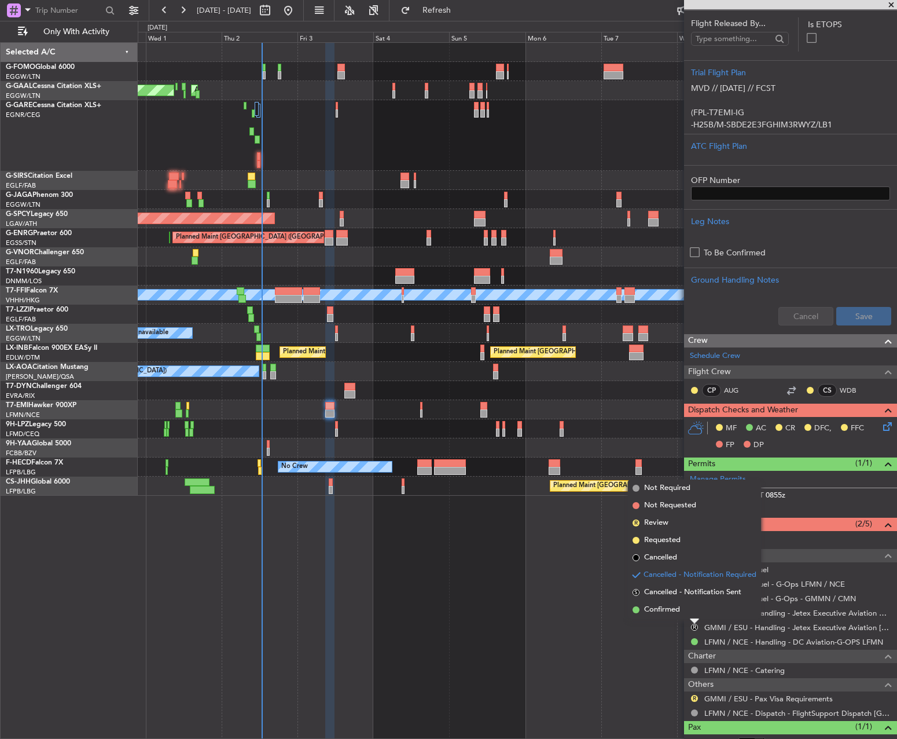
click at [566, 544] on div "Planned Maint Dusseldorf AOG Maint [GEOGRAPHIC_DATA] Owner Owner Planned Maint …" at bounding box center [517, 390] width 759 height 696
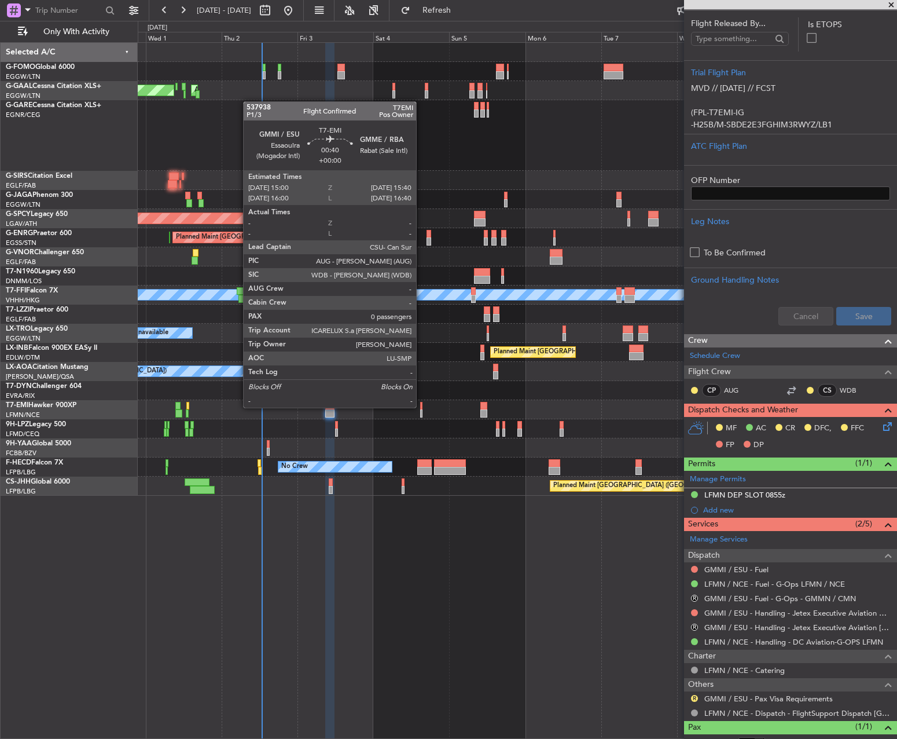
click at [423, 406] on div at bounding box center [421, 406] width 2 height 8
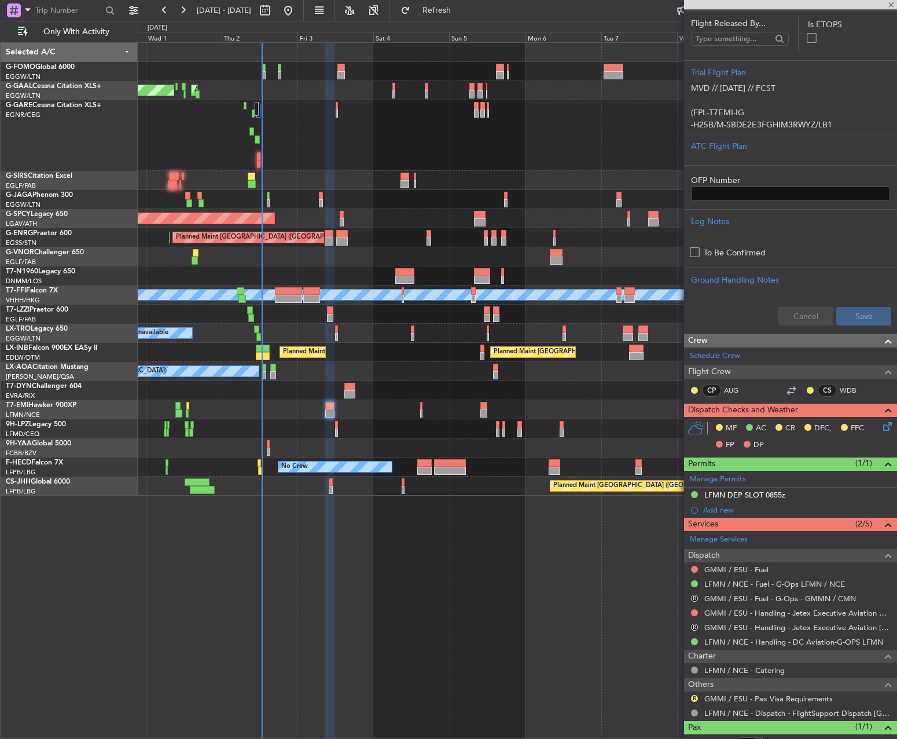
type input "0"
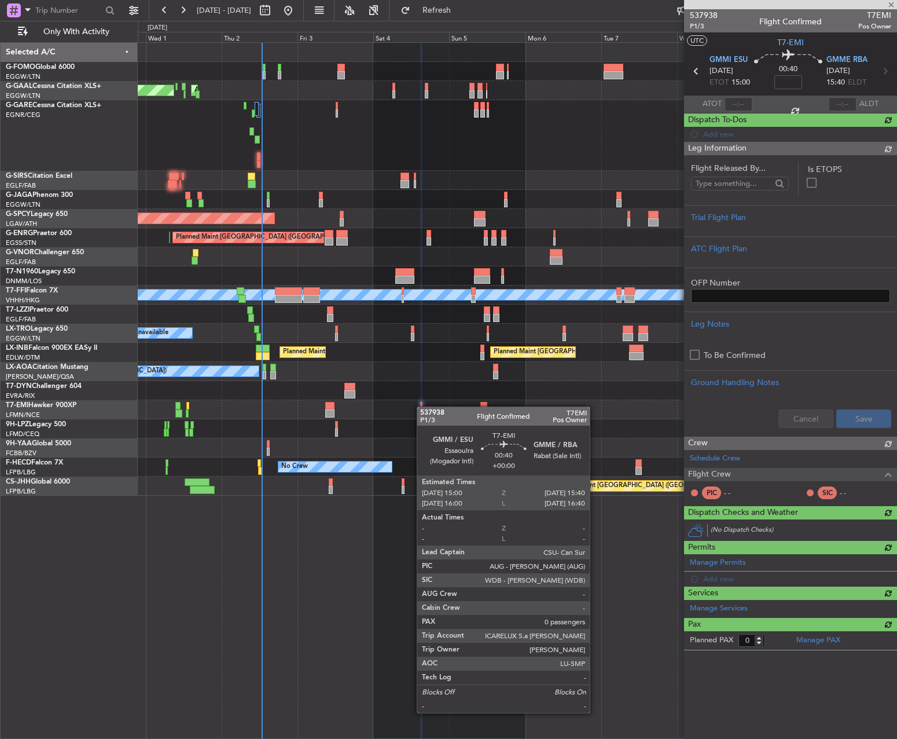
scroll to position [0, 0]
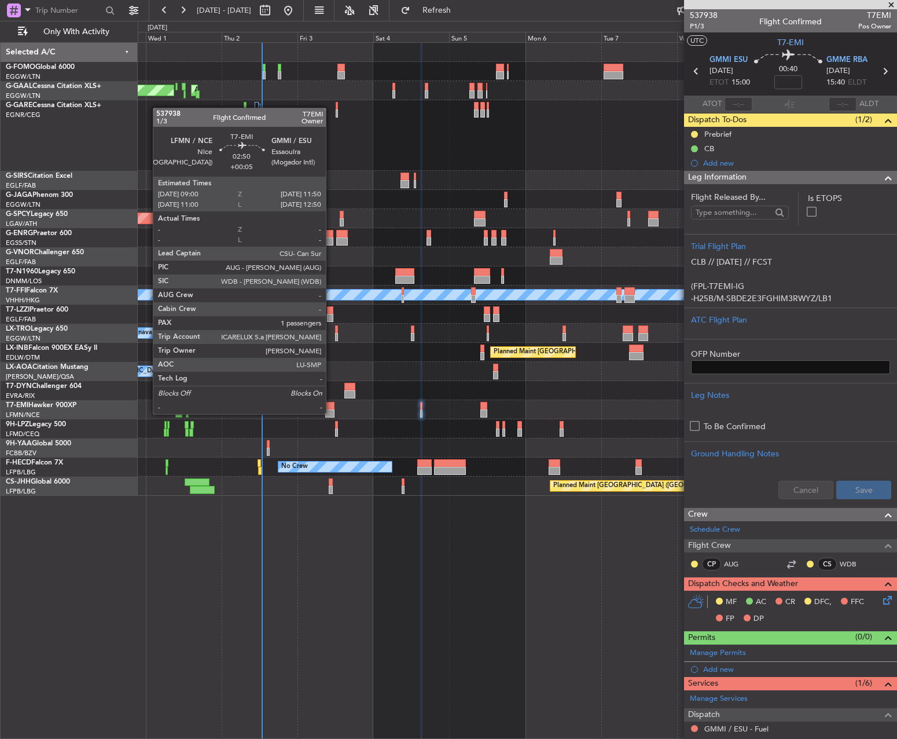
click at [331, 413] on div at bounding box center [329, 413] width 9 height 8
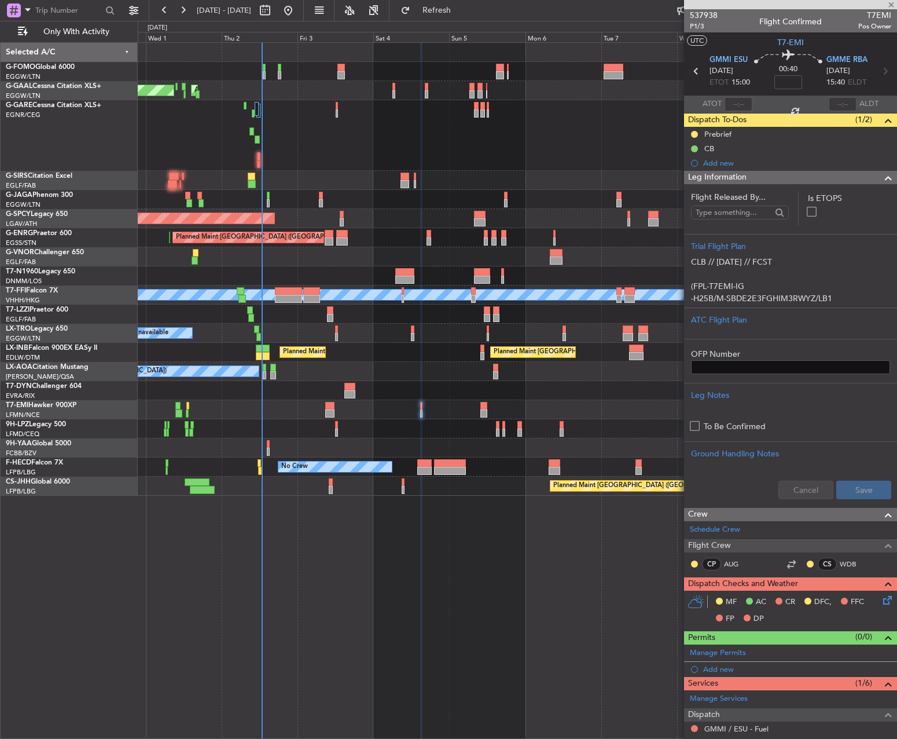
type input "+00:05"
type input "1"
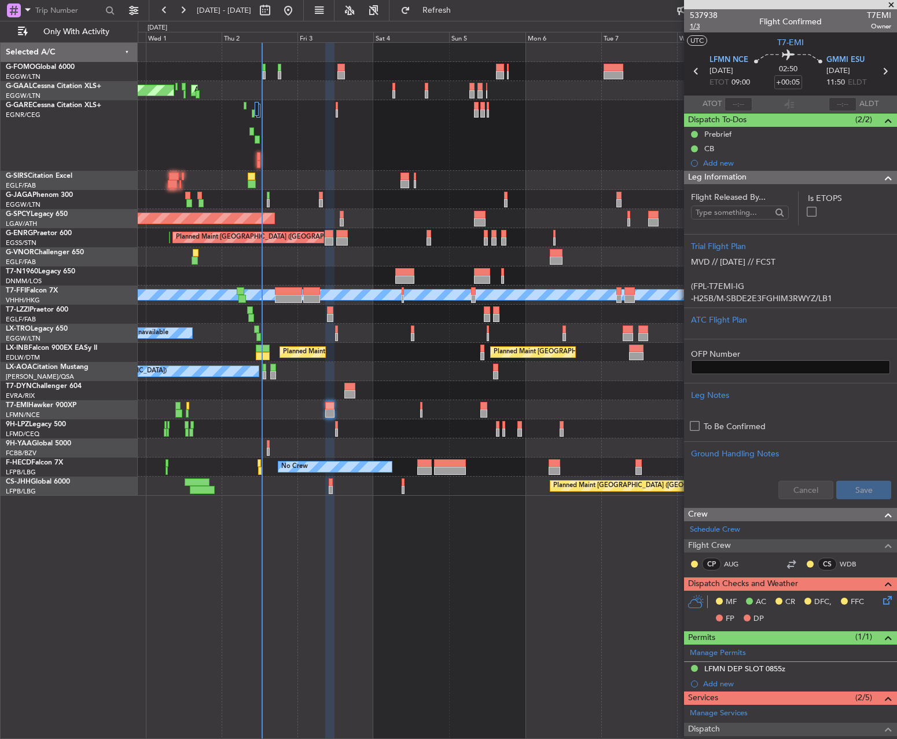
click at [693, 27] on span "1/3" at bounding box center [704, 26] width 28 height 10
